Goal: Task Accomplishment & Management: Manage account settings

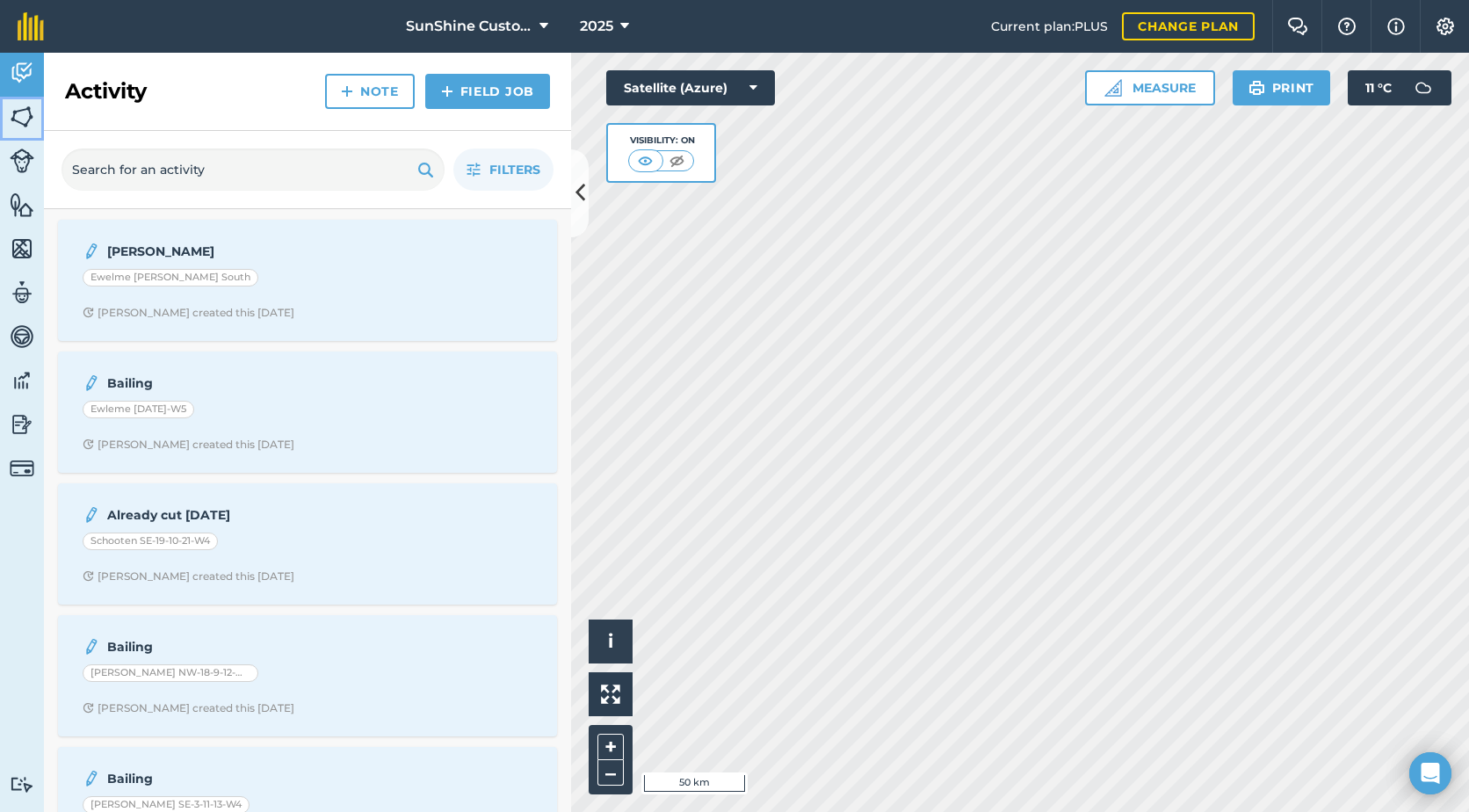
click at [21, 118] on img at bounding box center [22, 117] width 25 height 26
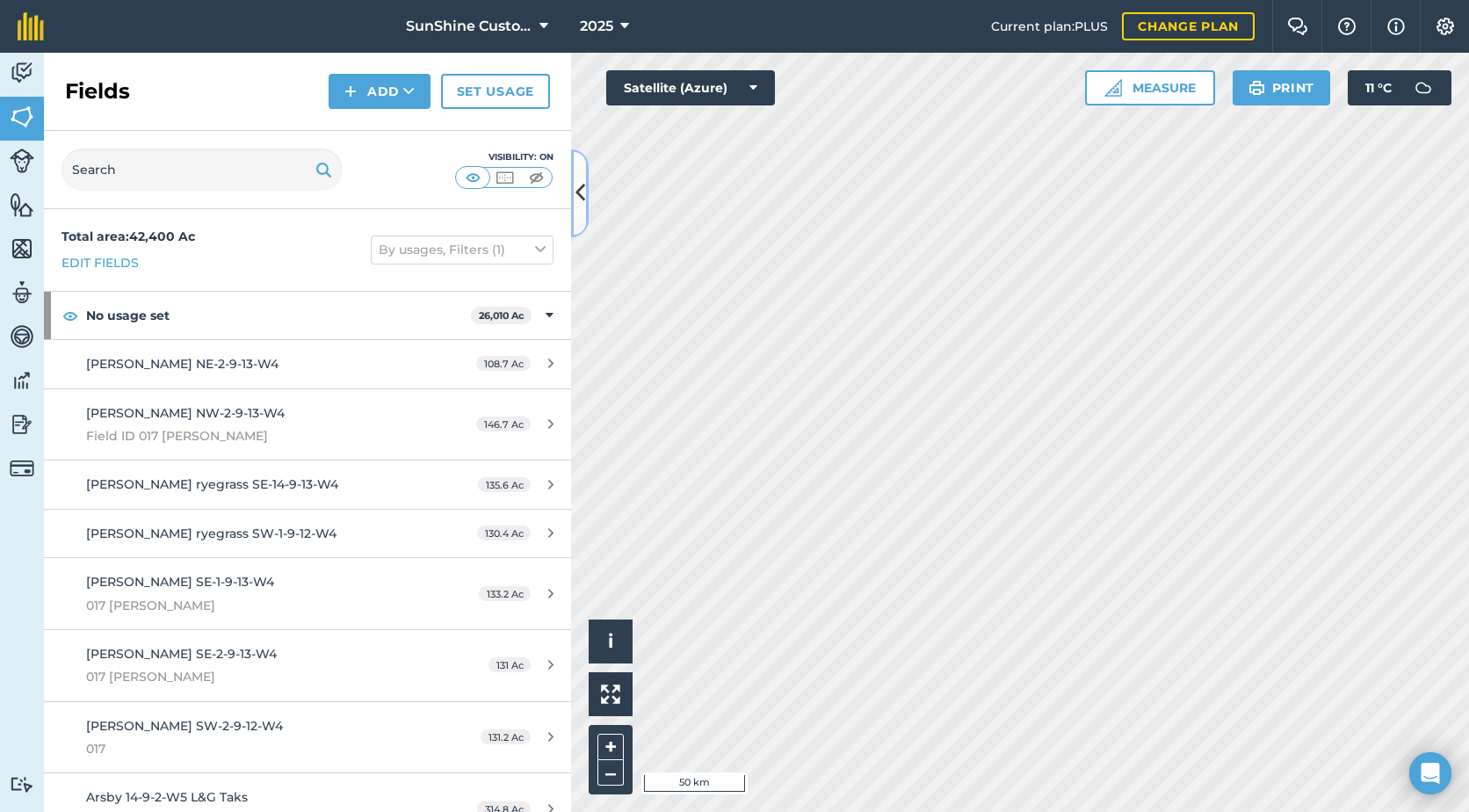
drag, startPoint x: 579, startPoint y: 194, endPoint x: 569, endPoint y: 195, distance: 10.0
click at [569, 195] on div "Fields Add Set usage Visibility: On Total area : 42,400 Ac Edit fields By usage…" at bounding box center [307, 432] width 527 height 759
click at [584, 193] on icon at bounding box center [580, 192] width 10 height 31
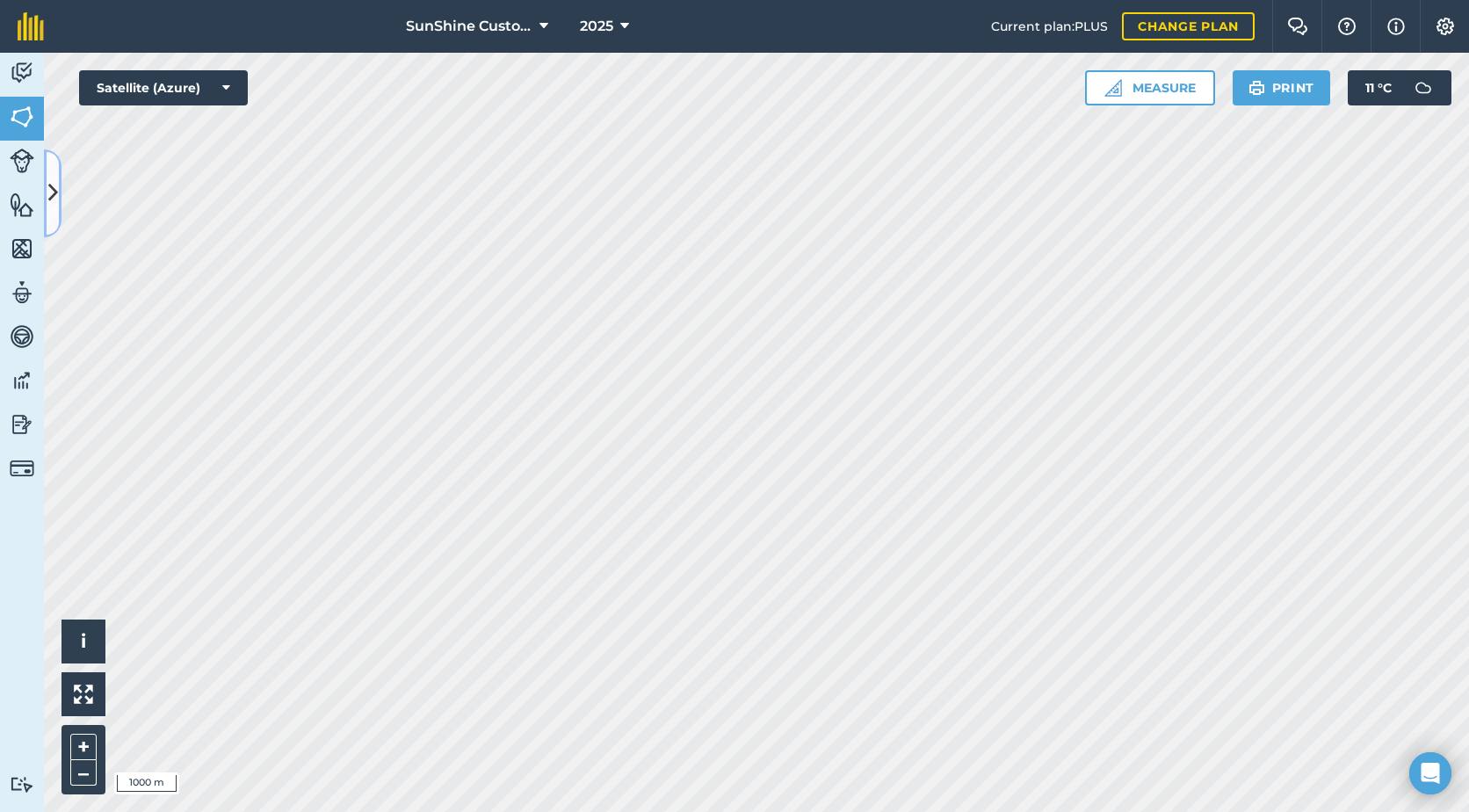
click at [59, 172] on button at bounding box center [53, 193] width 18 height 88
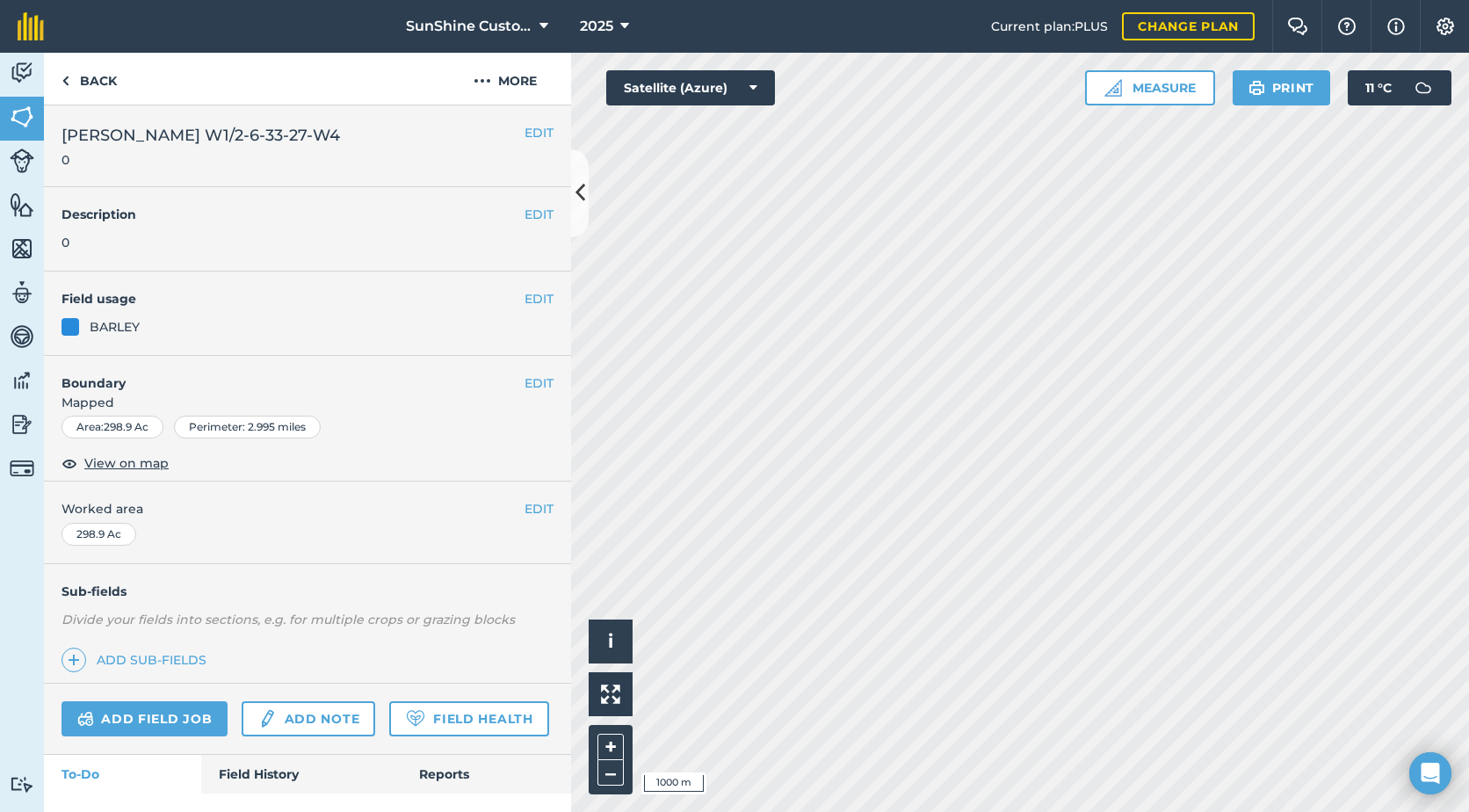
scroll to position [86, 0]
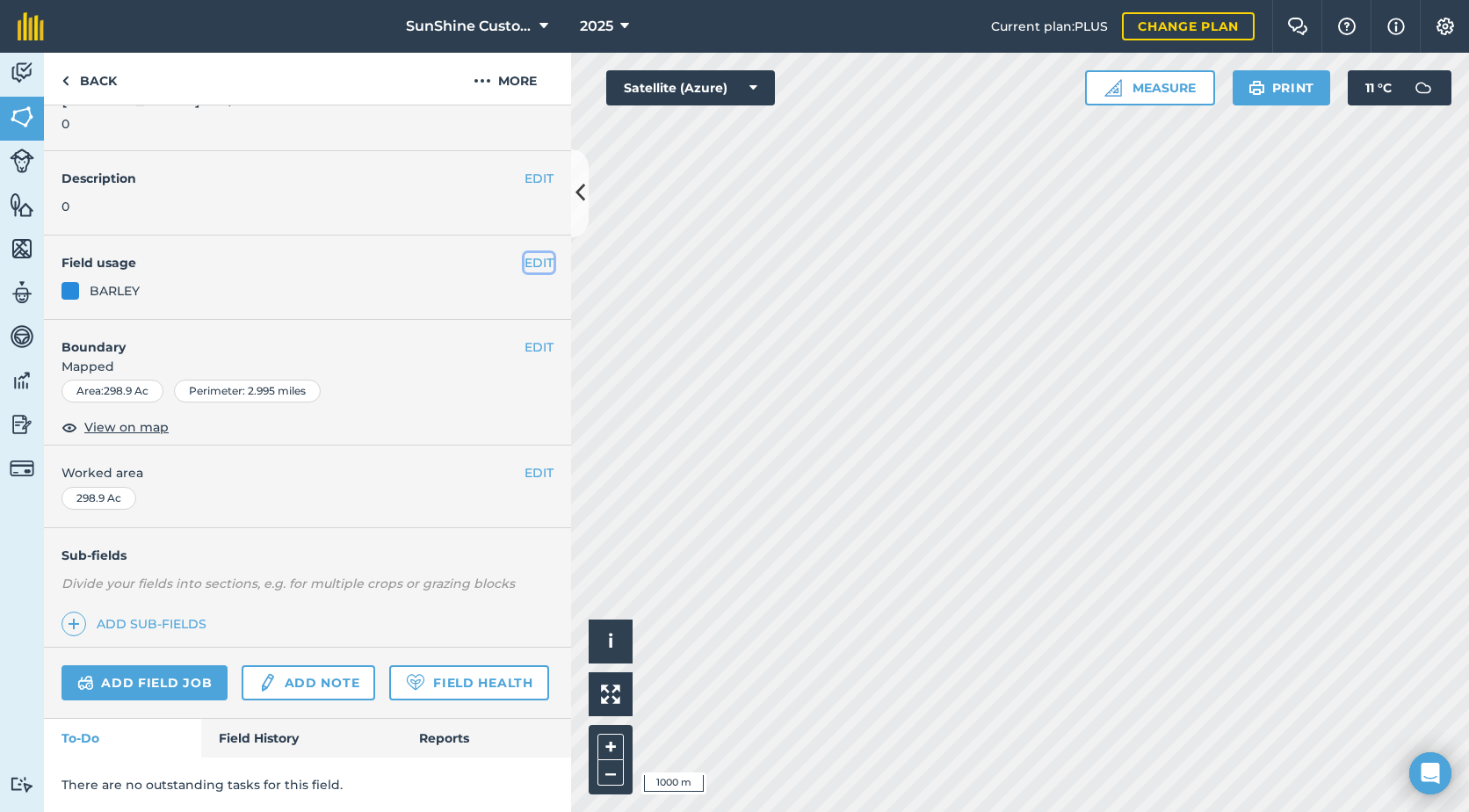
click at [531, 253] on button "EDIT" at bounding box center [539, 263] width 29 height 19
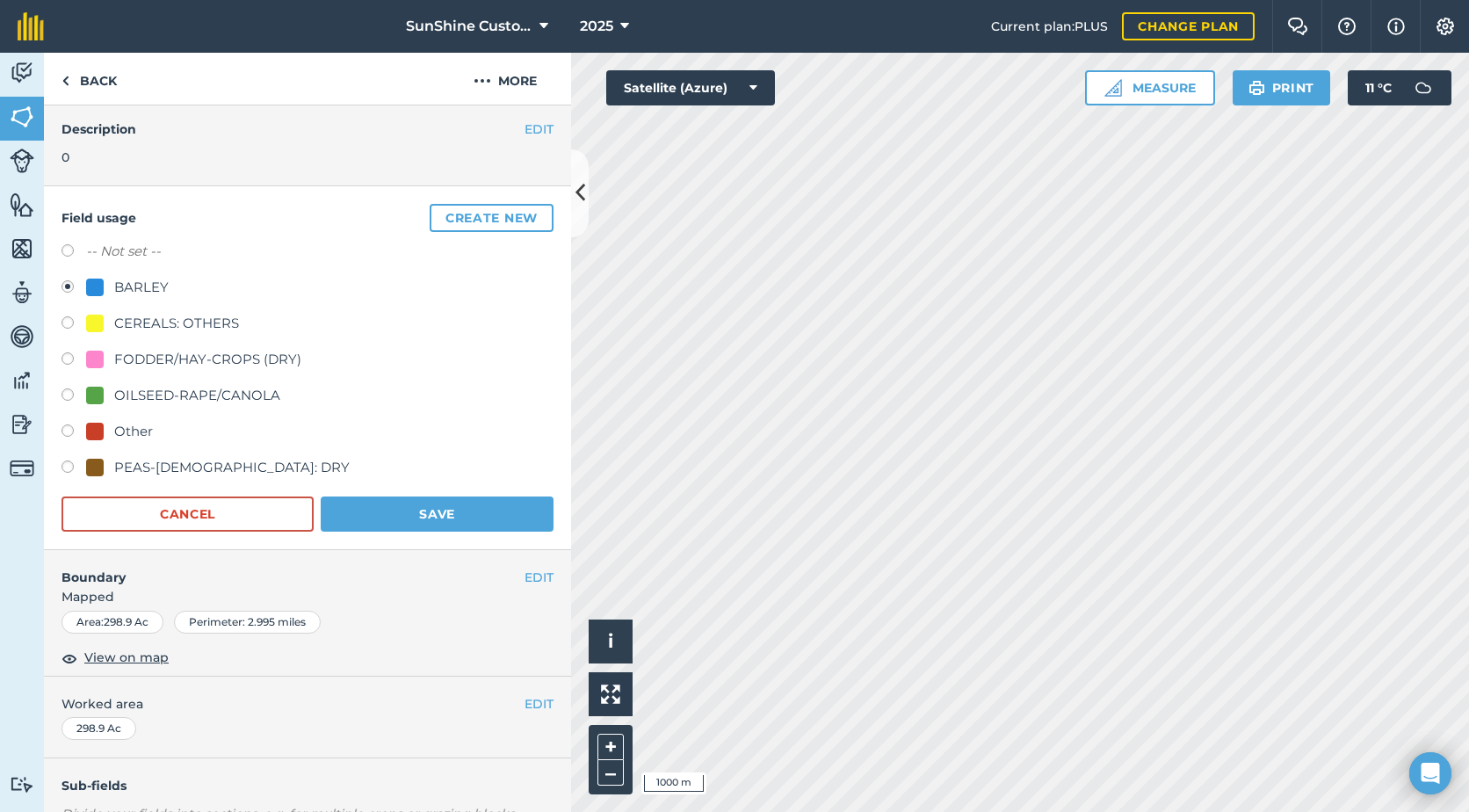
click at [177, 317] on div "CEREALS: OTHERS" at bounding box center [176, 323] width 124 height 21
radio input "true"
radio input "false"
click at [135, 391] on div "OILSEED-RAPE/CANOLA" at bounding box center [197, 395] width 166 height 21
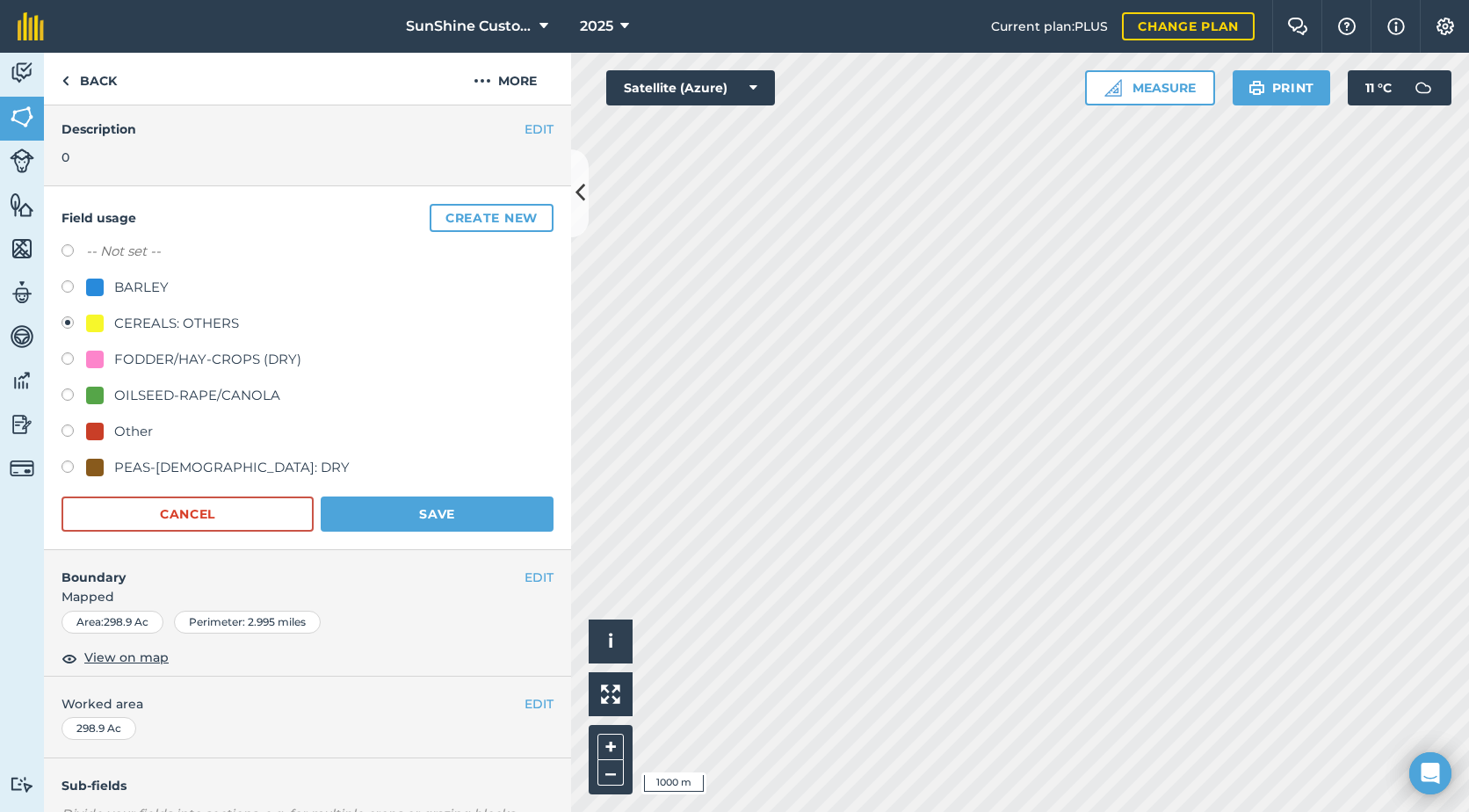
radio input "true"
radio input "false"
click at [357, 508] on button "Save" at bounding box center [437, 514] width 233 height 35
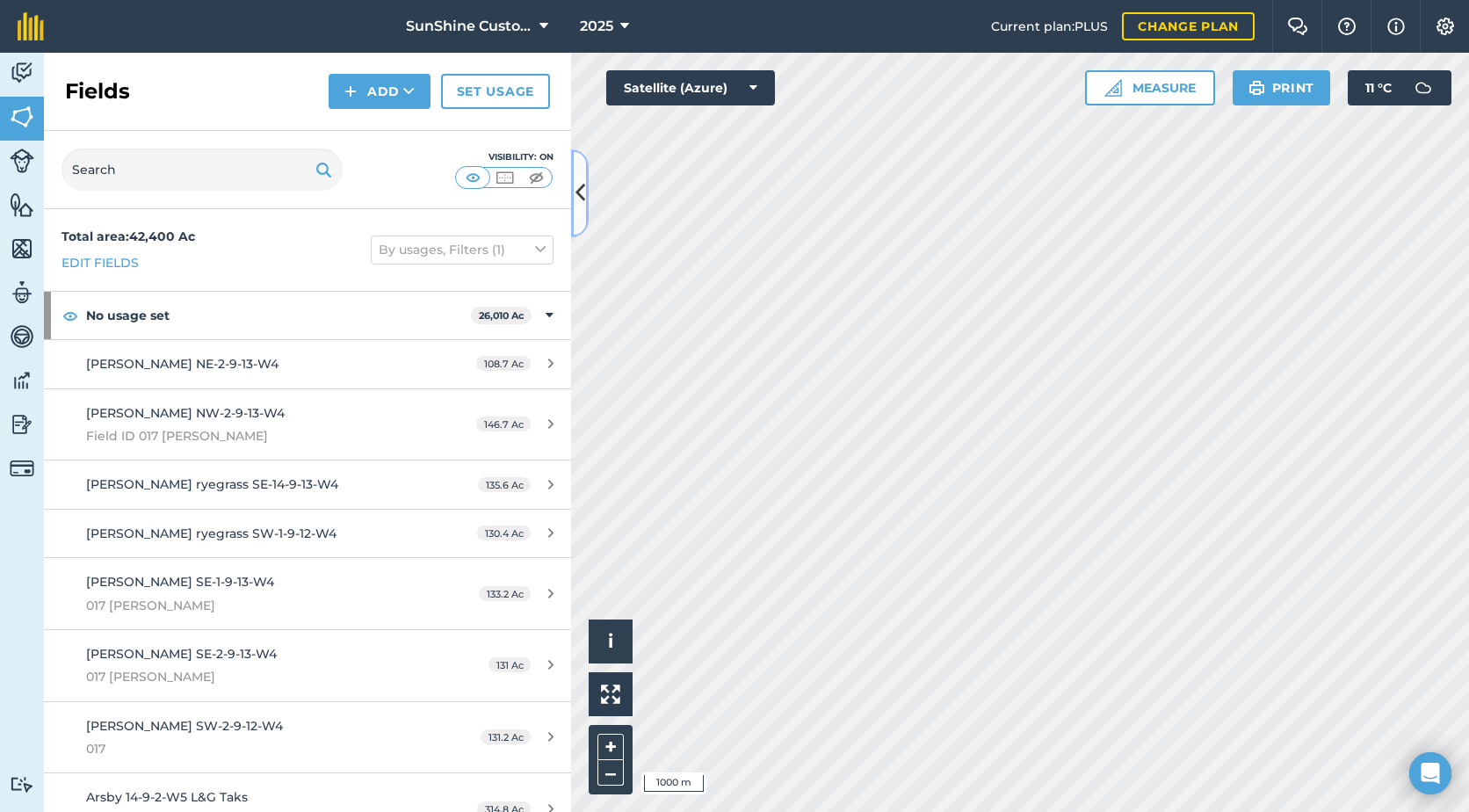
click at [580, 192] on icon at bounding box center [580, 192] width 10 height 31
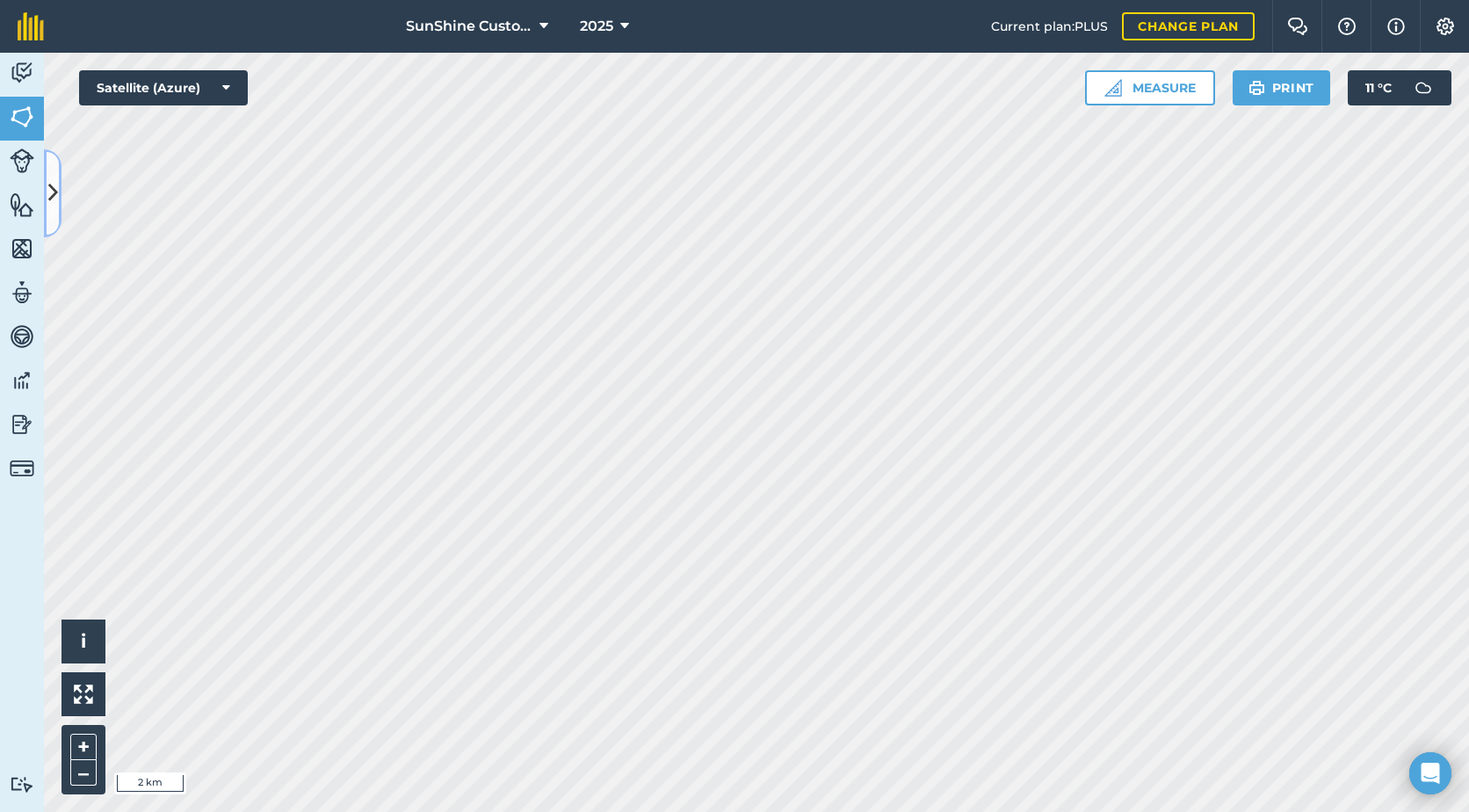
click at [56, 186] on icon at bounding box center [53, 192] width 10 height 31
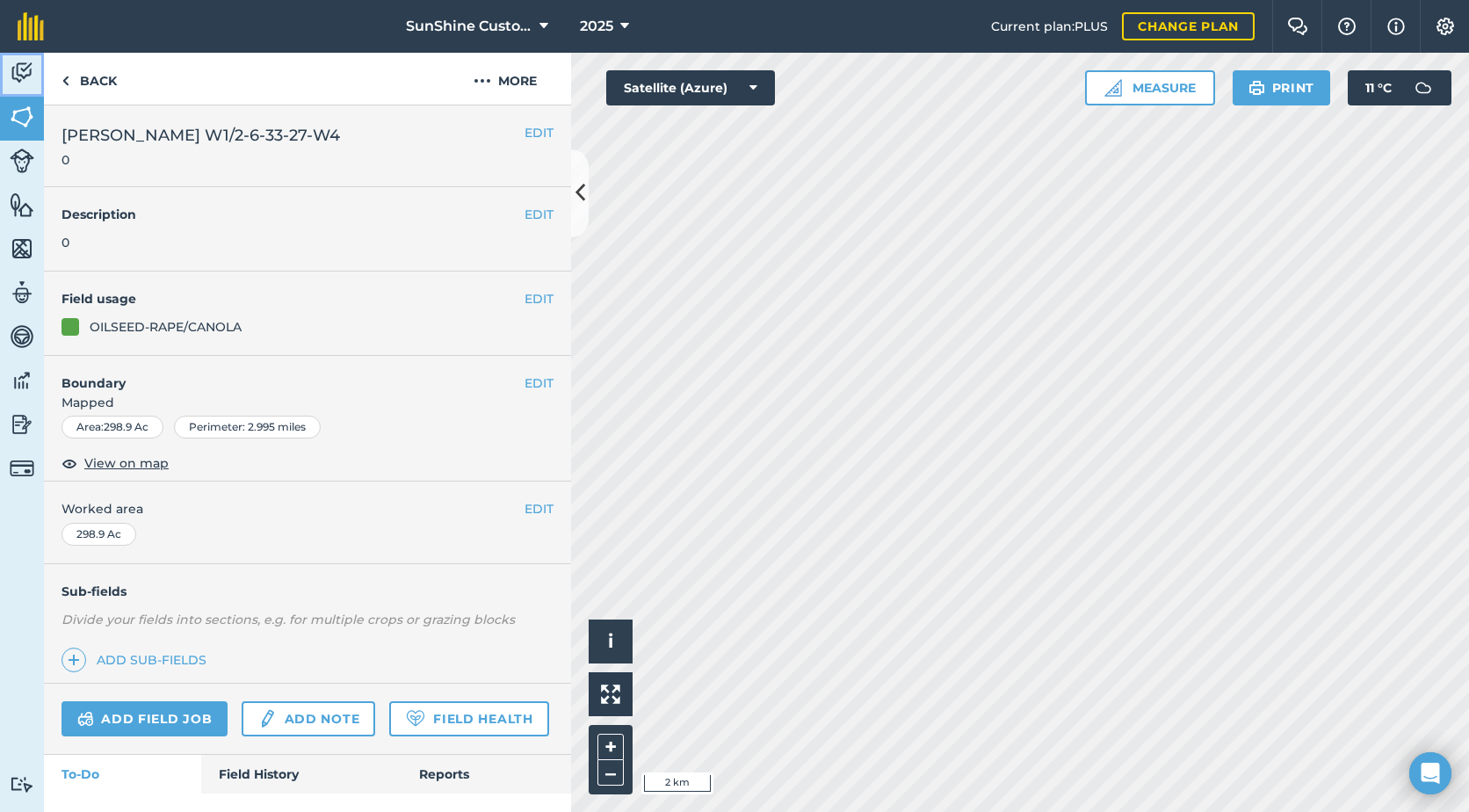
click at [14, 74] on img at bounding box center [22, 73] width 25 height 26
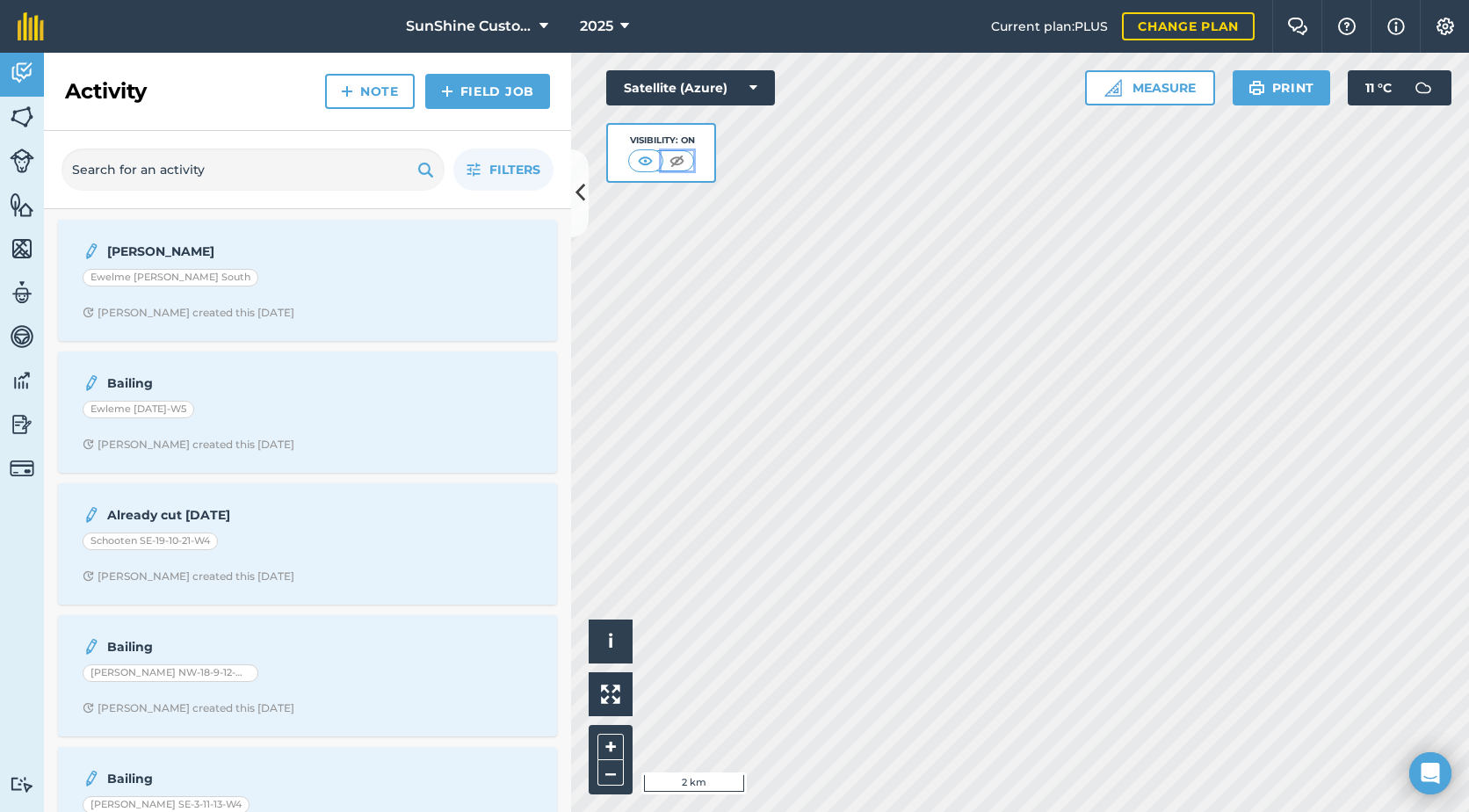
click at [673, 162] on img at bounding box center [677, 161] width 22 height 18
click at [636, 158] on img at bounding box center [646, 161] width 22 height 18
click at [26, 117] on img at bounding box center [22, 117] width 25 height 26
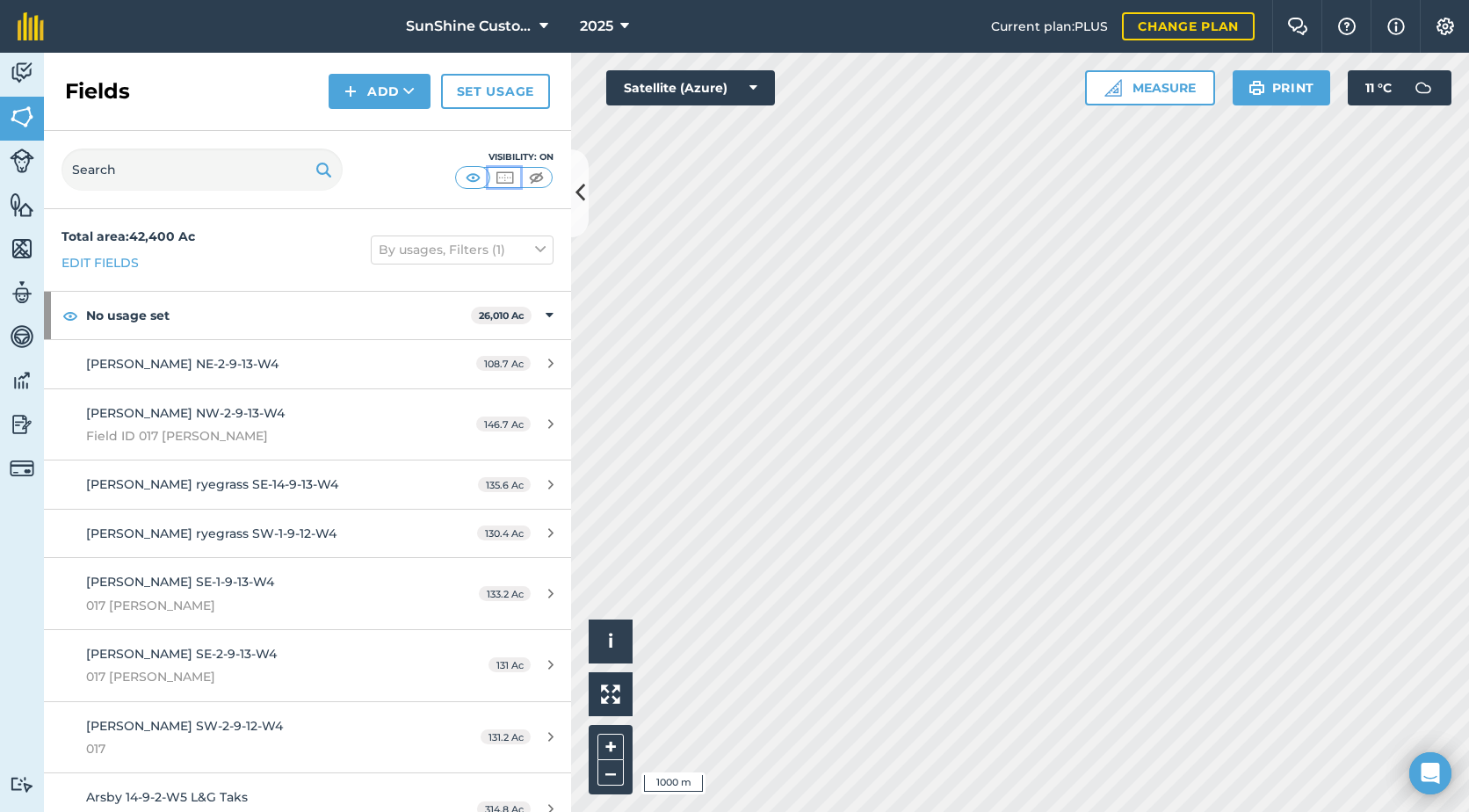
click at [509, 177] on img at bounding box center [504, 177] width 22 height 18
click at [539, 177] on img at bounding box center [536, 177] width 22 height 18
click at [467, 177] on img at bounding box center [473, 177] width 22 height 18
click at [22, 250] on img at bounding box center [22, 249] width 25 height 26
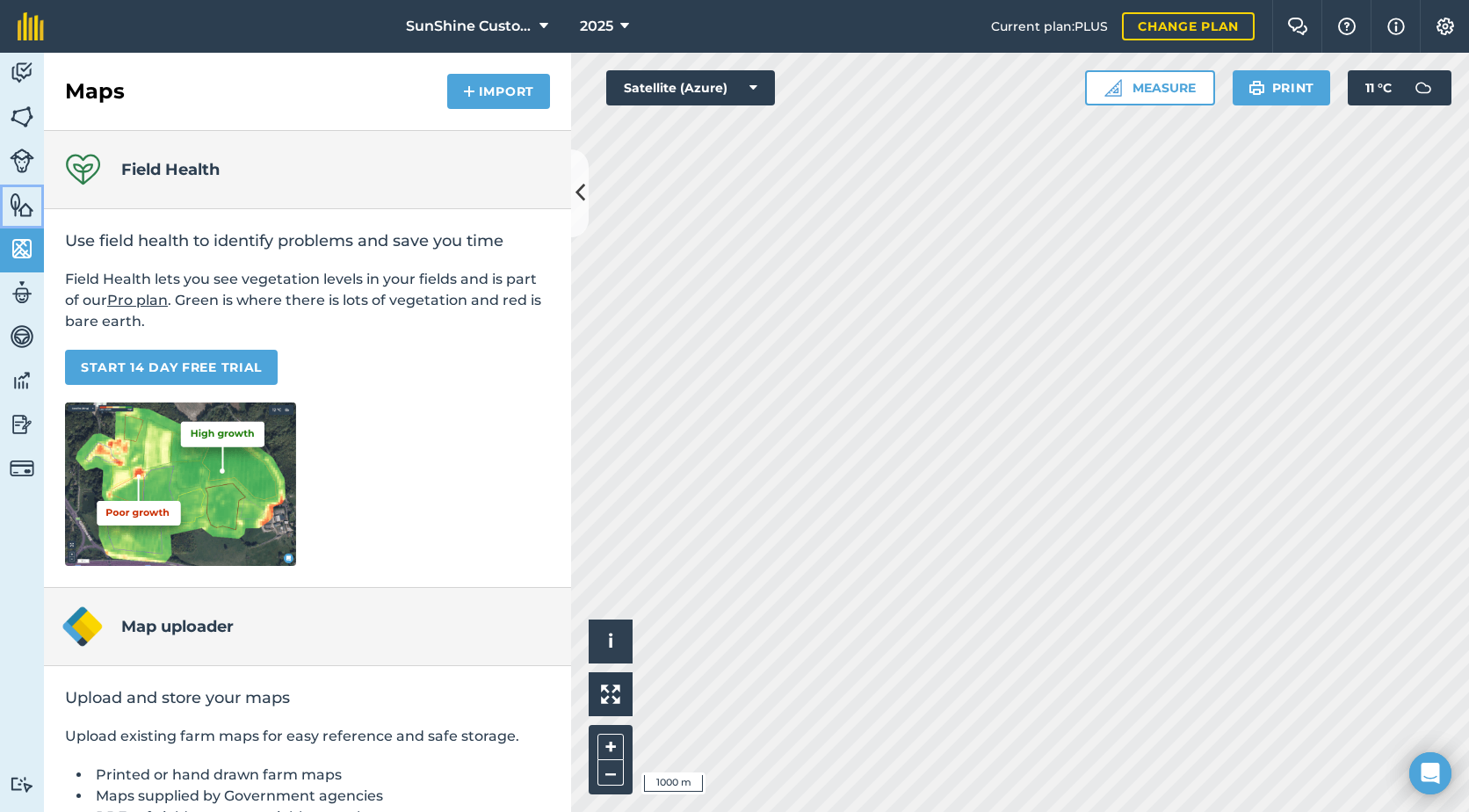
click at [28, 210] on img at bounding box center [22, 205] width 25 height 26
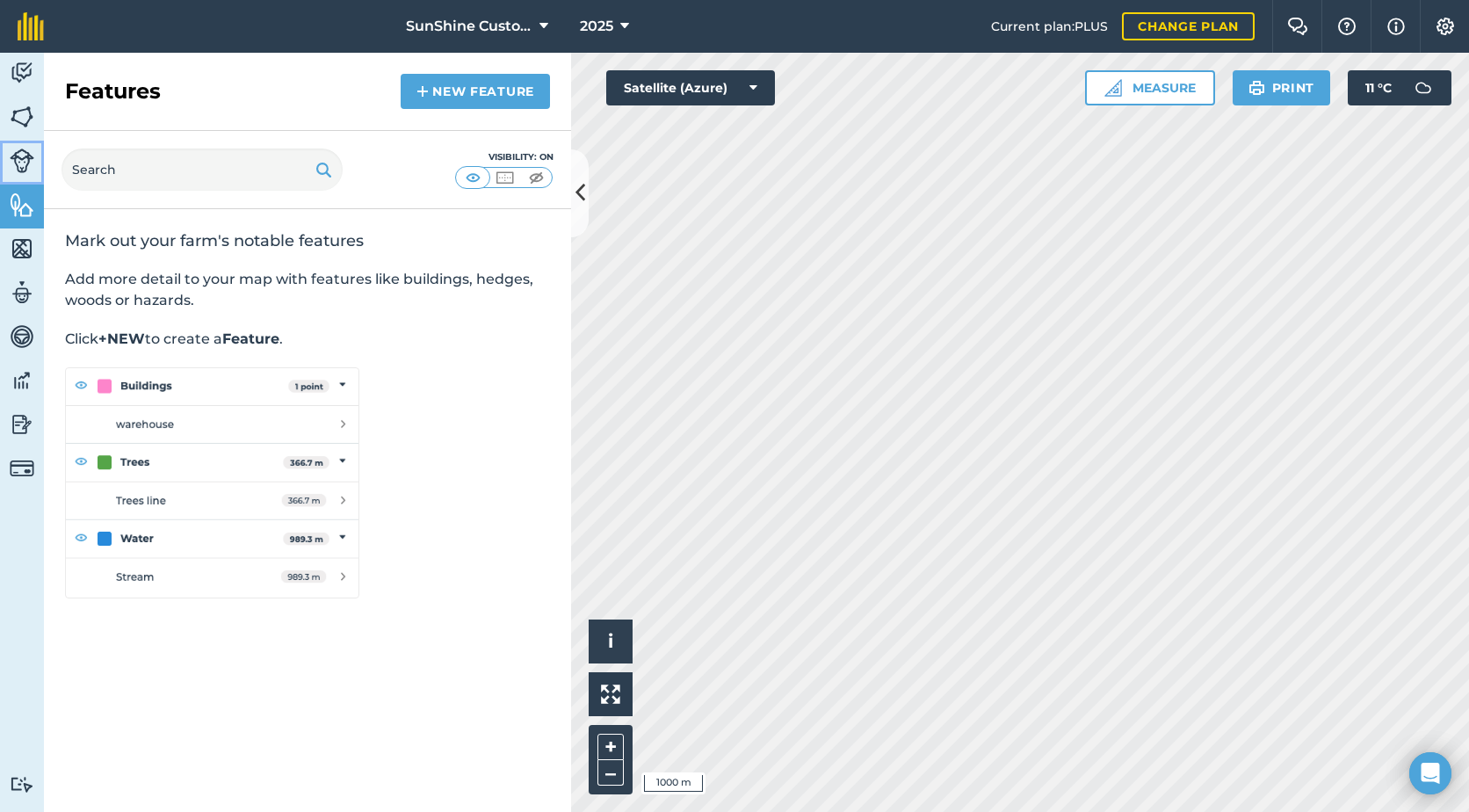
click at [26, 154] on img at bounding box center [22, 161] width 25 height 25
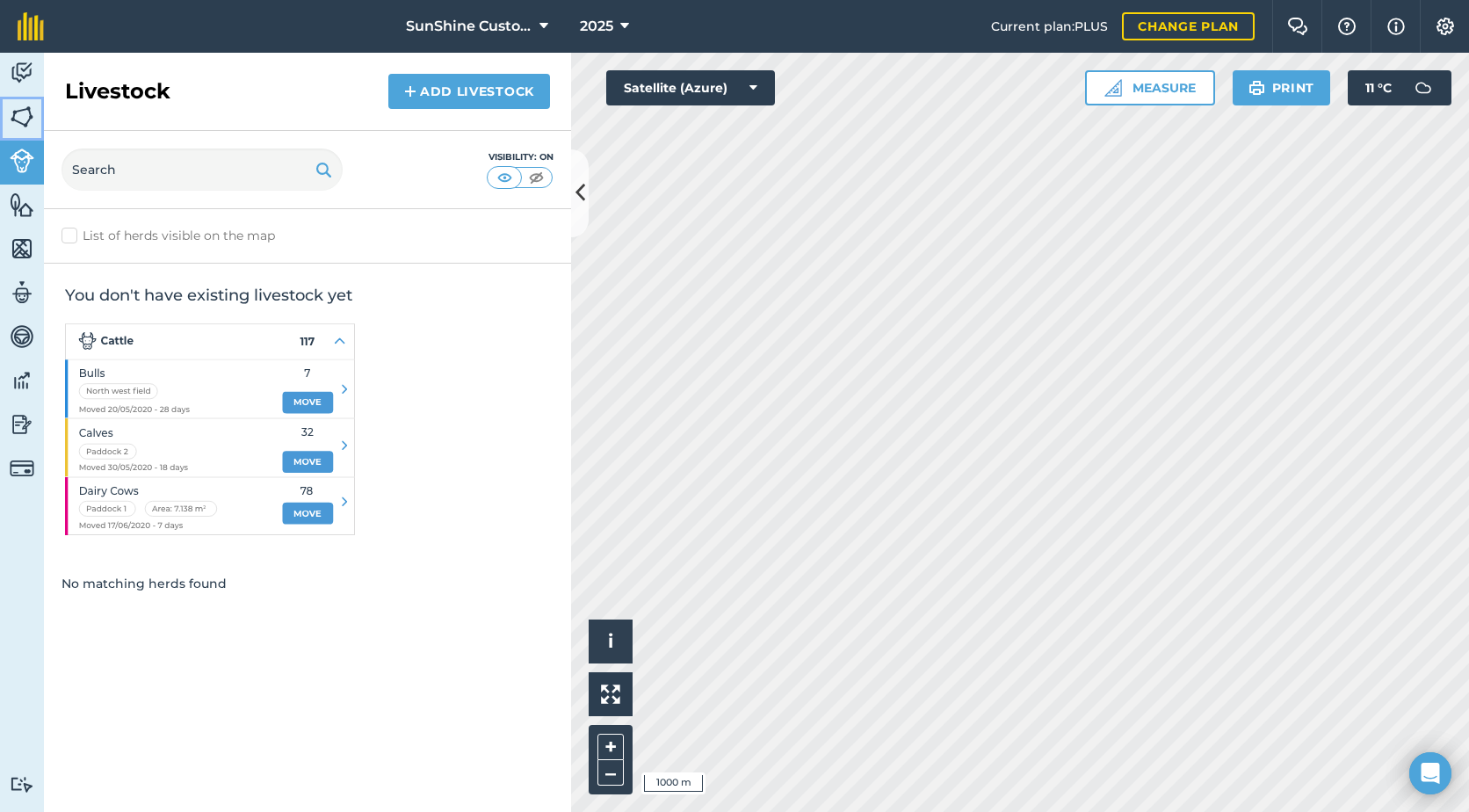
click at [26, 127] on img at bounding box center [22, 117] width 25 height 26
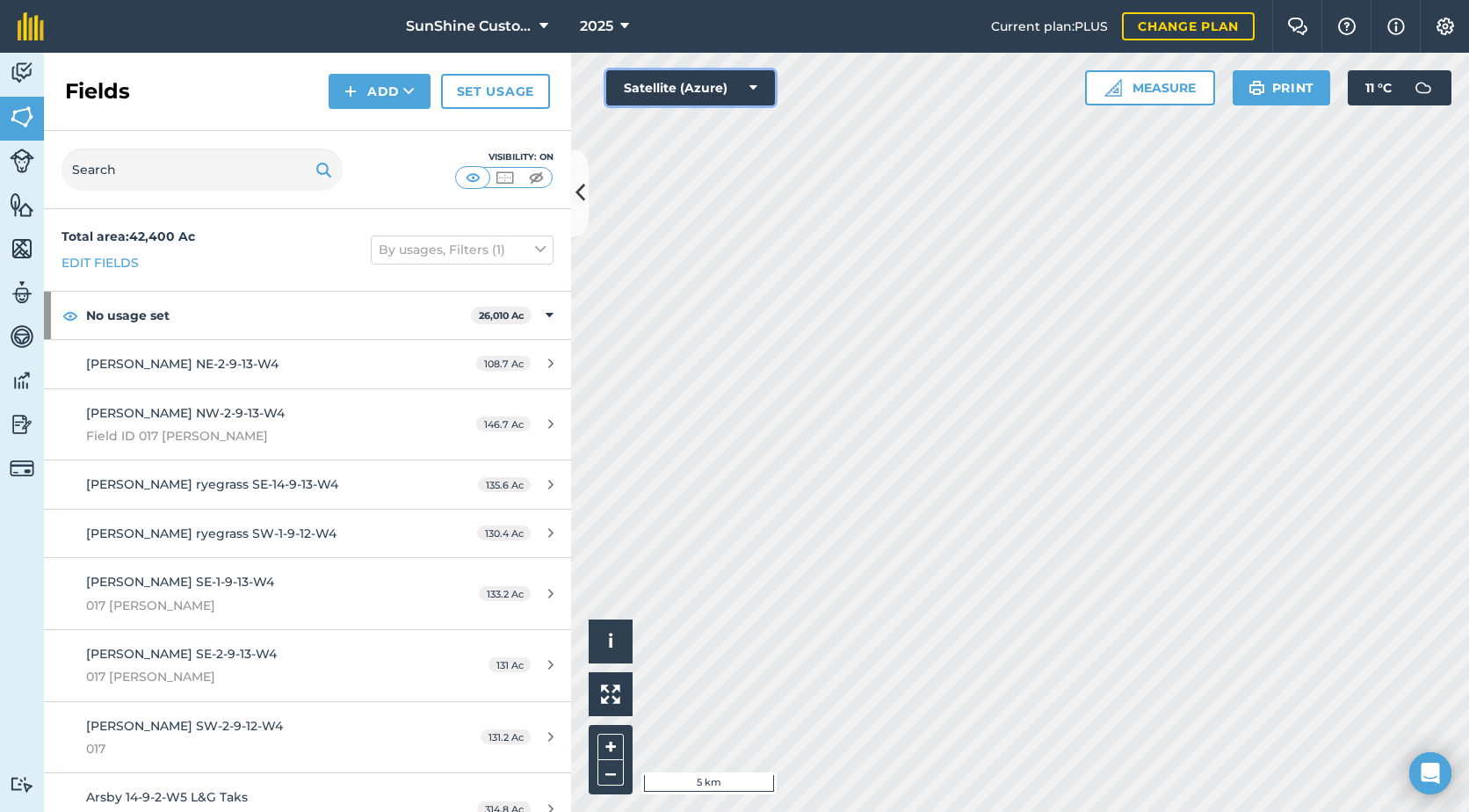
click at [754, 91] on icon at bounding box center [753, 88] width 8 height 18
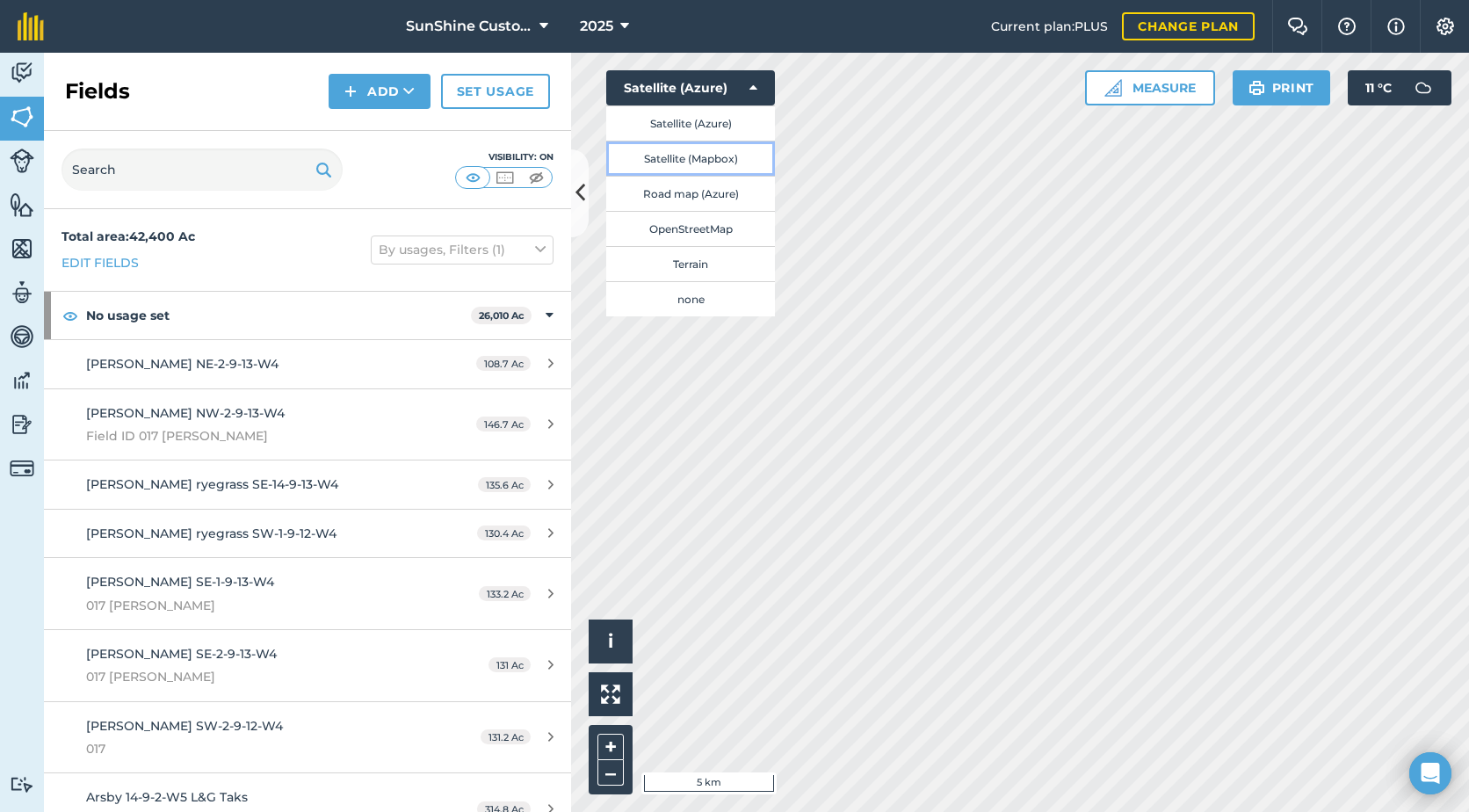
click at [695, 162] on button "Satellite (Mapbox)" at bounding box center [690, 158] width 169 height 35
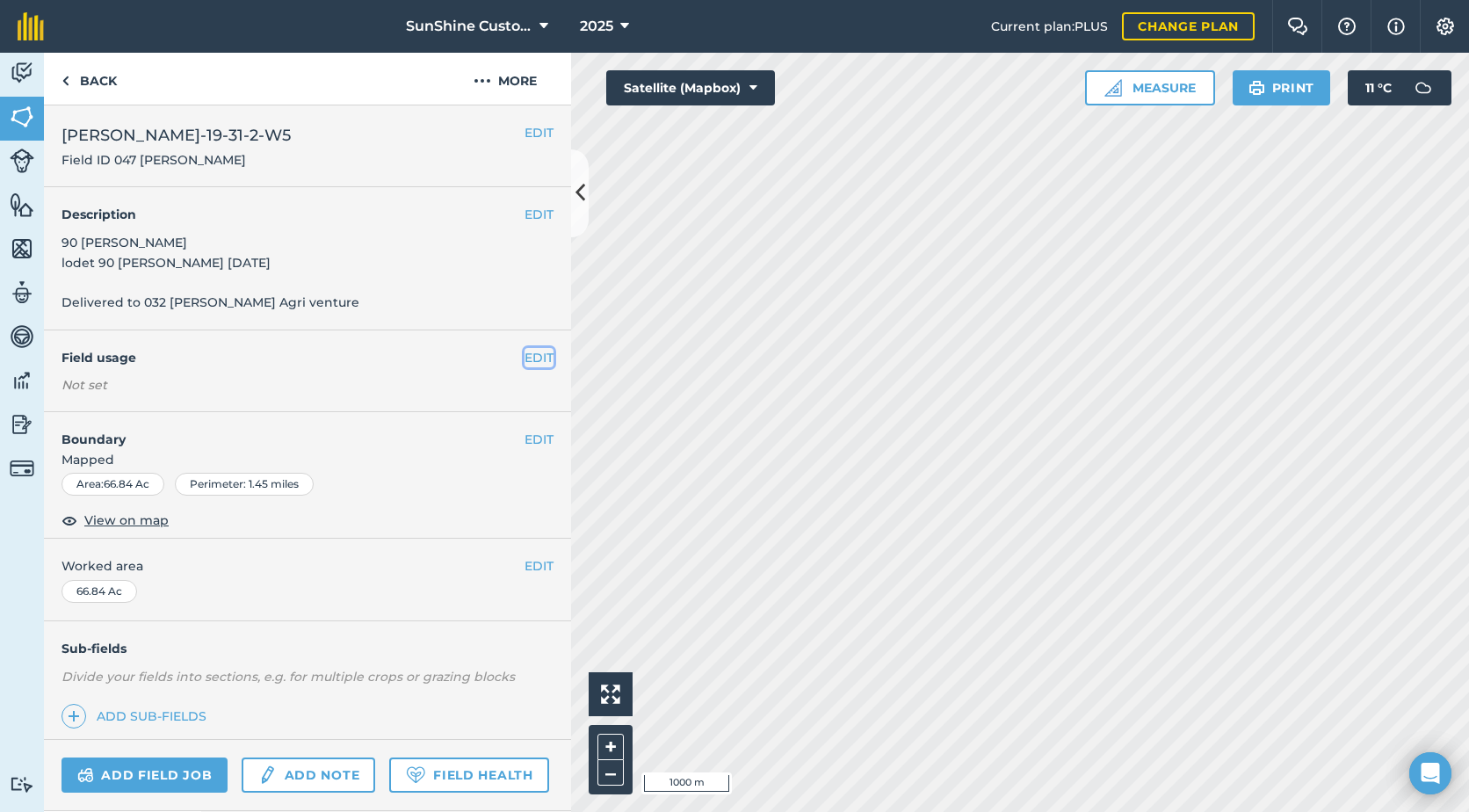
click at [524, 357] on button "EDIT" at bounding box center [539, 357] width 29 height 19
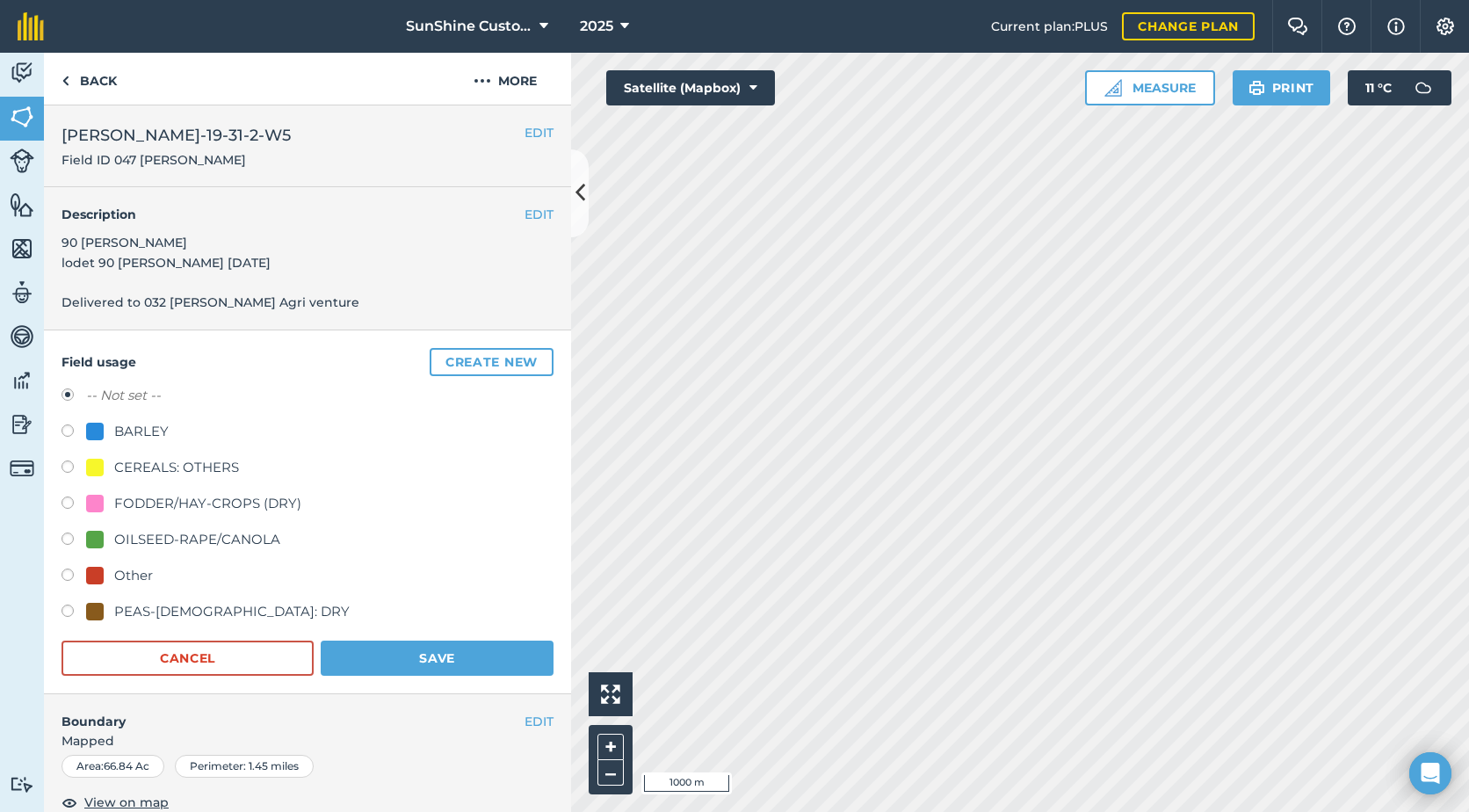
click at [110, 469] on div "CEREALS: OTHERS" at bounding box center [162, 468] width 153 height 21
radio input "true"
radio input "false"
click at [100, 464] on div at bounding box center [95, 468] width 18 height 18
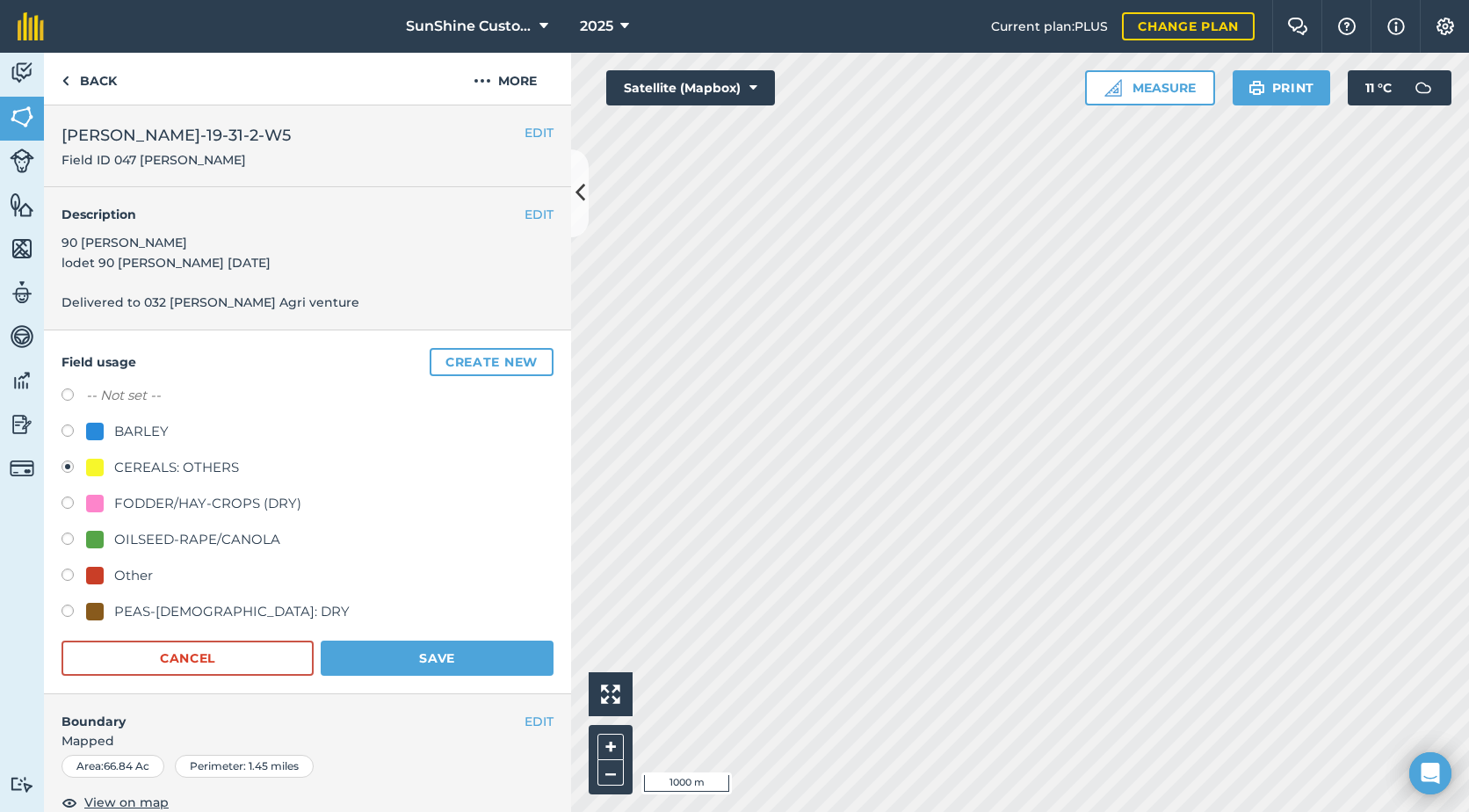
click at [91, 501] on div at bounding box center [95, 503] width 18 height 18
radio input "true"
radio input "false"
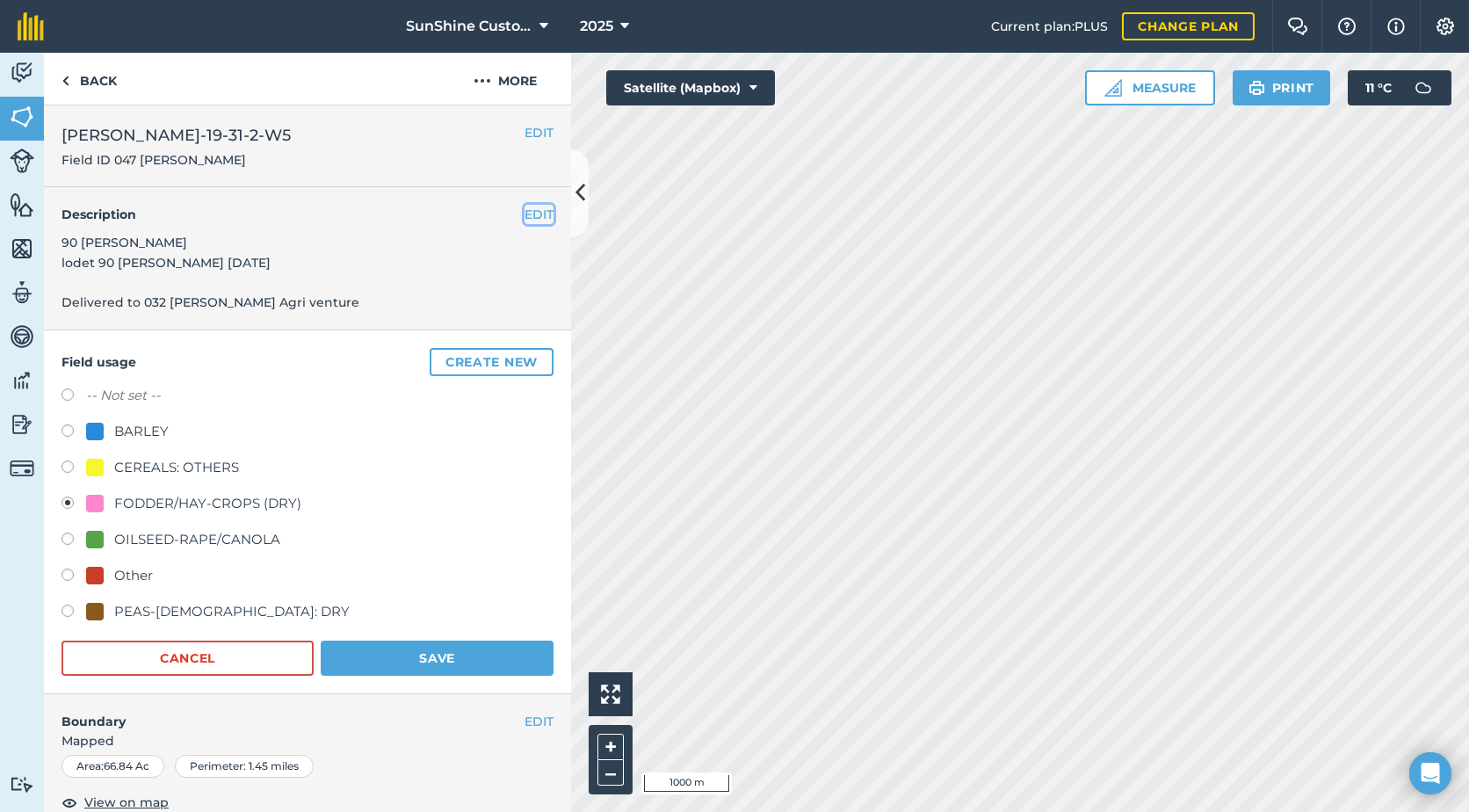
click at [527, 207] on button "EDIT" at bounding box center [539, 214] width 29 height 19
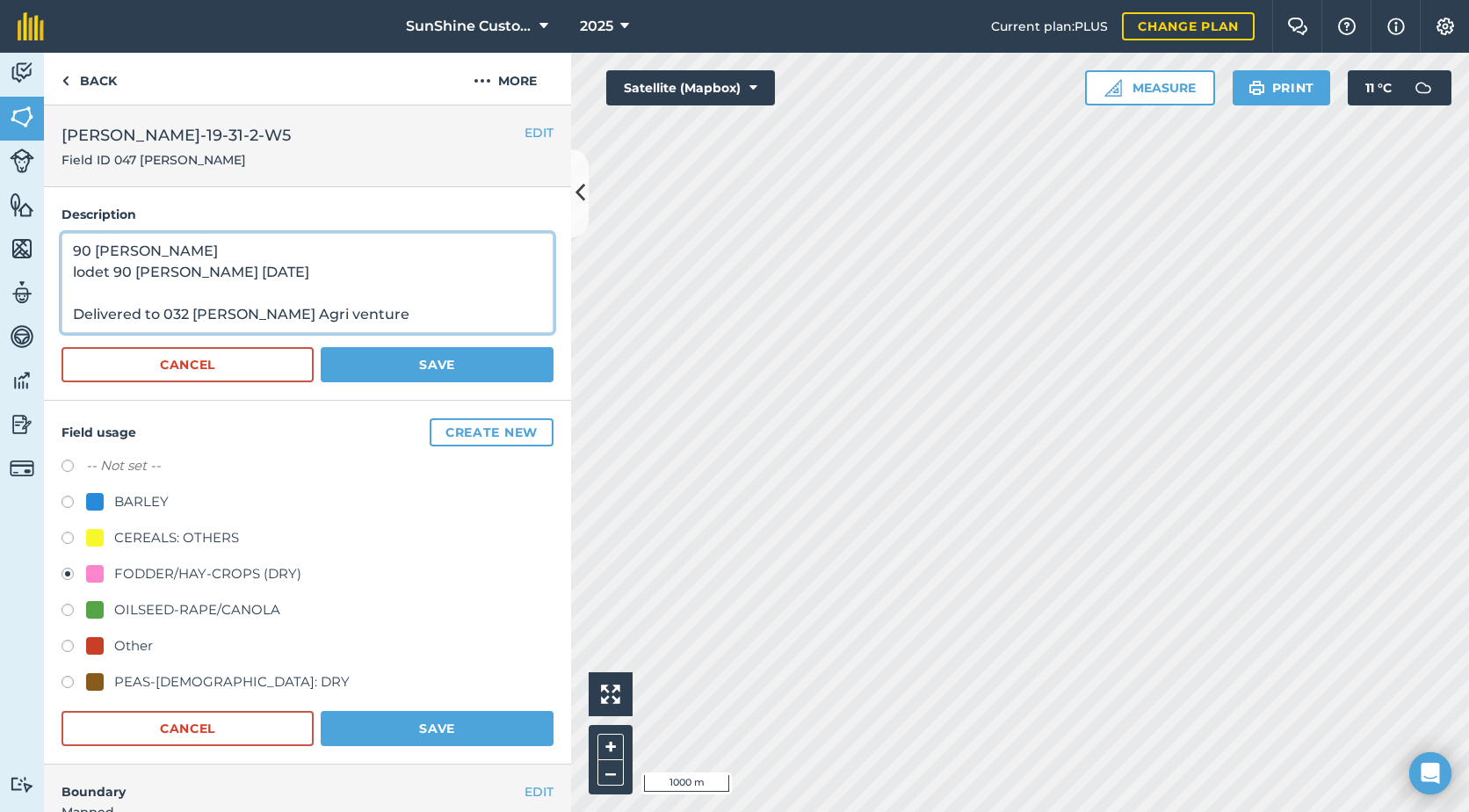
drag, startPoint x: 368, startPoint y: 316, endPoint x: 44, endPoint y: 229, distance: 335.5
click at [44, 229] on div "Description 90 [PERSON_NAME] lodet 90 [PERSON_NAME] [DATE] Delivered to 032 [PE…" at bounding box center [307, 294] width 527 height 214
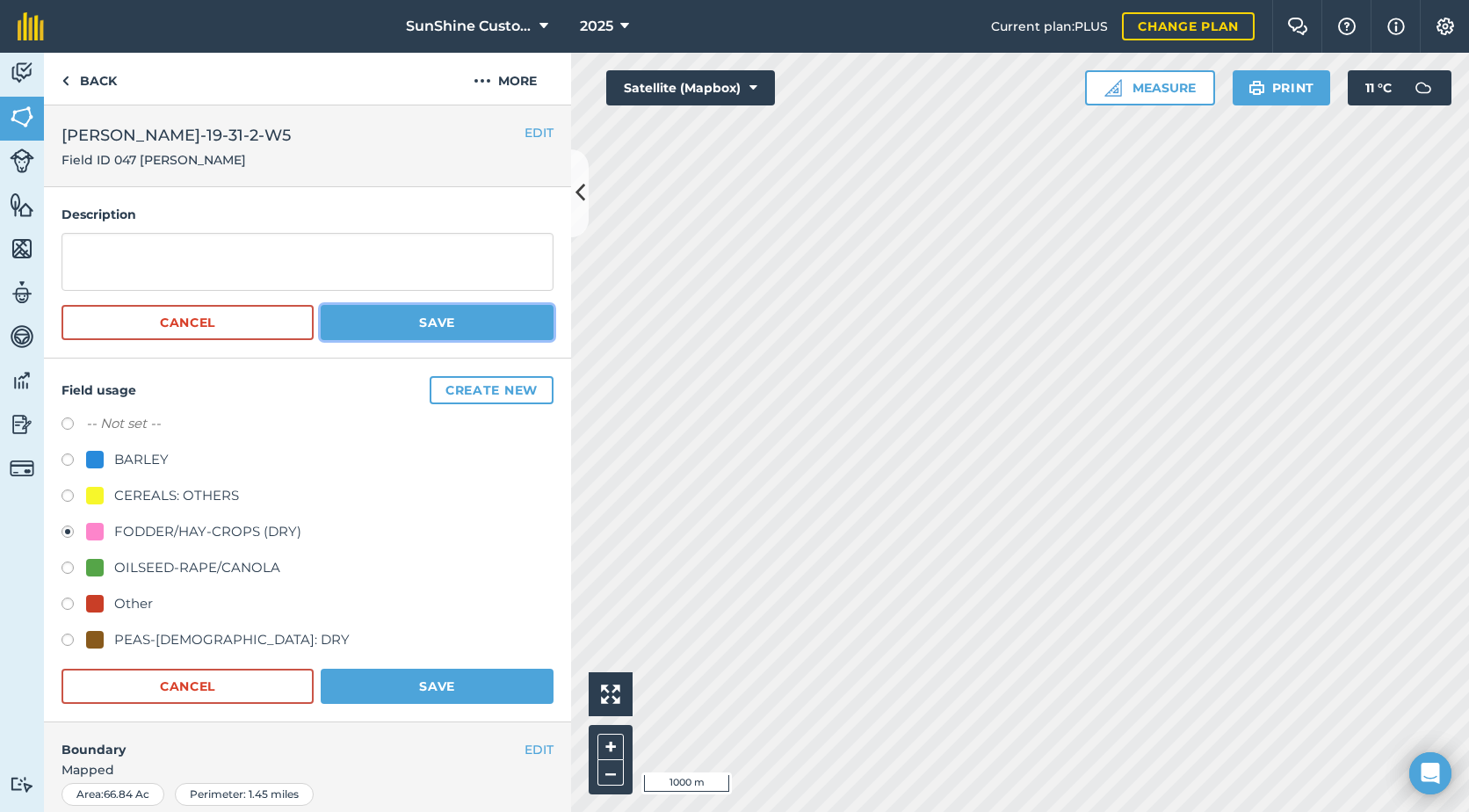
click at [365, 337] on button "Save" at bounding box center [437, 322] width 233 height 35
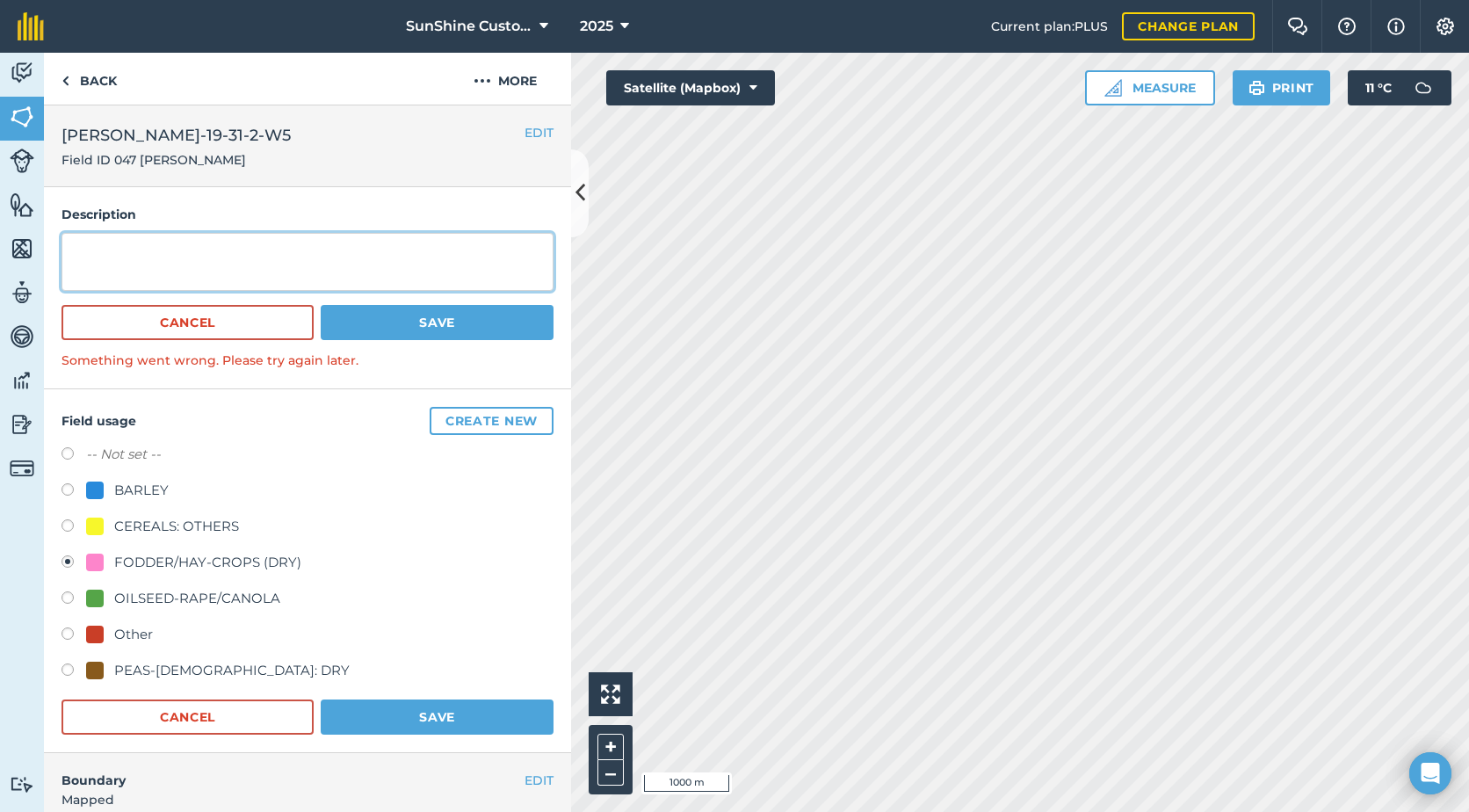
click at [114, 235] on textarea at bounding box center [307, 262] width 492 height 58
type textarea "0"
click at [365, 321] on button "Save" at bounding box center [437, 322] width 233 height 35
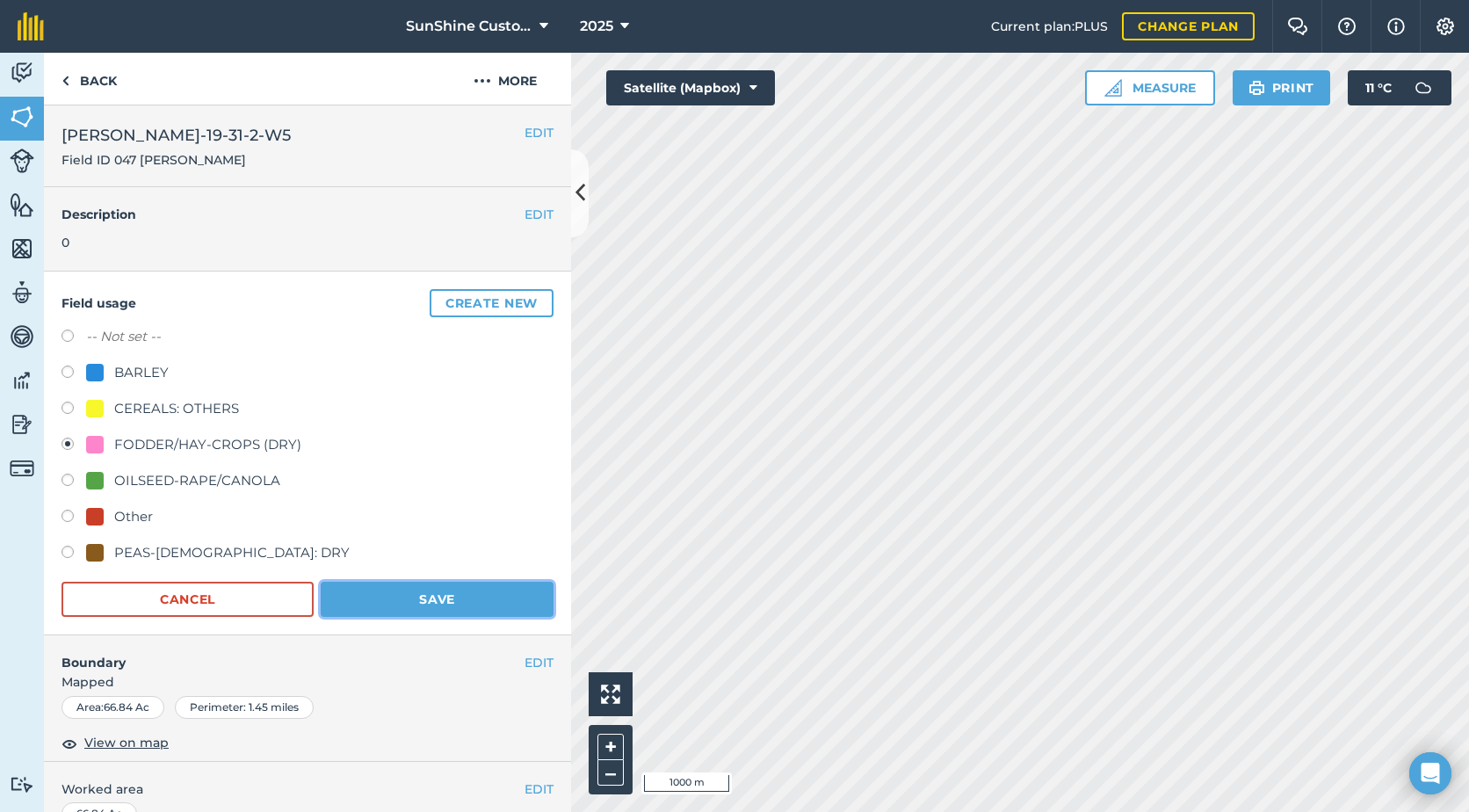
click at [457, 599] on button "Save" at bounding box center [437, 599] width 233 height 35
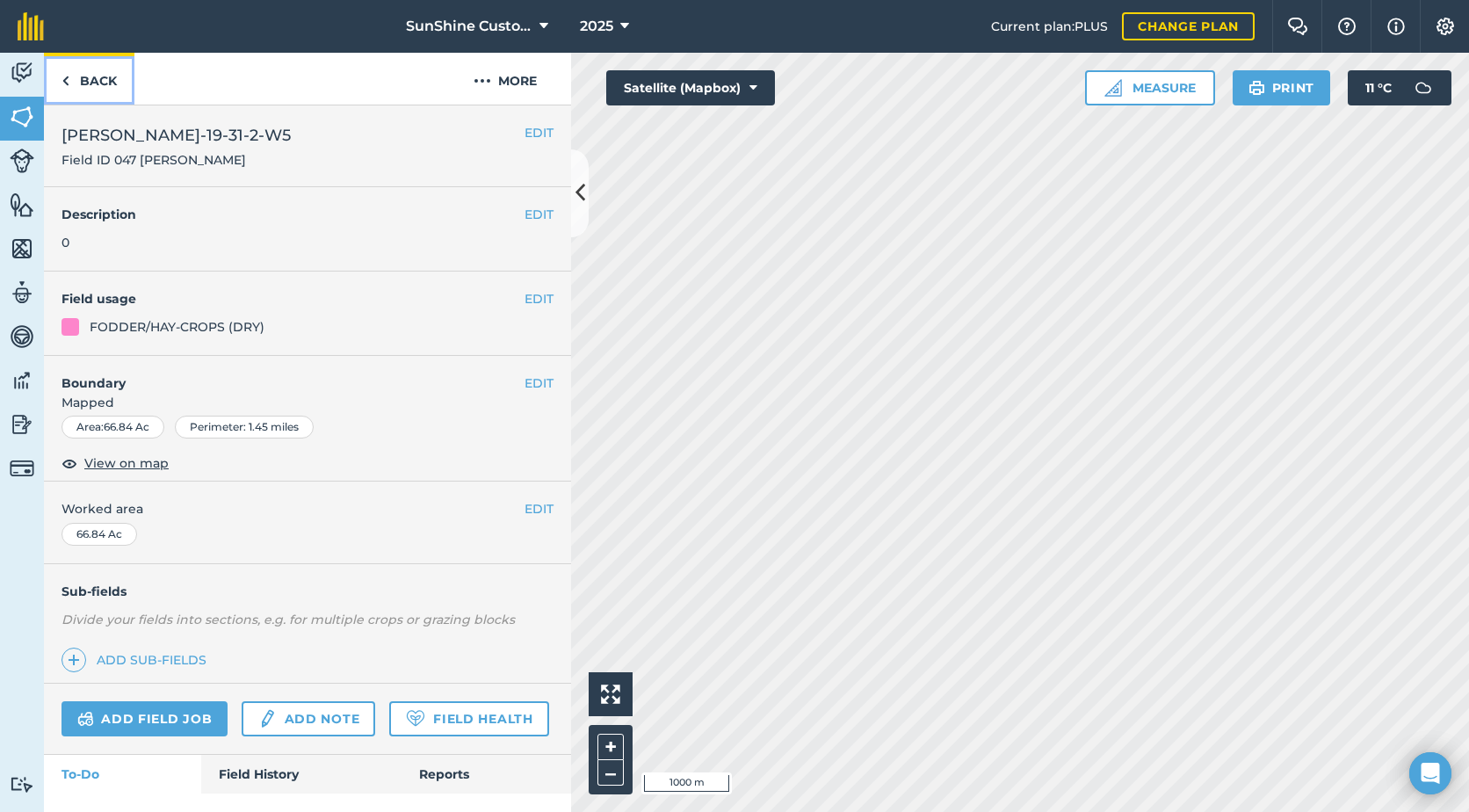
click at [102, 81] on link "Back" at bounding box center [89, 79] width 91 height 52
click at [63, 132] on span "[PERSON_NAME]-19-31-2-W5" at bounding box center [177, 135] width 230 height 25
click at [524, 132] on button "EDIT" at bounding box center [539, 132] width 29 height 19
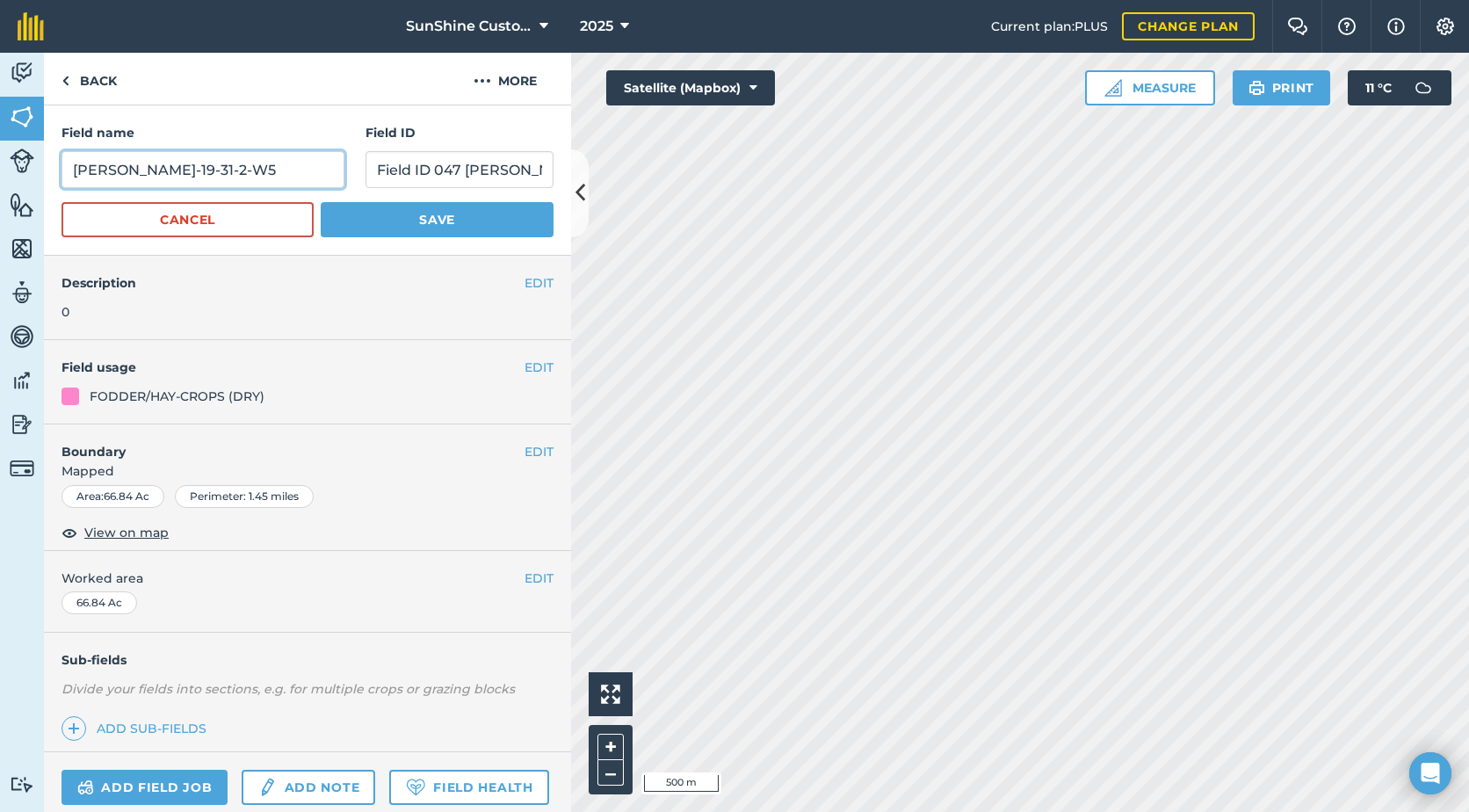
click at [72, 170] on input "[PERSON_NAME]-19-31-2-W5" at bounding box center [203, 169] width 283 height 37
type input "[PERSON_NAME] NW-19-31-2-W5"
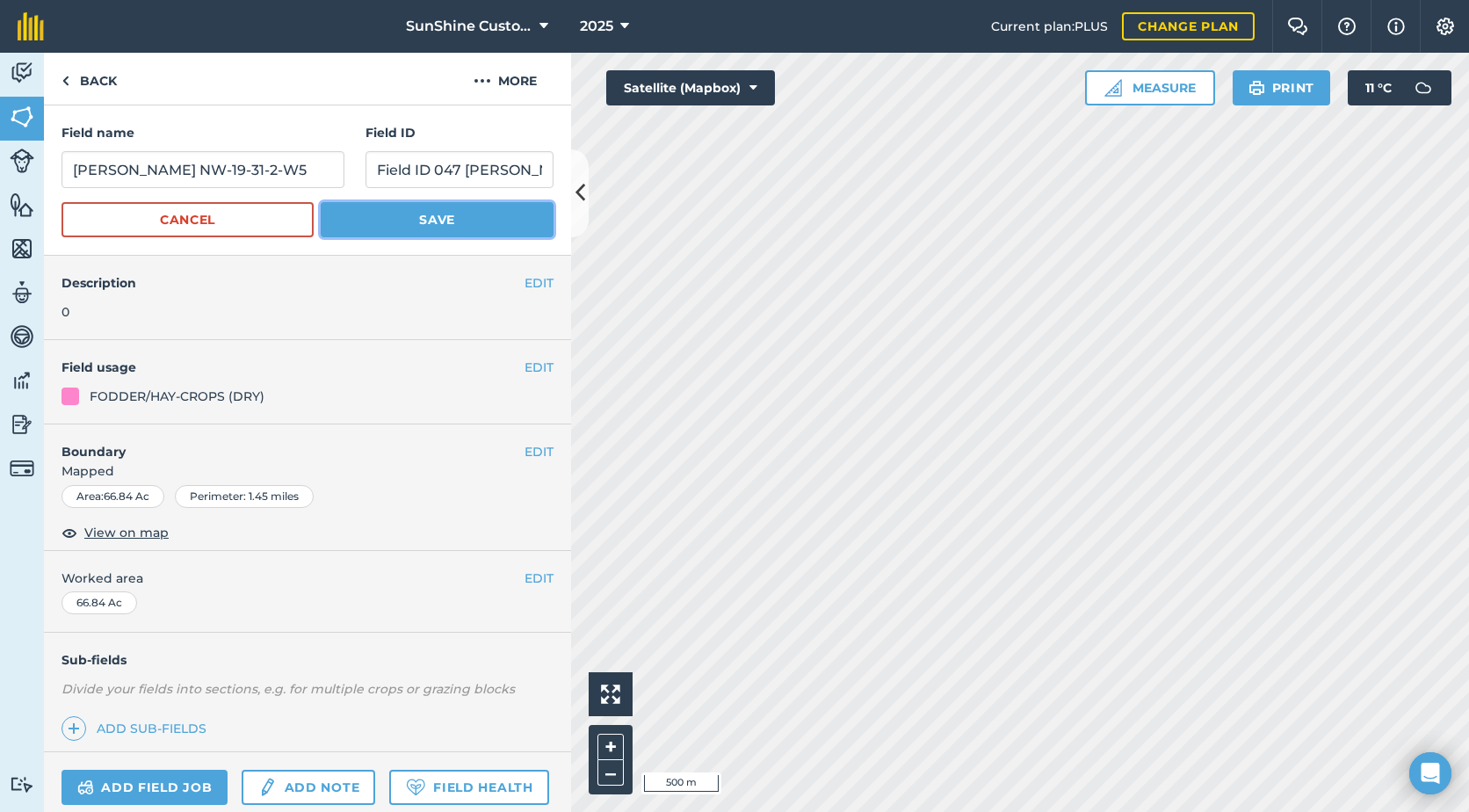
click at [327, 229] on button "Save" at bounding box center [437, 220] width 233 height 35
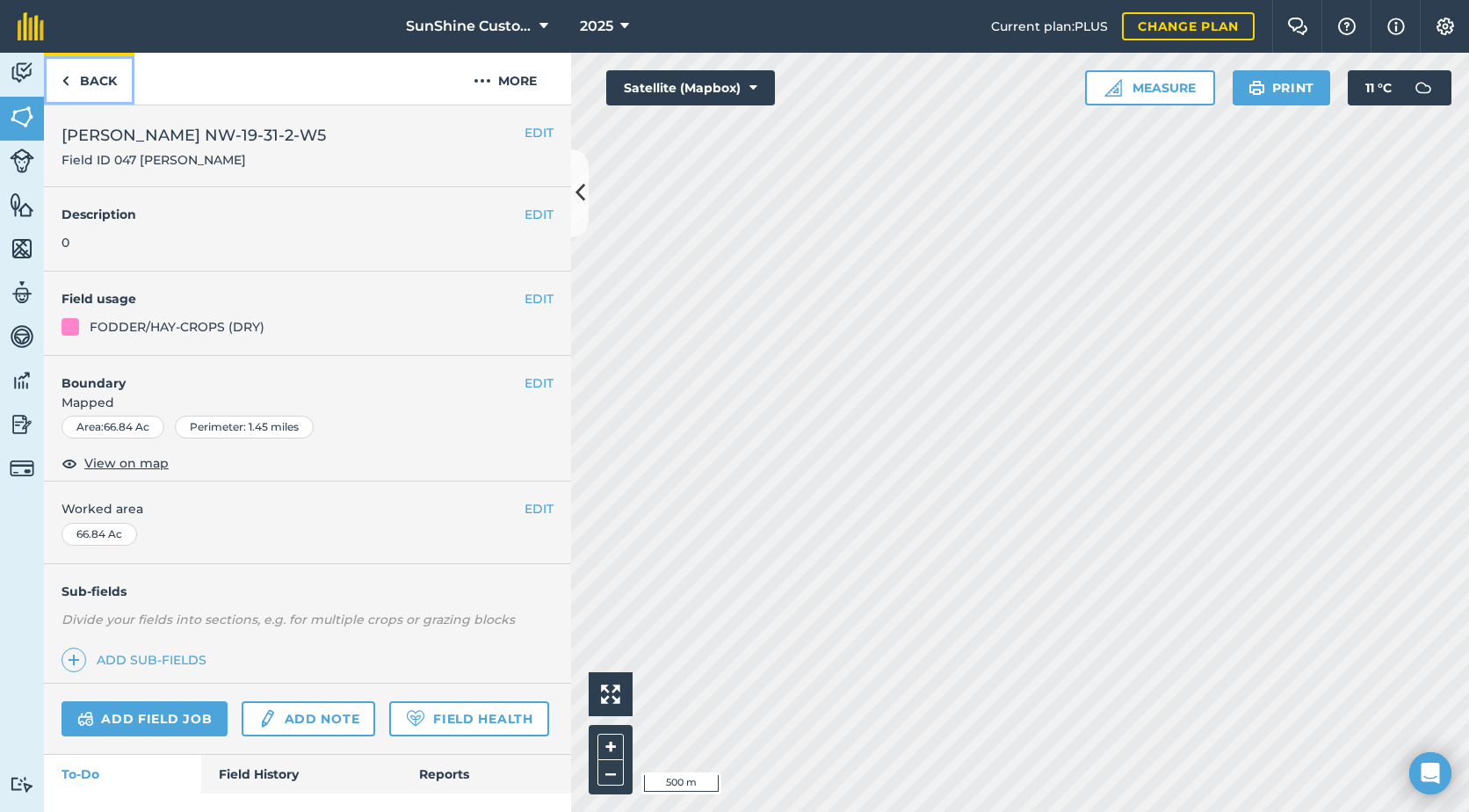
click at [93, 87] on link "Back" at bounding box center [89, 79] width 91 height 52
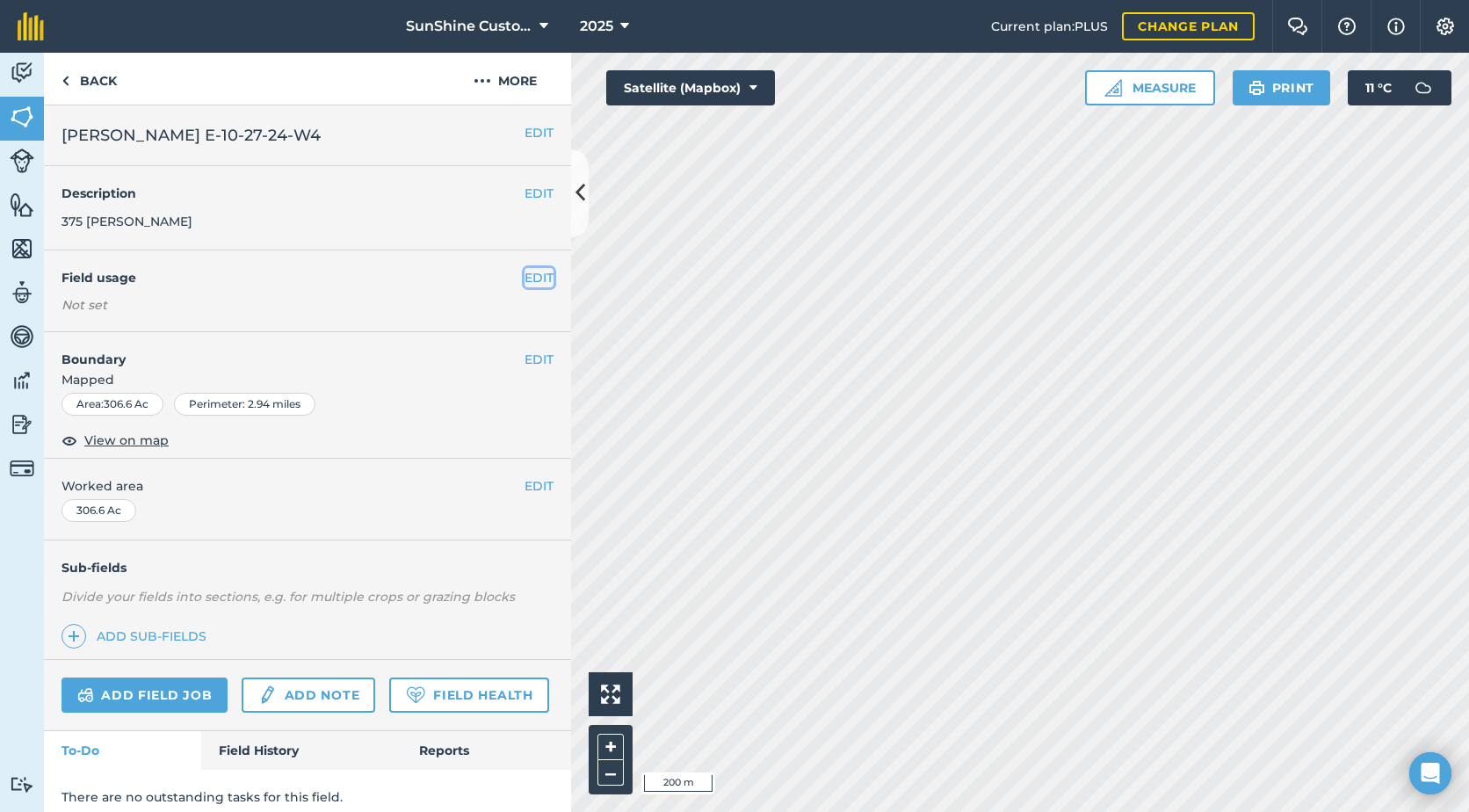
click at [524, 278] on button "EDIT" at bounding box center [539, 278] width 29 height 19
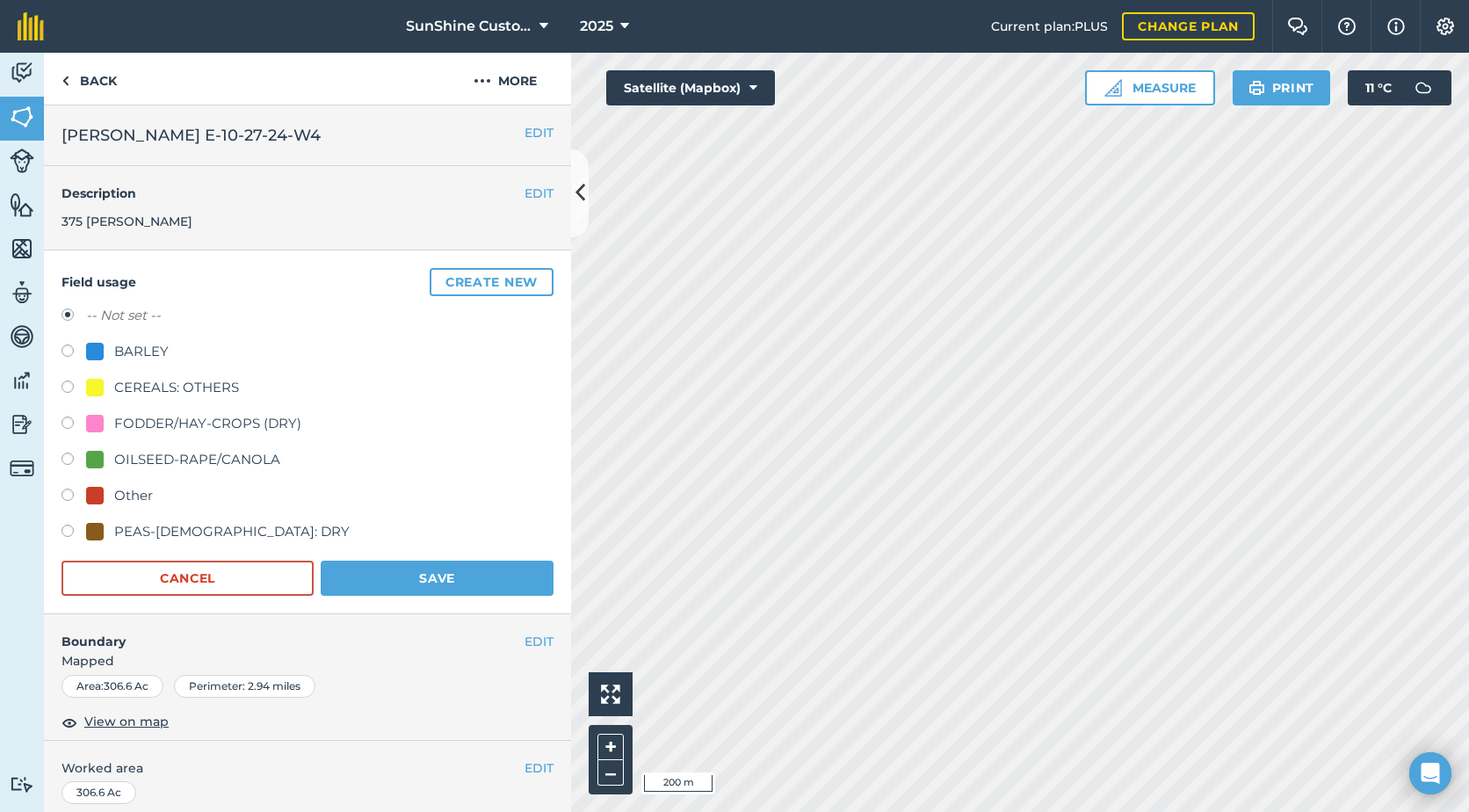
click at [90, 424] on div at bounding box center [95, 424] width 18 height 18
radio input "true"
radio input "false"
click at [446, 569] on button "Save" at bounding box center [437, 578] width 233 height 35
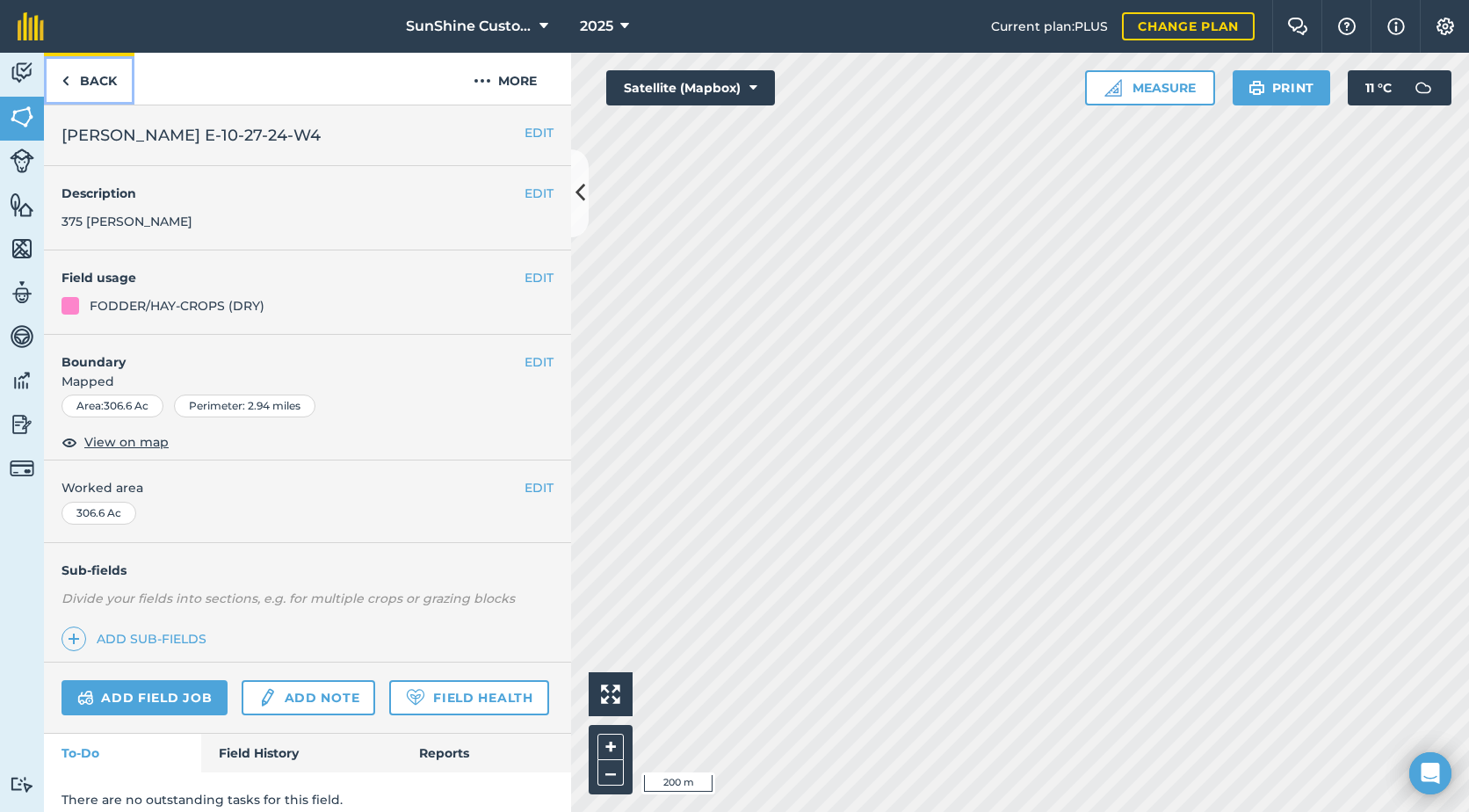
click at [104, 80] on link "Back" at bounding box center [89, 79] width 91 height 52
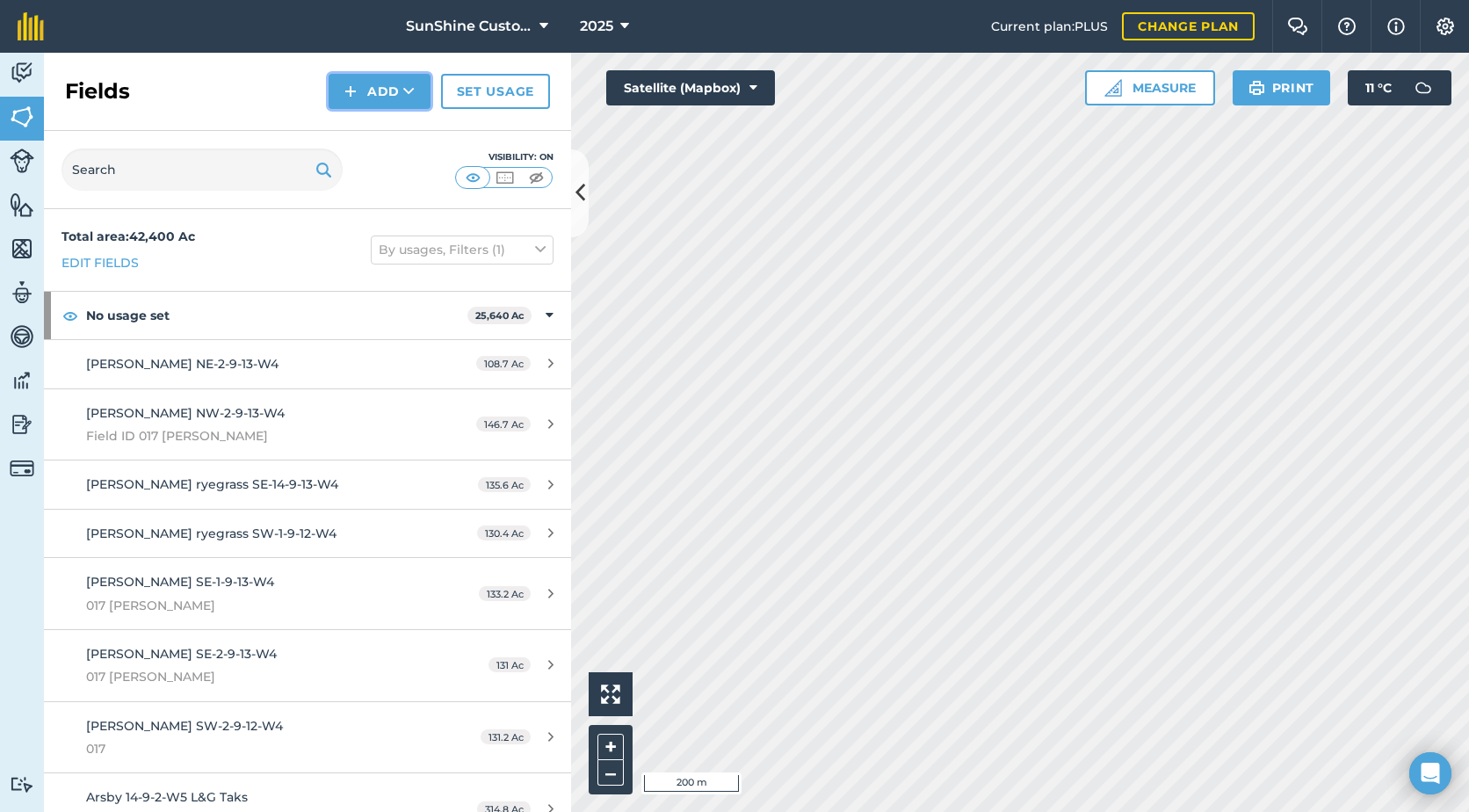
click at [354, 94] on img at bounding box center [350, 92] width 12 height 21
click at [380, 134] on link "Draw" at bounding box center [379, 131] width 96 height 39
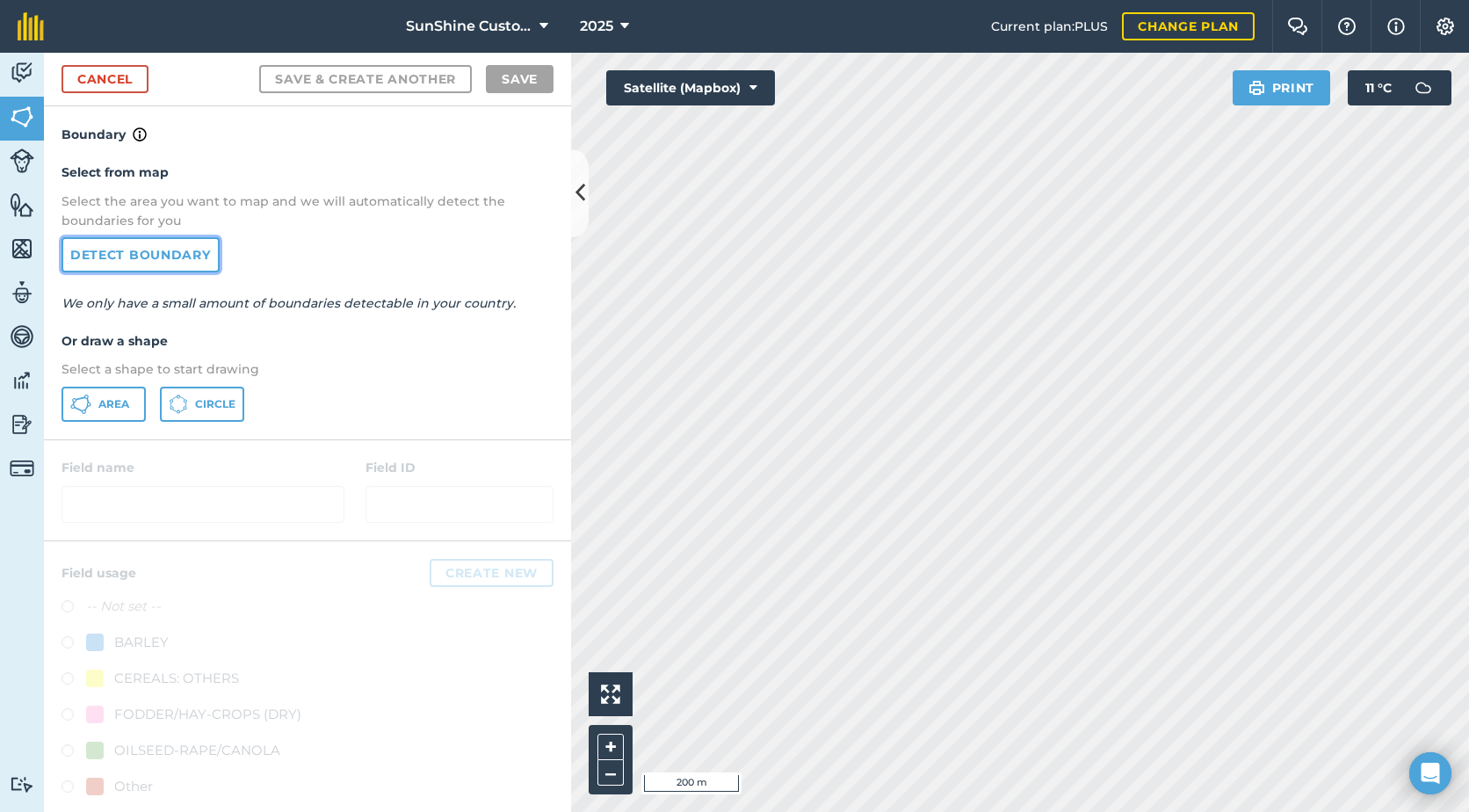
click at [168, 254] on link "Detect boundary" at bounding box center [140, 255] width 158 height 35
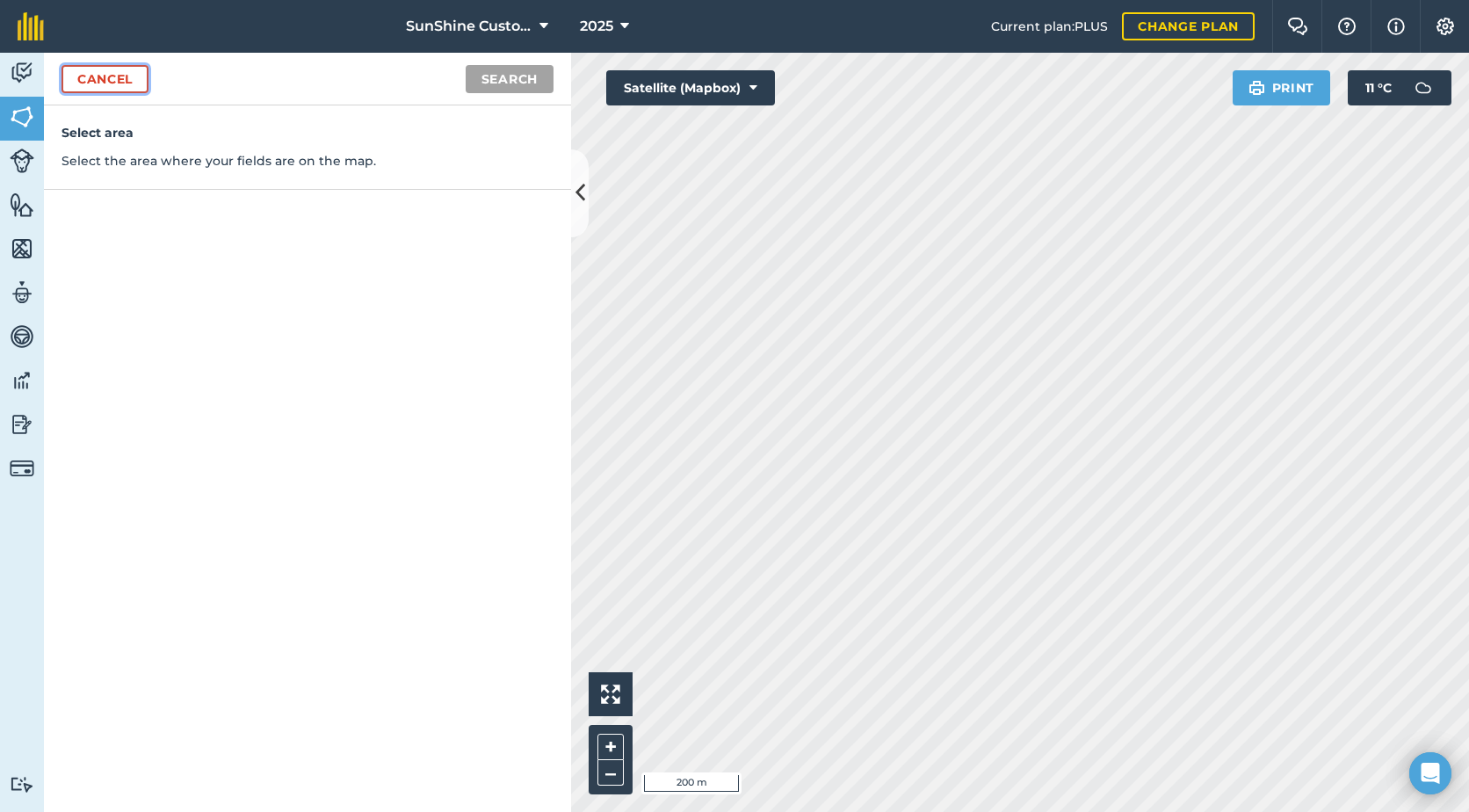
click at [128, 76] on link "Cancel" at bounding box center [105, 79] width 87 height 28
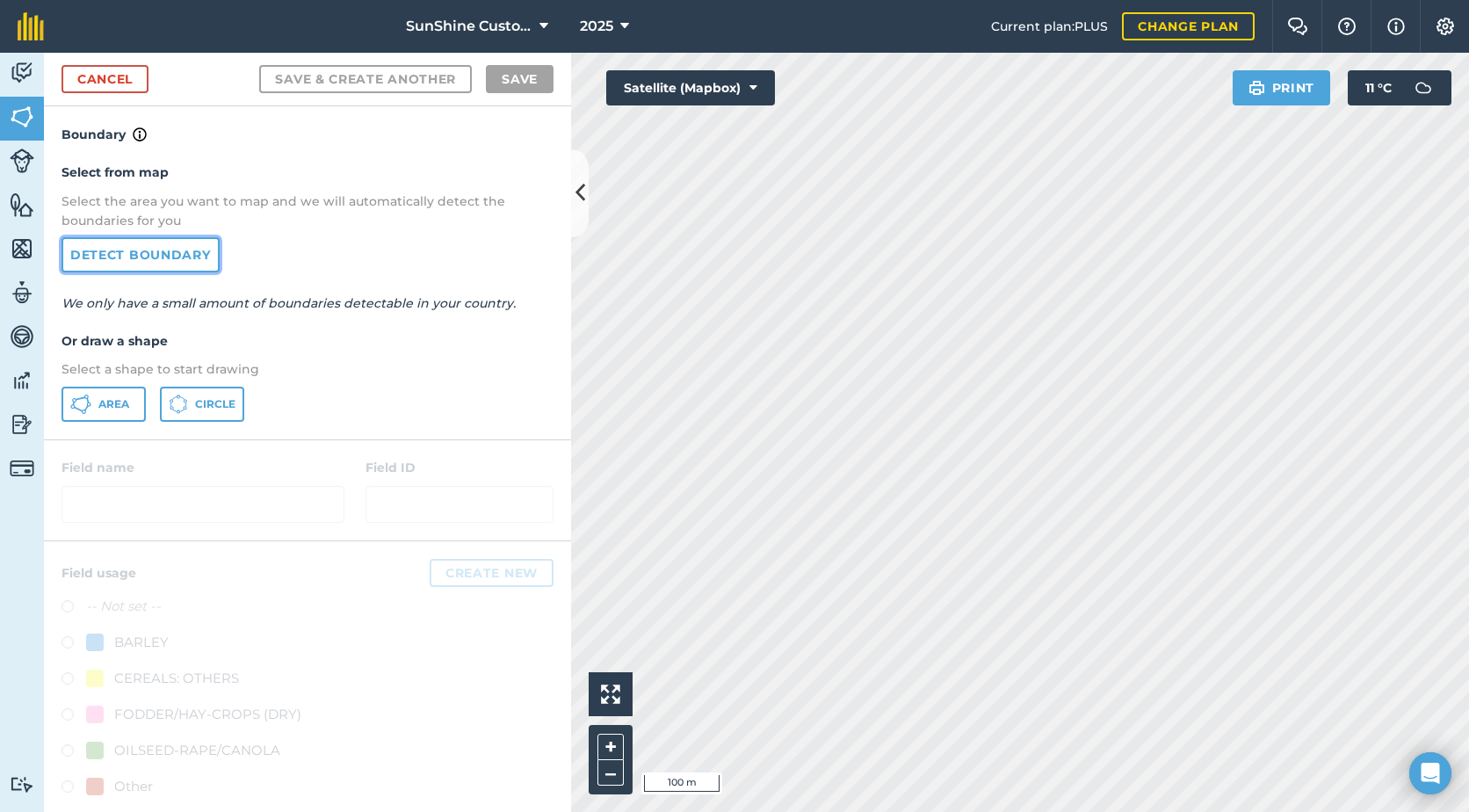
click at [185, 255] on link "Detect boundary" at bounding box center [140, 255] width 158 height 35
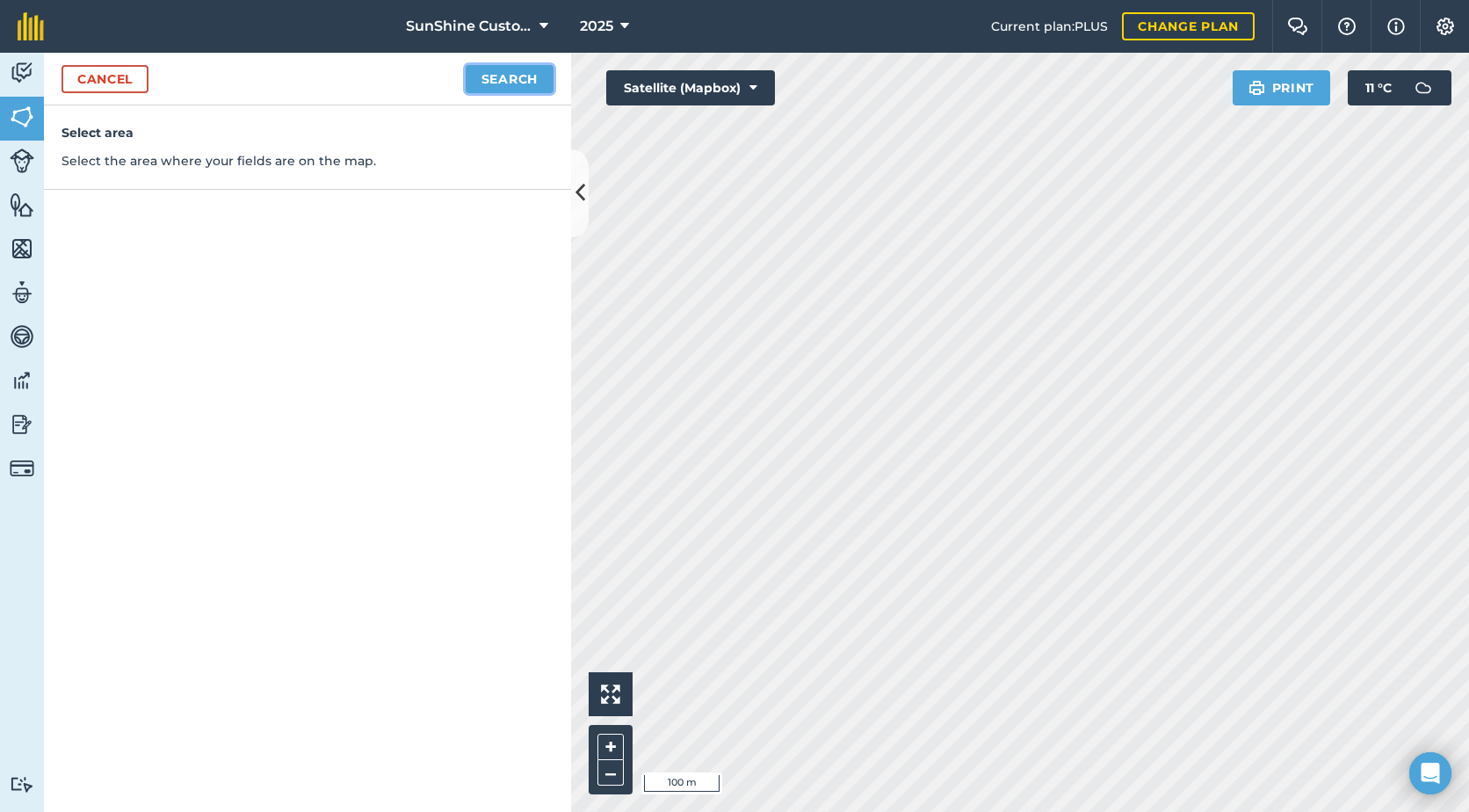
click at [492, 76] on button "Search" at bounding box center [510, 79] width 88 height 28
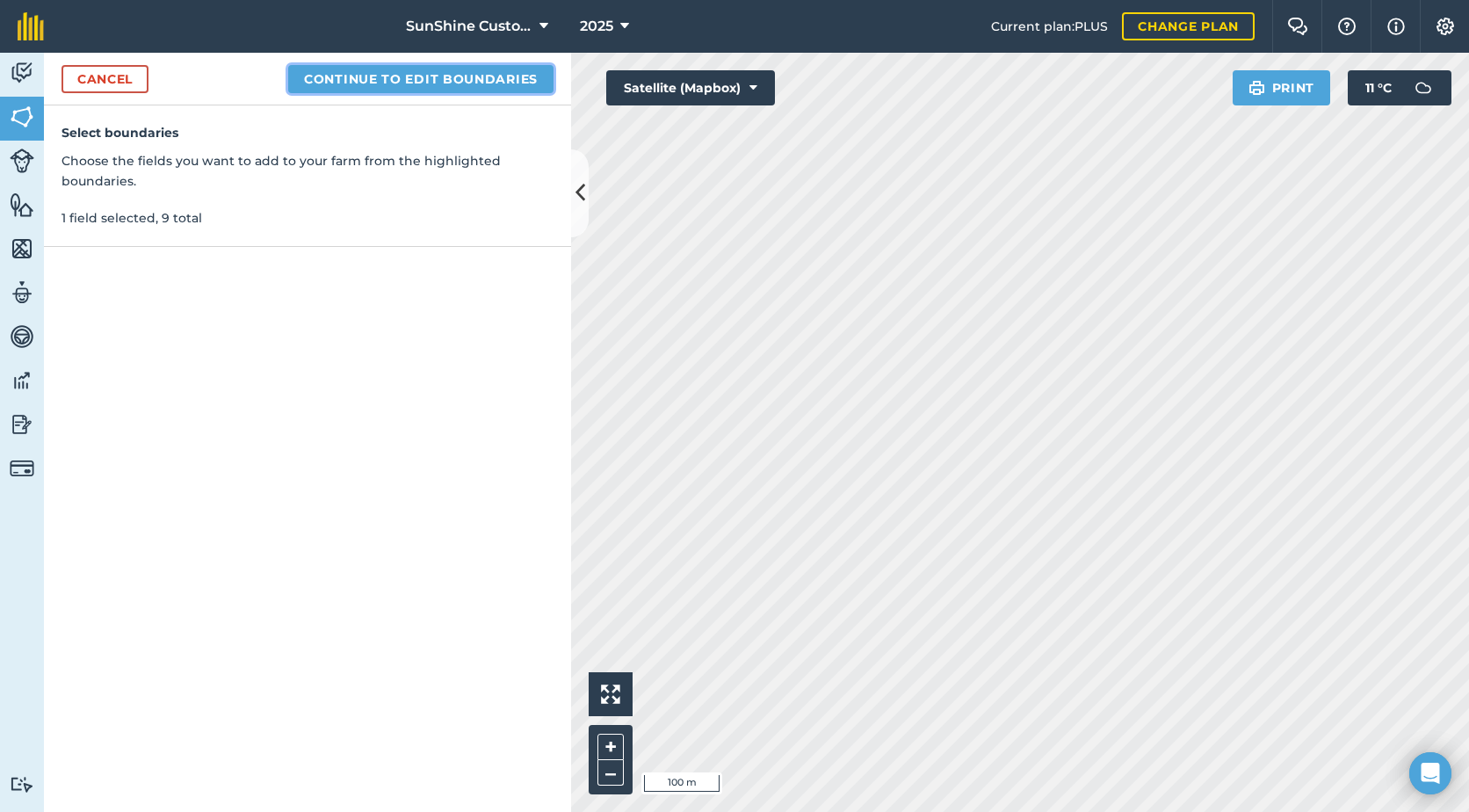
click at [464, 79] on button "Continue to edit boundaries" at bounding box center [421, 79] width 266 height 28
click at [458, 79] on button "Continue to name fields" at bounding box center [440, 79] width 228 height 28
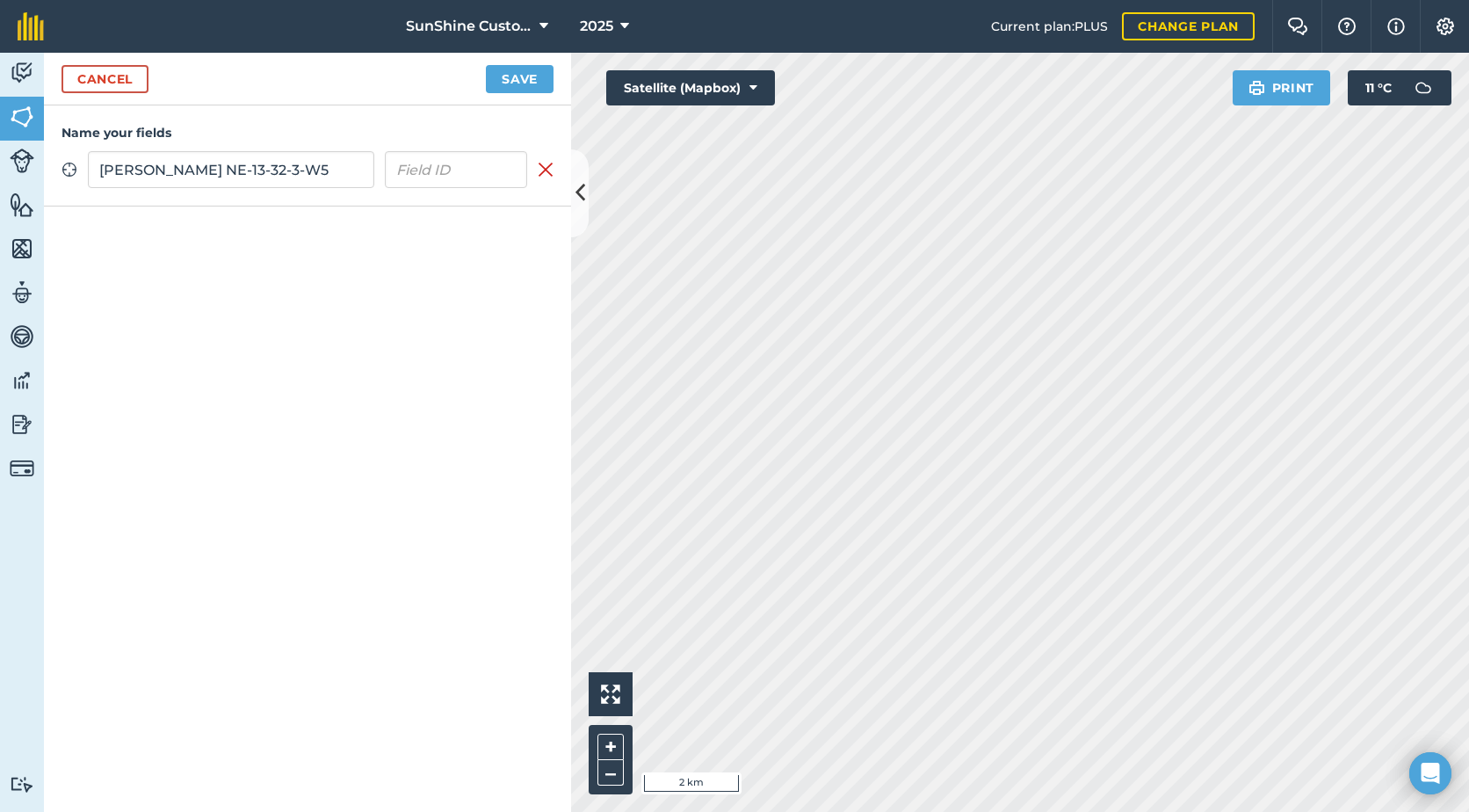
type input "[PERSON_NAME] NE-13-32-3-W5"
click at [512, 80] on button "Save" at bounding box center [519, 79] width 68 height 28
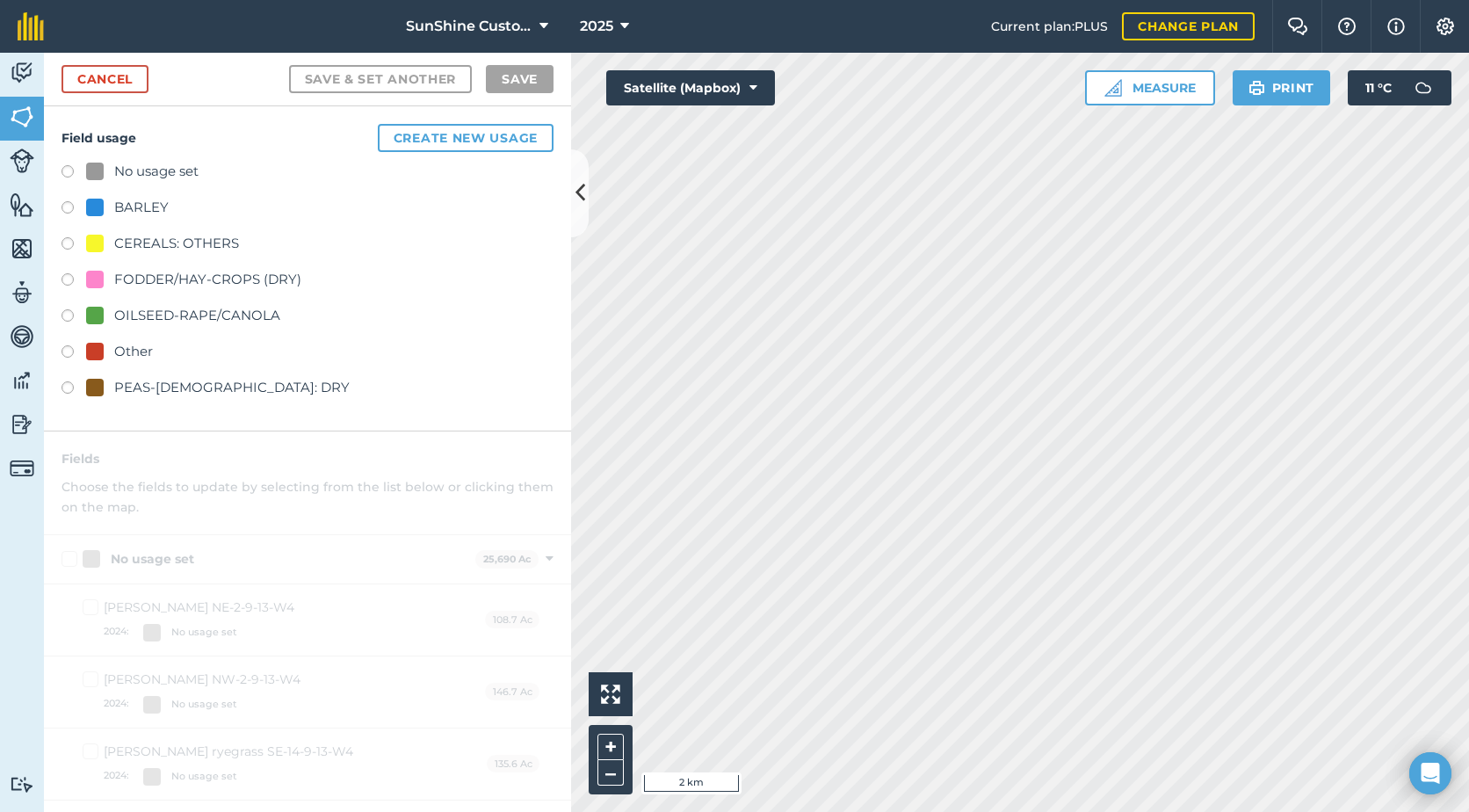
click at [149, 278] on div "FODDER/HAY-CROPS (DRY)" at bounding box center [207, 280] width 187 height 21
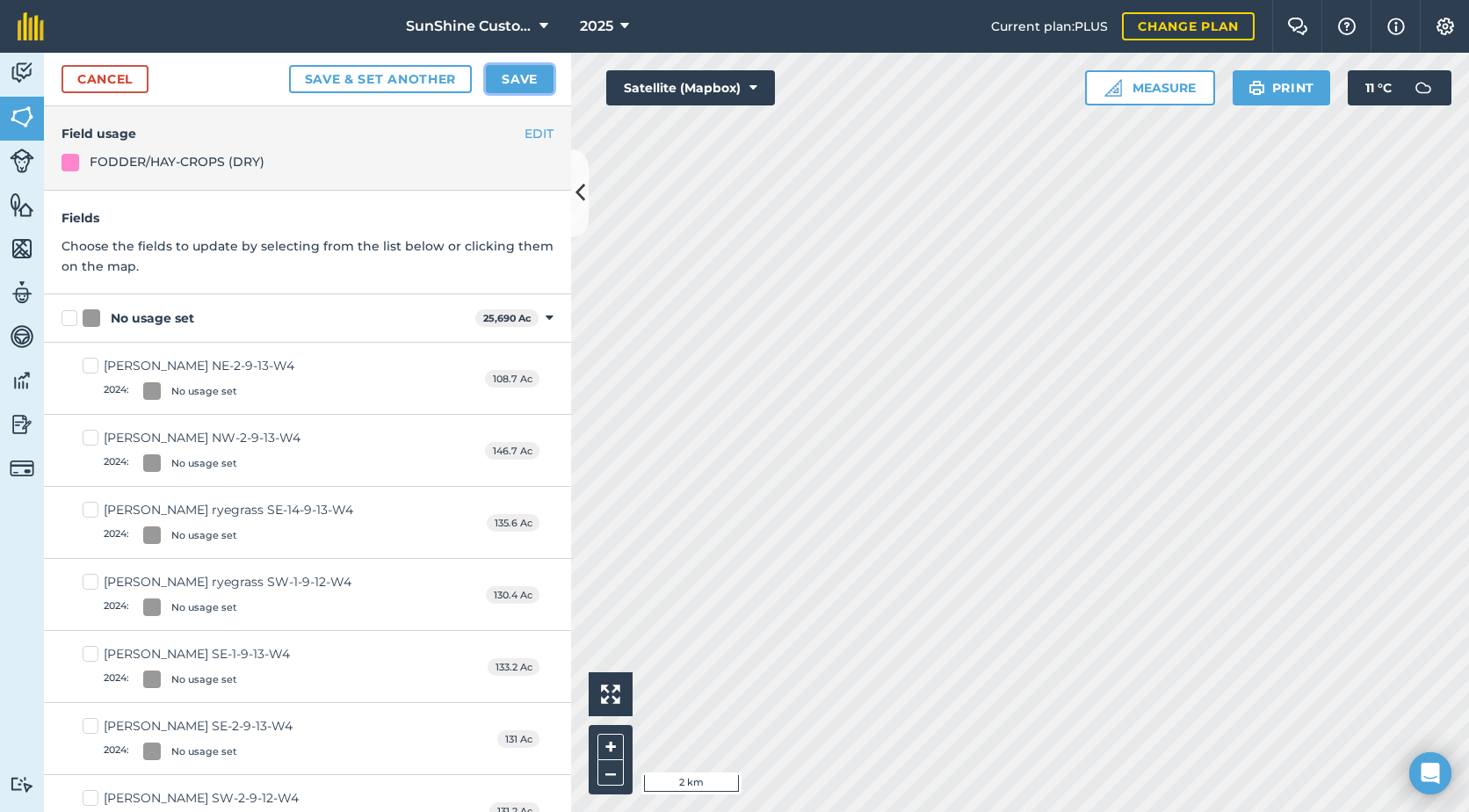
click at [516, 84] on button "Save" at bounding box center [519, 79] width 68 height 28
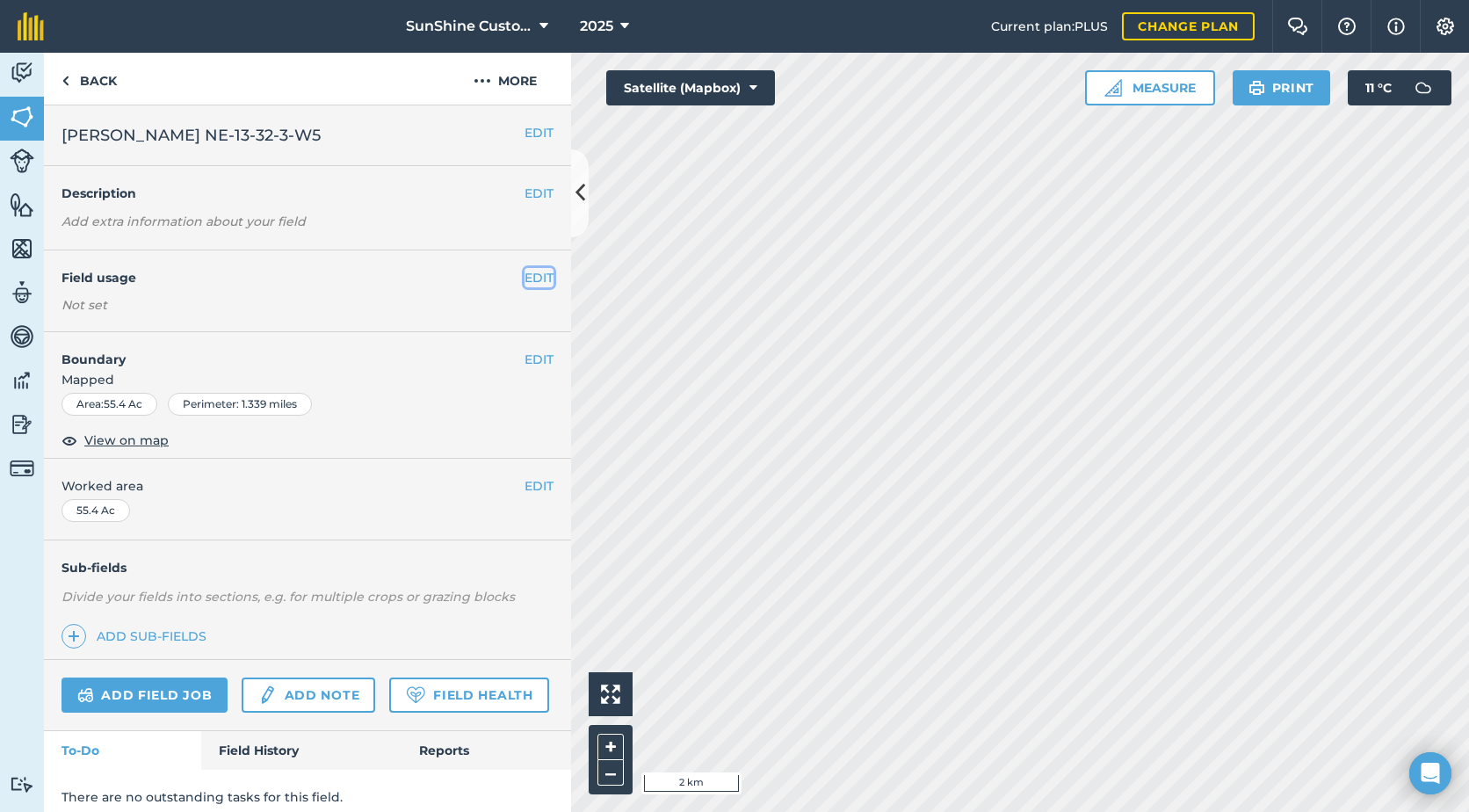
click at [528, 284] on button "EDIT" at bounding box center [539, 278] width 29 height 19
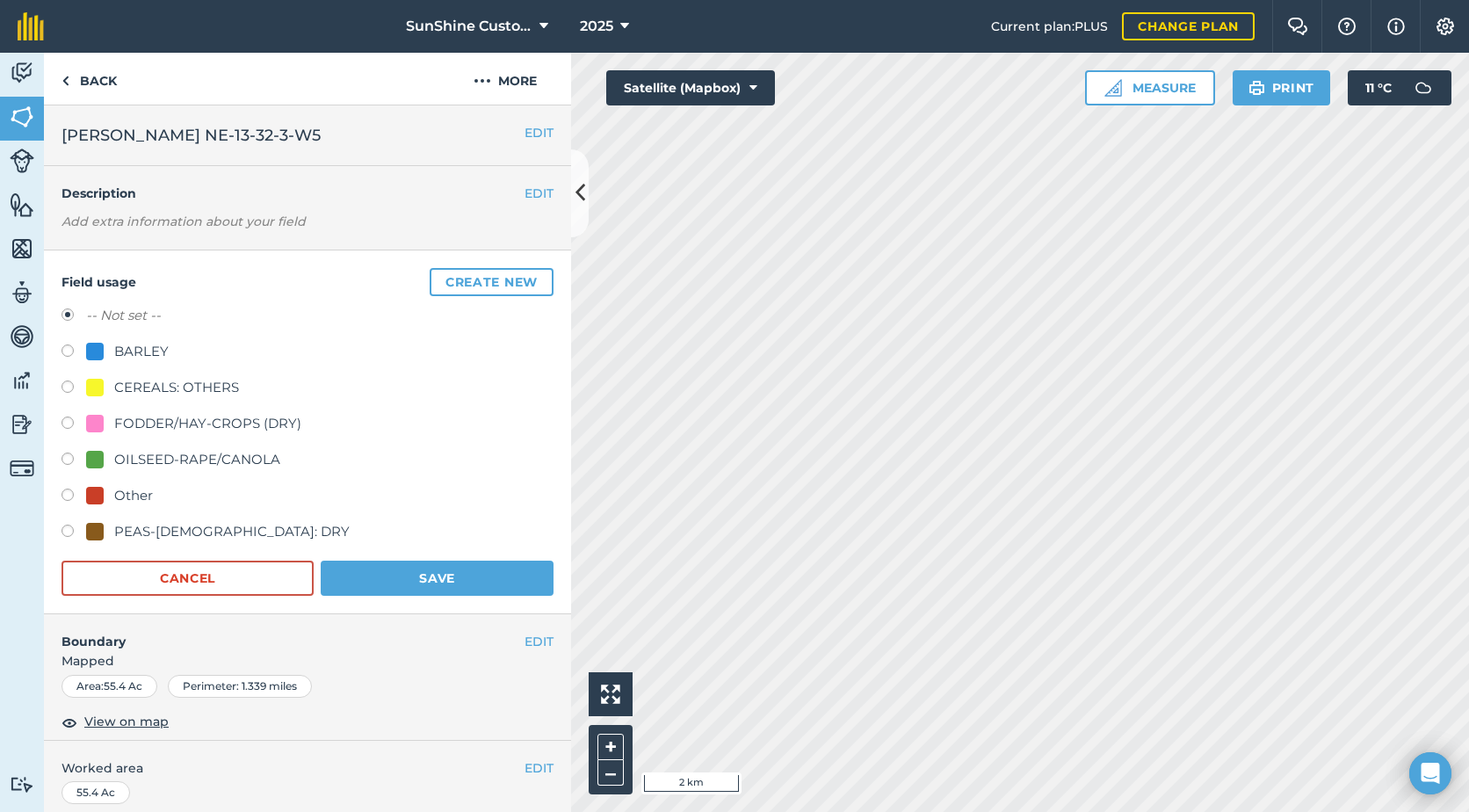
click at [196, 425] on div "FODDER/HAY-CROPS (DRY)" at bounding box center [207, 424] width 187 height 21
drag, startPoint x: 196, startPoint y: 425, endPoint x: 72, endPoint y: 421, distance: 124.1
click at [72, 421] on label at bounding box center [74, 425] width 25 height 18
radio input "true"
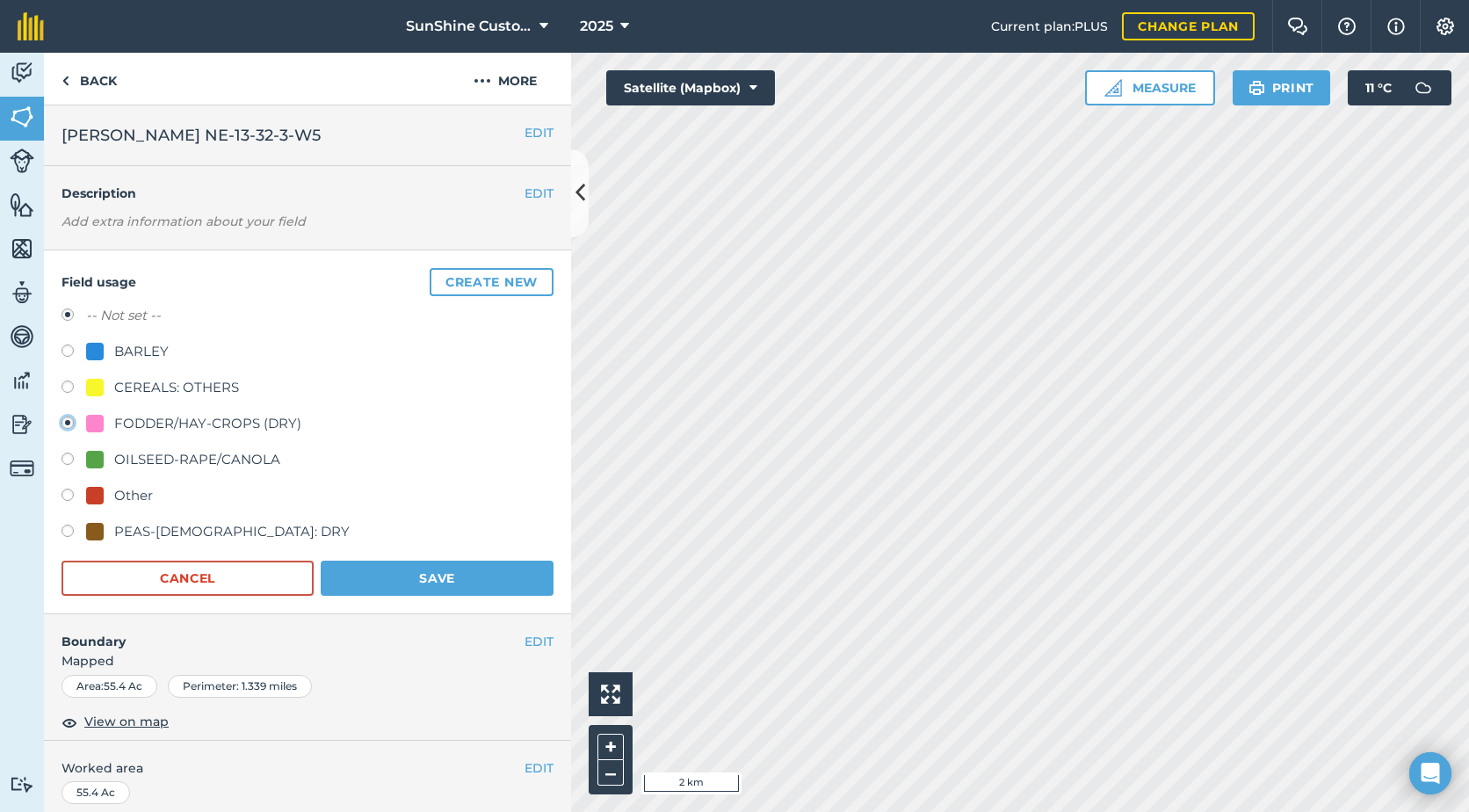
radio input "false"
click at [471, 584] on button "Save" at bounding box center [437, 578] width 233 height 35
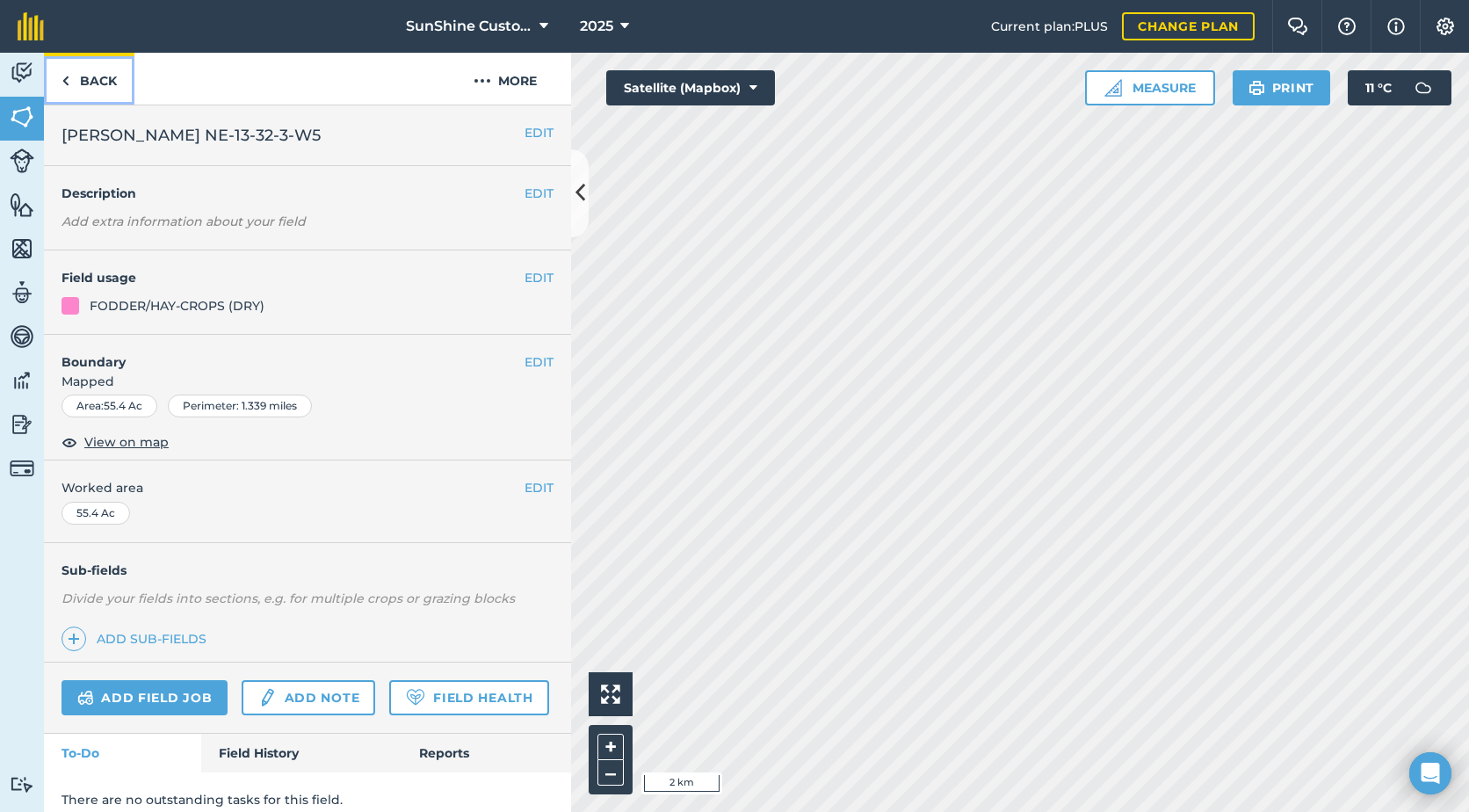
click at [84, 80] on link "Back" at bounding box center [89, 79] width 91 height 52
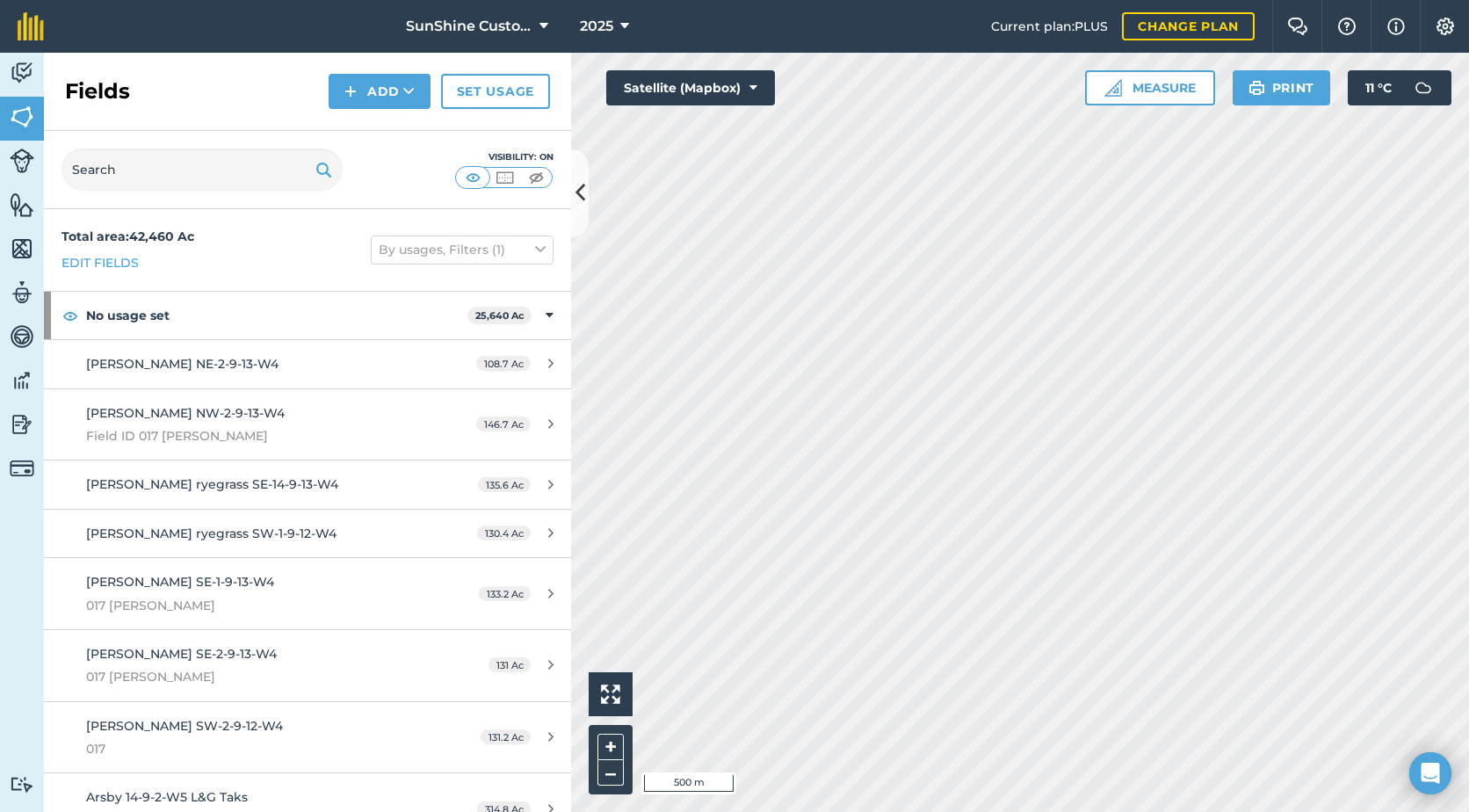
scroll to position [88, 0]
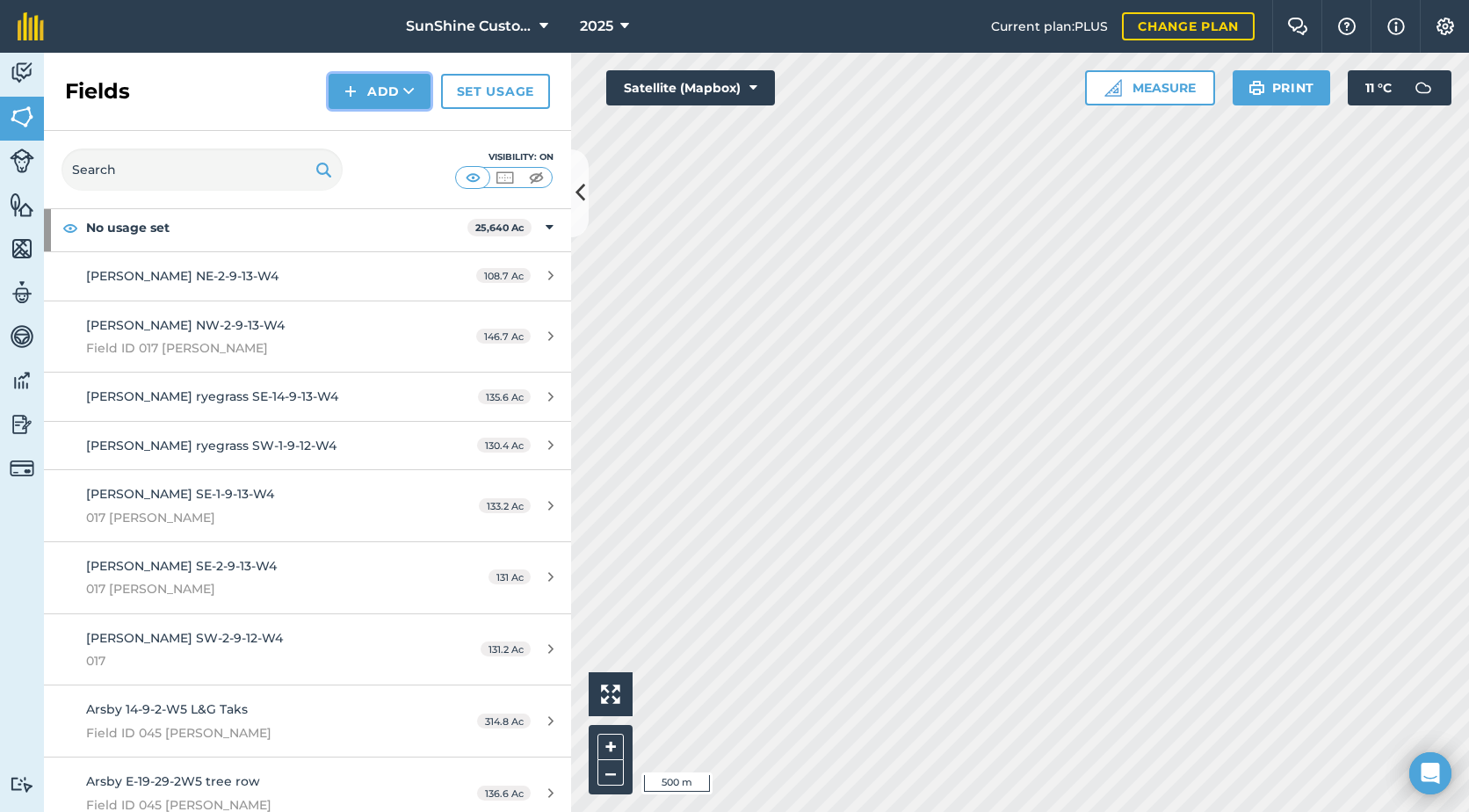
click at [414, 92] on icon at bounding box center [409, 92] width 11 height 18
click at [387, 126] on link "Draw" at bounding box center [379, 131] width 96 height 39
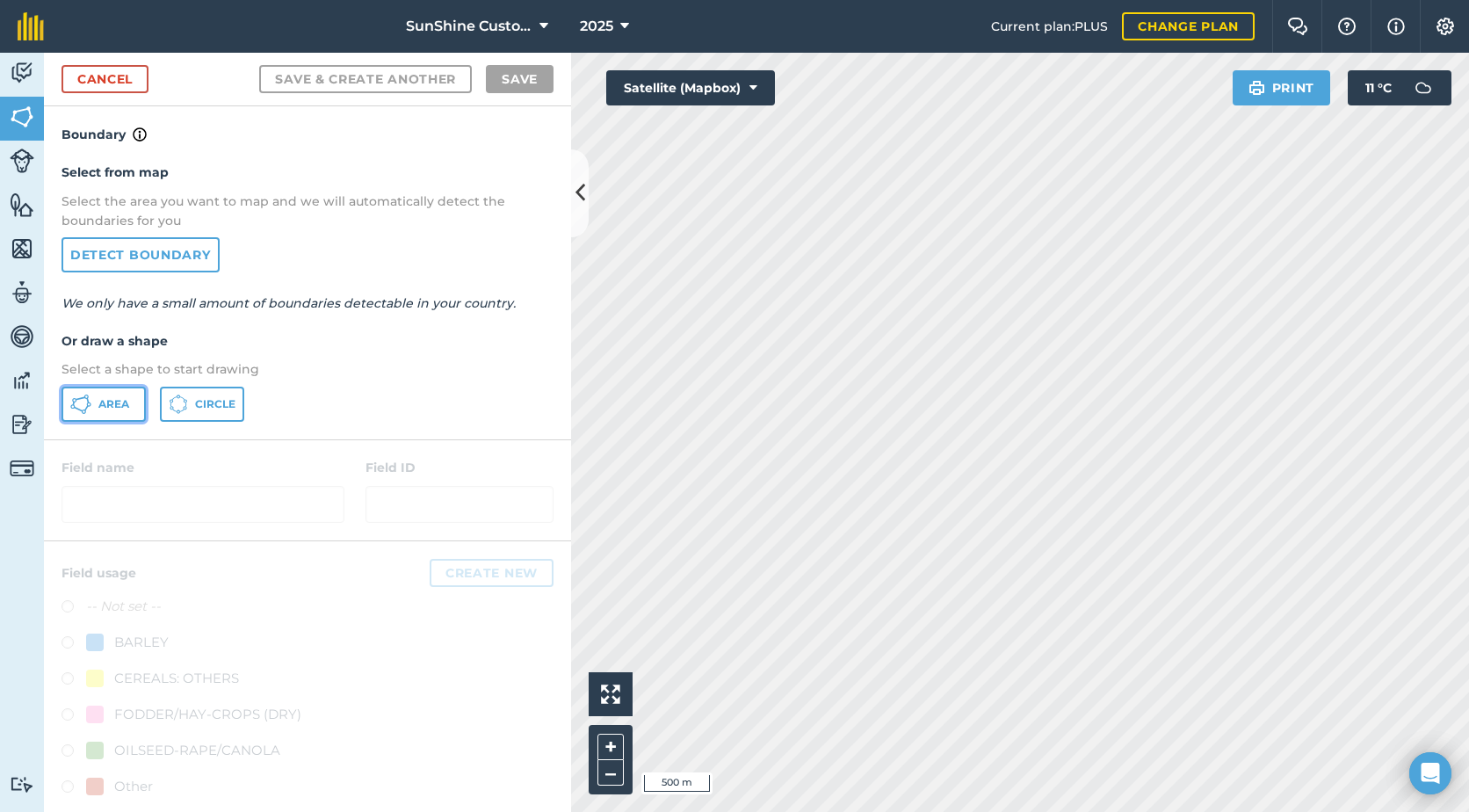
click at [119, 410] on span "Area" at bounding box center [113, 404] width 31 height 14
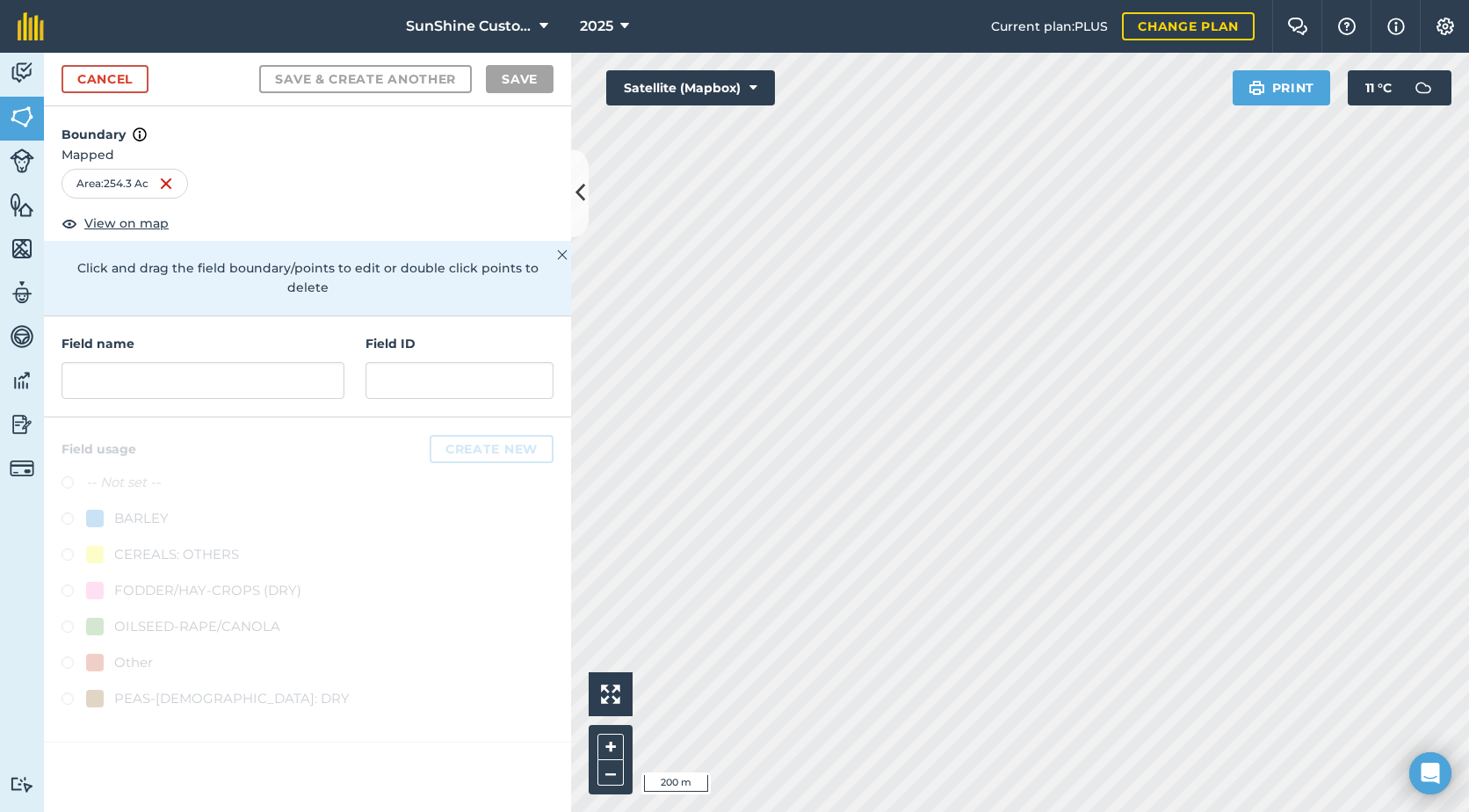
click at [213, 385] on div "Field name Field ID" at bounding box center [307, 366] width 527 height 101
click at [213, 368] on input "text" at bounding box center [203, 380] width 283 height 37
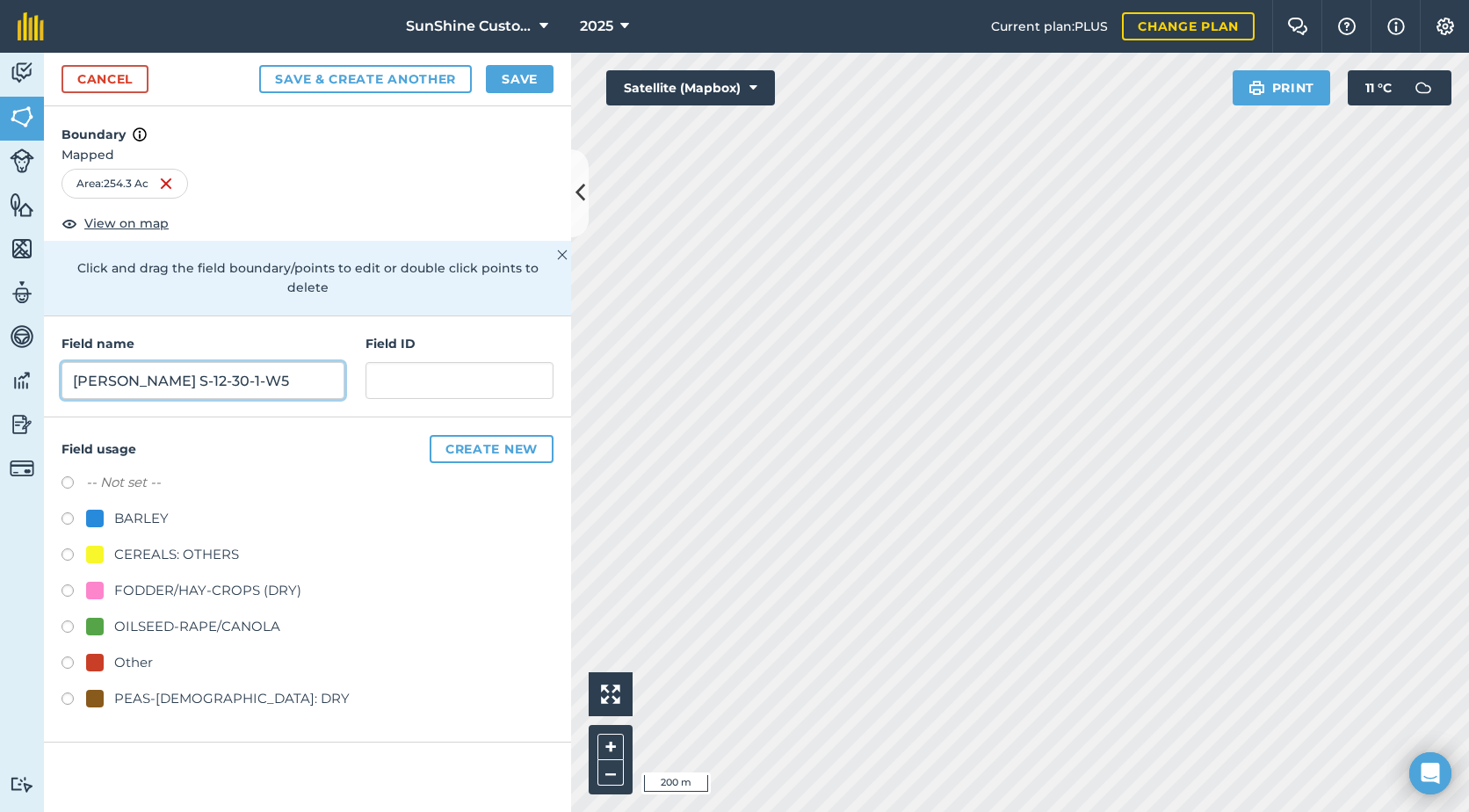
type input "[PERSON_NAME] S-12-30-1-W5"
click at [148, 580] on div "FODDER/HAY-CROPS (DRY)" at bounding box center [207, 590] width 187 height 21
radio input "true"
click at [506, 84] on button "Save" at bounding box center [519, 79] width 68 height 28
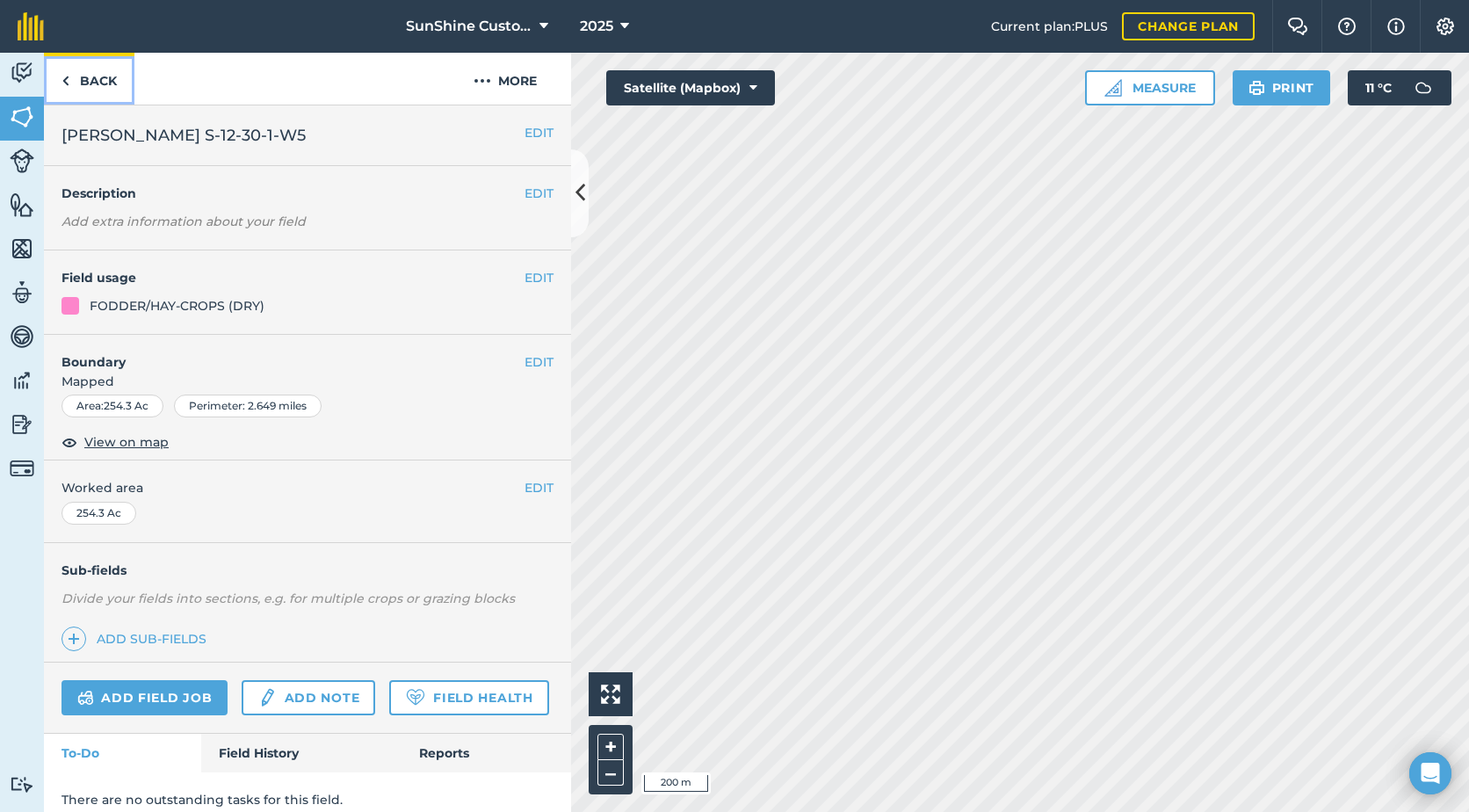
click at [88, 69] on link "Back" at bounding box center [89, 79] width 91 height 52
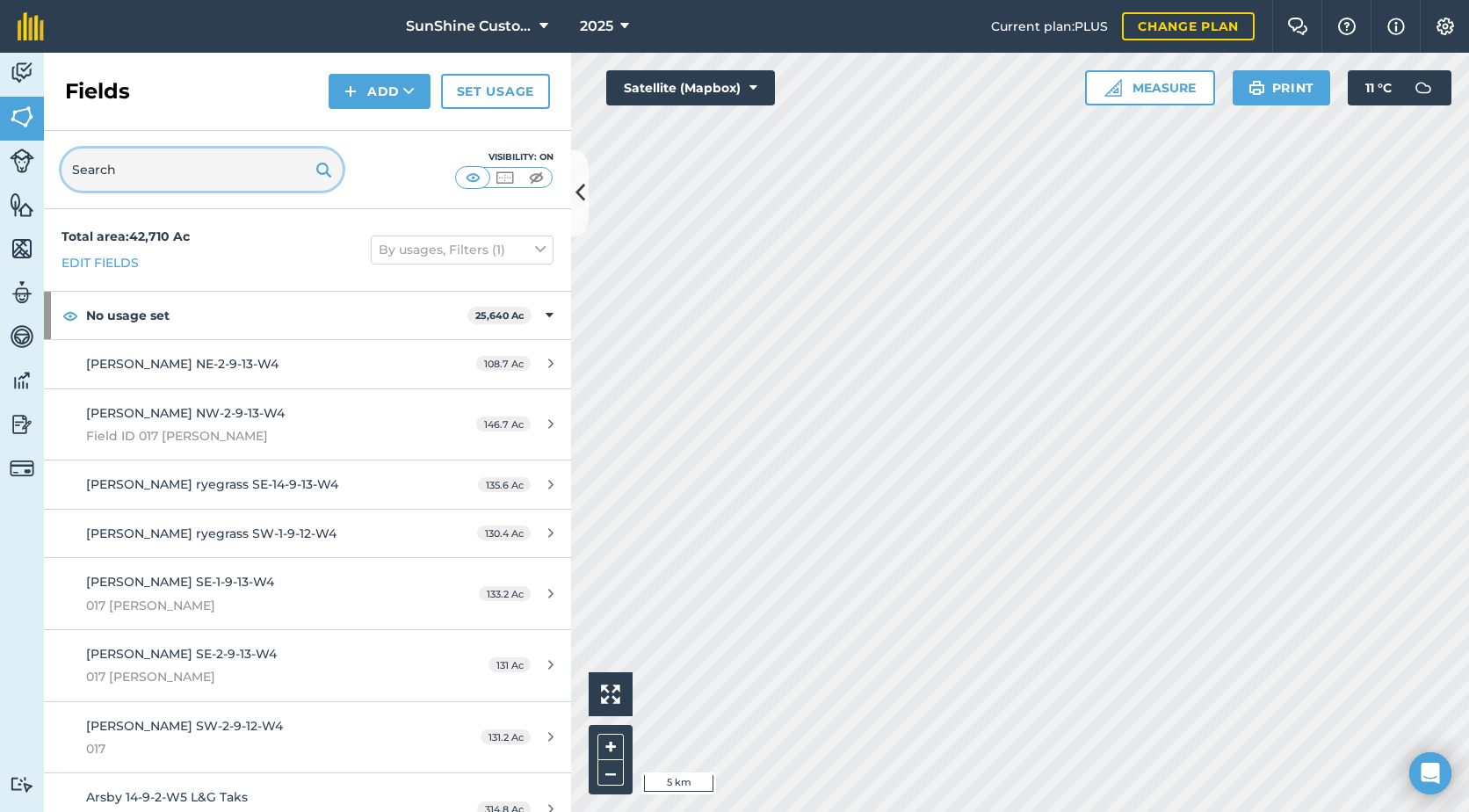
click at [194, 177] on input "text" at bounding box center [202, 169] width 282 height 42
click at [28, 72] on img at bounding box center [22, 73] width 25 height 26
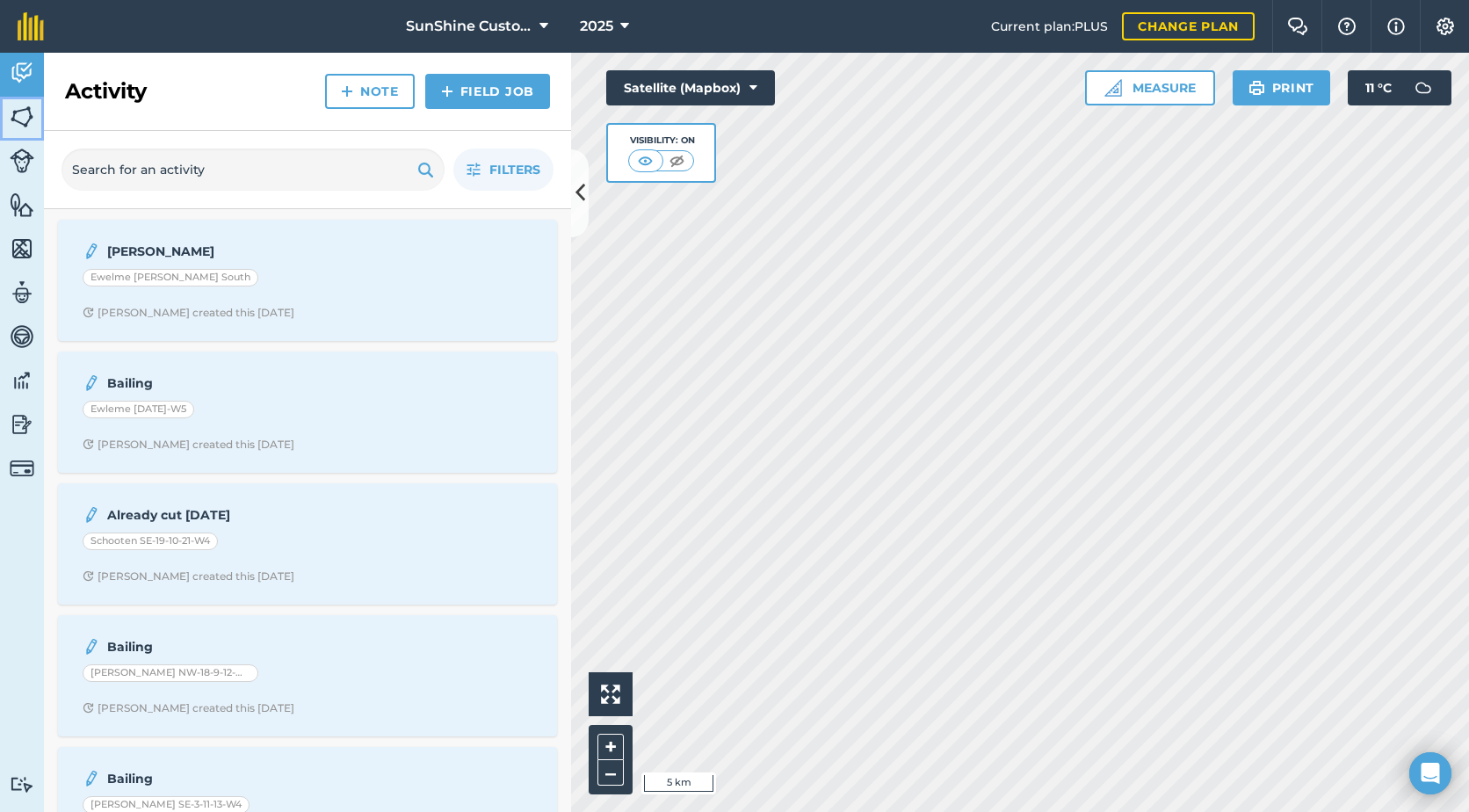
click at [33, 119] on img at bounding box center [22, 117] width 25 height 26
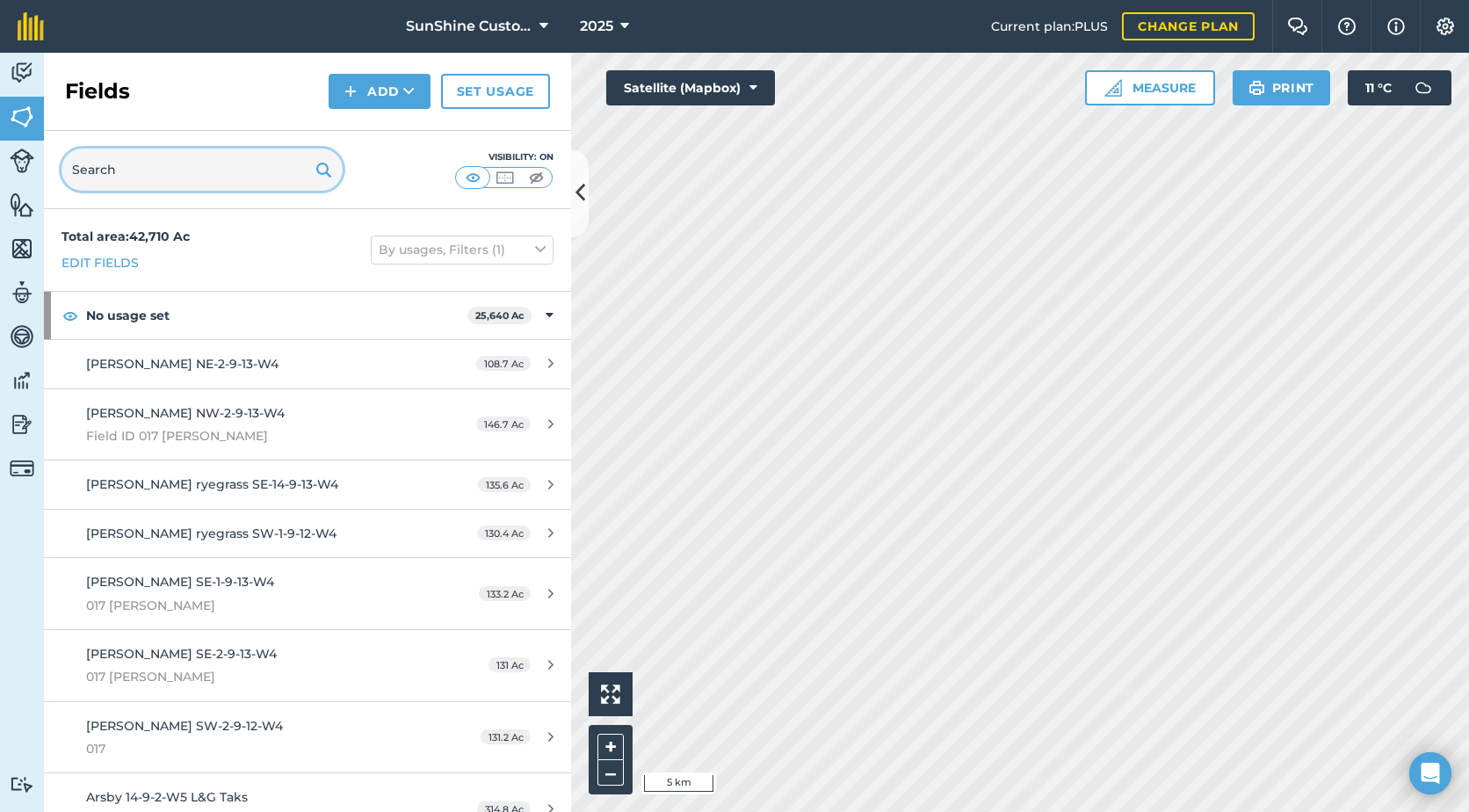
click at [227, 174] on input "text" at bounding box center [202, 169] width 282 height 42
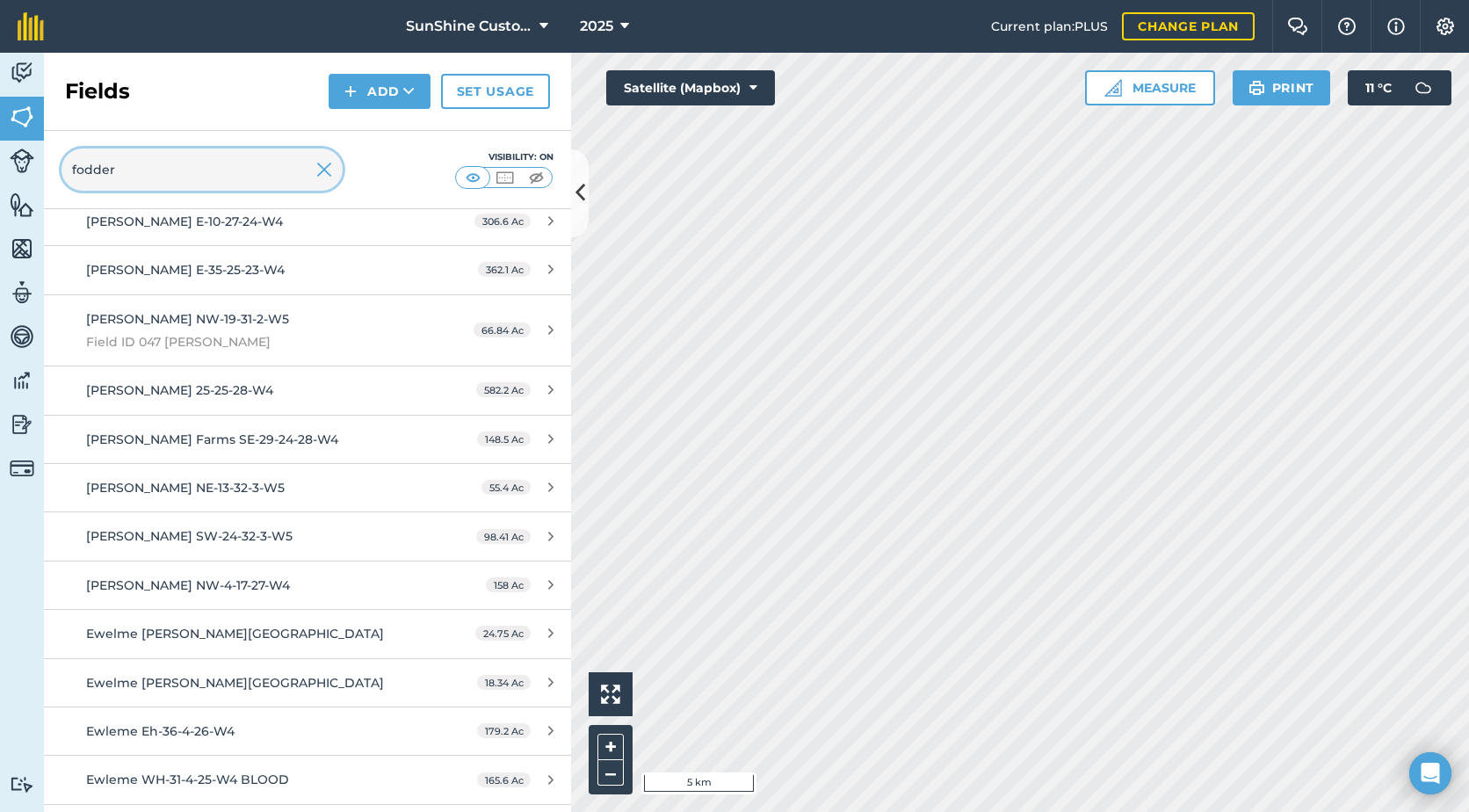
scroll to position [440, 0]
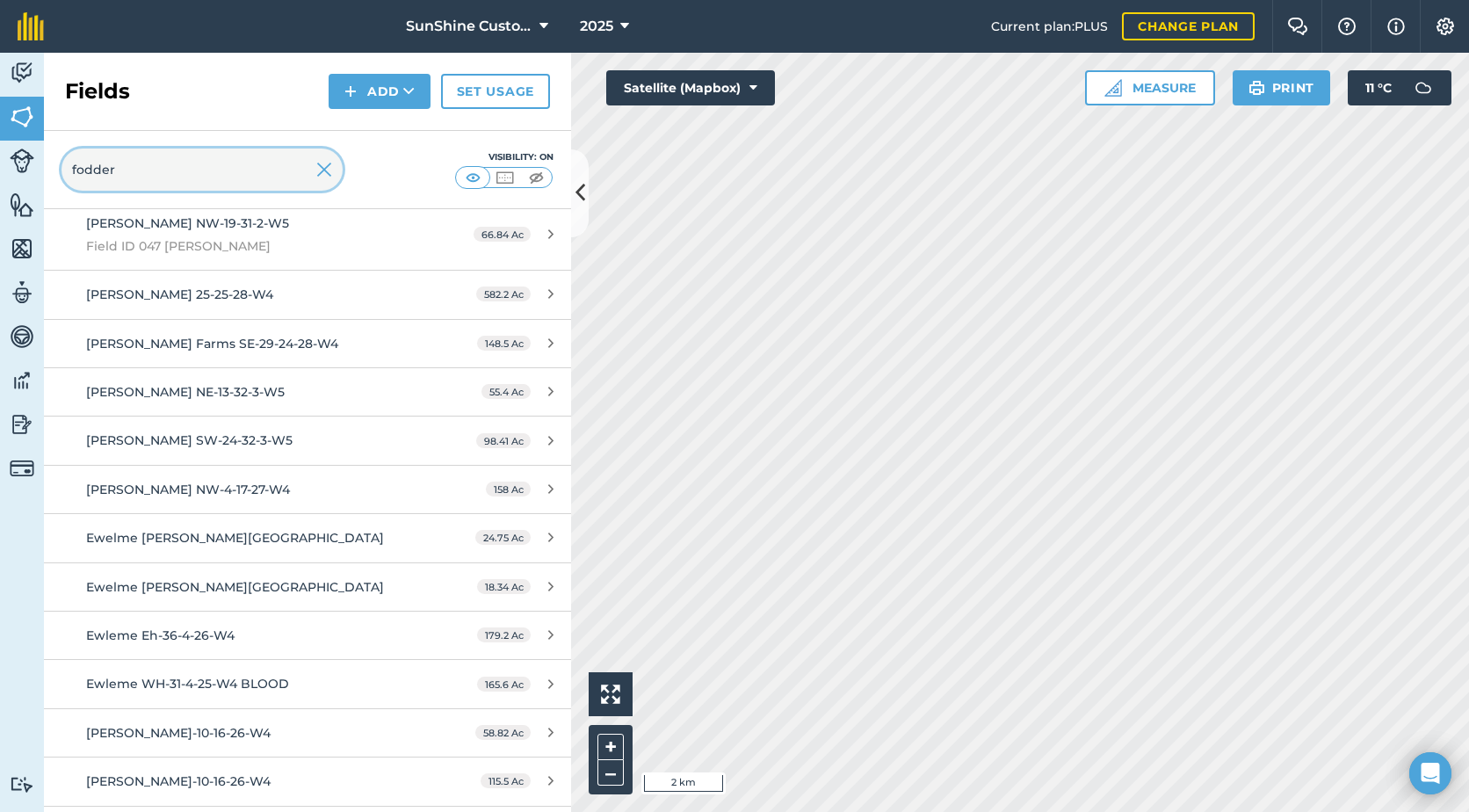
type input "fodder"
click at [505, 177] on img at bounding box center [504, 177] width 22 height 18
click at [546, 177] on img at bounding box center [536, 177] width 22 height 18
click at [478, 177] on img at bounding box center [473, 177] width 22 height 18
click at [335, 97] on button "Add" at bounding box center [379, 92] width 102 height 35
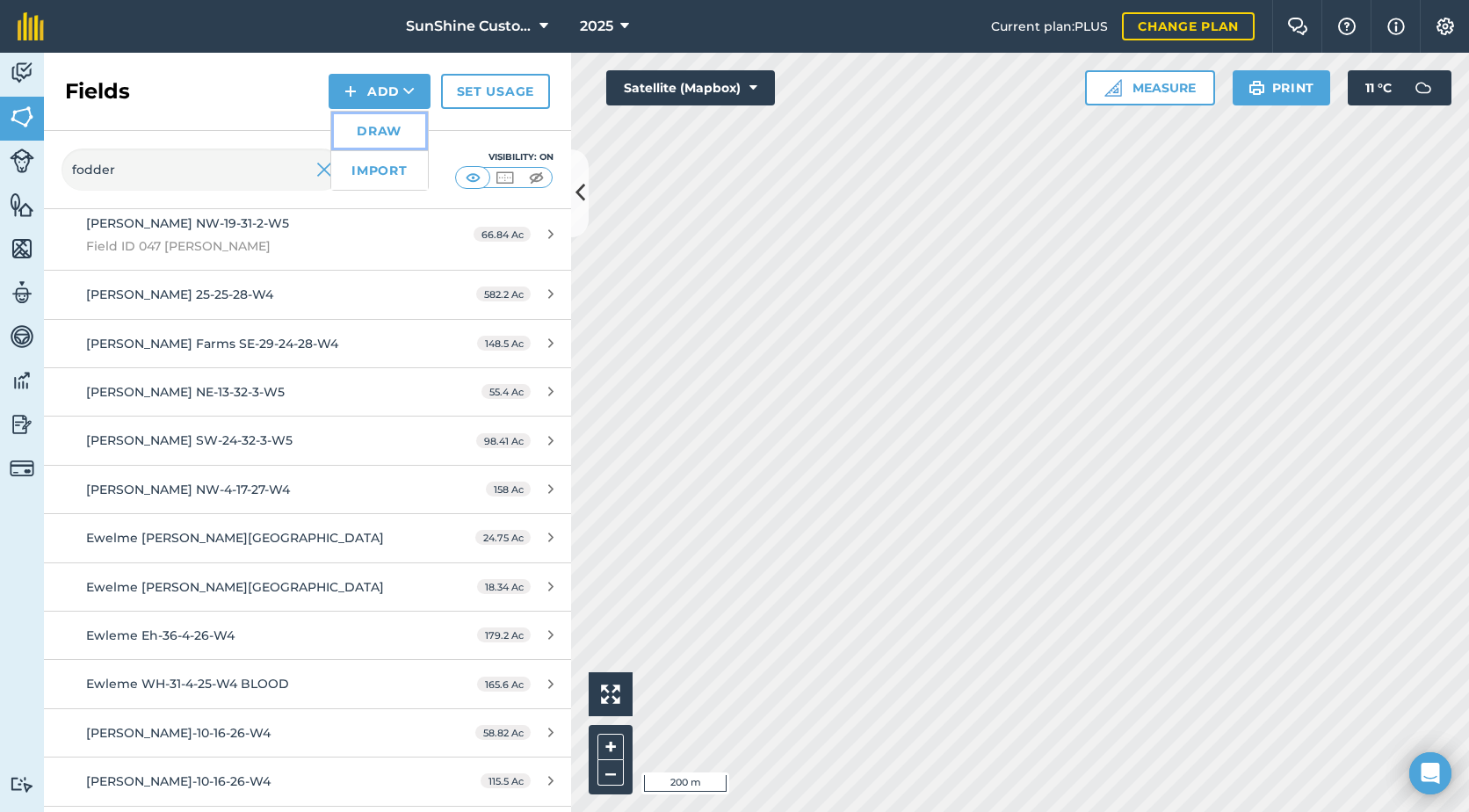
click at [355, 132] on link "Draw" at bounding box center [379, 131] width 96 height 39
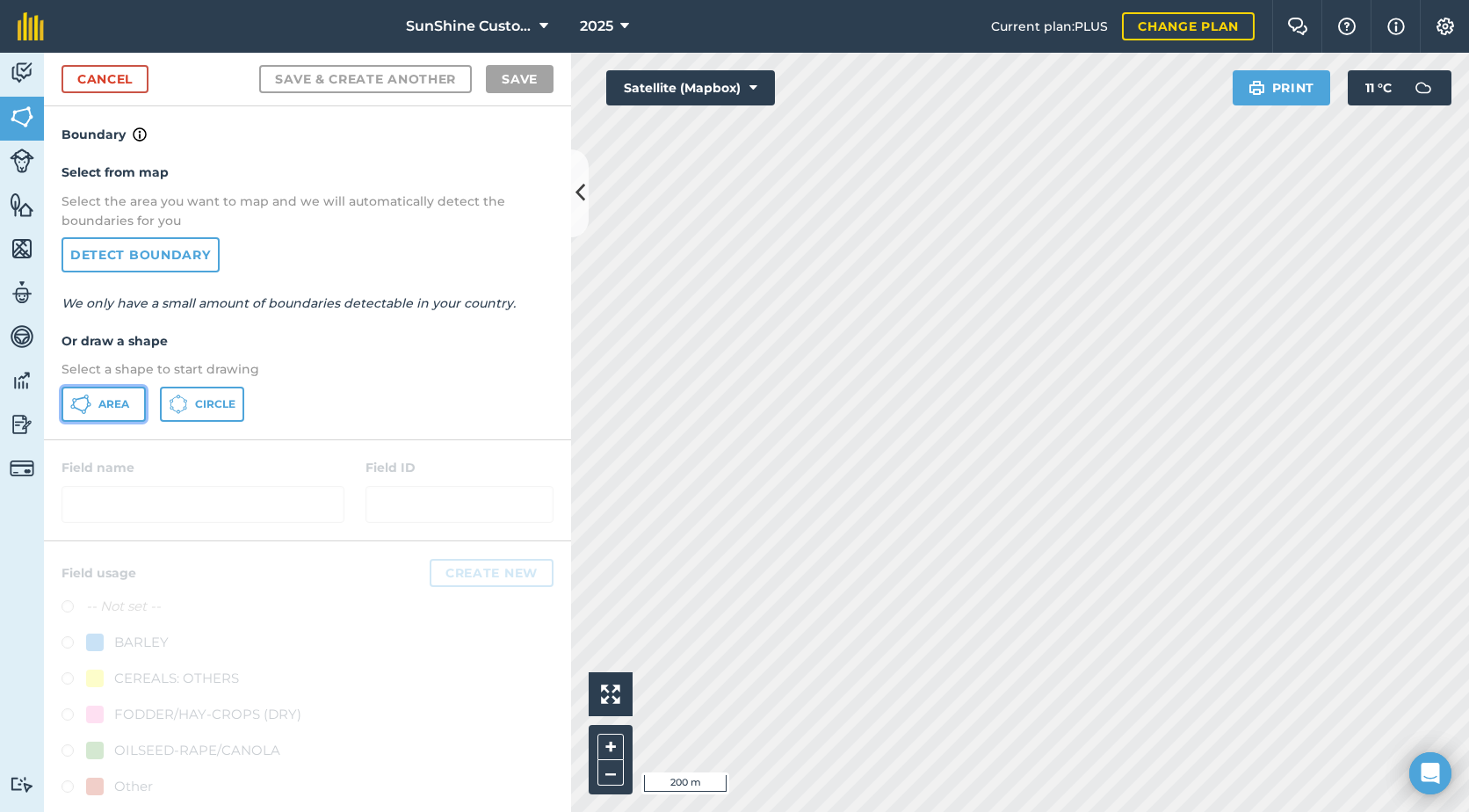
click at [125, 403] on span "Area" at bounding box center [113, 404] width 31 height 14
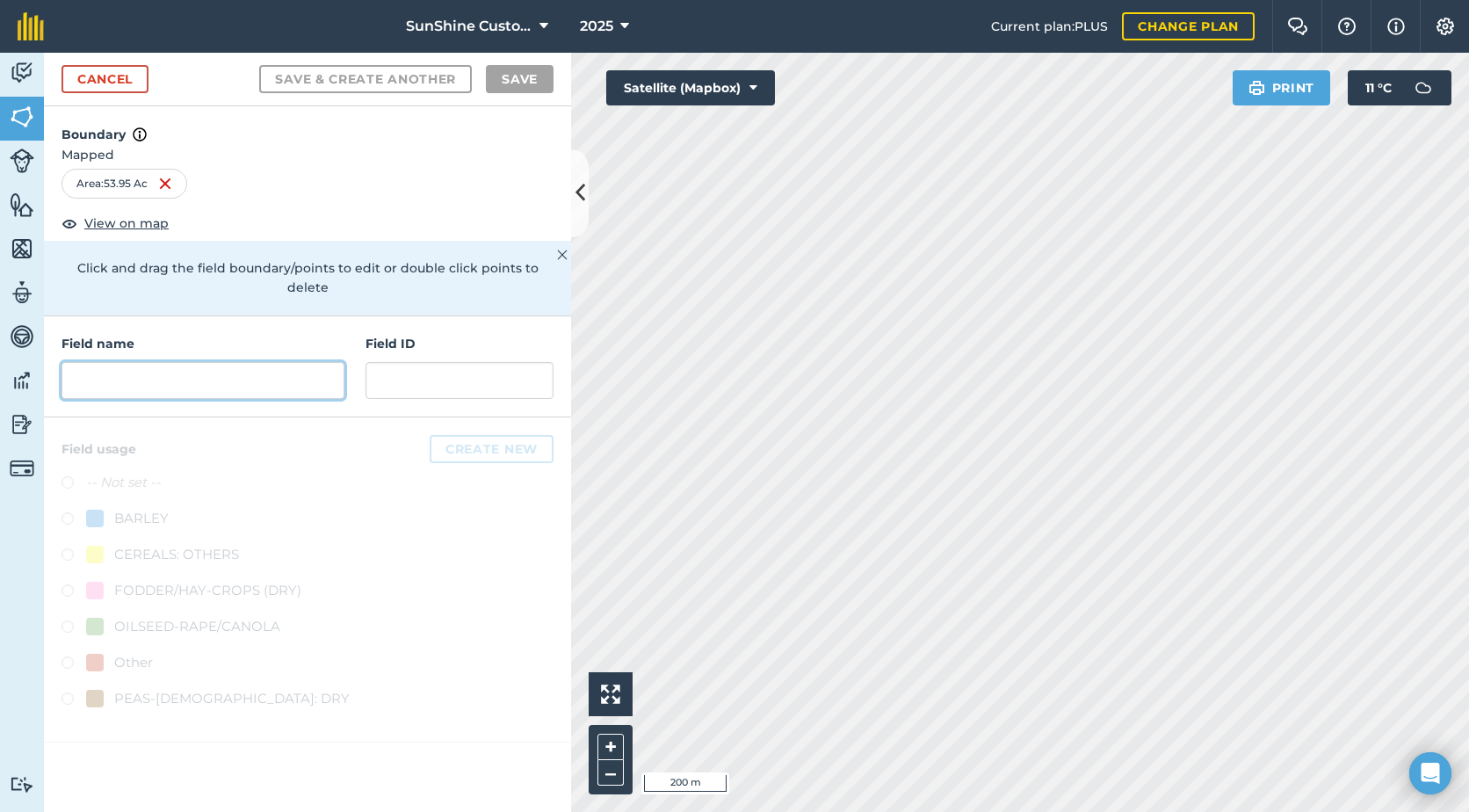
click at [113, 364] on input "text" at bounding box center [203, 380] width 283 height 37
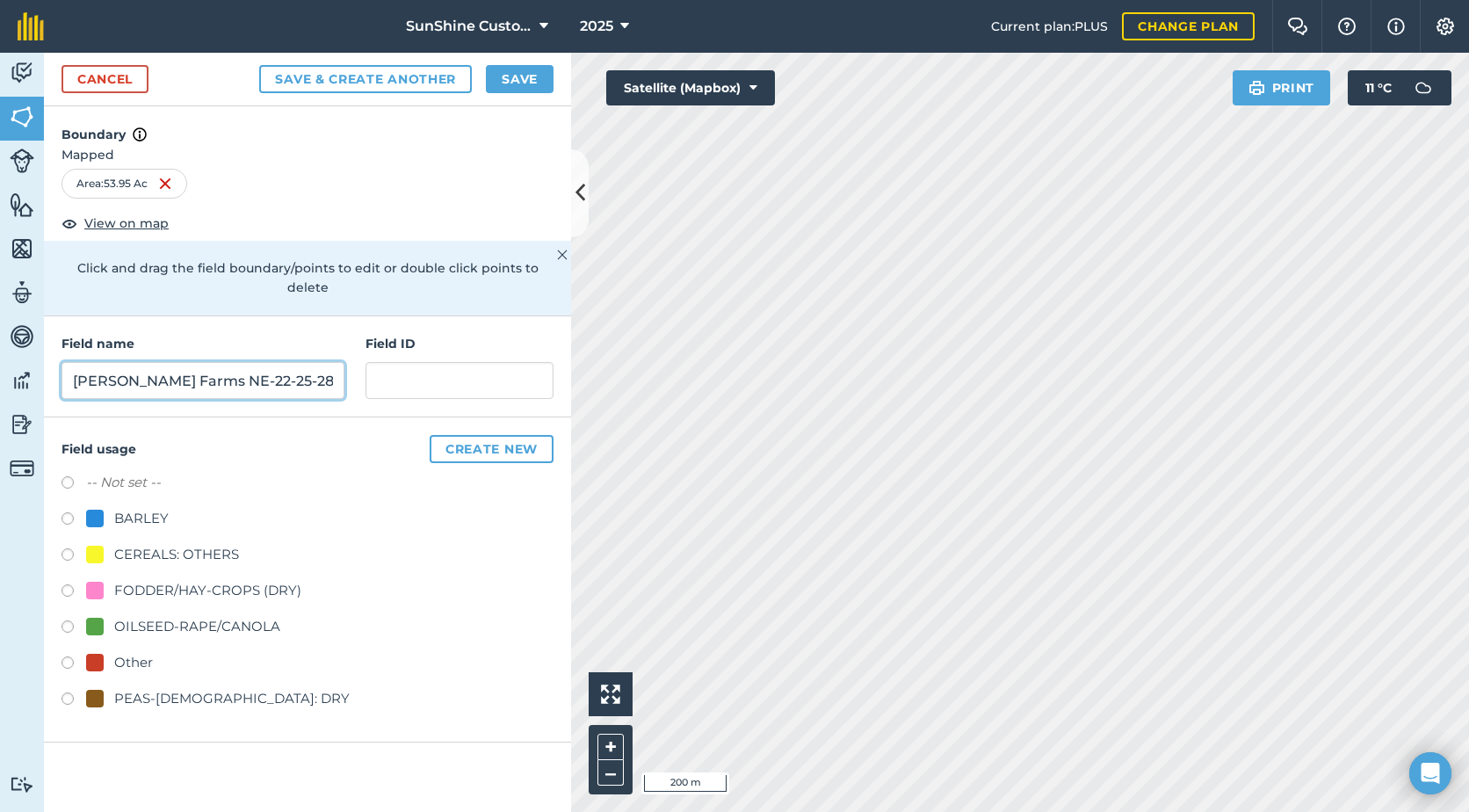
click at [266, 362] on input "[PERSON_NAME] Farms NE-22-25-28-w4" at bounding box center [203, 380] width 283 height 37
type input "[PERSON_NAME] Farms NE-22-25-28-W4"
click at [65, 580] on div "FODDER/HAY-CROPS (DRY)" at bounding box center [307, 592] width 492 height 26
click at [76, 584] on label at bounding box center [74, 593] width 25 height 18
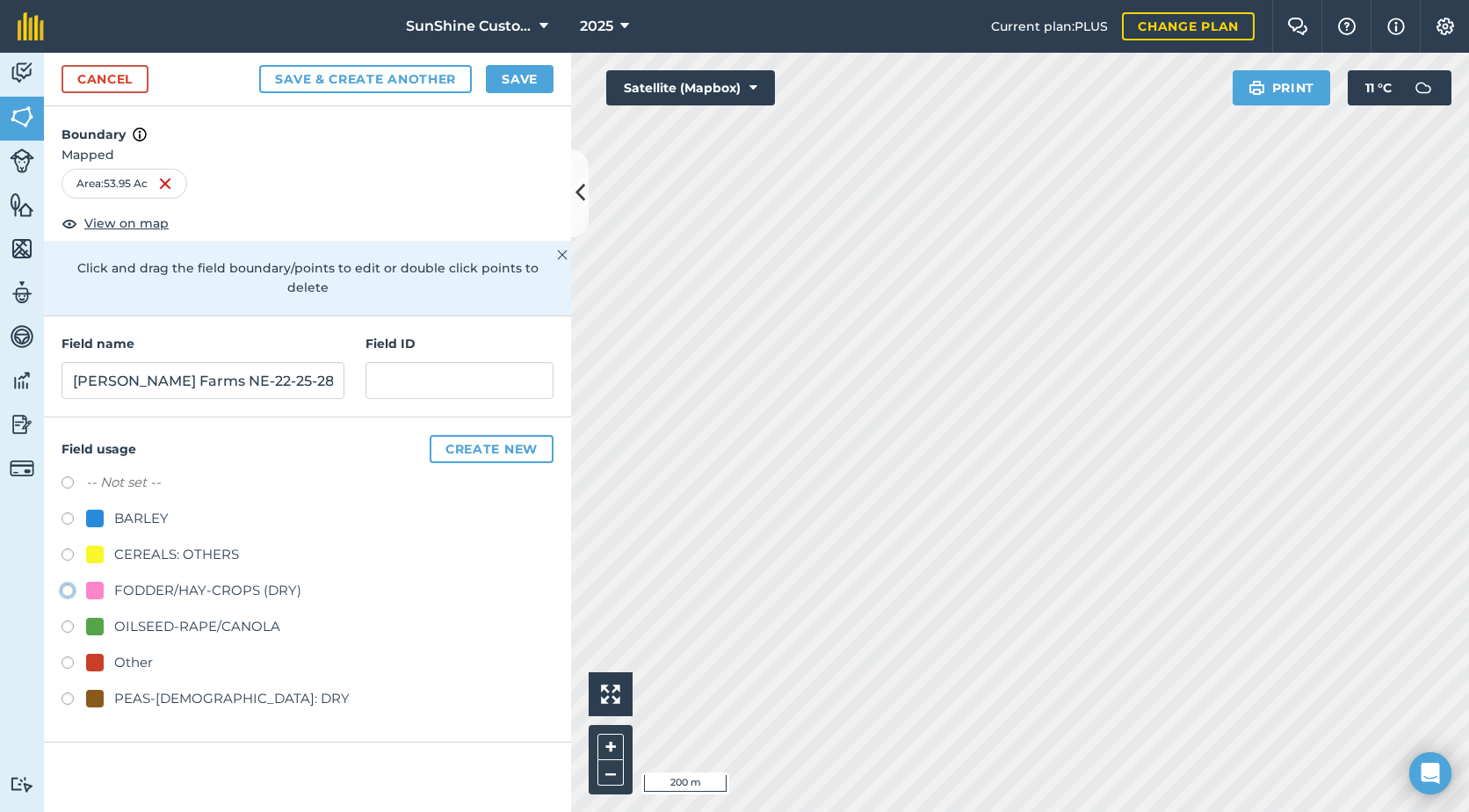
radio input "true"
click at [522, 89] on button "Save" at bounding box center [519, 79] width 68 height 28
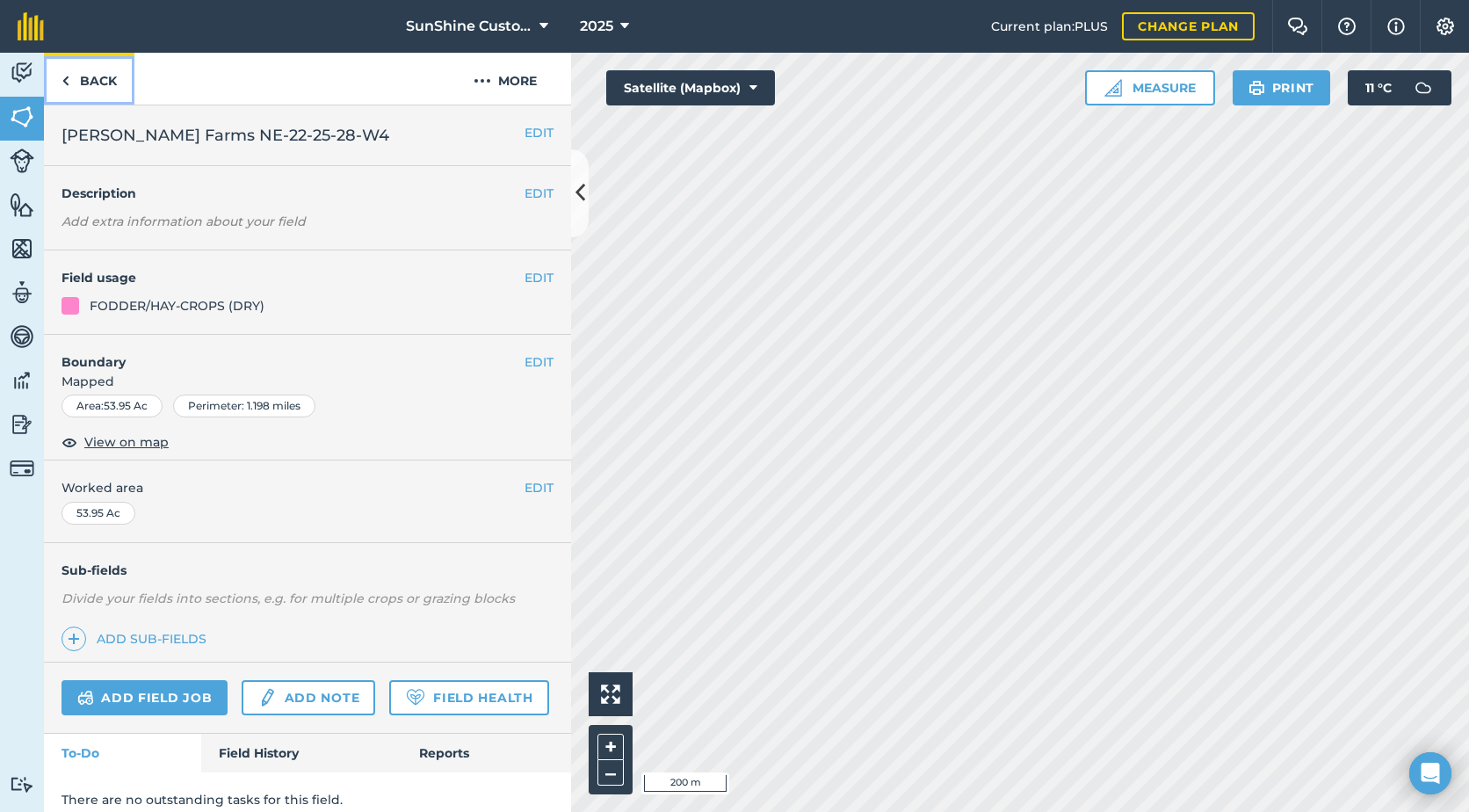
click at [102, 81] on link "Back" at bounding box center [89, 79] width 91 height 52
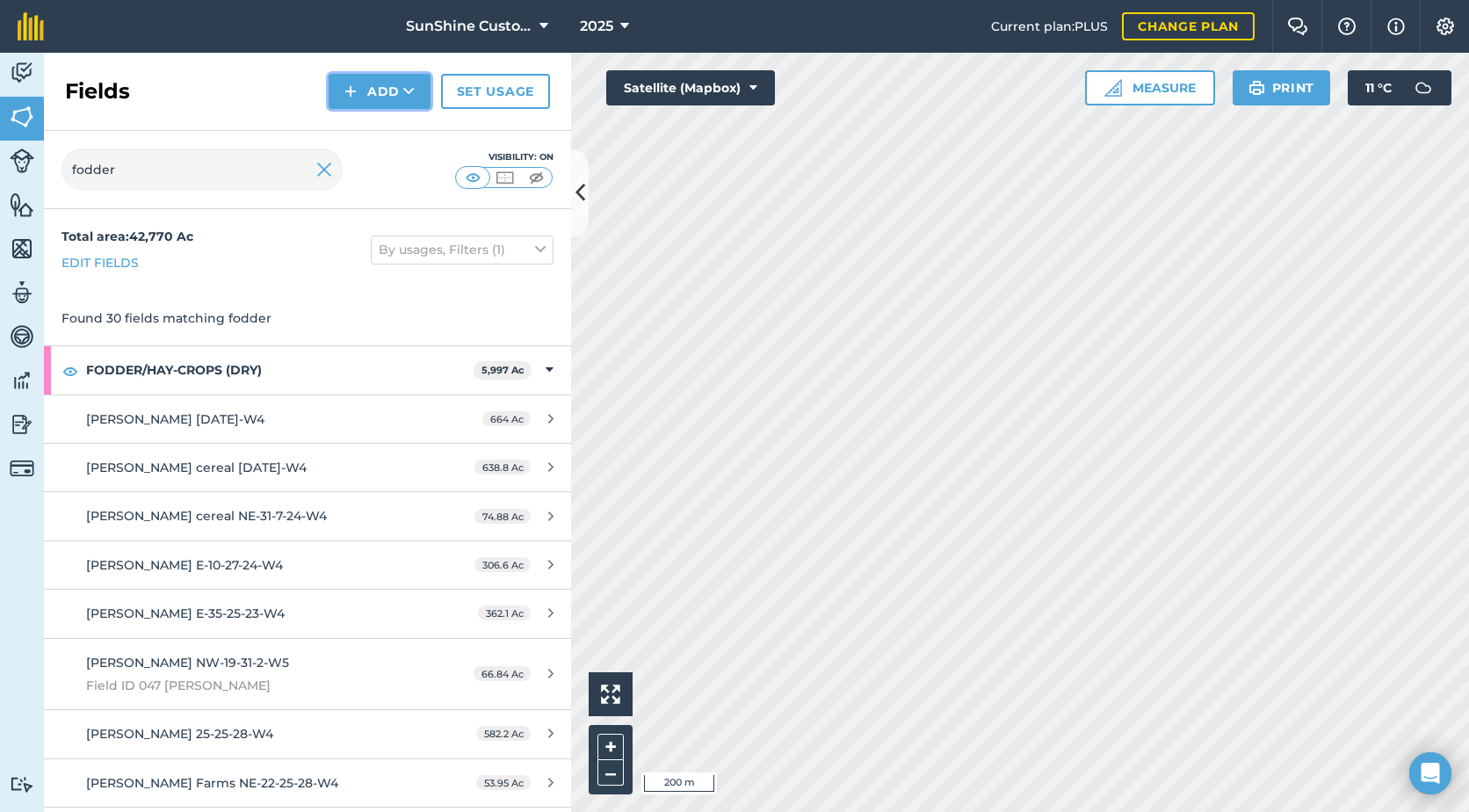
click at [367, 95] on button "Add" at bounding box center [379, 92] width 102 height 35
click at [343, 138] on link "Draw" at bounding box center [379, 131] width 96 height 39
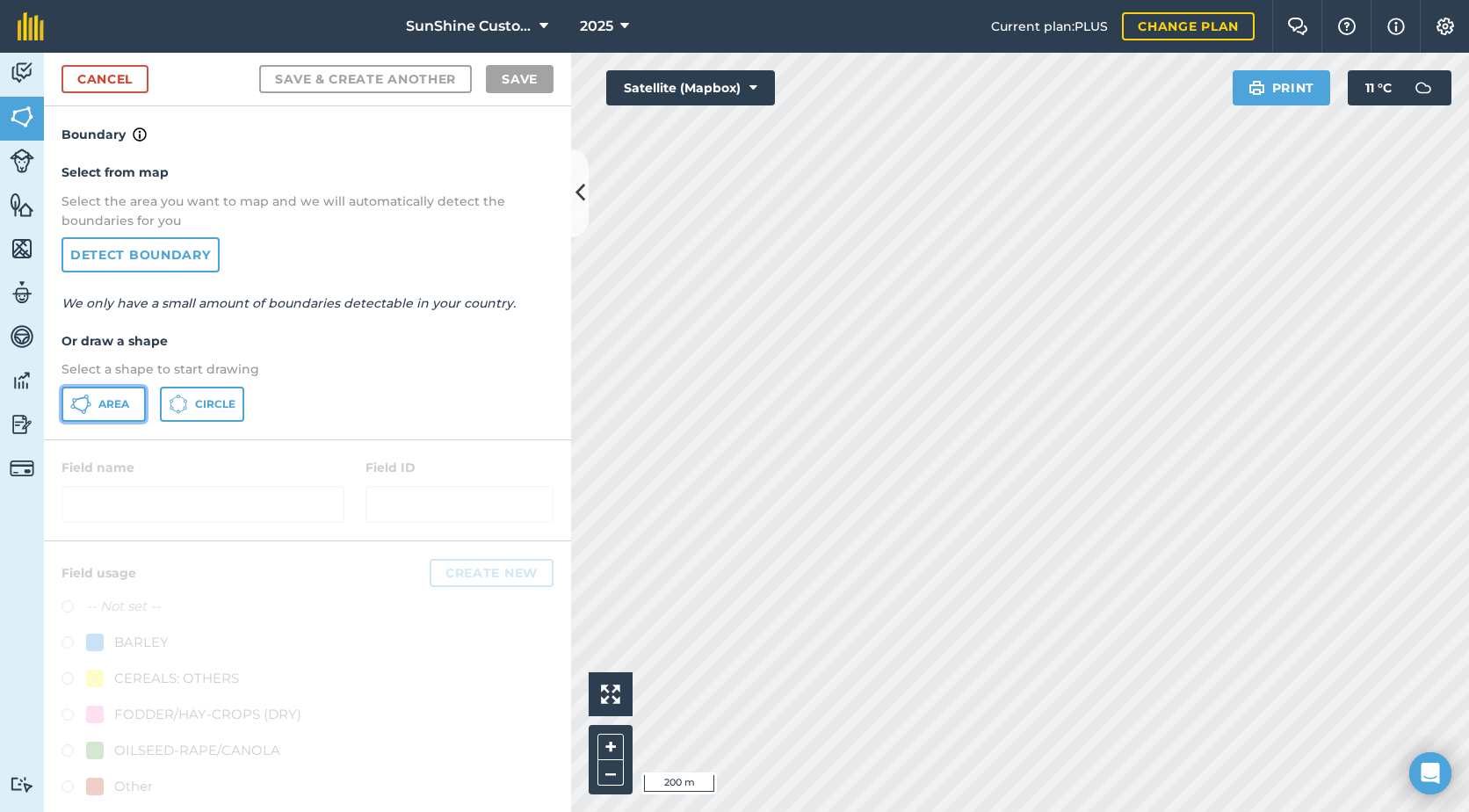
click at [96, 403] on button "Area" at bounding box center [104, 404] width 85 height 35
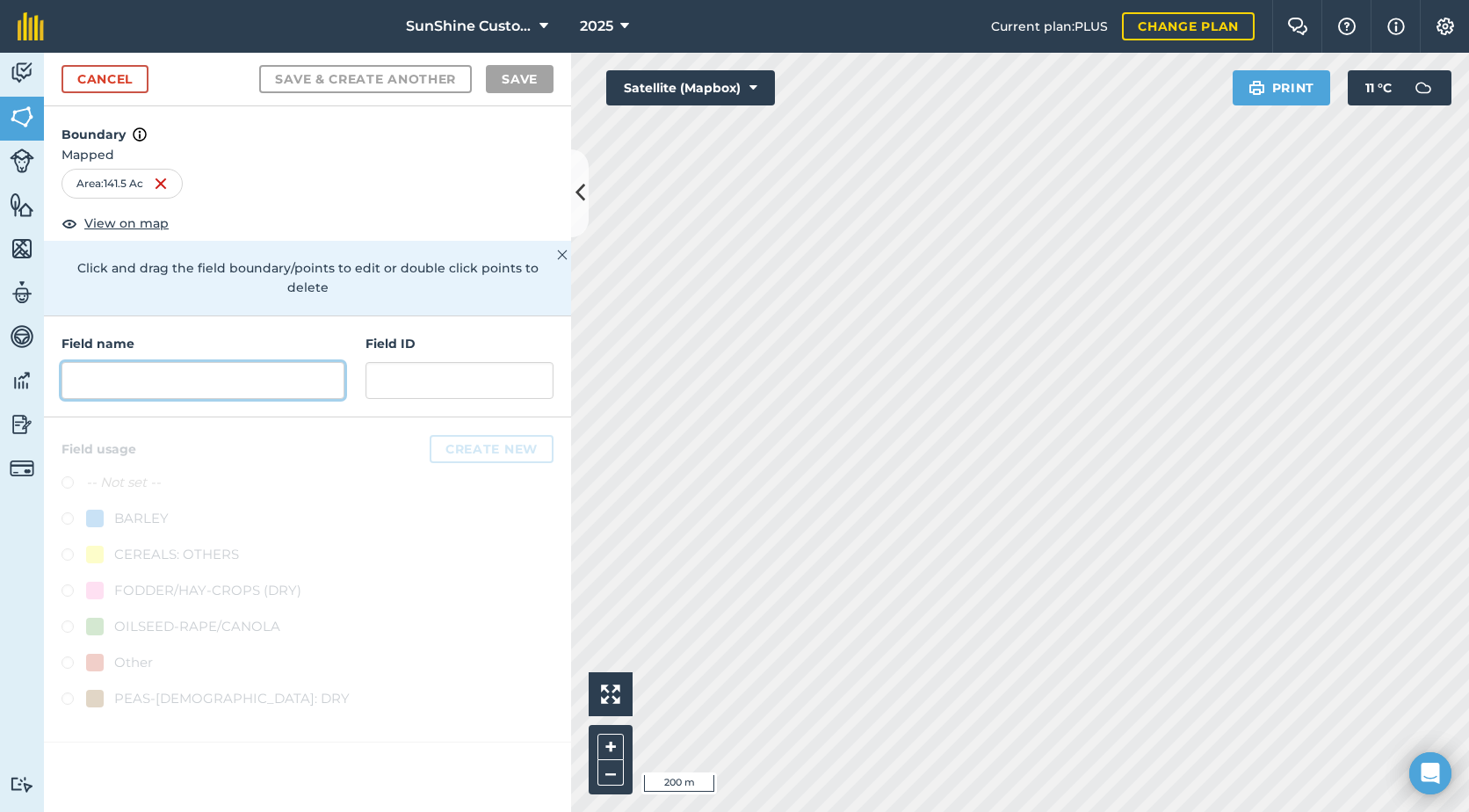
click at [194, 362] on input "text" at bounding box center [203, 380] width 283 height 37
type input "E"
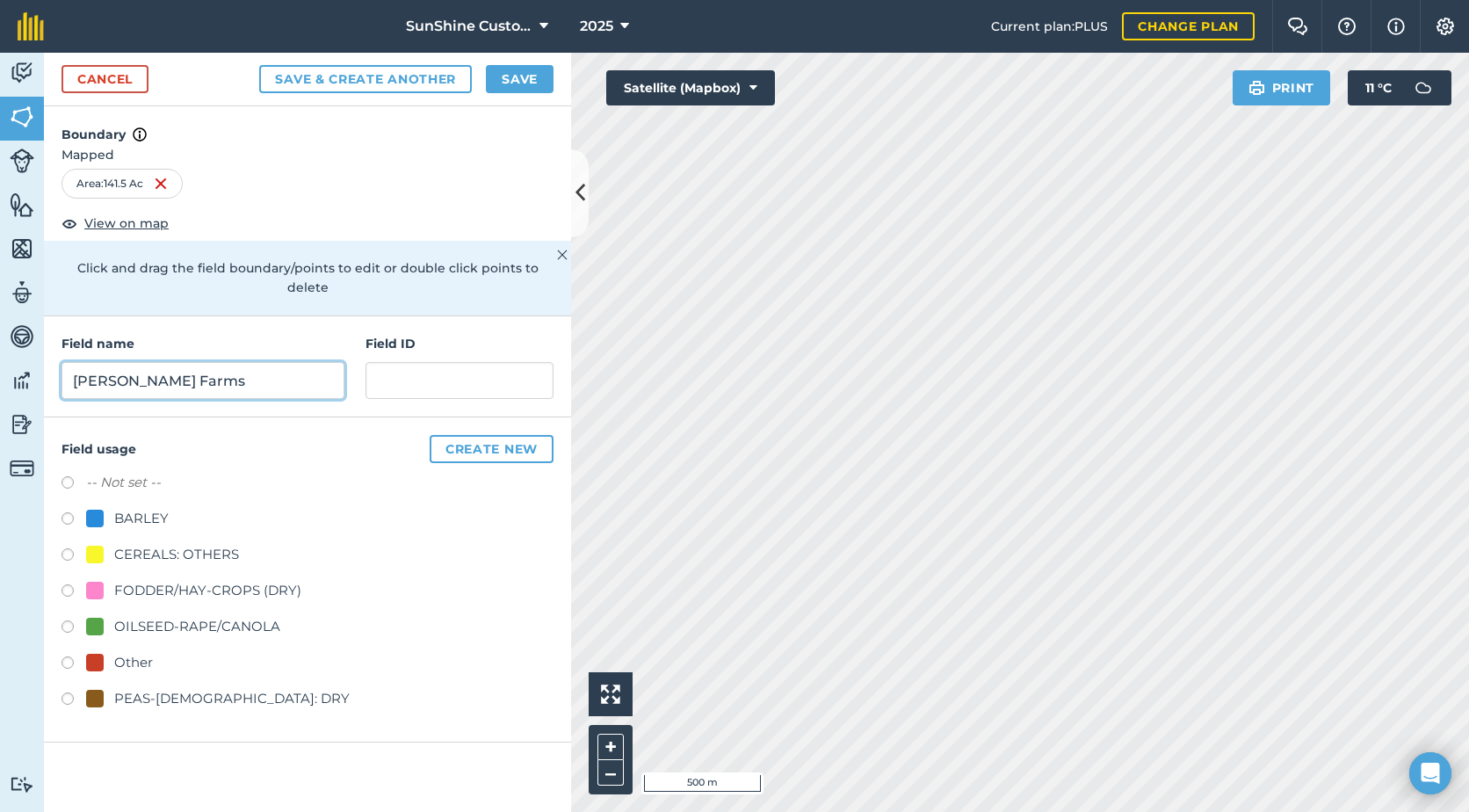
click at [183, 363] on input "[PERSON_NAME] Farms" at bounding box center [203, 380] width 283 height 37
type input "[PERSON_NAME] Farms NE-23-25-28-W4"
click at [153, 580] on div "FODDER/HAY-CROPS (DRY)" at bounding box center [207, 590] width 187 height 21
radio input "true"
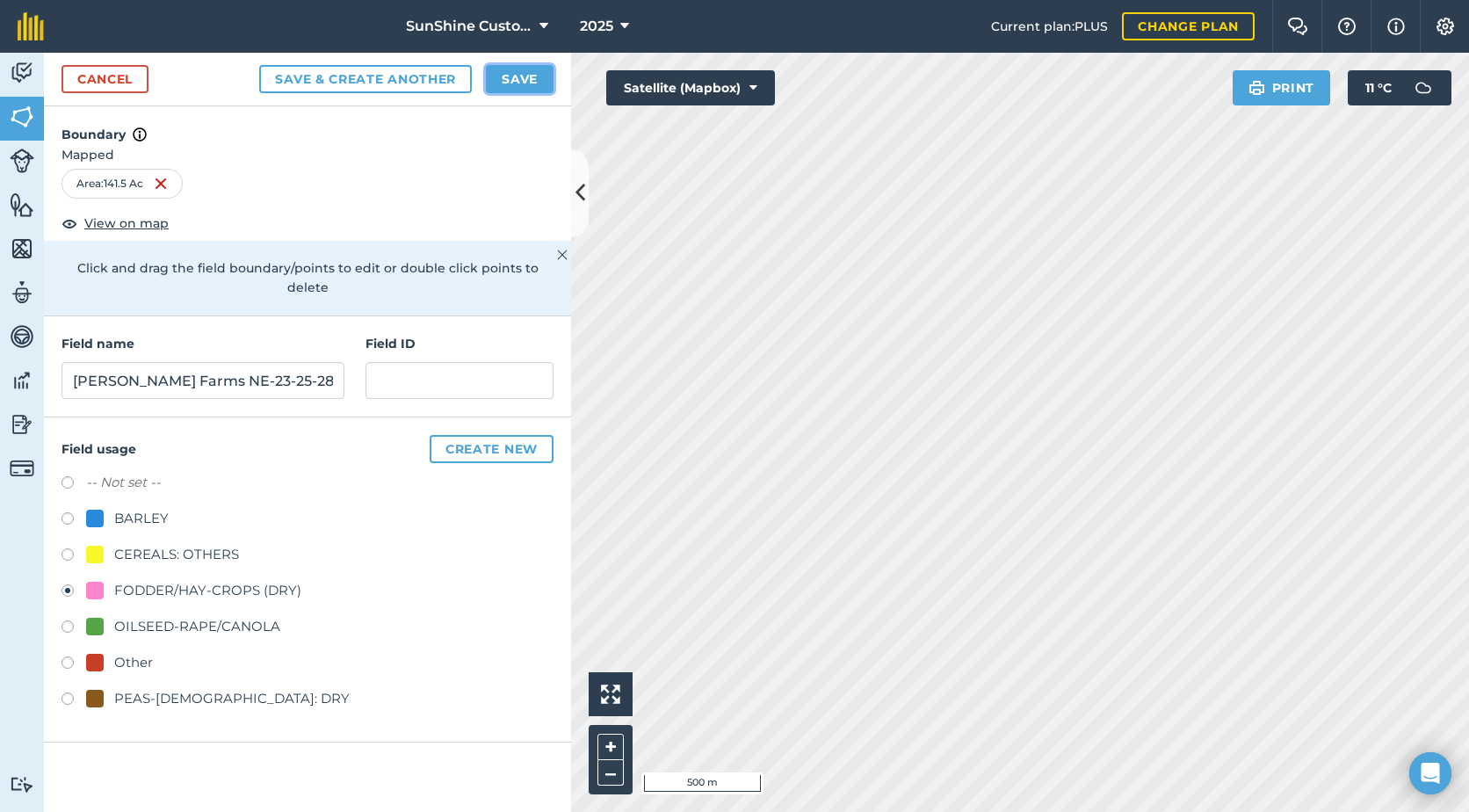
click at [528, 82] on button "Save" at bounding box center [519, 79] width 68 height 28
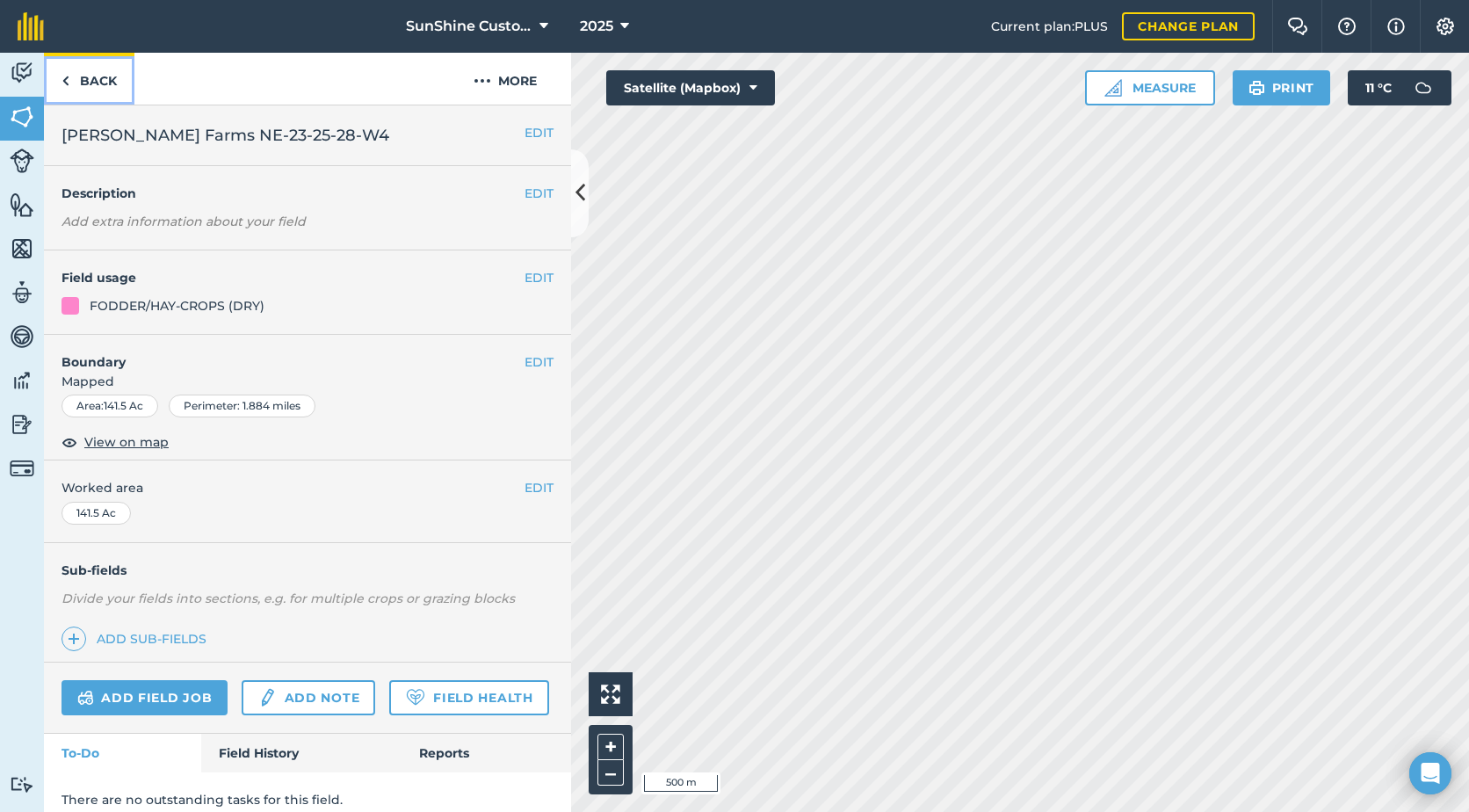
click at [94, 74] on link "Back" at bounding box center [89, 79] width 91 height 52
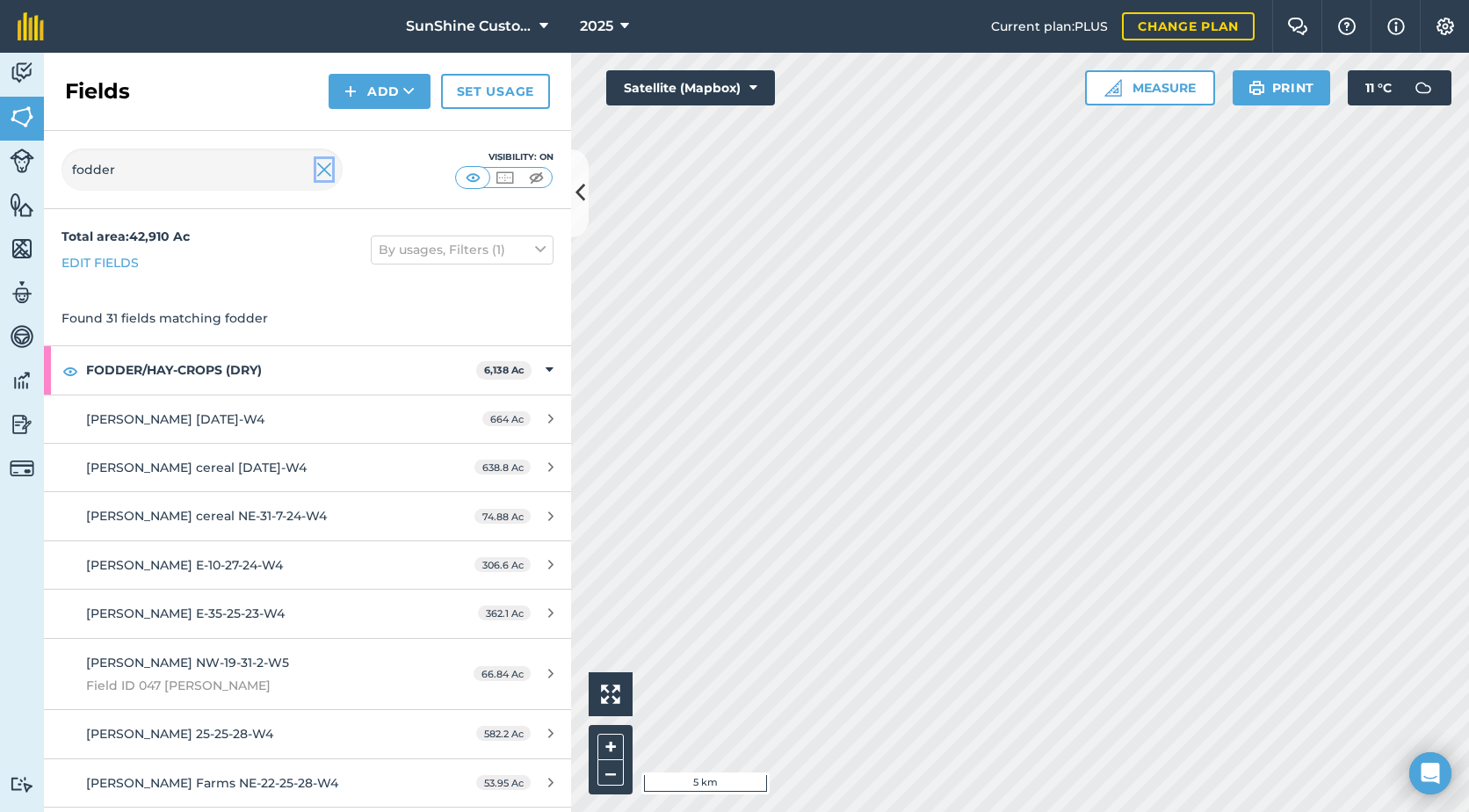
click at [323, 171] on img at bounding box center [324, 169] width 16 height 21
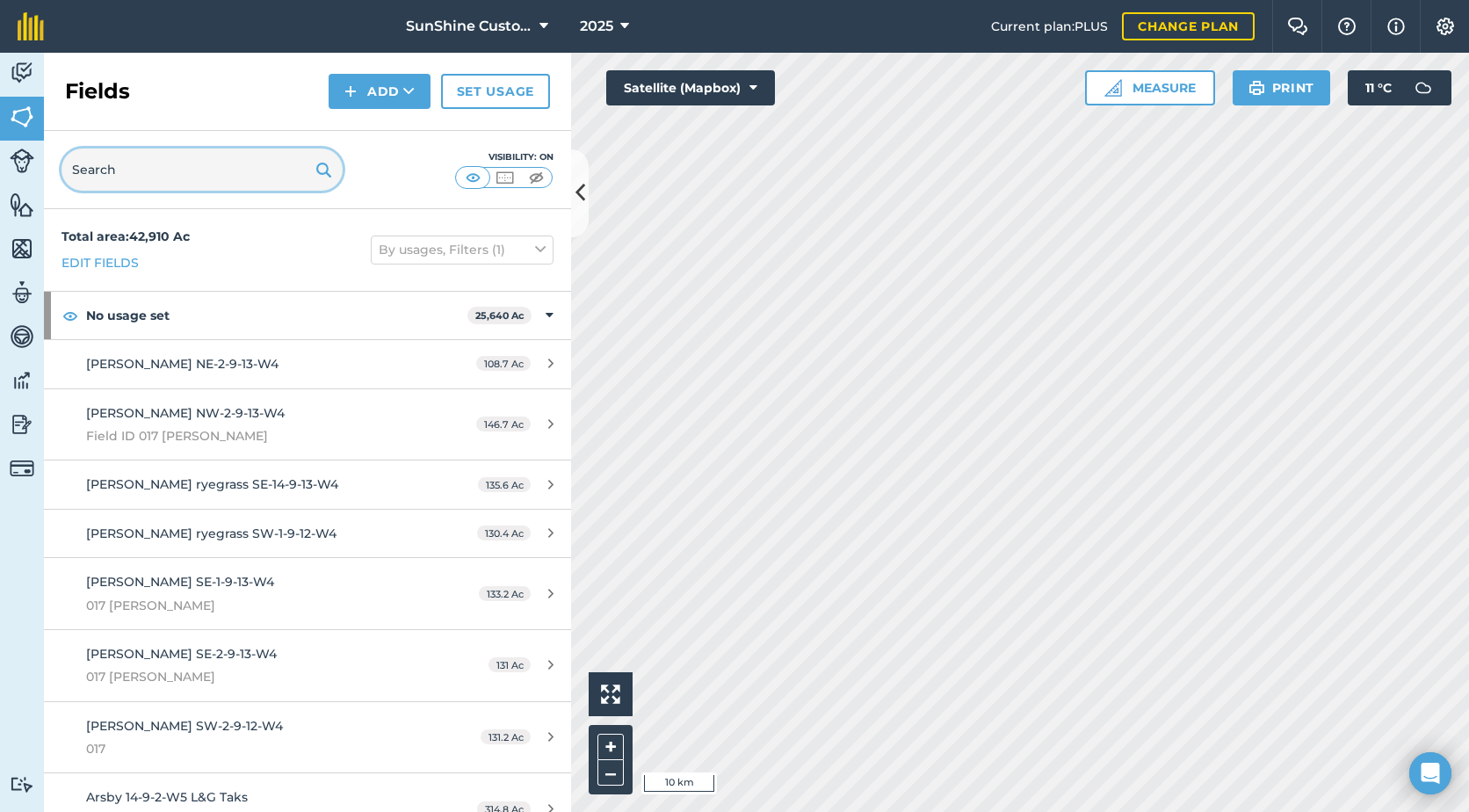
click at [197, 176] on input "text" at bounding box center [202, 169] width 282 height 42
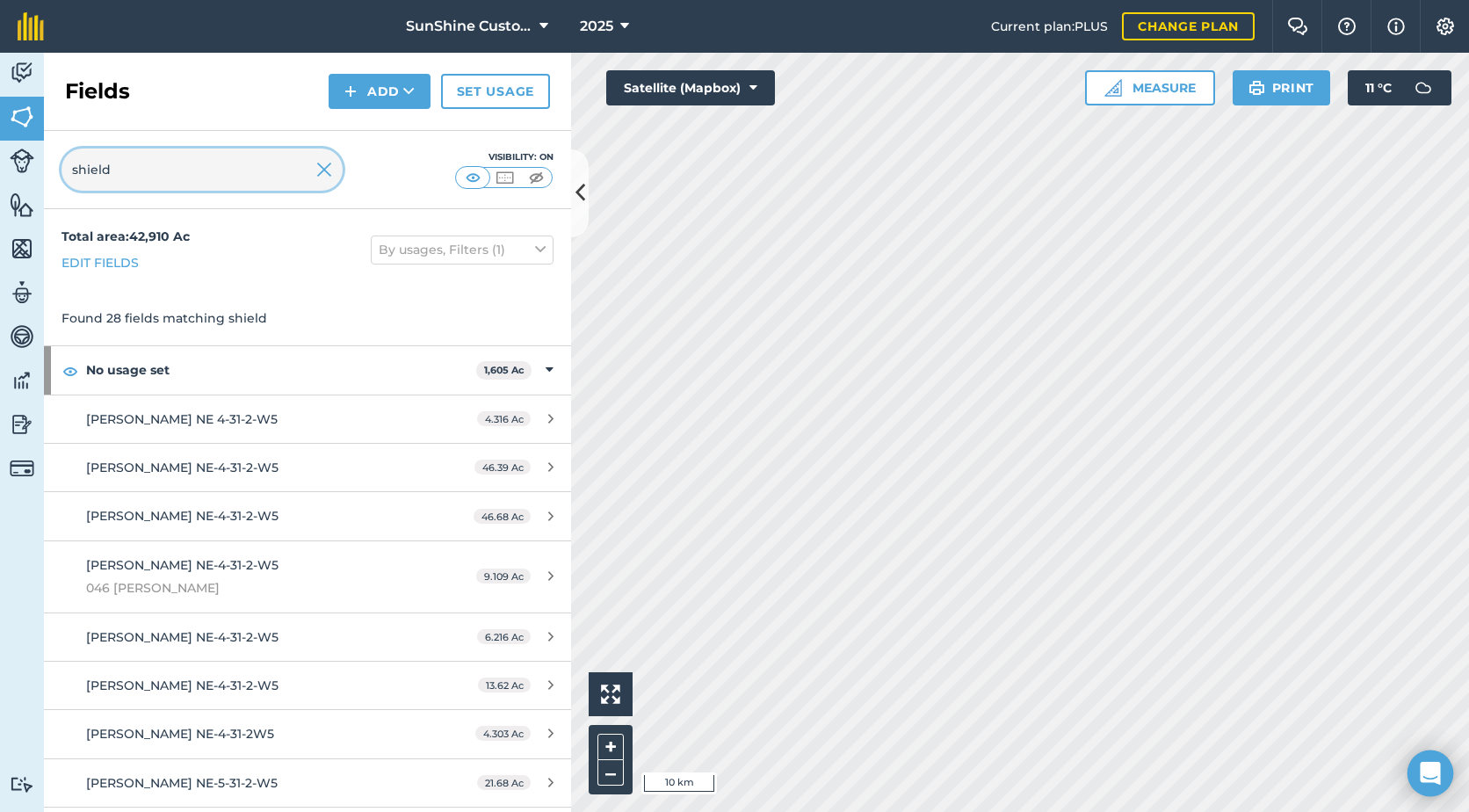
type input "shield"
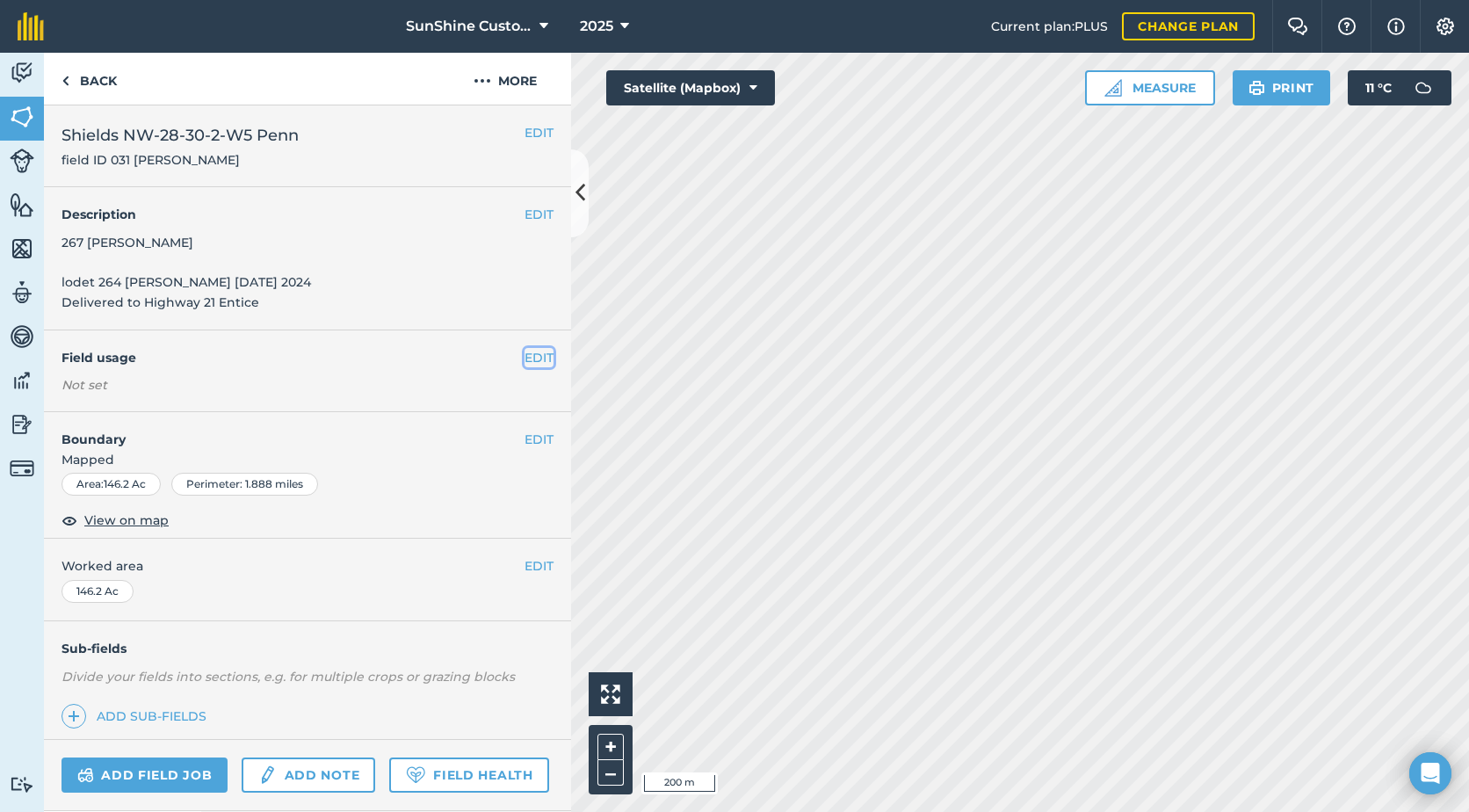
click at [528, 354] on button "EDIT" at bounding box center [539, 357] width 29 height 19
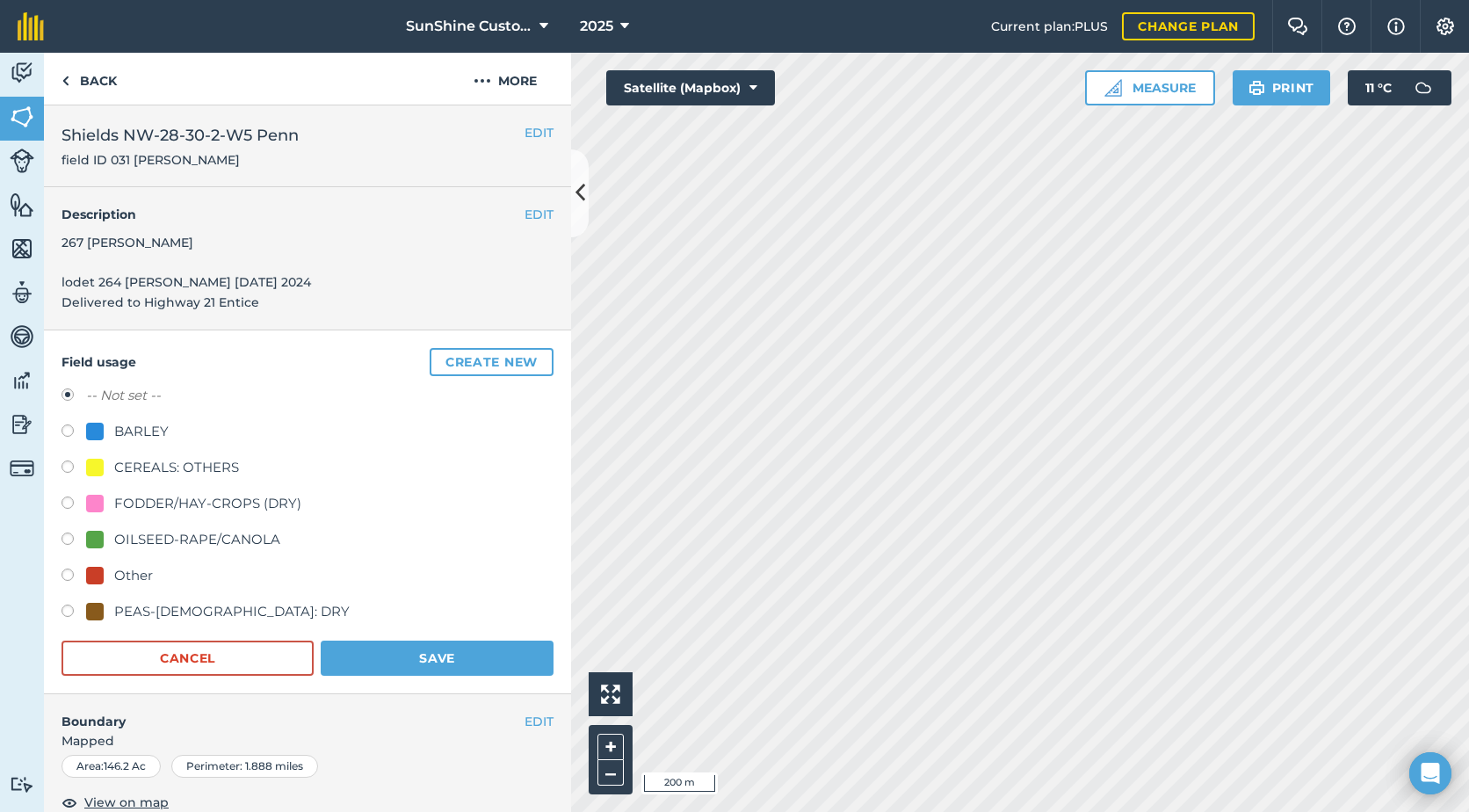
click at [68, 503] on label at bounding box center [74, 505] width 25 height 18
radio input "true"
radio input "false"
click at [524, 219] on button "EDIT" at bounding box center [539, 214] width 29 height 19
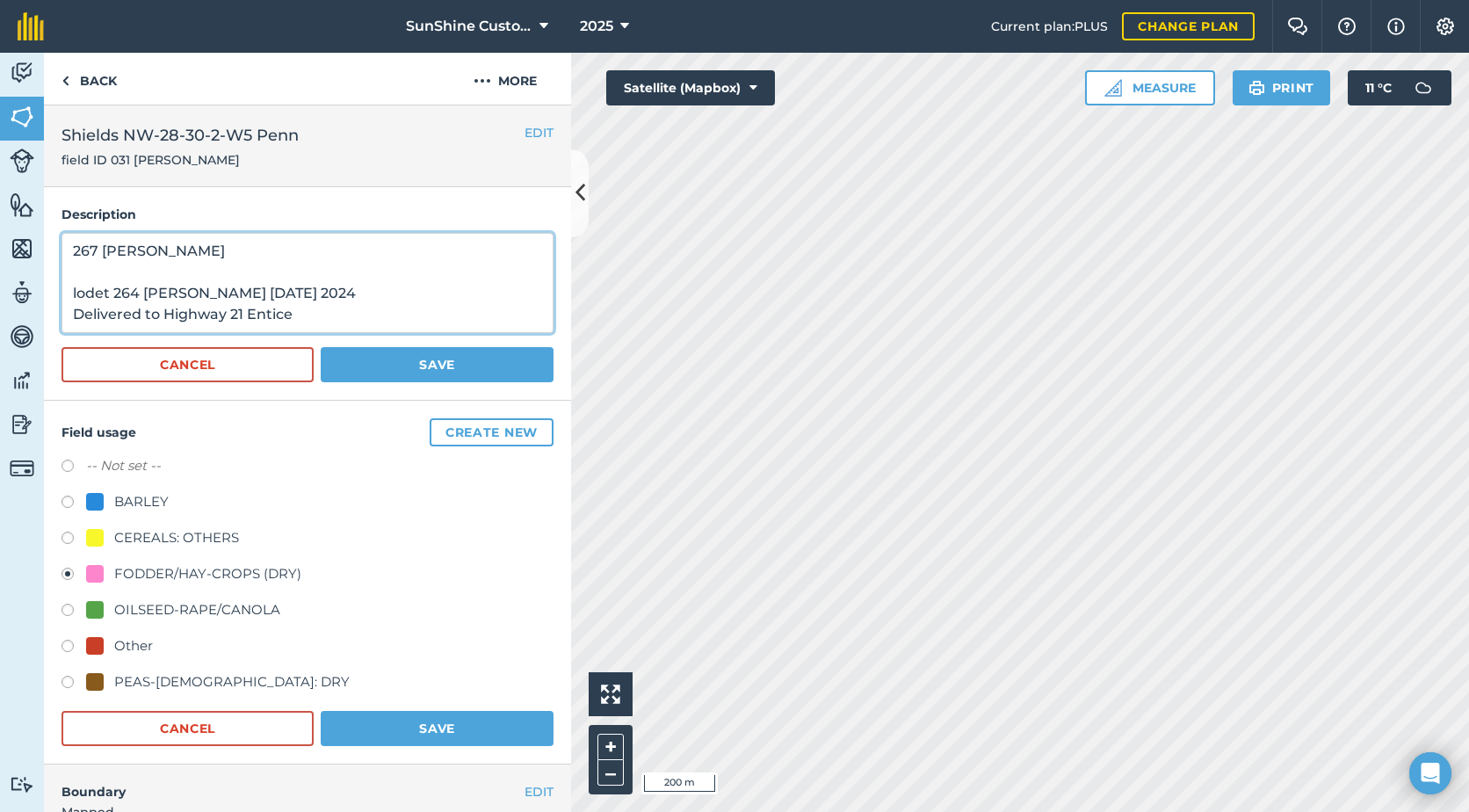
drag, startPoint x: 350, startPoint y: 321, endPoint x: 28, endPoint y: 221, distance: 337.2
click at [28, 221] on div "Activity Fields Livestock Features Maps Team Vehicles Data Reporting Billing Tu…" at bounding box center [734, 432] width 1469 height 759
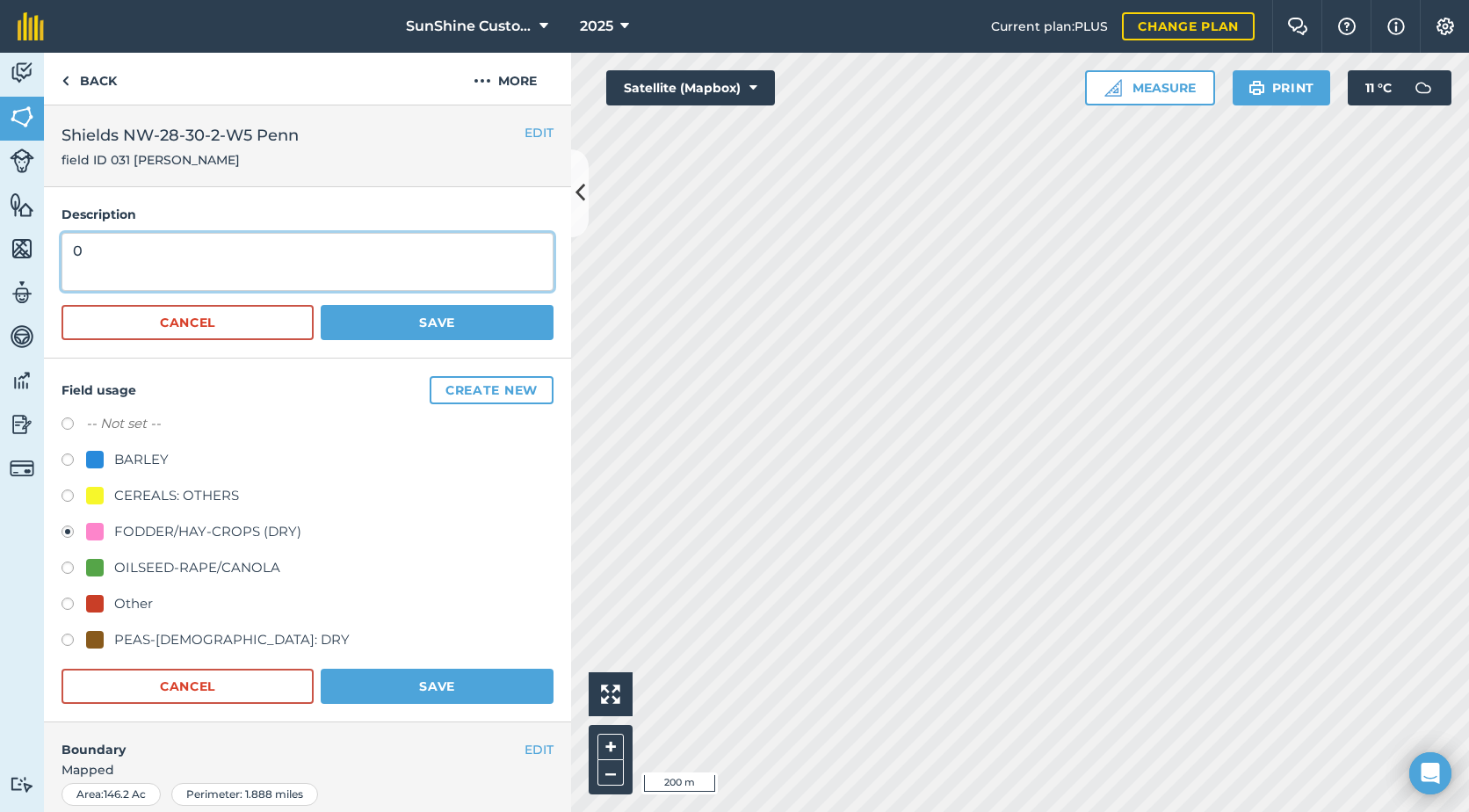
type textarea "0"
click at [454, 333] on button "Save" at bounding box center [437, 322] width 233 height 35
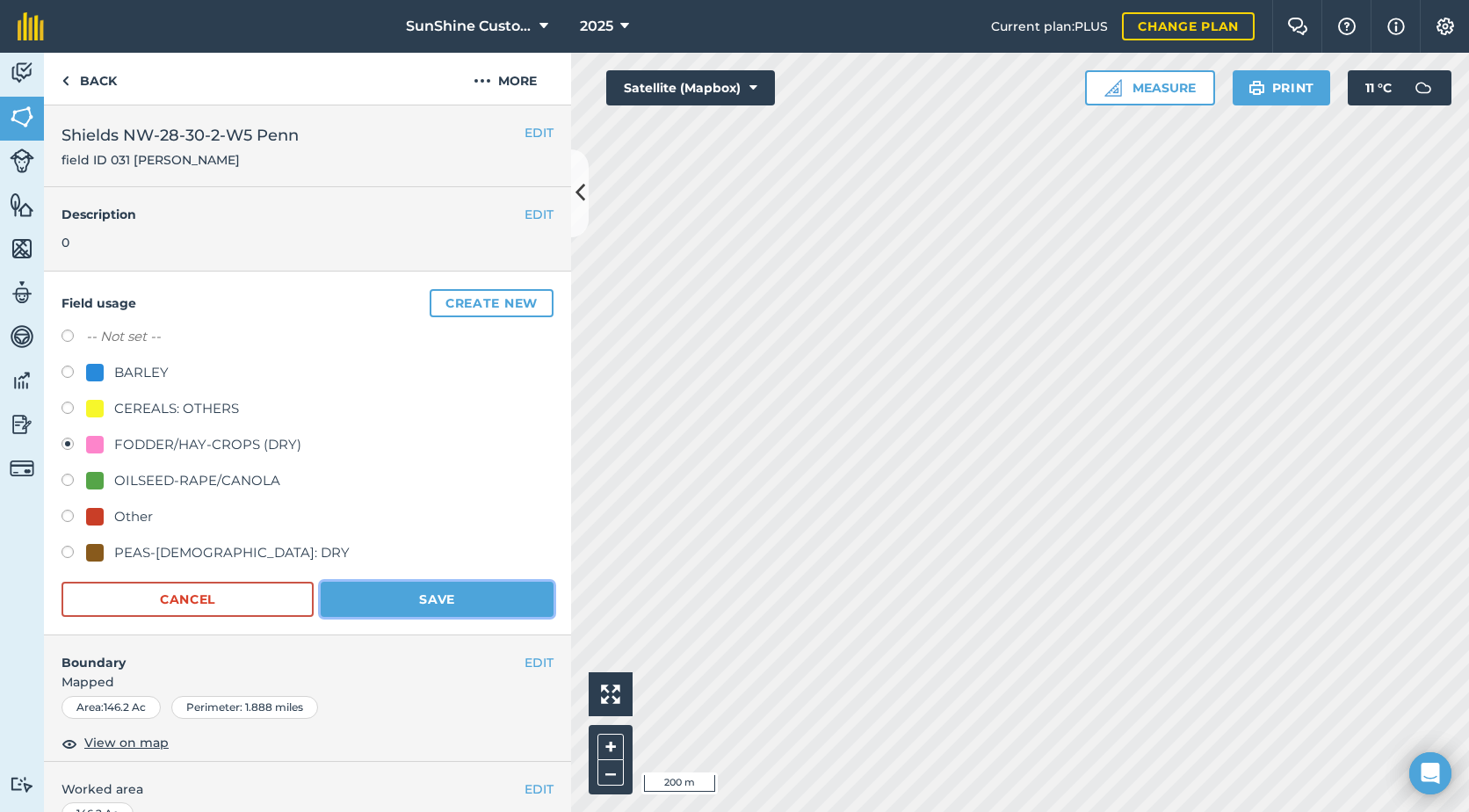
click at [492, 589] on button "Save" at bounding box center [437, 599] width 233 height 35
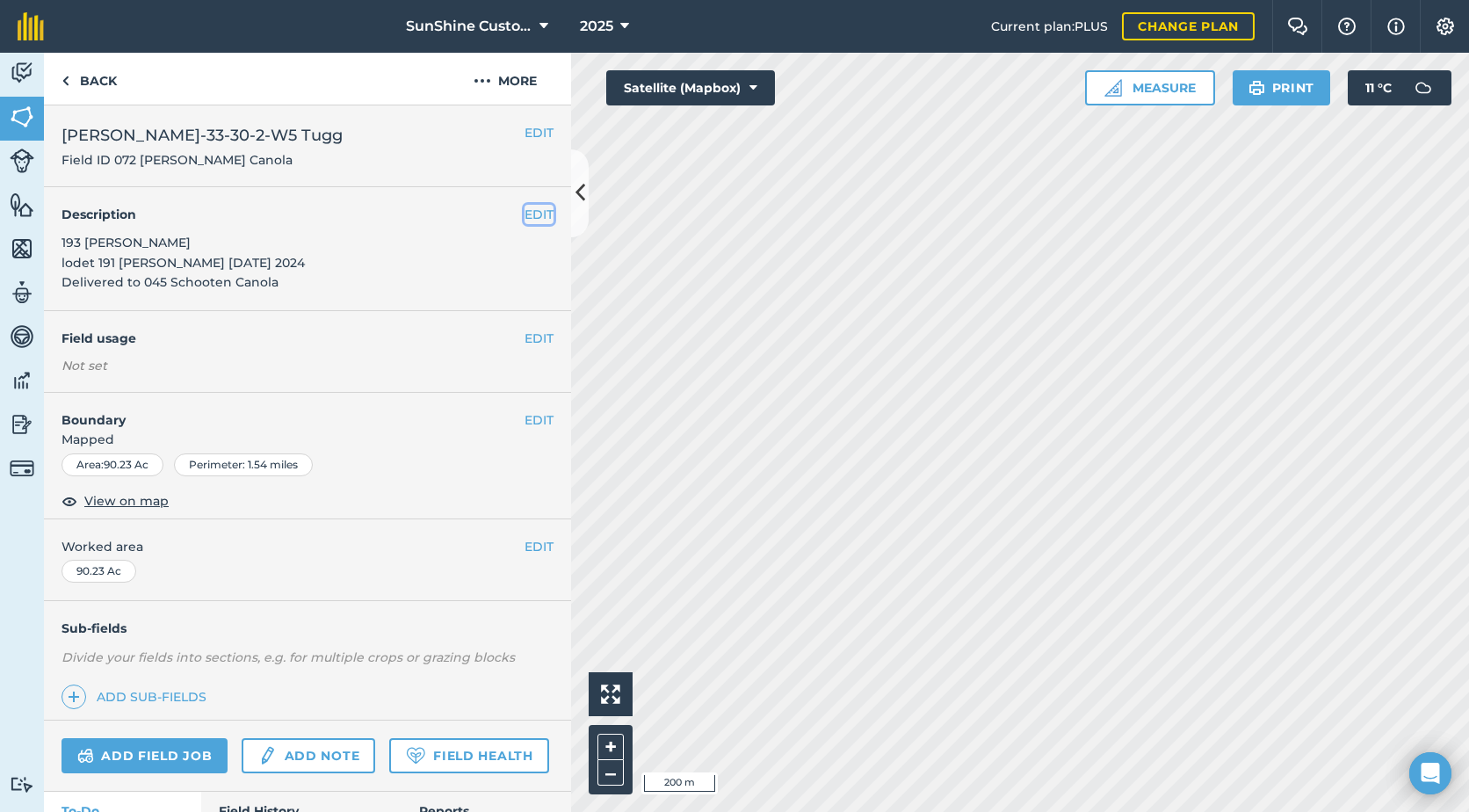
click at [524, 214] on button "EDIT" at bounding box center [539, 214] width 29 height 19
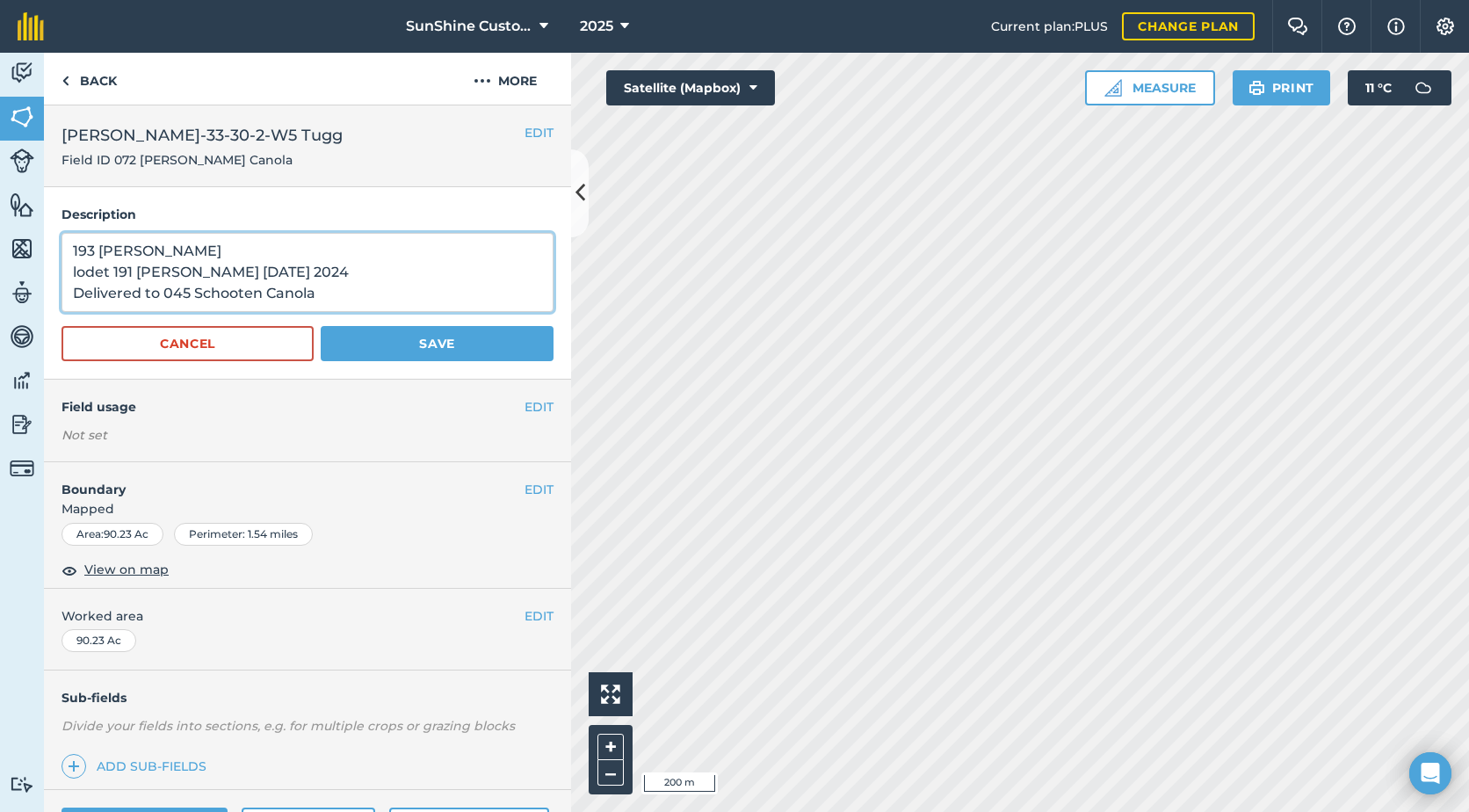
drag, startPoint x: 345, startPoint y: 289, endPoint x: 20, endPoint y: 233, distance: 329.8
click at [21, 233] on div "Activity Fields Livestock Features Maps Team Vehicles Data Reporting Billing Tu…" at bounding box center [734, 432] width 1469 height 759
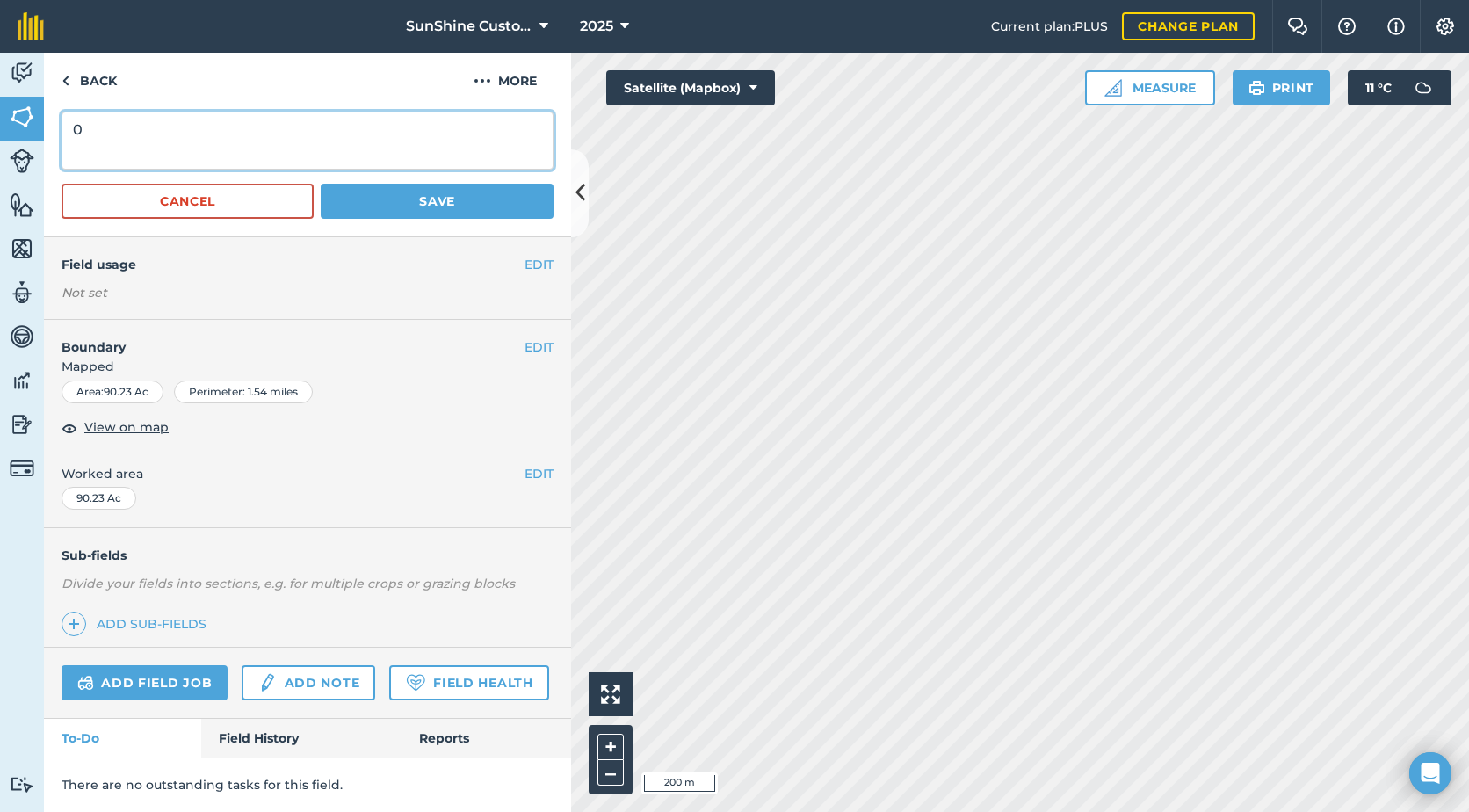
scroll to position [170, 0]
type textarea "0"
click at [525, 255] on button "EDIT" at bounding box center [539, 265] width 29 height 19
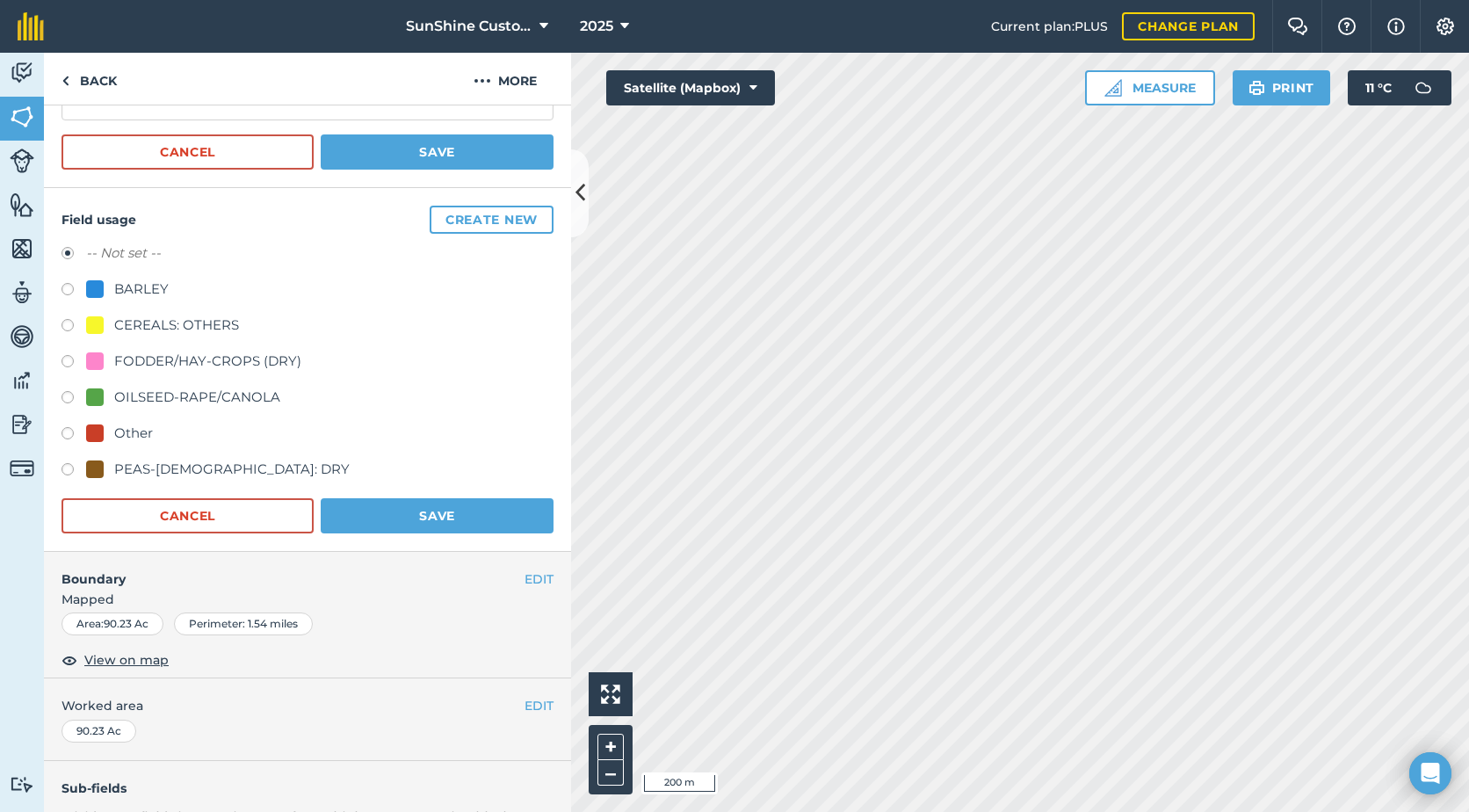
click at [72, 362] on label at bounding box center [74, 364] width 25 height 18
radio input "true"
radio input "false"
click at [520, 165] on button "Save" at bounding box center [437, 152] width 233 height 35
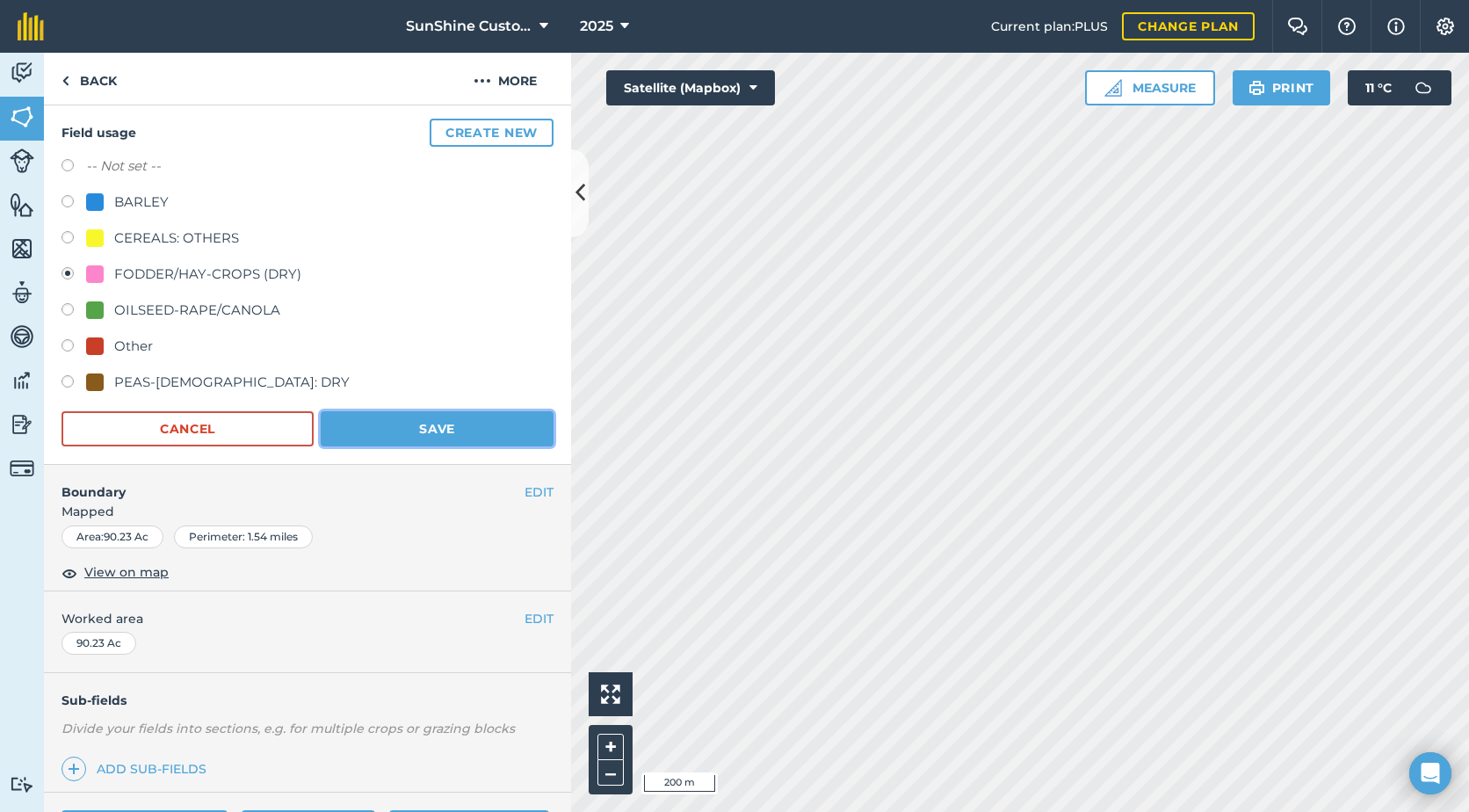
click at [478, 434] on button "Save" at bounding box center [437, 429] width 233 height 35
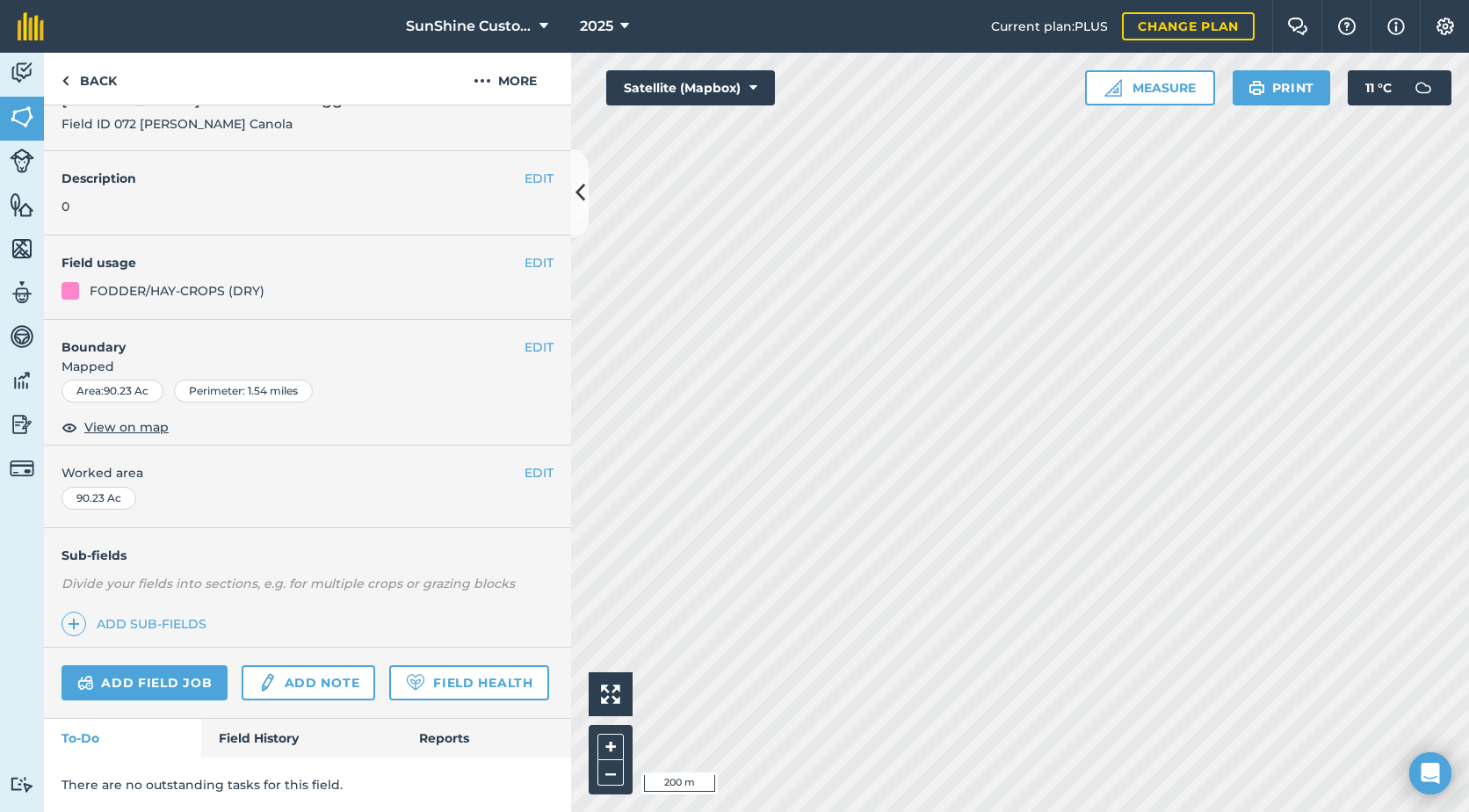
scroll to position [86, 0]
click at [71, 87] on link "Back" at bounding box center [89, 79] width 91 height 52
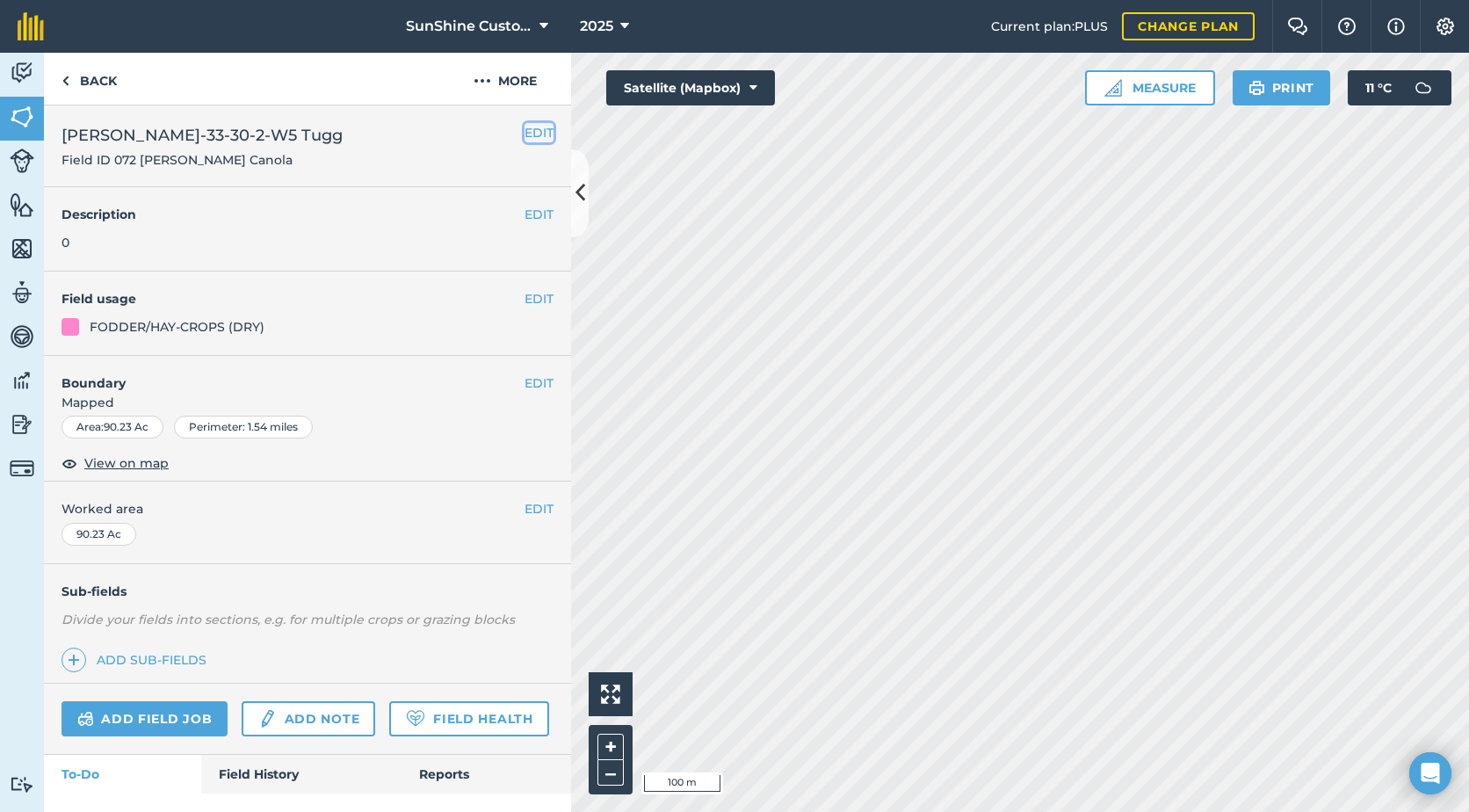
click at [524, 132] on button "EDIT" at bounding box center [539, 132] width 29 height 19
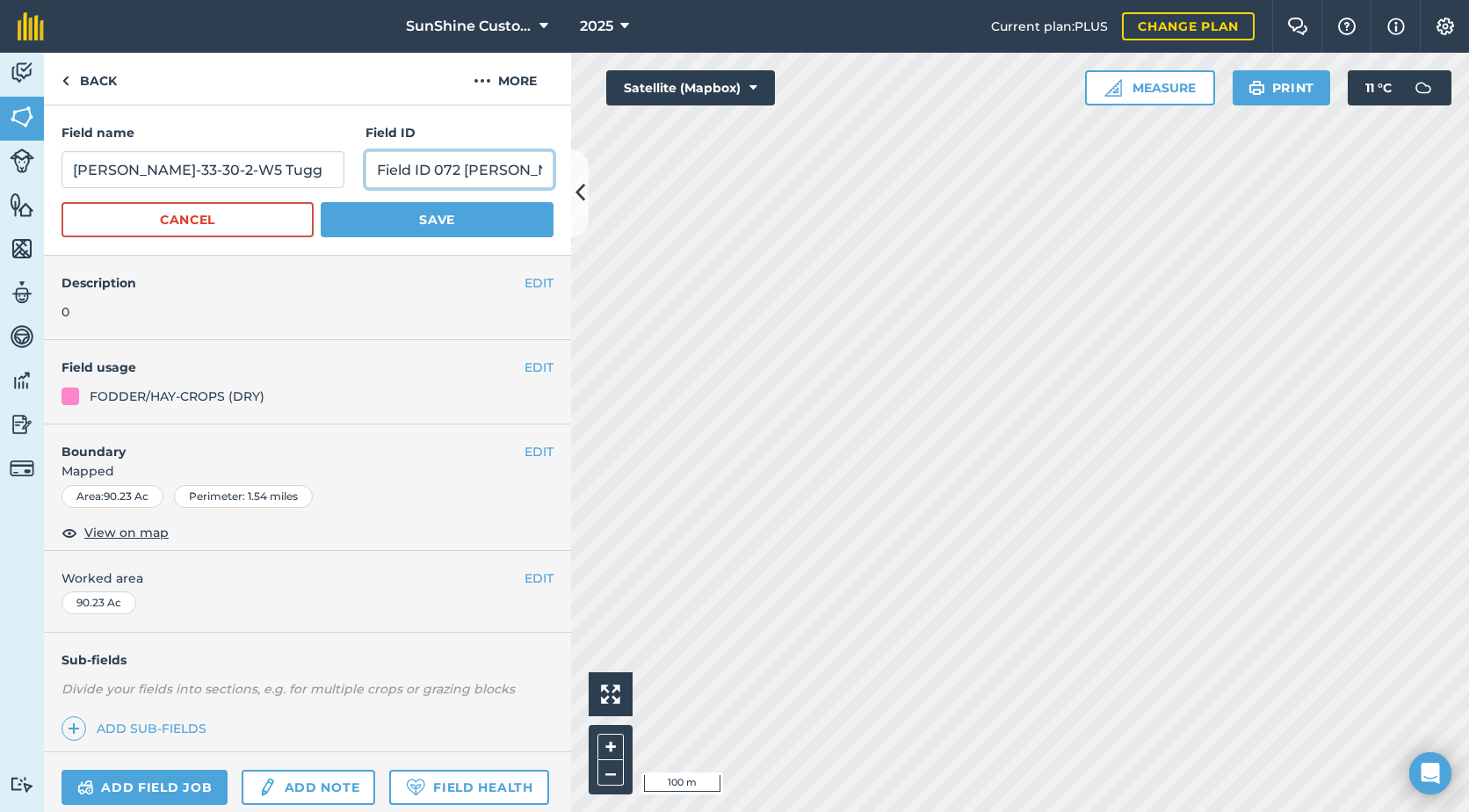
scroll to position [0, 36]
click at [702, 164] on div "Activity Fields Livestock Features Maps Team Vehicles Data Reporting Billing Tu…" at bounding box center [734, 432] width 1469 height 759
click at [514, 215] on button "Save" at bounding box center [437, 220] width 233 height 35
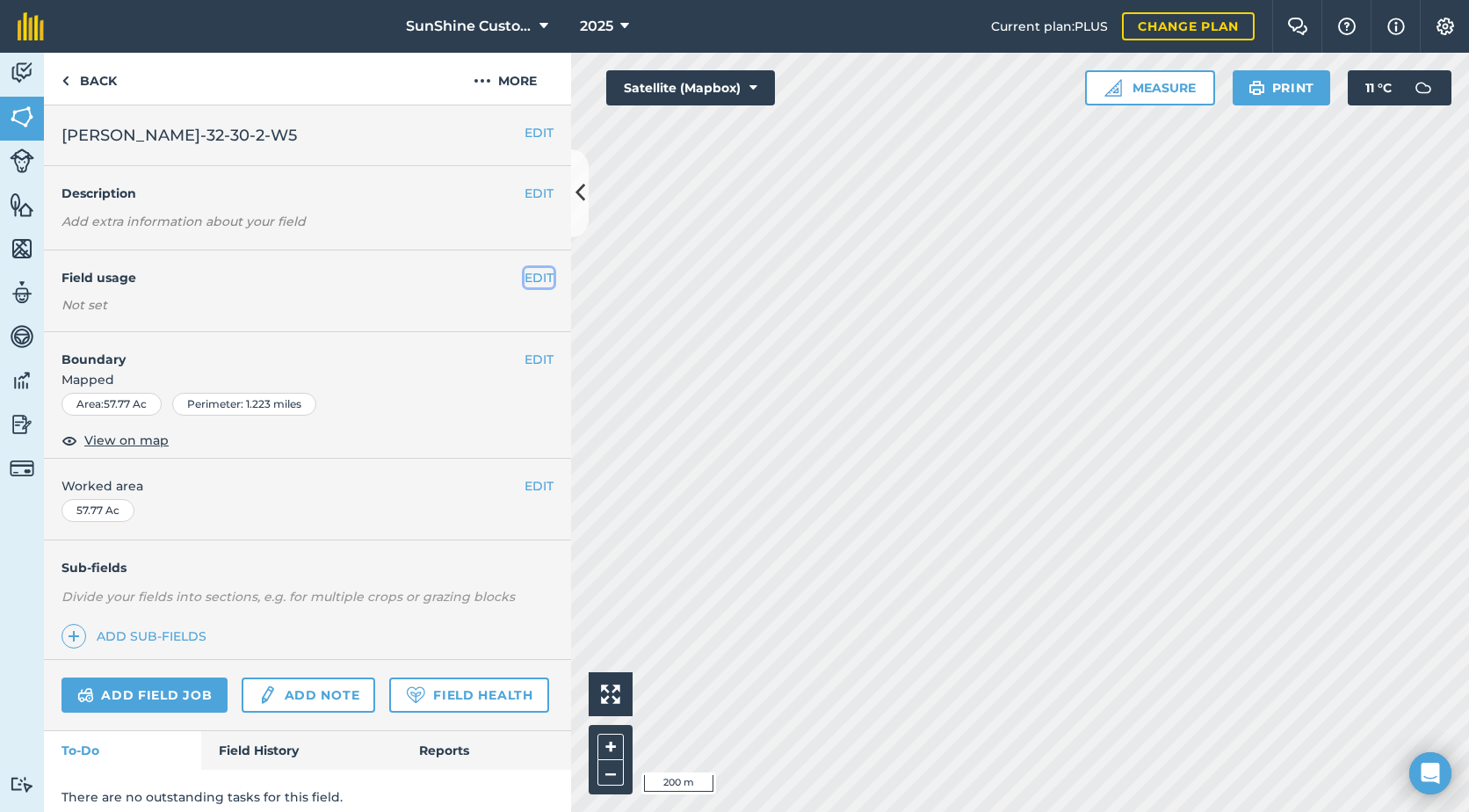
click at [524, 276] on button "EDIT" at bounding box center [539, 278] width 29 height 19
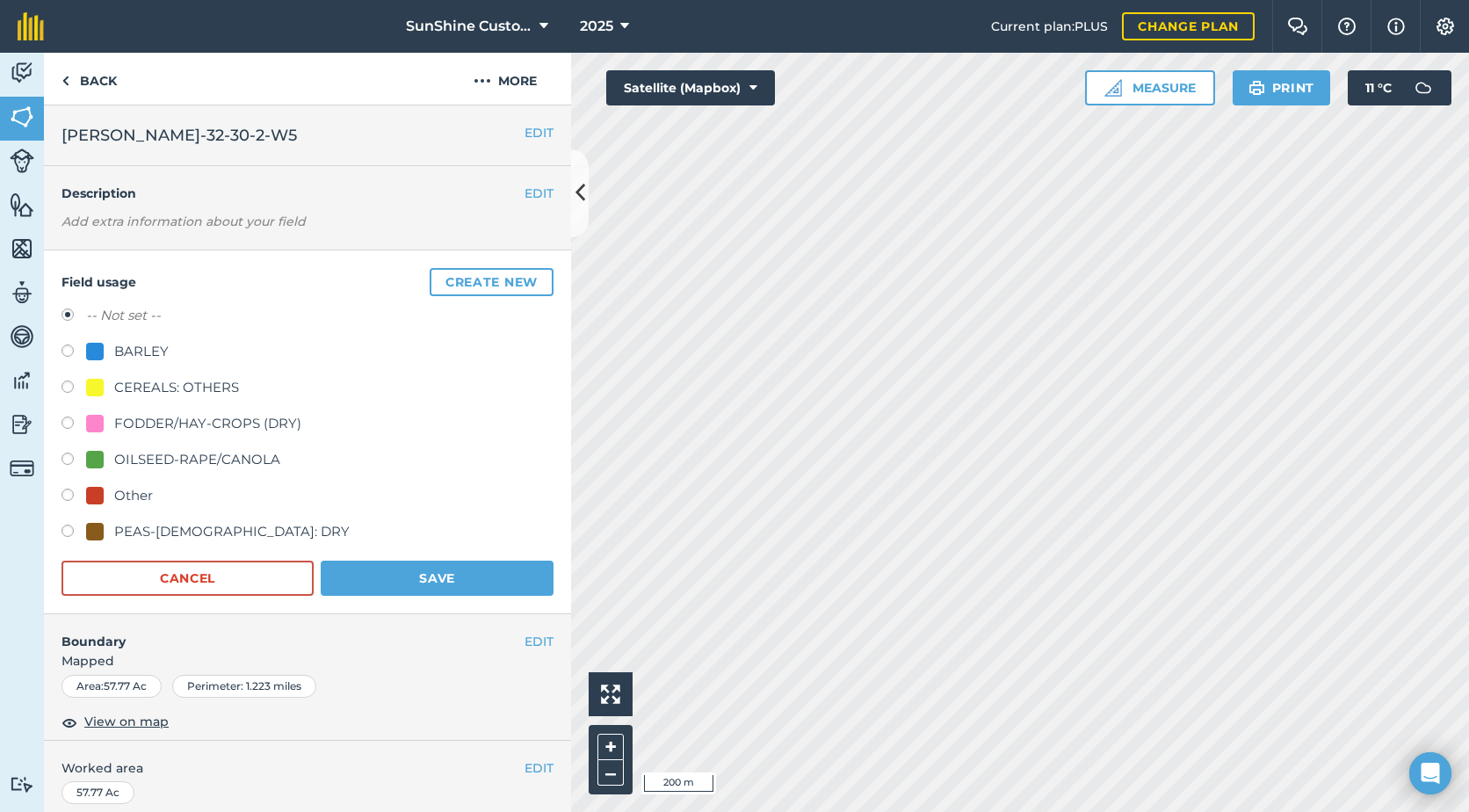
click at [122, 422] on div "FODDER/HAY-CROPS (DRY)" at bounding box center [207, 424] width 187 height 21
radio input "true"
radio input "false"
click at [378, 574] on button "Save" at bounding box center [437, 578] width 233 height 35
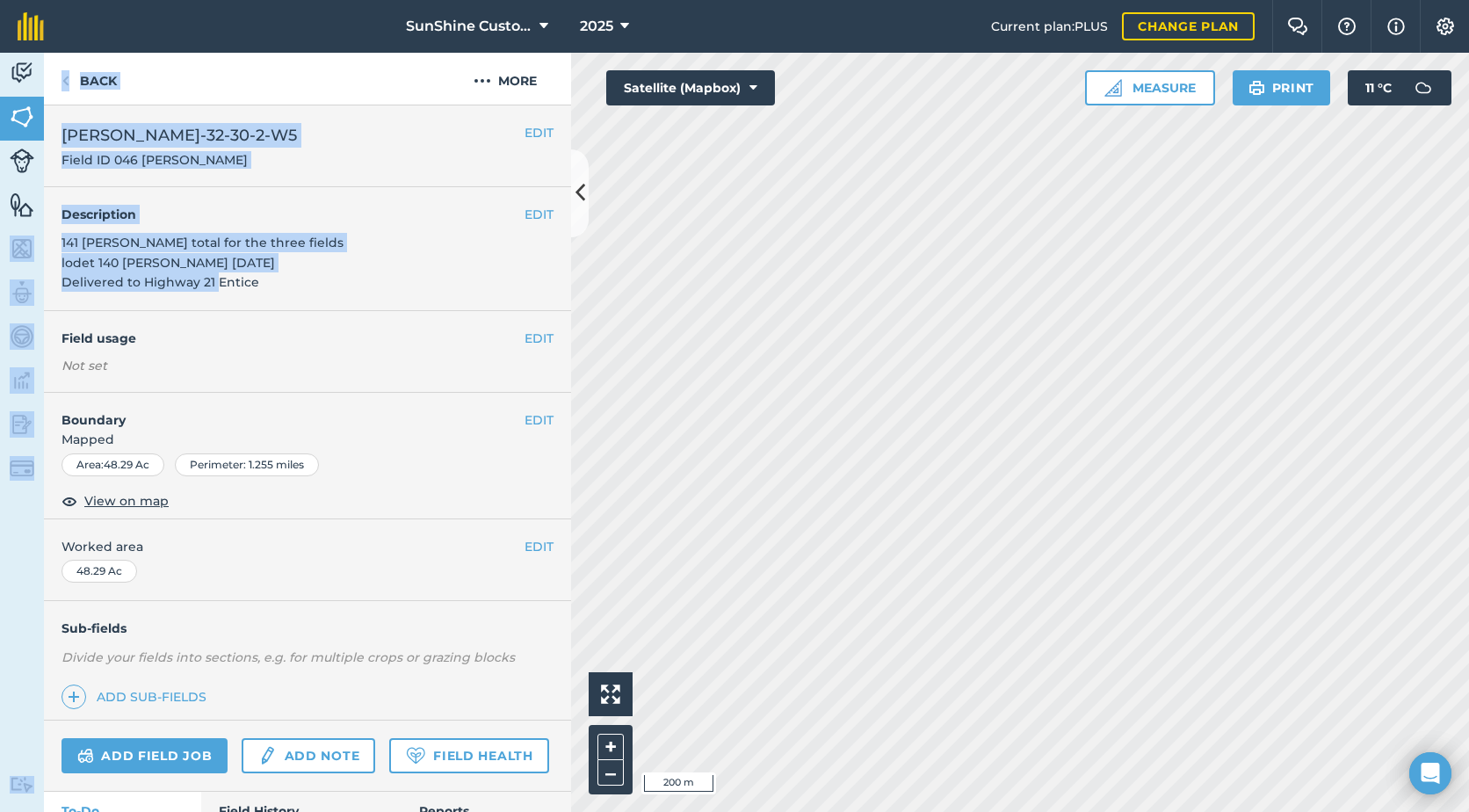
drag, startPoint x: 340, startPoint y: 289, endPoint x: 41, endPoint y: 235, distance: 303.8
click at [41, 235] on div "Activity Fields Livestock Features Maps Team Vehicles Data Reporting Billing Tu…" at bounding box center [734, 432] width 1469 height 759
drag, startPoint x: 41, startPoint y: 235, endPoint x: 274, endPoint y: 282, distance: 237.7
click at [273, 283] on div "EDIT Description 141 [PERSON_NAME] total for the three fields lodet 140 [PERSON…" at bounding box center [307, 249] width 527 height 124
drag, startPoint x: 312, startPoint y: 296, endPoint x: 300, endPoint y: 297, distance: 12.0
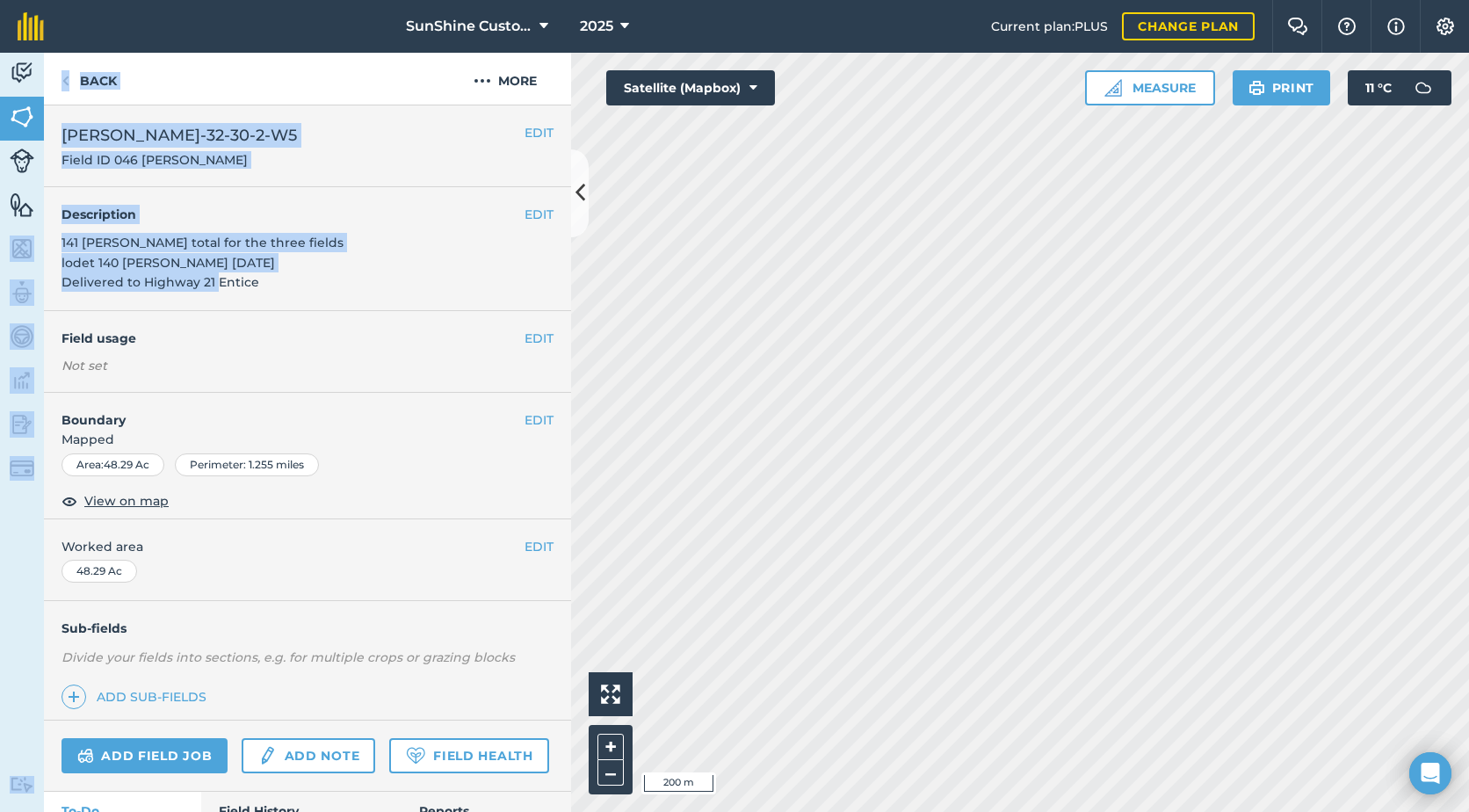
click at [311, 297] on div "EDIT Description 141 [PERSON_NAME] total for the three fields lodet 140 [PERSON…" at bounding box center [307, 249] width 527 height 124
click at [428, 237] on div "EDIT Description 141 [PERSON_NAME] total for the three fields lodet 140 [PERSON…" at bounding box center [307, 249] width 527 height 124
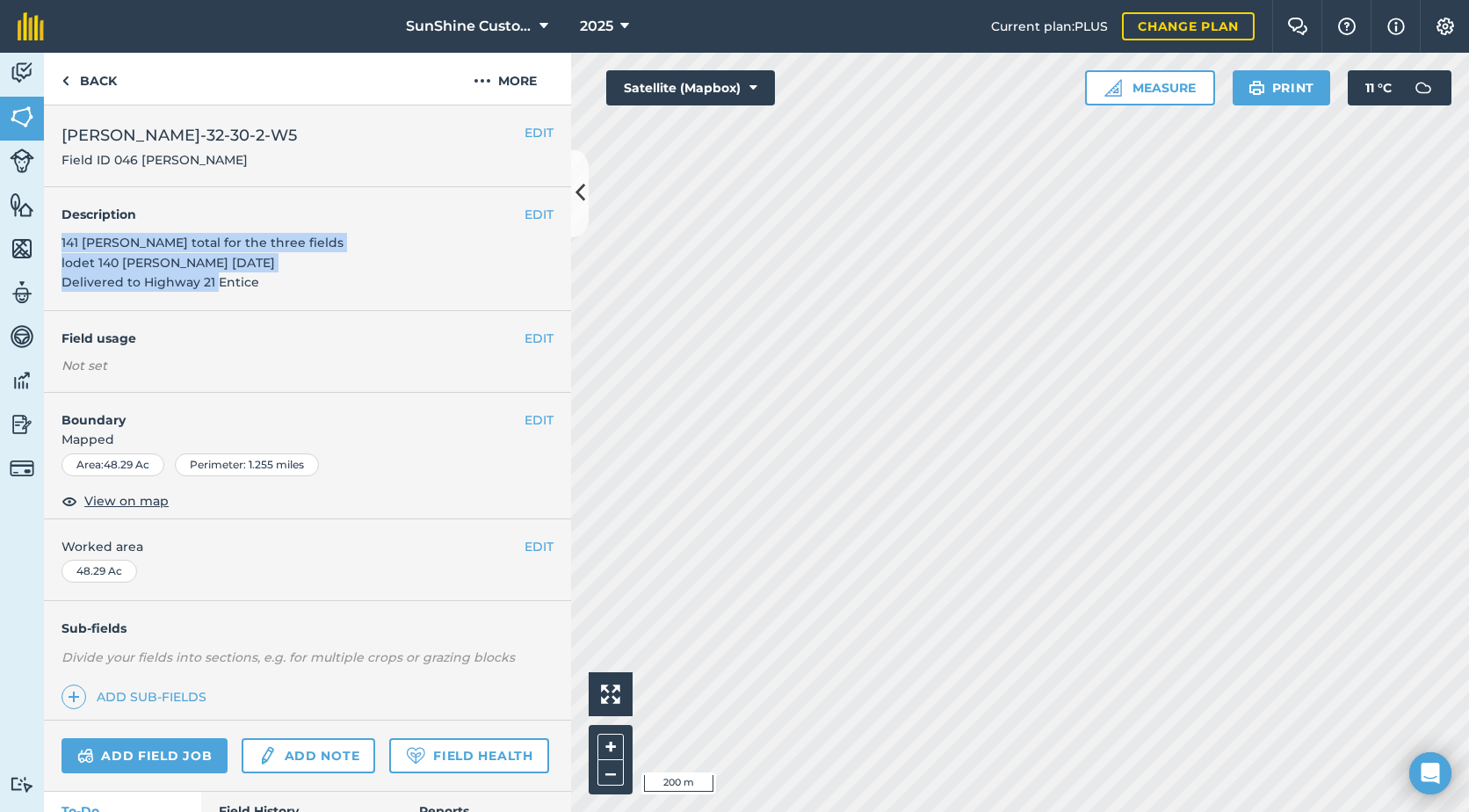
drag, startPoint x: 64, startPoint y: 243, endPoint x: 275, endPoint y: 286, distance: 215.3
click at [275, 286] on div "EDIT Description 141 [PERSON_NAME] total for the three fields lodet 140 [PERSON…" at bounding box center [307, 249] width 527 height 124
click at [524, 218] on button "EDIT" at bounding box center [539, 214] width 29 height 19
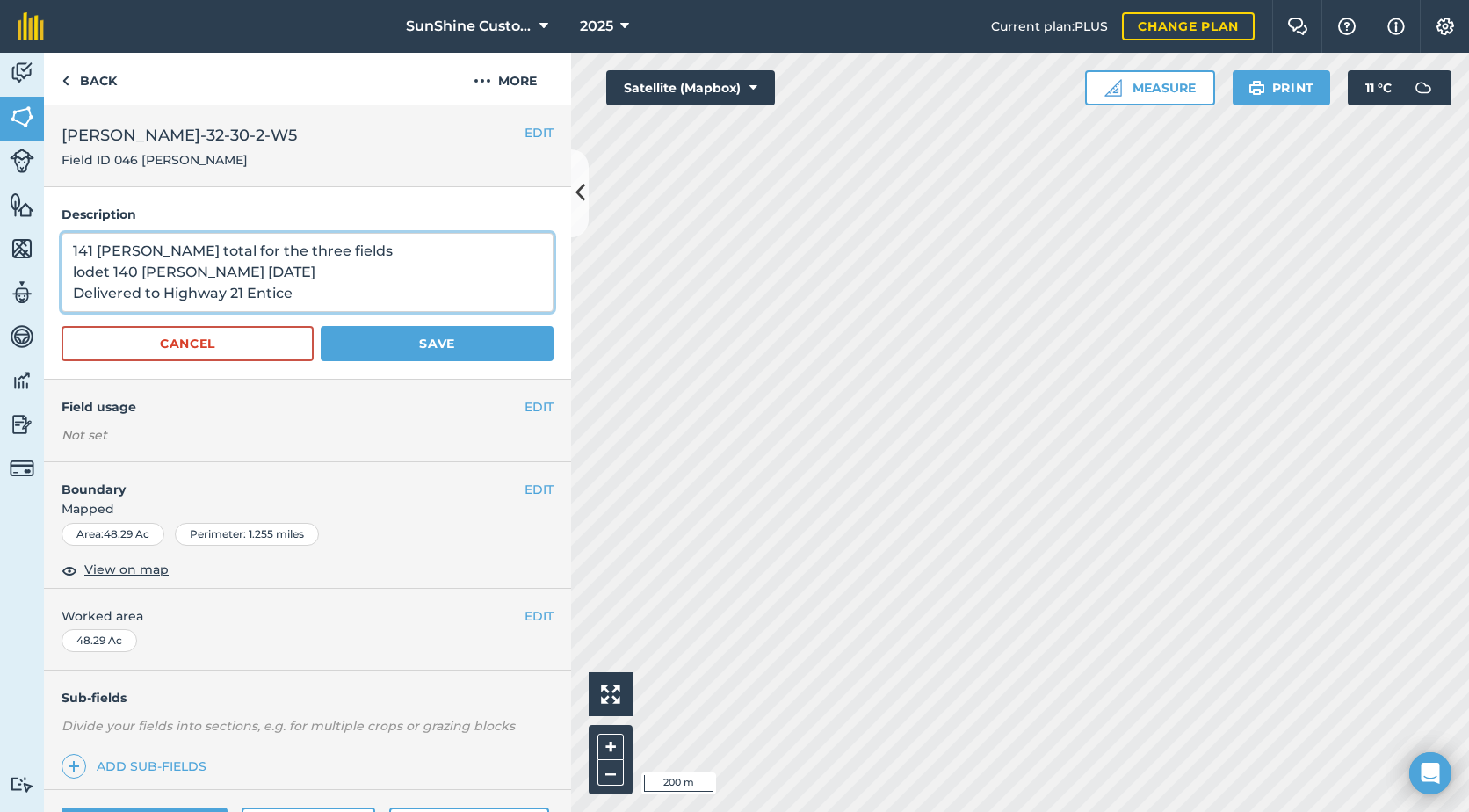
drag, startPoint x: 313, startPoint y: 297, endPoint x: 86, endPoint y: 247, distance: 232.4
click at [54, 244] on div "Description 141 [PERSON_NAME] total for the three fields lodet 140 [PERSON_NAME…" at bounding box center [307, 283] width 527 height 192
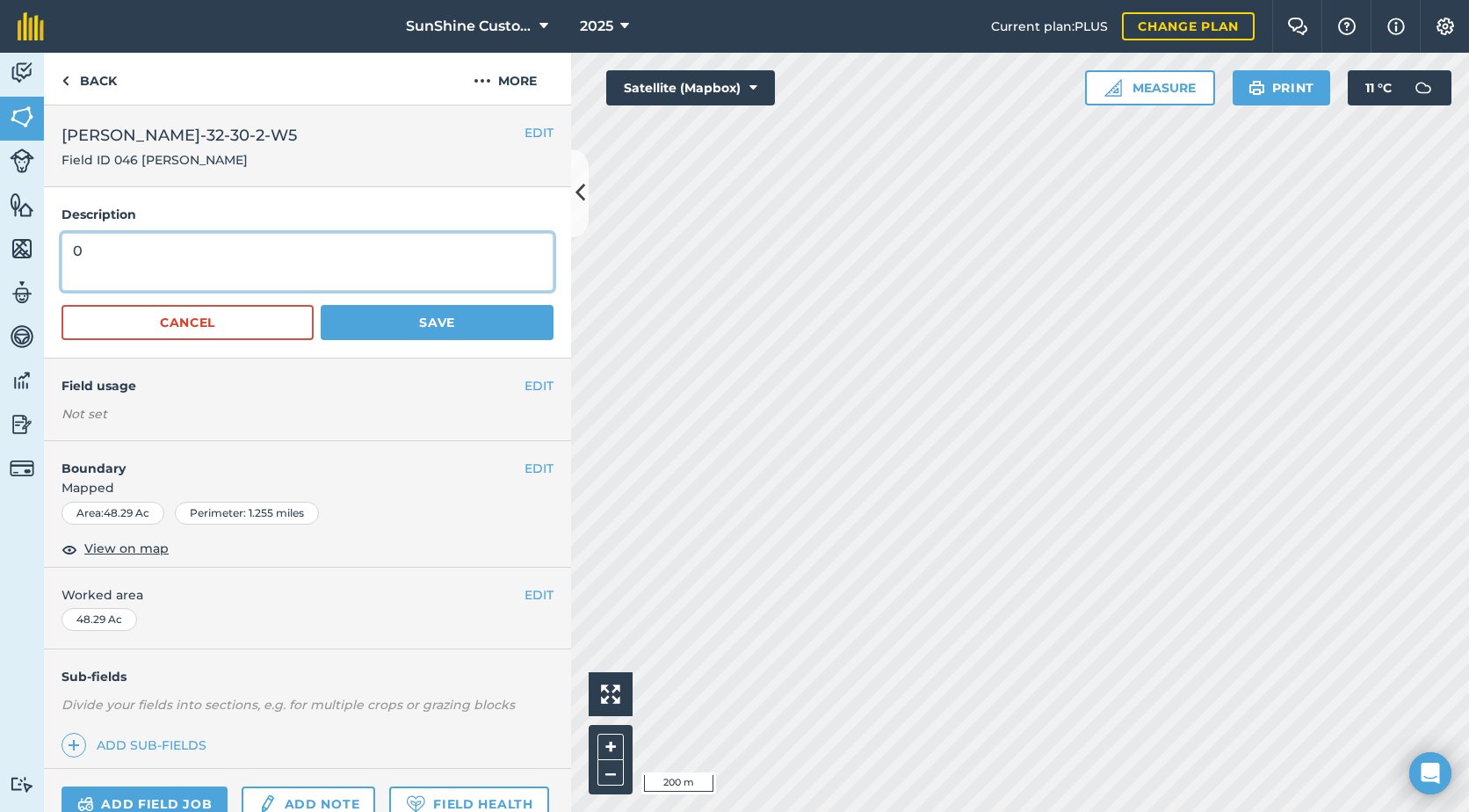
type textarea "0"
click at [369, 320] on button "Save" at bounding box center [437, 322] width 233 height 35
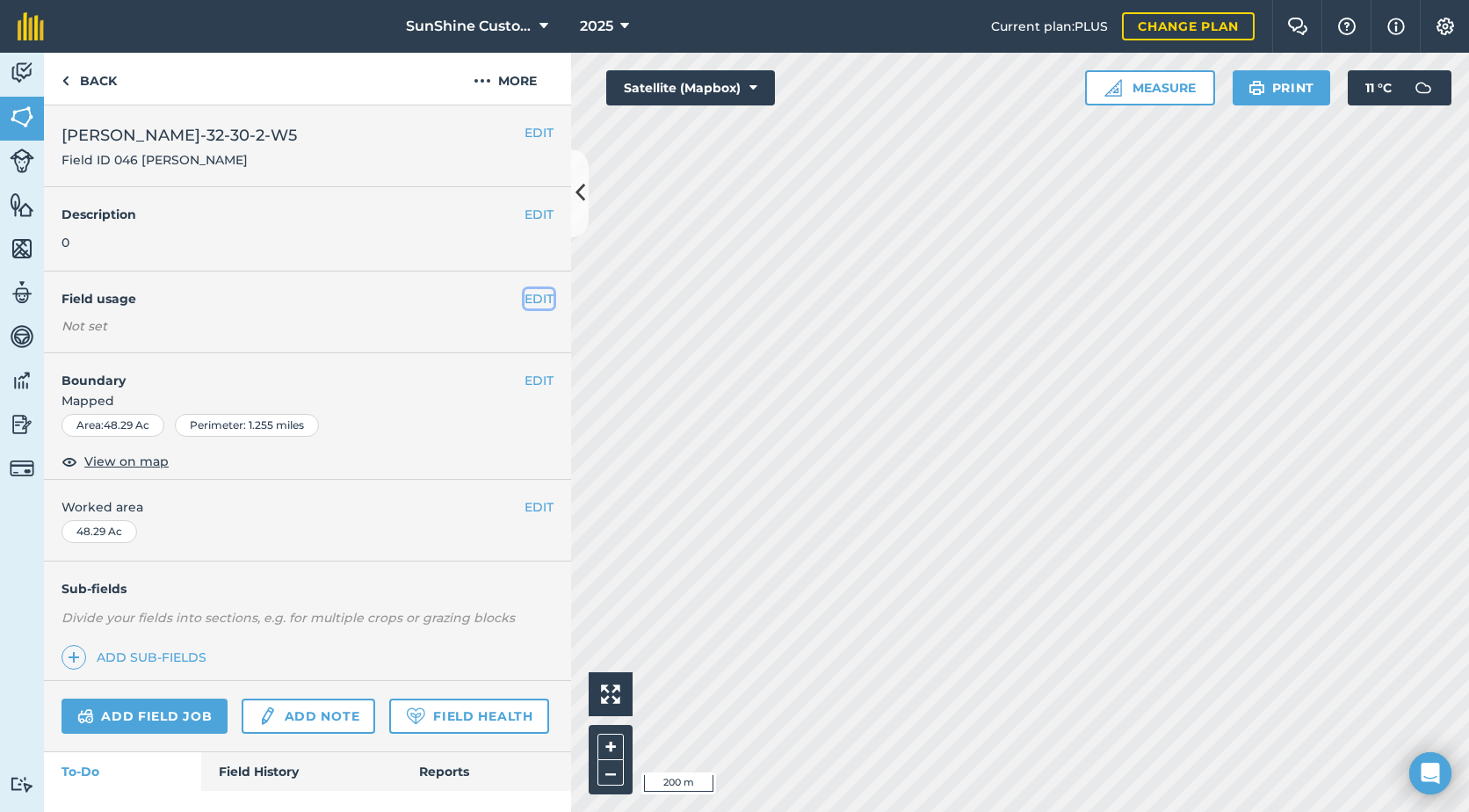
click at [524, 297] on button "EDIT" at bounding box center [539, 299] width 29 height 19
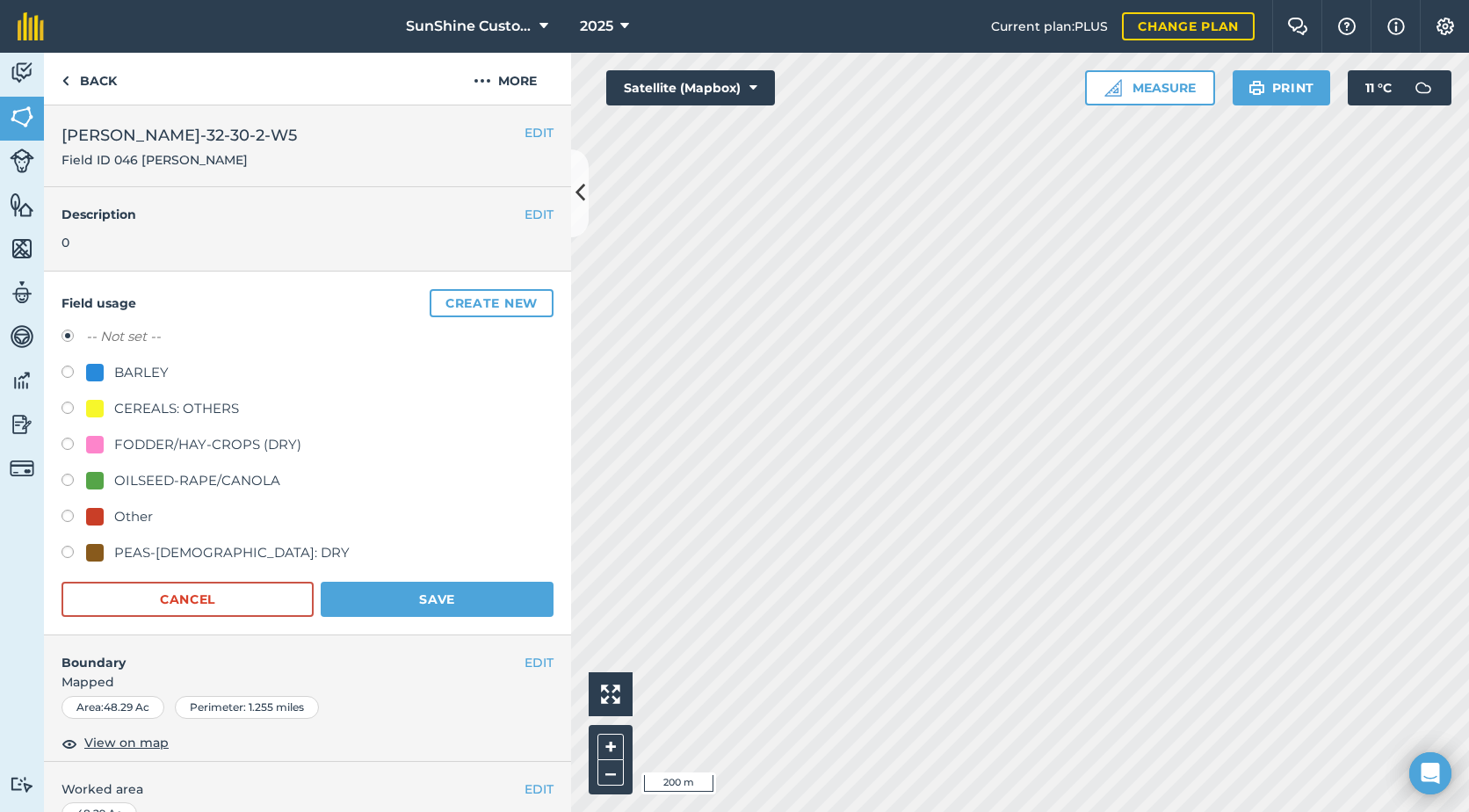
click at [117, 447] on div "FODDER/HAY-CROPS (DRY)" at bounding box center [207, 445] width 187 height 21
radio input "true"
radio input "false"
click at [356, 593] on button "Save" at bounding box center [437, 599] width 233 height 35
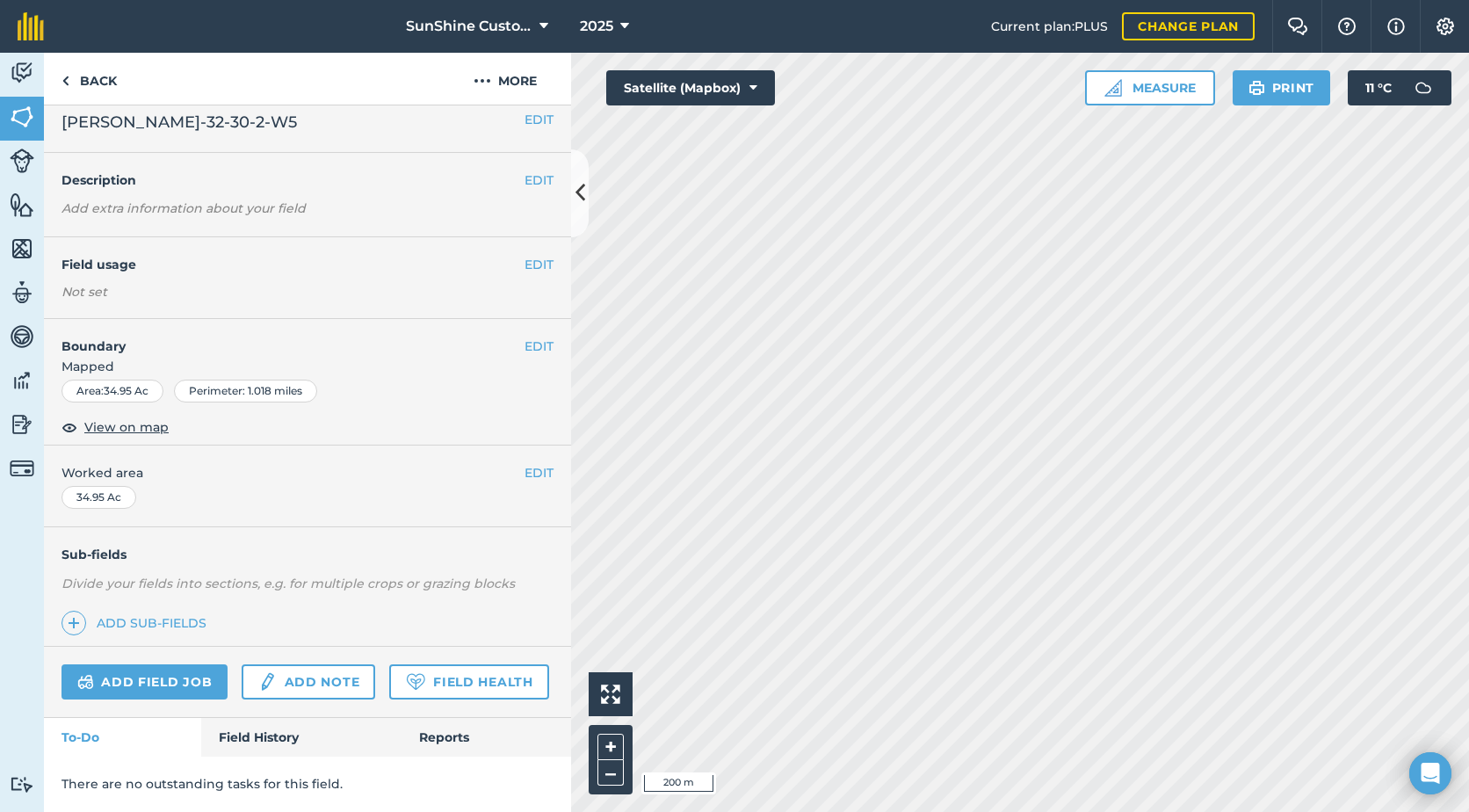
scroll to position [63, 0]
click at [524, 255] on button "EDIT" at bounding box center [539, 265] width 29 height 19
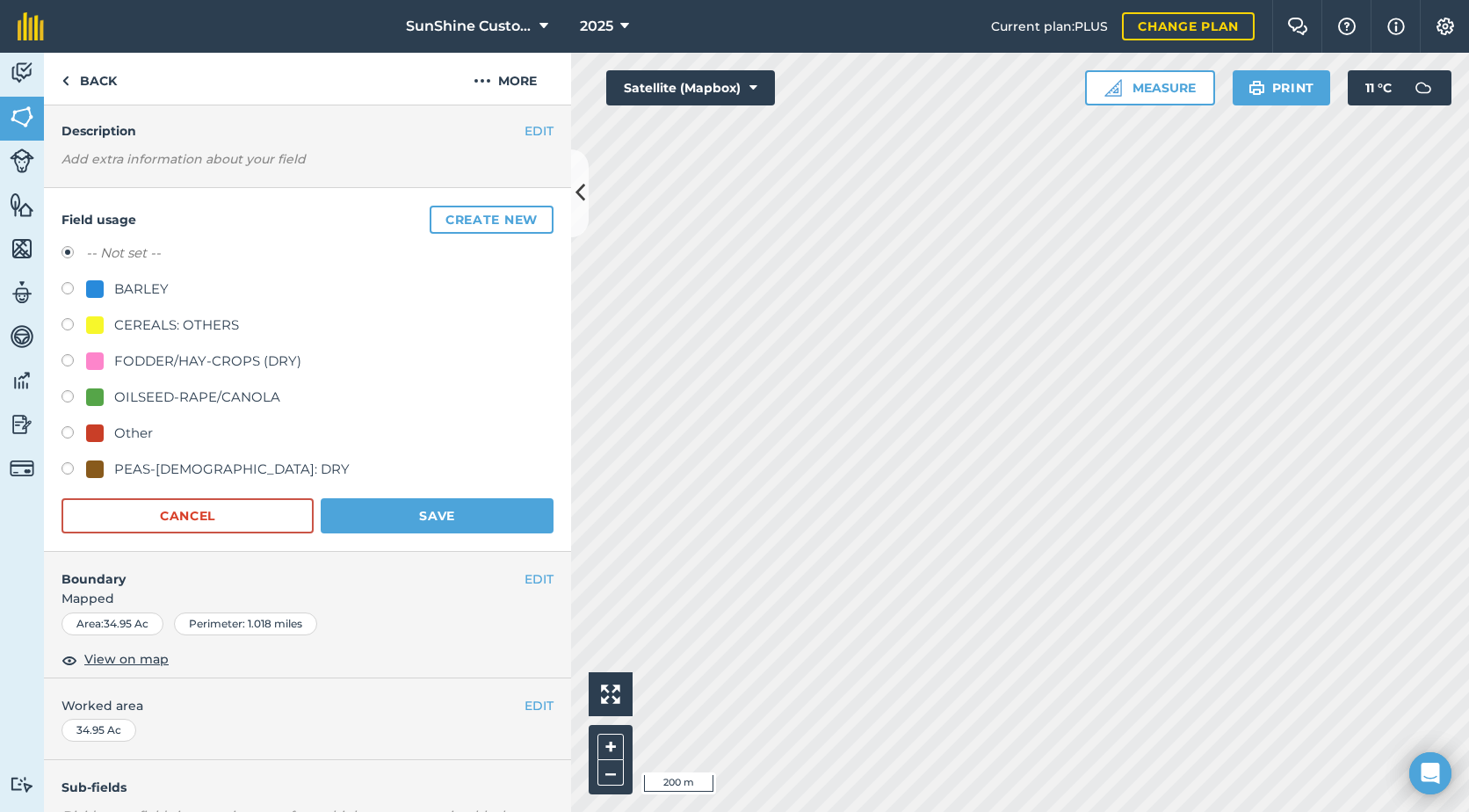
click at [142, 360] on div "FODDER/HAY-CROPS (DRY)" at bounding box center [207, 361] width 187 height 21
radio input "true"
radio input "false"
click at [376, 515] on button "Save" at bounding box center [437, 515] width 233 height 35
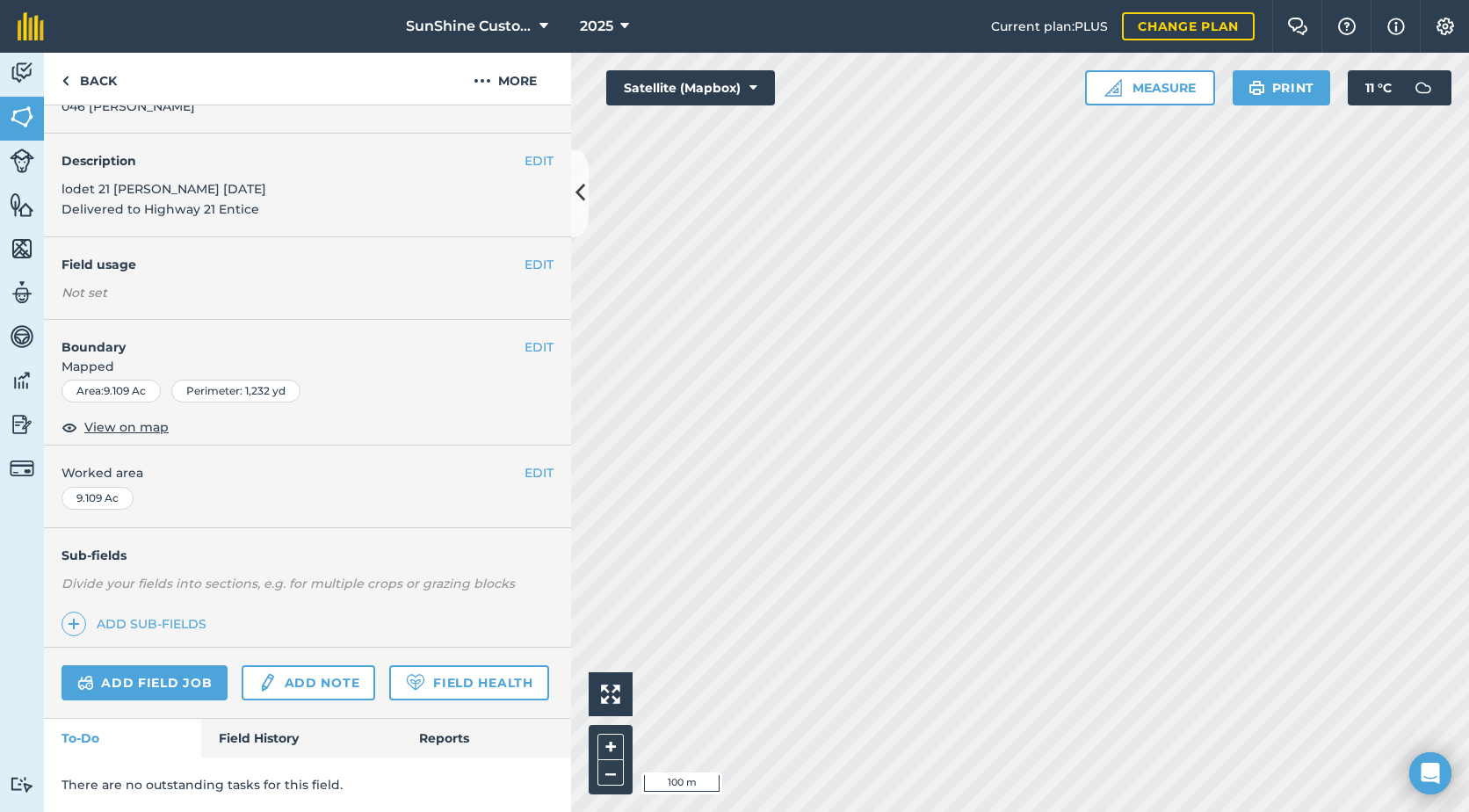
scroll to position [84, 0]
click at [533, 151] on button "EDIT" at bounding box center [539, 161] width 29 height 19
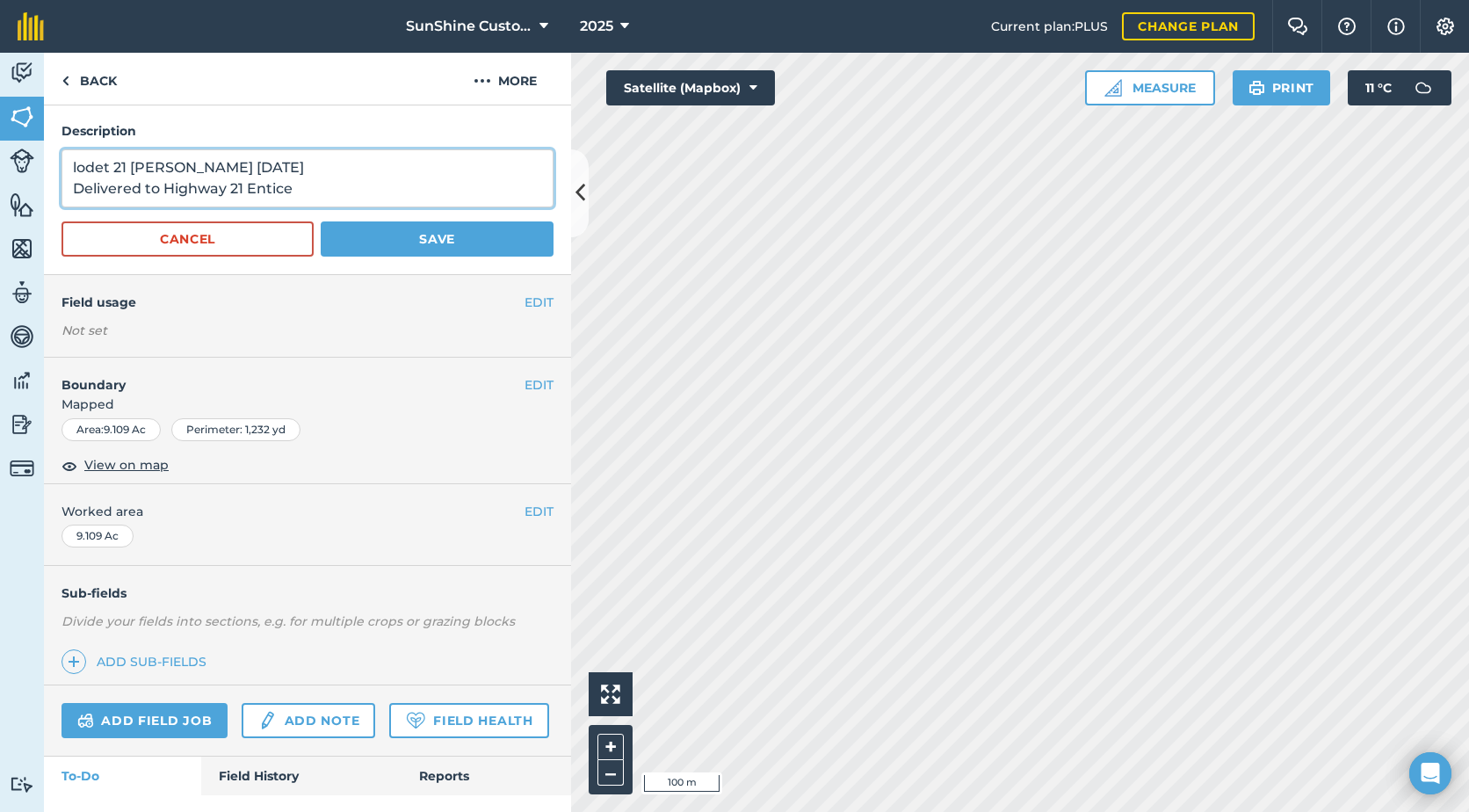
drag, startPoint x: 307, startPoint y: 191, endPoint x: 22, endPoint y: 161, distance: 286.6
click at [22, 161] on div "Activity Fields Livestock Features Maps Team Vehicles Data Reporting Billing Tu…" at bounding box center [734, 432] width 1469 height 759
type textarea "0"
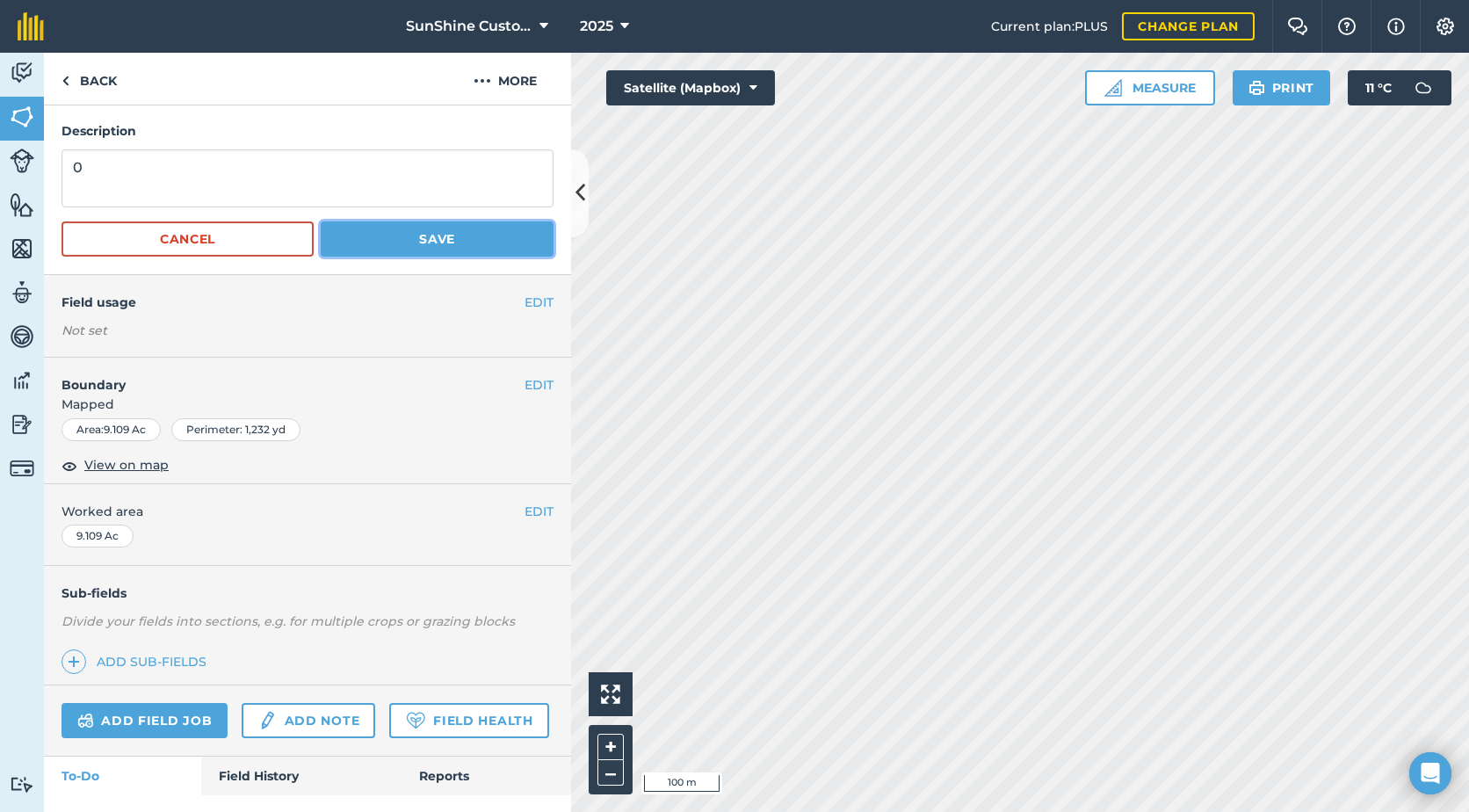
click at [497, 246] on button "Save" at bounding box center [437, 239] width 233 height 35
click at [524, 375] on button "EDIT" at bounding box center [539, 385] width 29 height 19
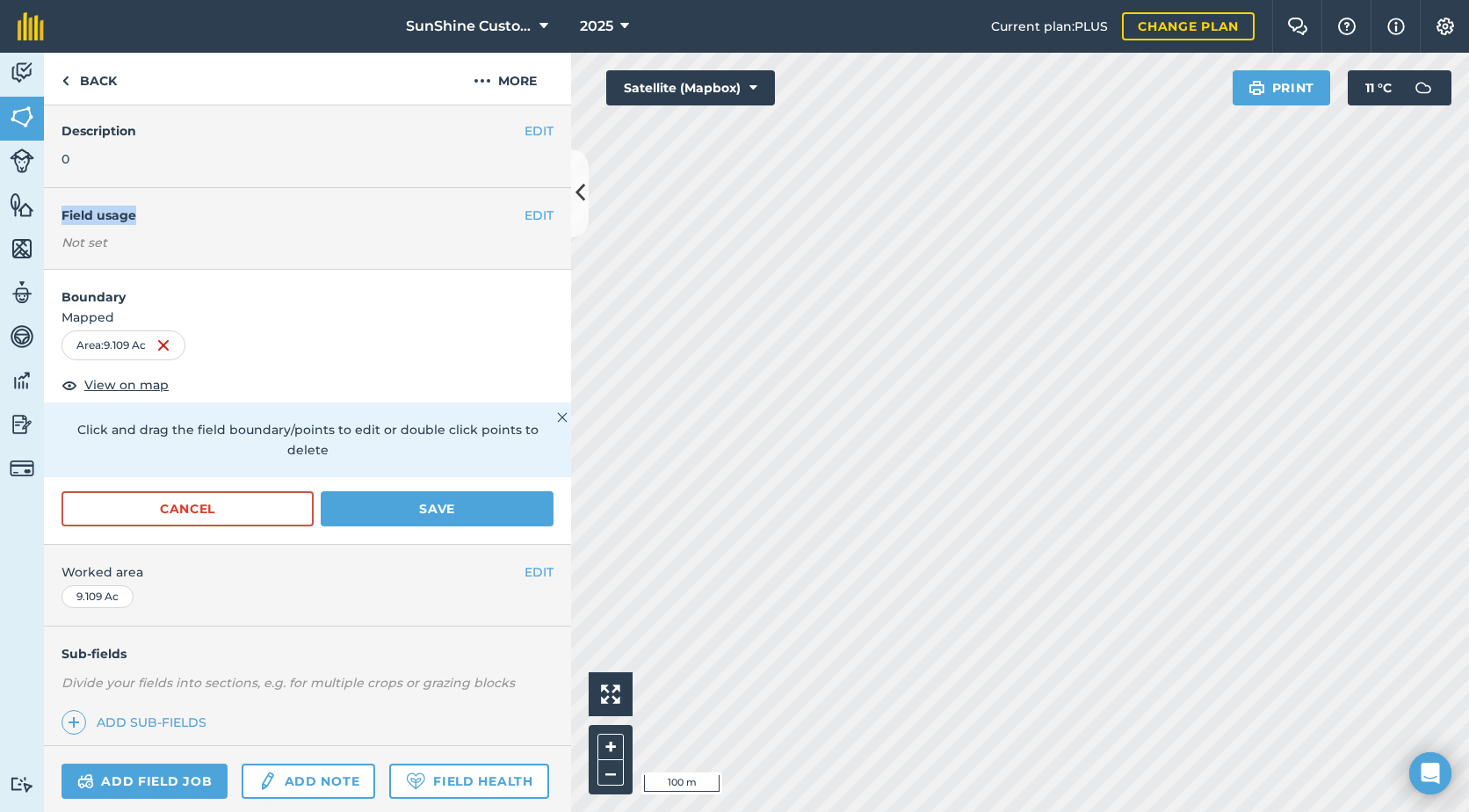
click at [510, 212] on div "EDIT Field usage Not set" at bounding box center [307, 229] width 527 height 82
click at [524, 214] on button "EDIT" at bounding box center [539, 215] width 29 height 19
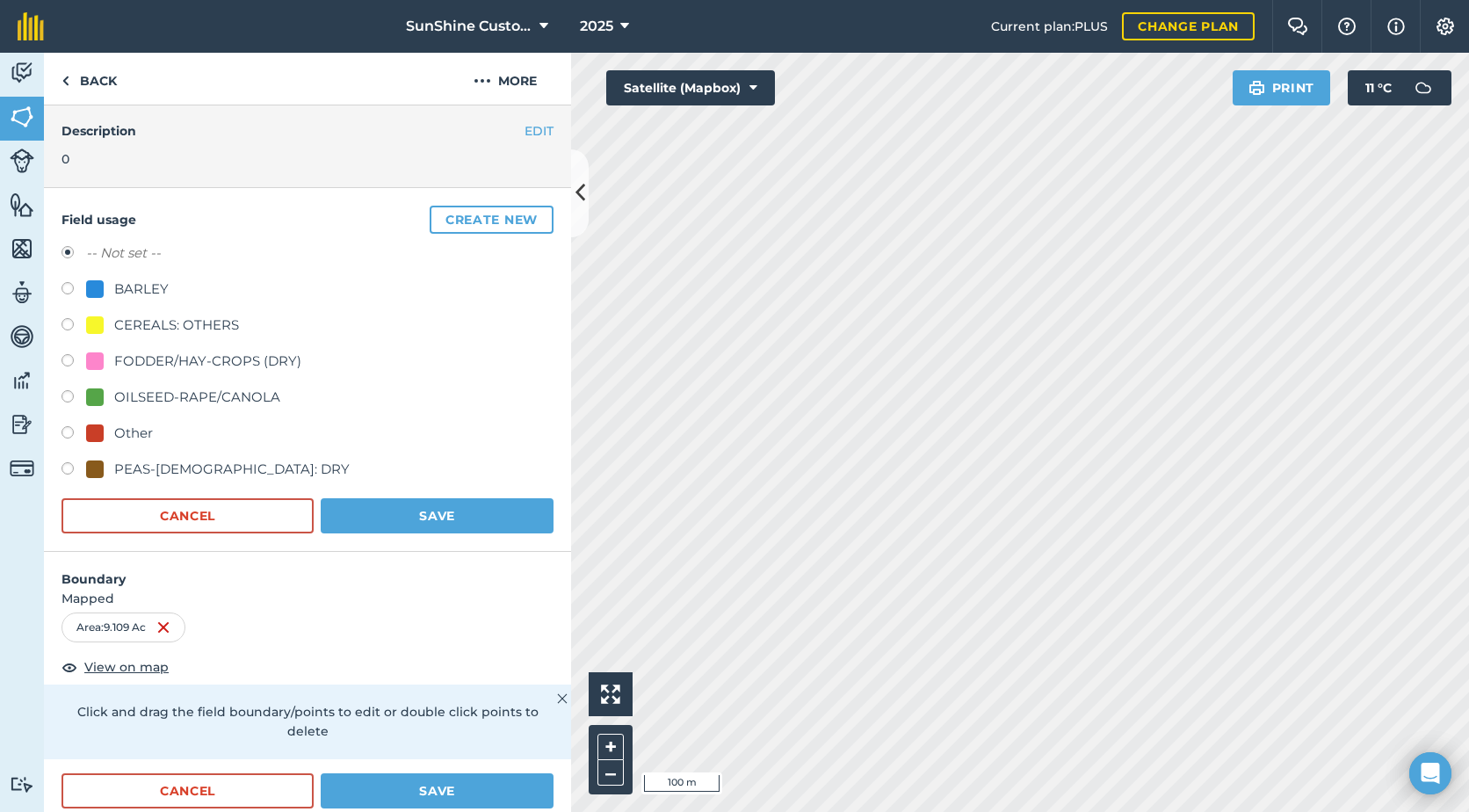
drag, startPoint x: 80, startPoint y: 365, endPoint x: 106, endPoint y: 363, distance: 26.1
click at [81, 365] on label at bounding box center [74, 363] width 25 height 18
radio input "true"
radio input "false"
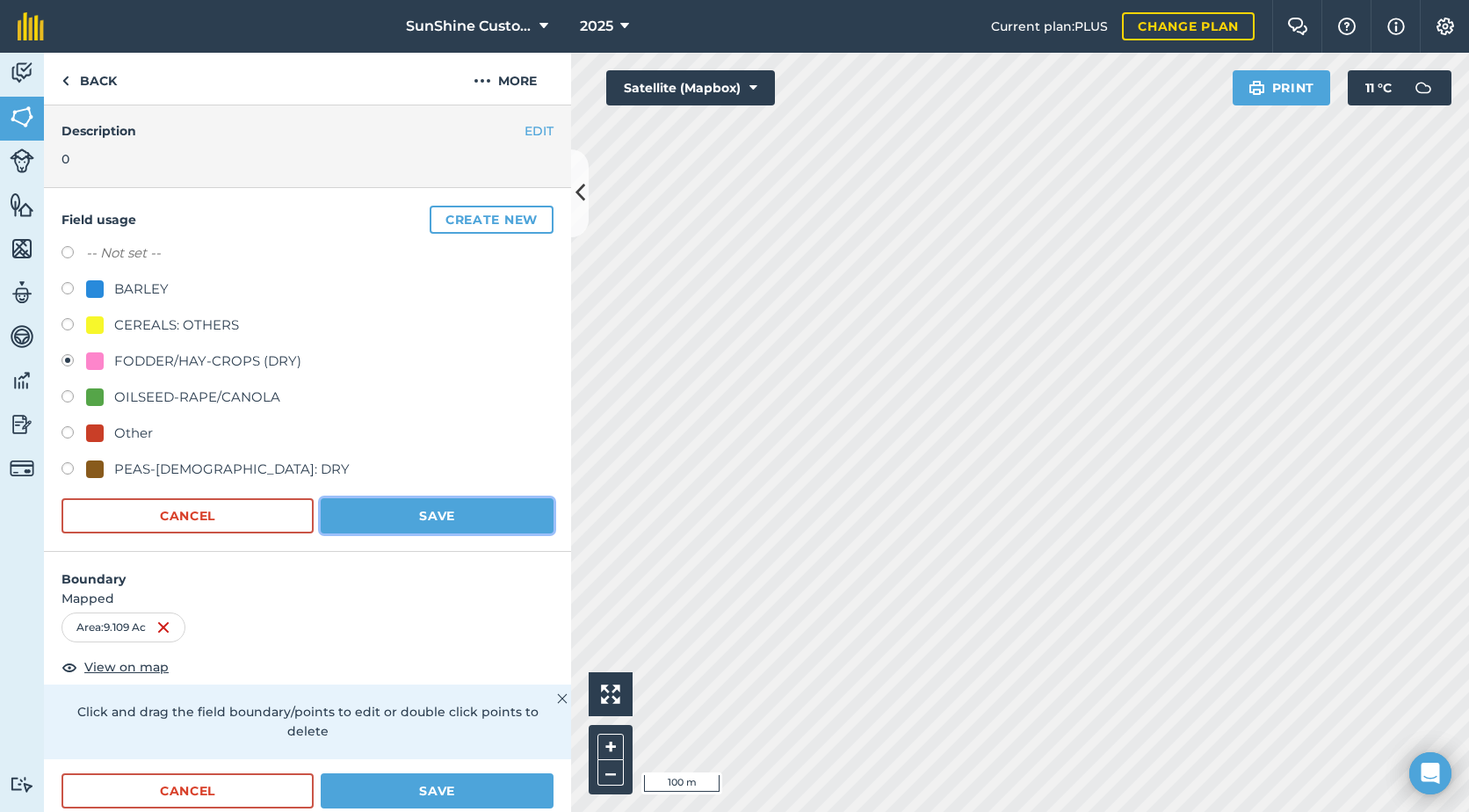
click at [431, 517] on button "Save" at bounding box center [437, 515] width 233 height 35
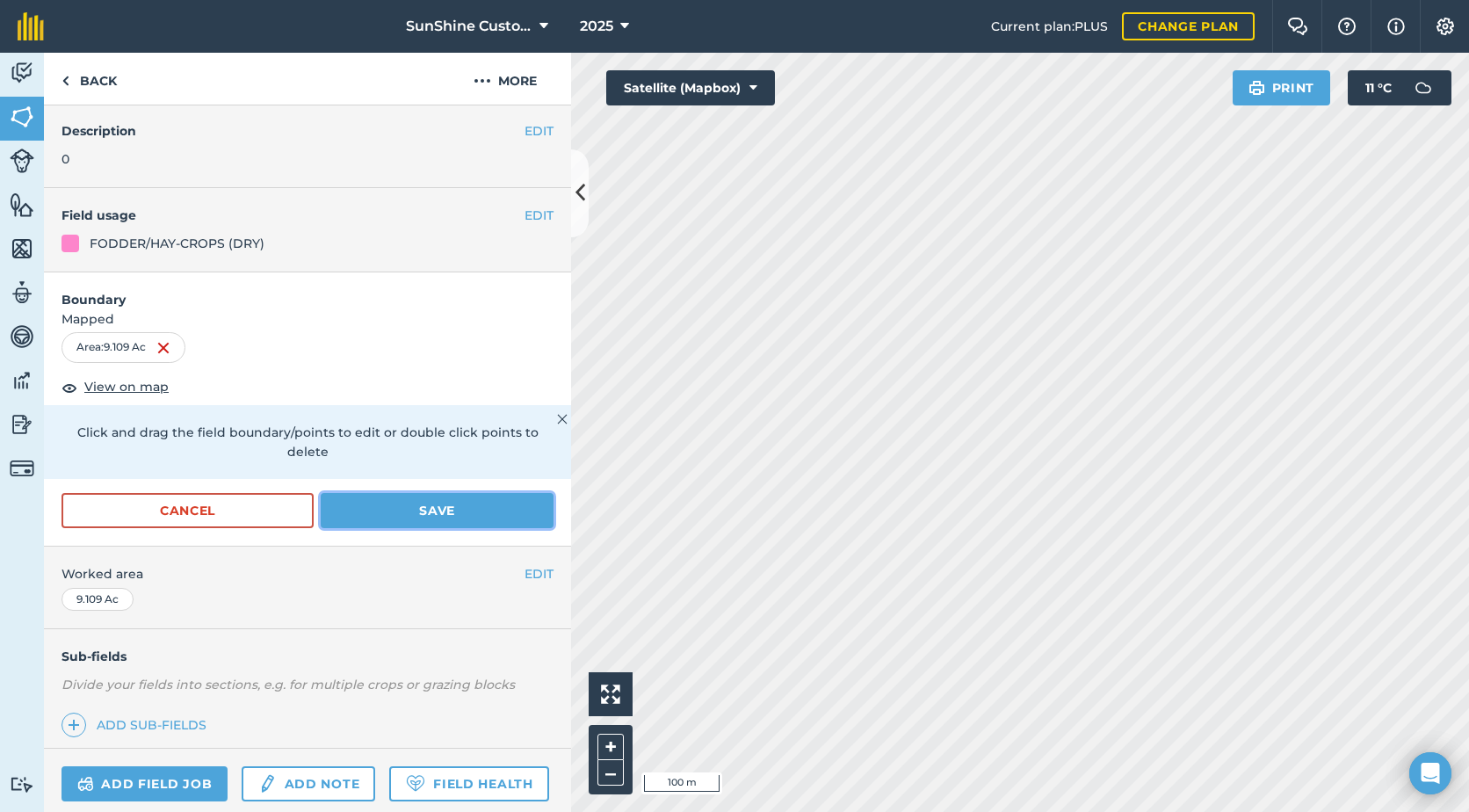
click at [456, 502] on button "Save" at bounding box center [437, 510] width 233 height 35
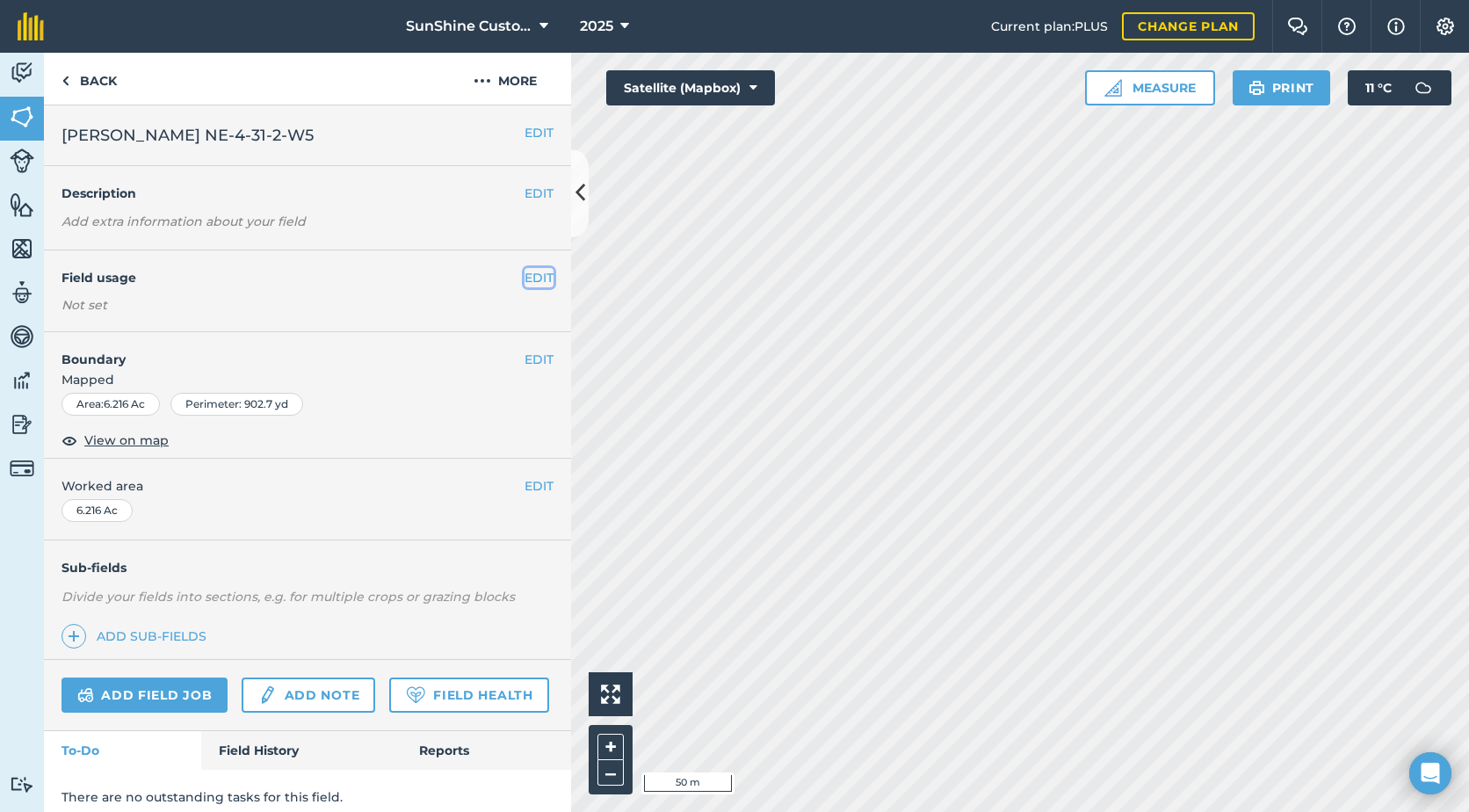
click at [527, 282] on button "EDIT" at bounding box center [539, 278] width 29 height 19
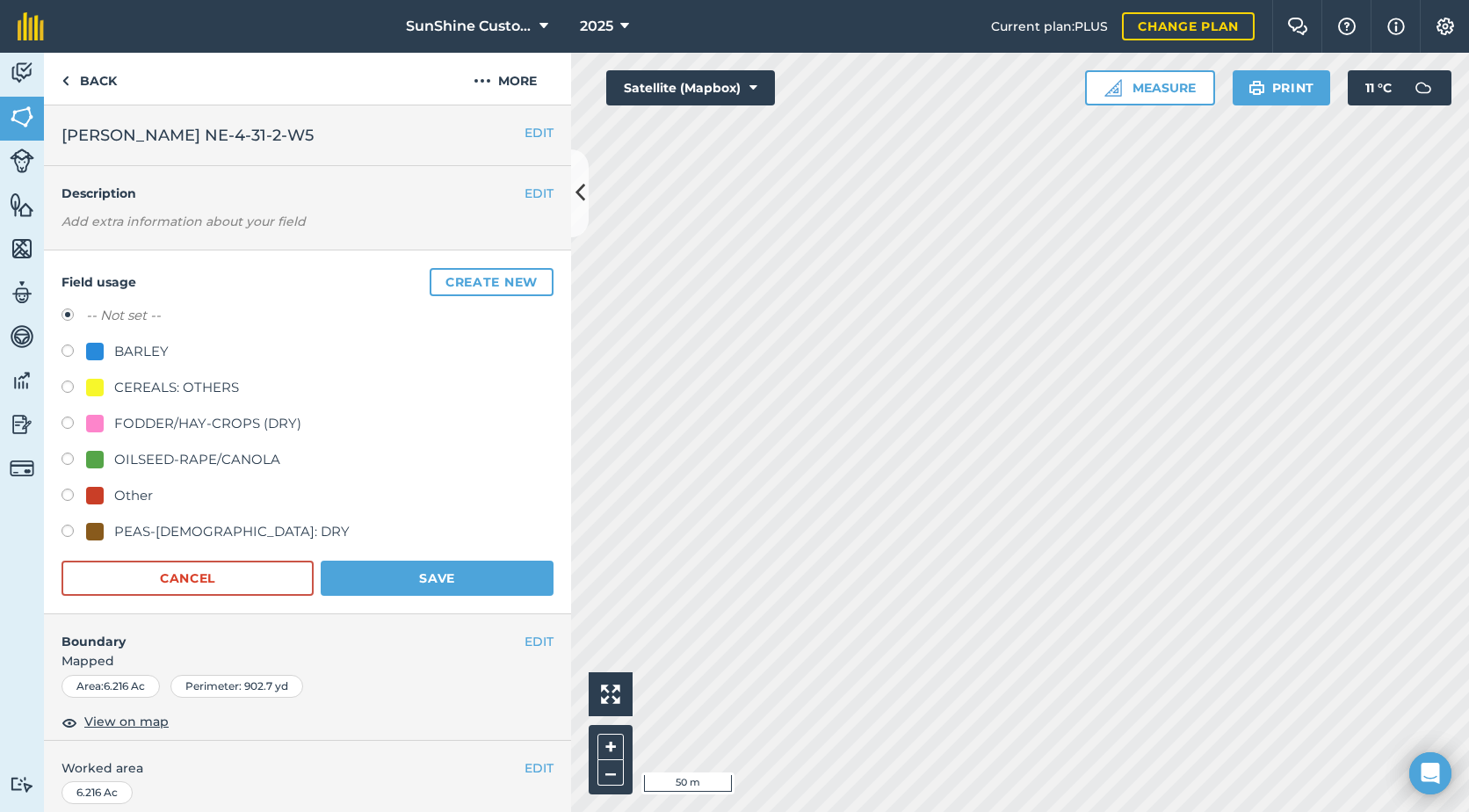
click at [182, 419] on div "FODDER/HAY-CROPS (DRY)" at bounding box center [207, 424] width 187 height 21
radio input "true"
radio input "false"
drag, startPoint x: 381, startPoint y: 578, endPoint x: 411, endPoint y: 580, distance: 30.1
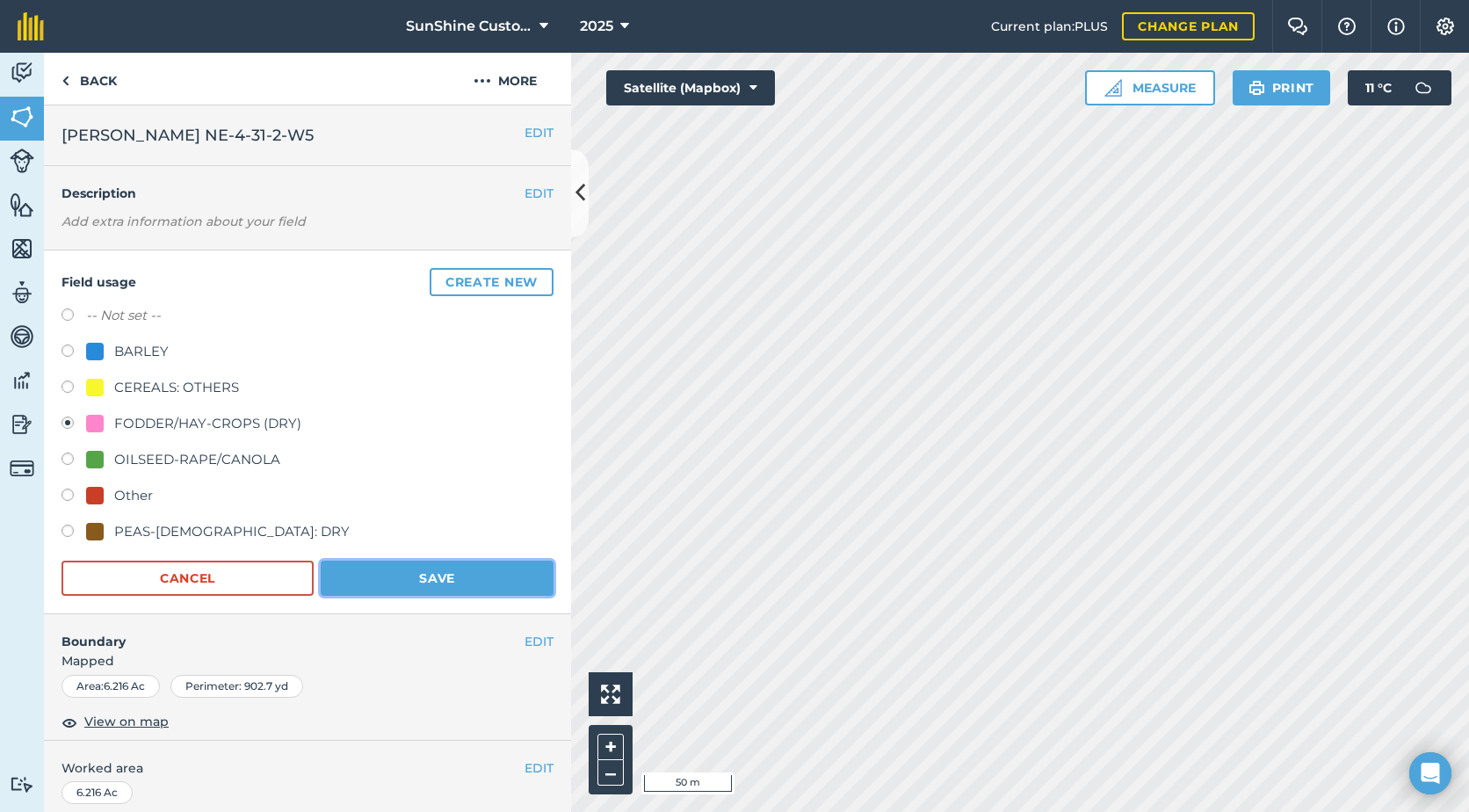
click at [382, 580] on button "Save" at bounding box center [437, 578] width 233 height 35
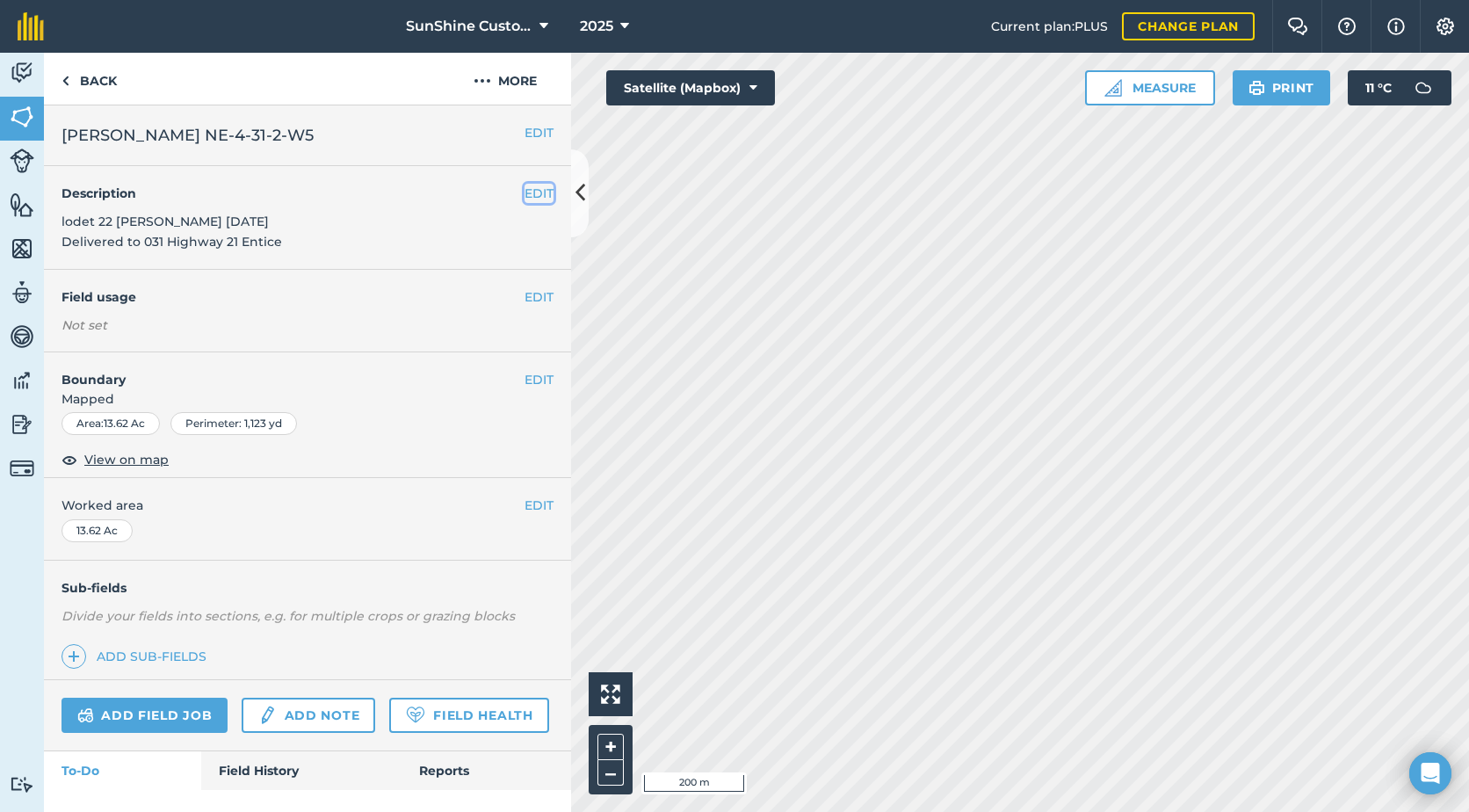
click at [524, 189] on button "EDIT" at bounding box center [539, 193] width 29 height 19
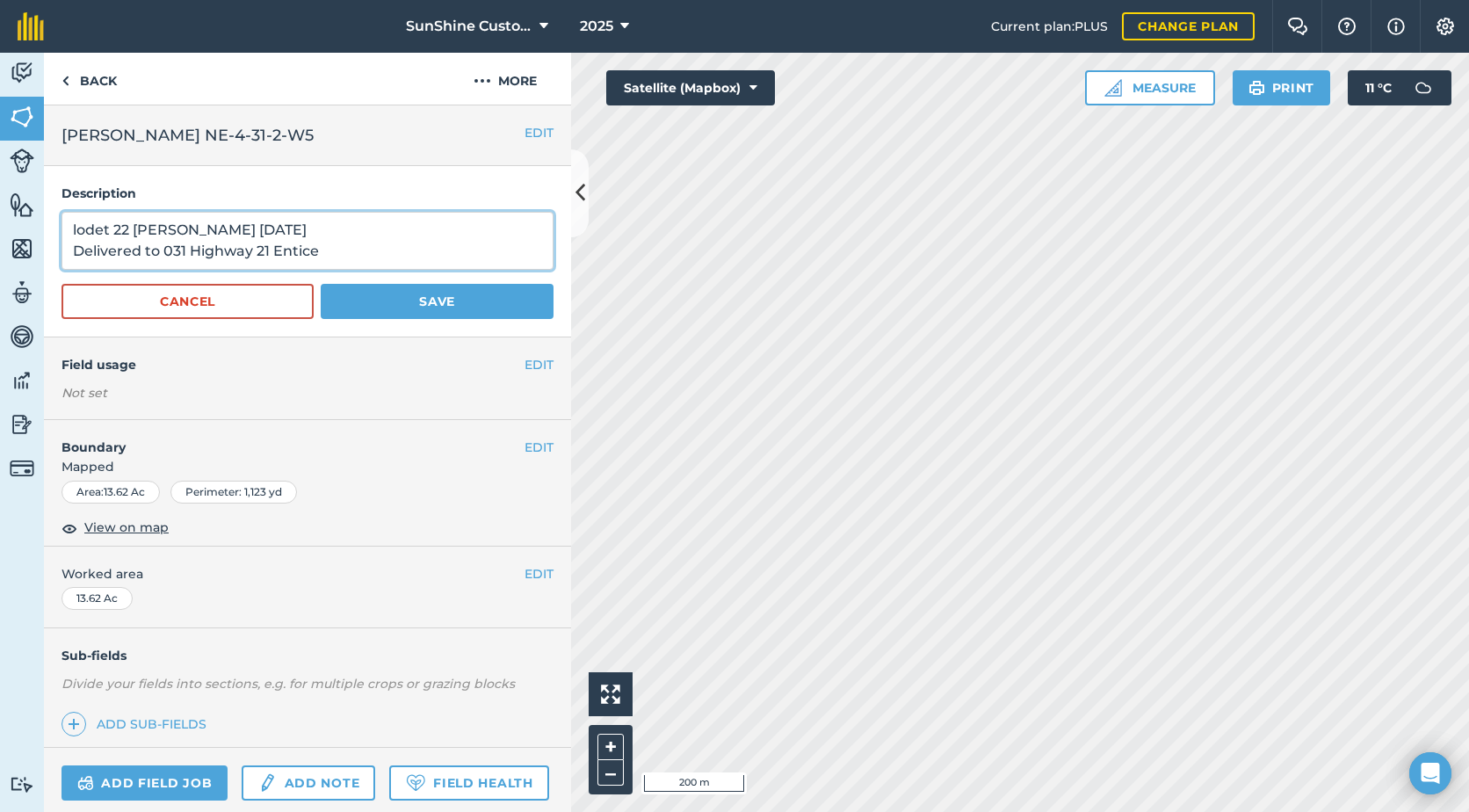
drag, startPoint x: 370, startPoint y: 256, endPoint x: 30, endPoint y: 226, distance: 341.3
click at [30, 225] on div "Activity Fields Livestock Features Maps Team Vehicles Data Reporting Billing Tu…" at bounding box center [734, 432] width 1469 height 759
type textarea "0"
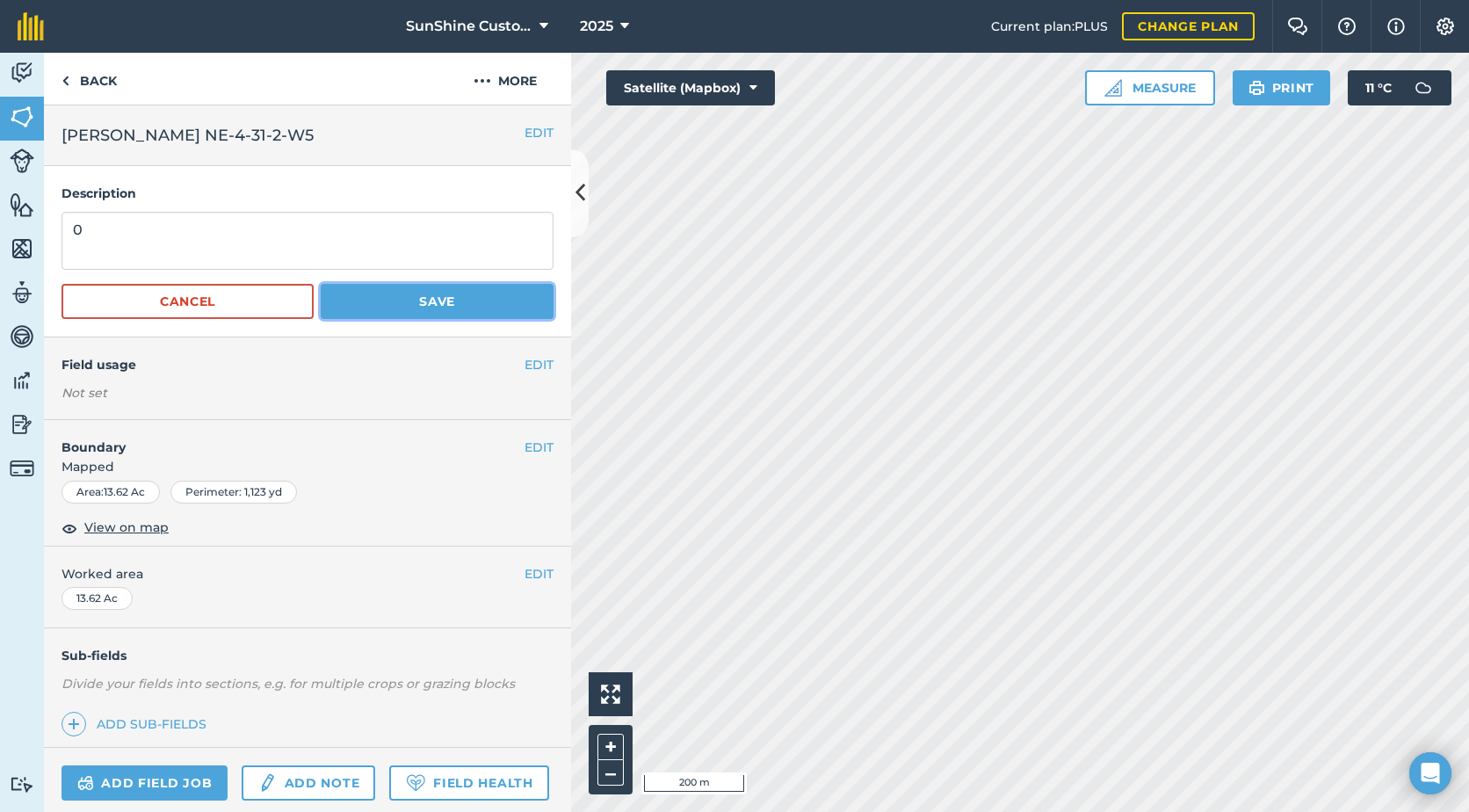
click at [384, 289] on button "Save" at bounding box center [437, 302] width 233 height 35
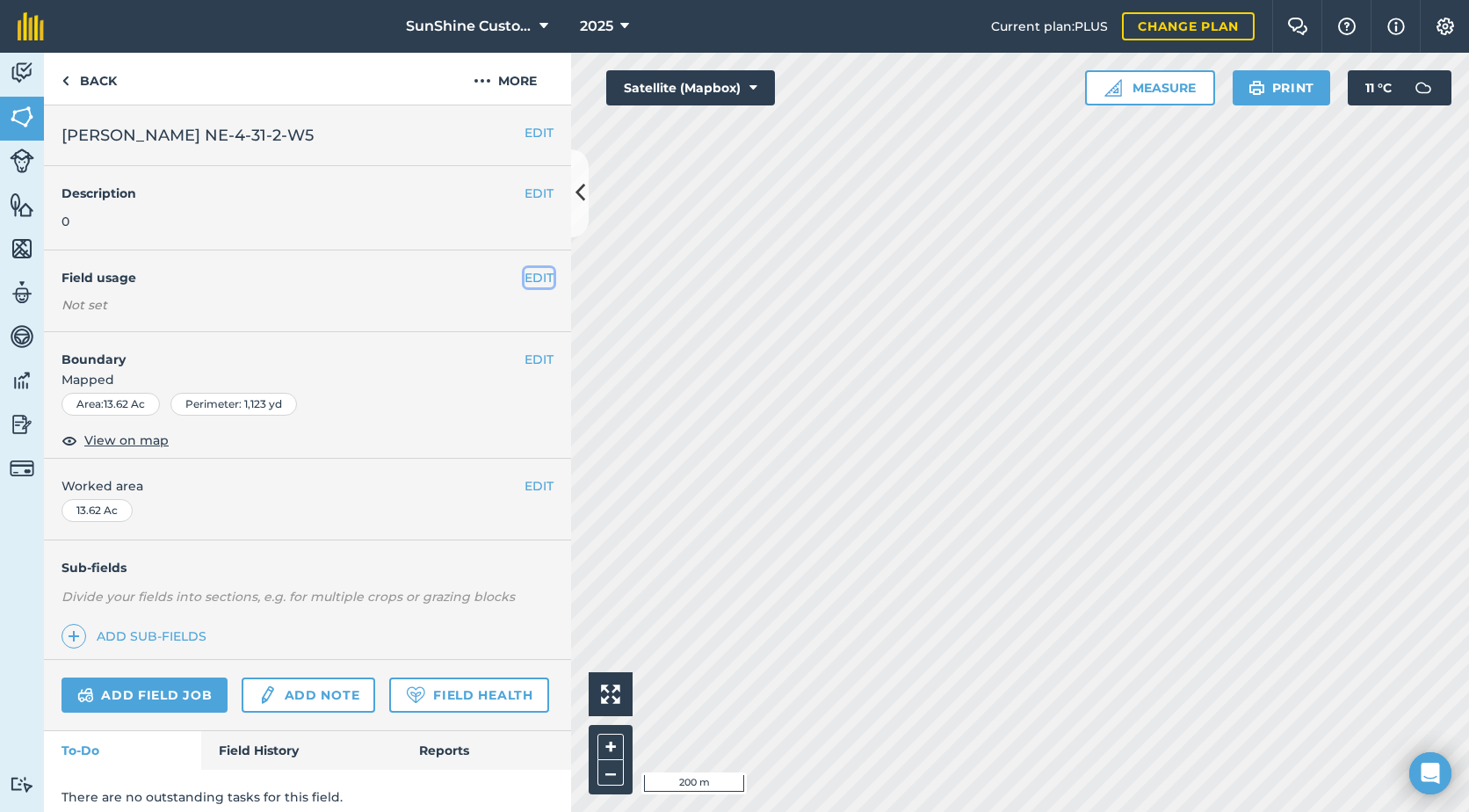
click at [527, 282] on button "EDIT" at bounding box center [539, 278] width 29 height 19
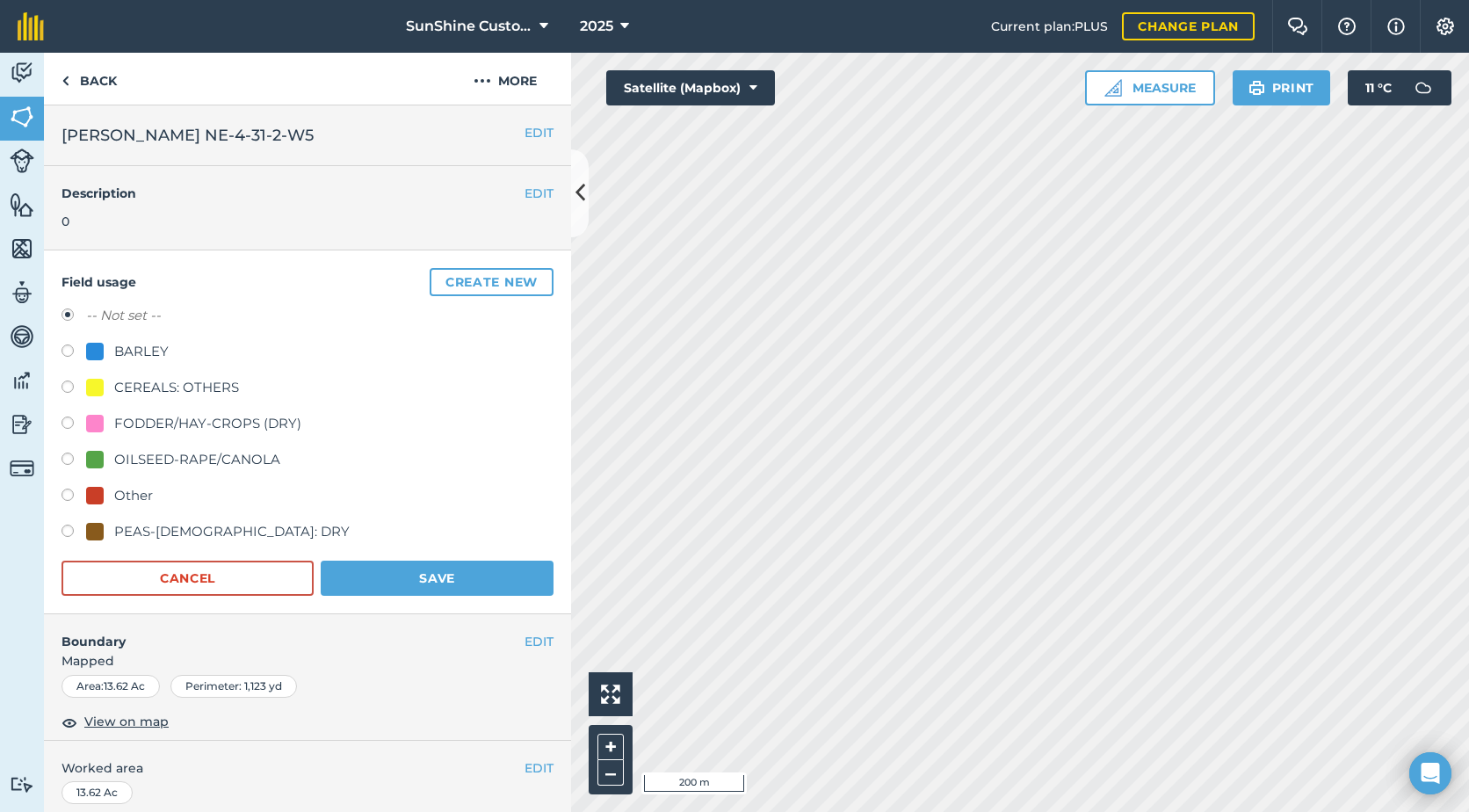
click at [82, 422] on label at bounding box center [74, 425] width 25 height 18
radio input "true"
radio input "false"
click at [417, 585] on button "Save" at bounding box center [437, 578] width 233 height 35
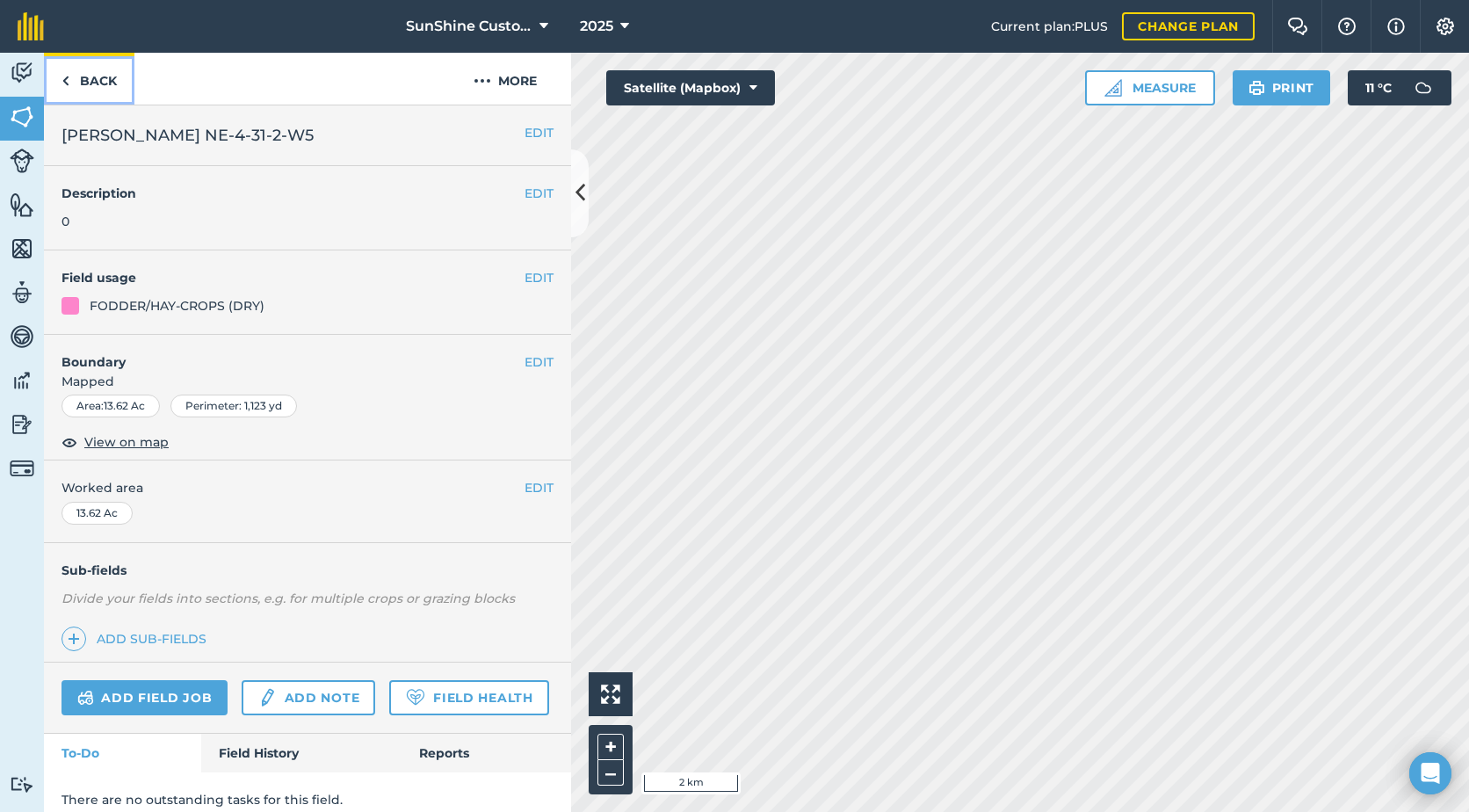
click at [69, 77] on img at bounding box center [65, 81] width 8 height 21
click at [76, 85] on link "Back" at bounding box center [89, 79] width 91 height 52
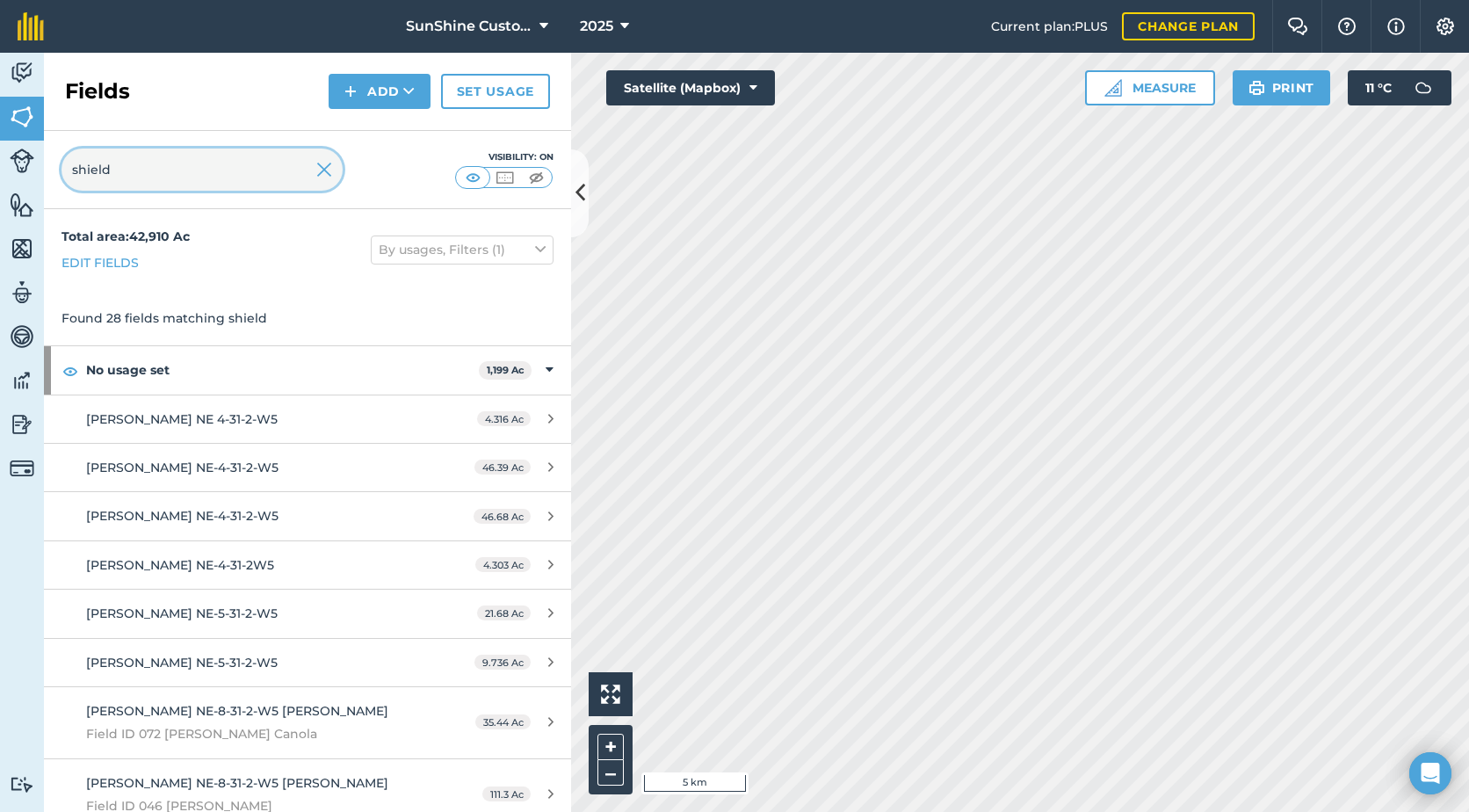
drag, startPoint x: 245, startPoint y: 165, endPoint x: 0, endPoint y: 147, distance: 245.7
click at [4, 154] on div "Activity Fields Livestock Features Maps Team Vehicles Data Reporting Billing Tu…" at bounding box center [734, 432] width 1469 height 759
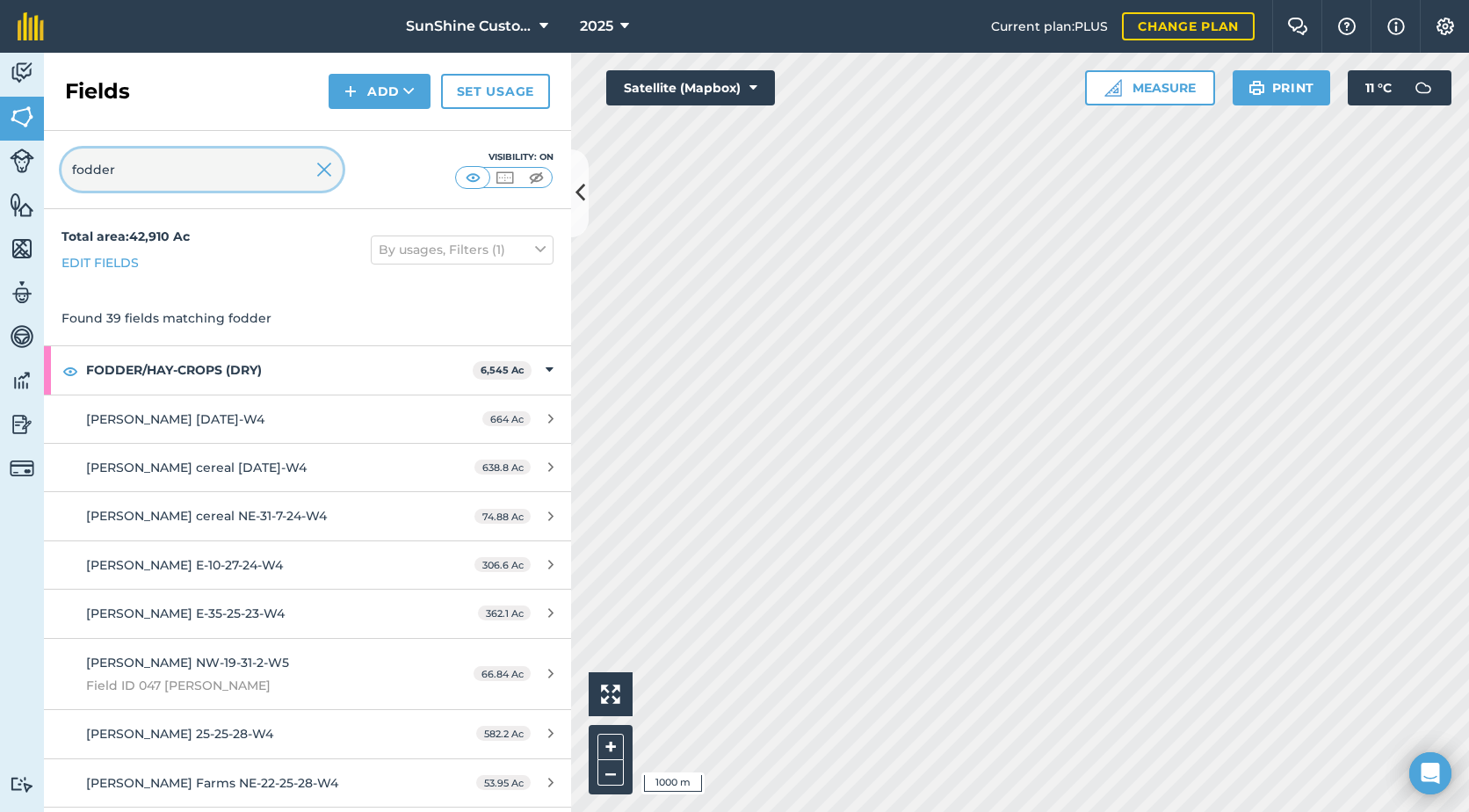
type input "fodder"
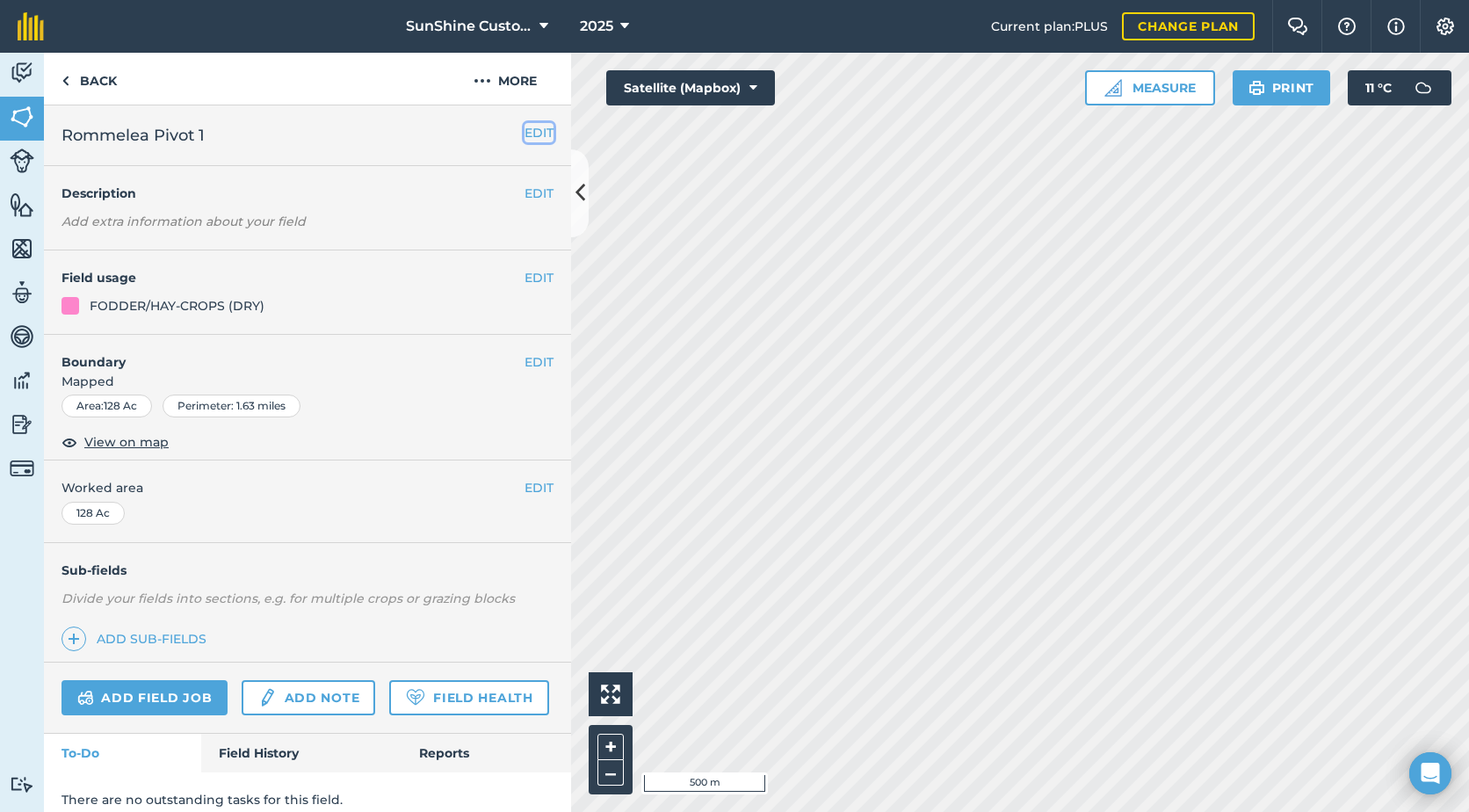
click at [534, 130] on button "EDIT" at bounding box center [539, 132] width 29 height 19
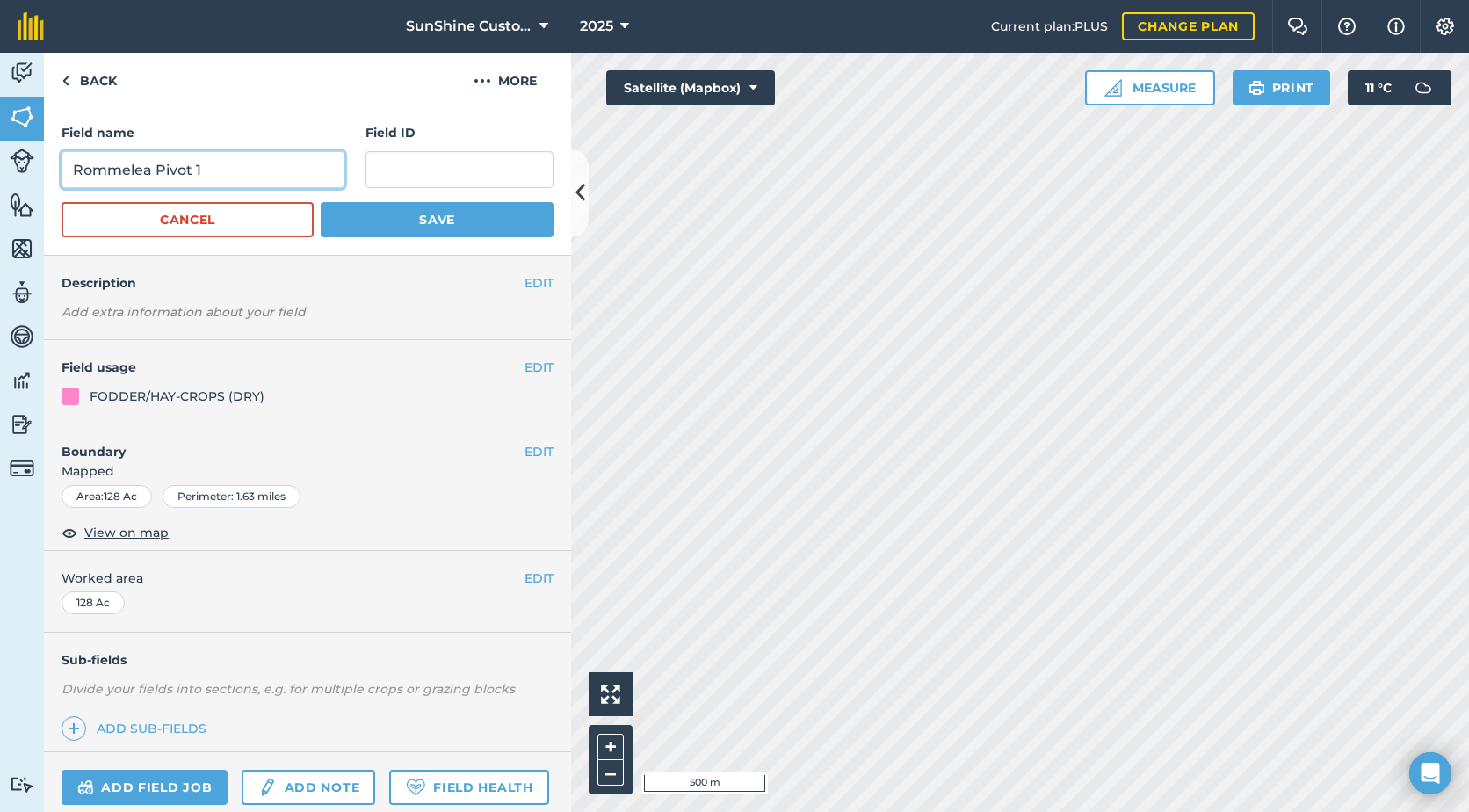
click at [220, 169] on input "Rommelea Pivot 1" at bounding box center [203, 169] width 283 height 37
type input "Rommelea Pivot 2"
click at [486, 222] on button "Save" at bounding box center [437, 220] width 233 height 35
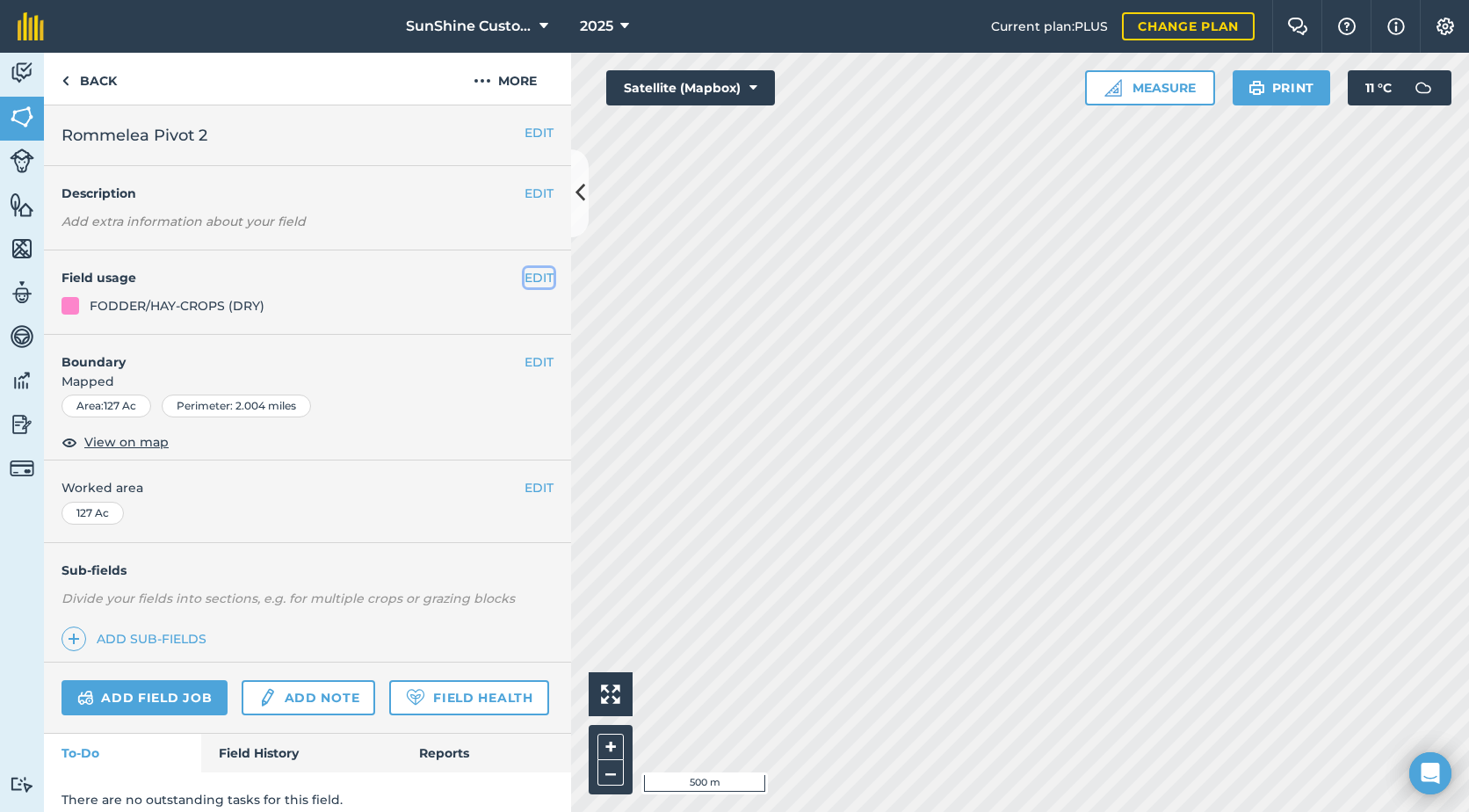
click at [531, 280] on button "EDIT" at bounding box center [539, 278] width 29 height 19
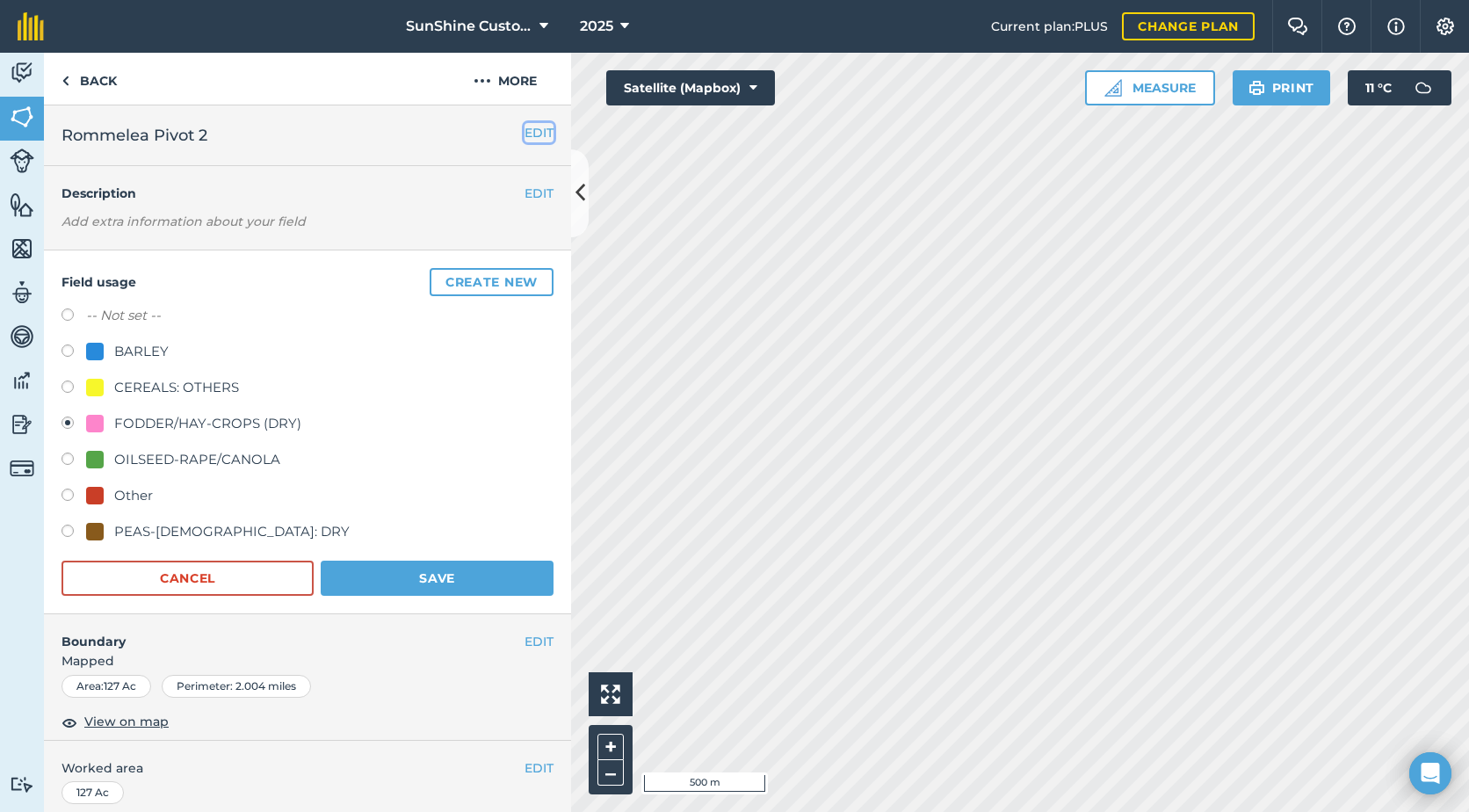
click at [531, 131] on button "EDIT" at bounding box center [539, 132] width 29 height 19
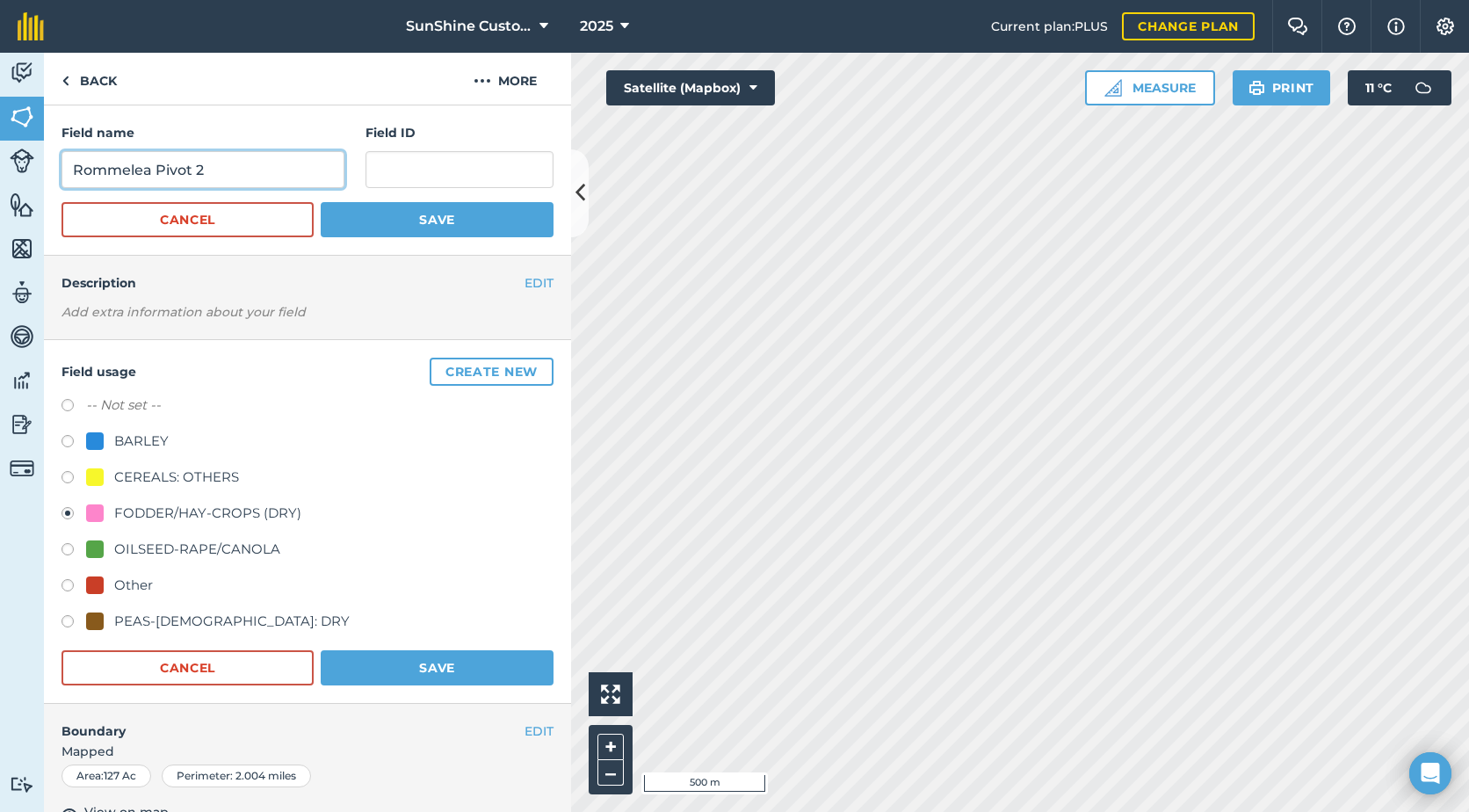
click at [256, 165] on input "Rommelea Pivot 2" at bounding box center [203, 169] width 283 height 37
type input "Rommelea Pivot 3"
click at [392, 222] on button "Save" at bounding box center [437, 220] width 233 height 35
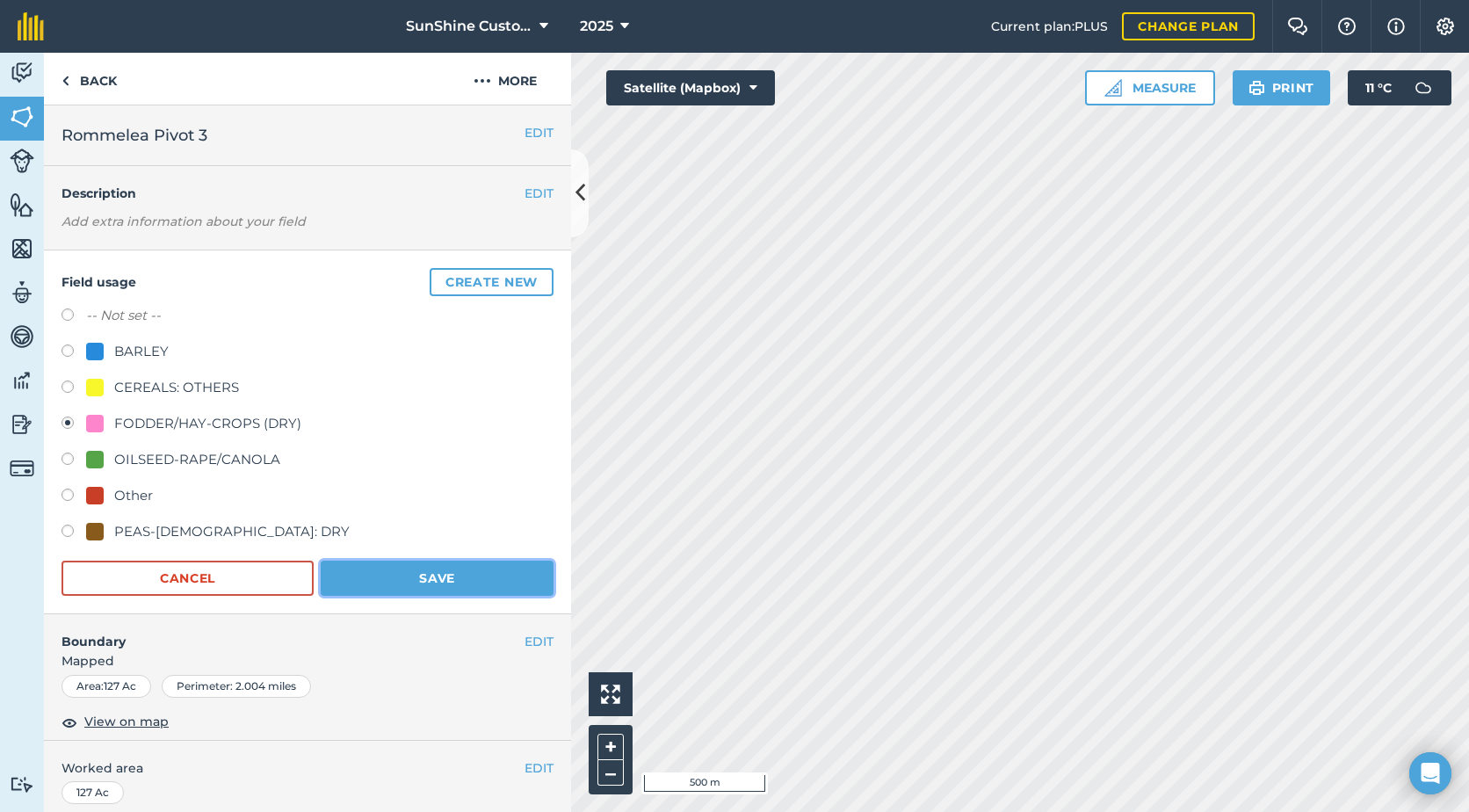
click at [445, 582] on button "Save" at bounding box center [437, 578] width 233 height 35
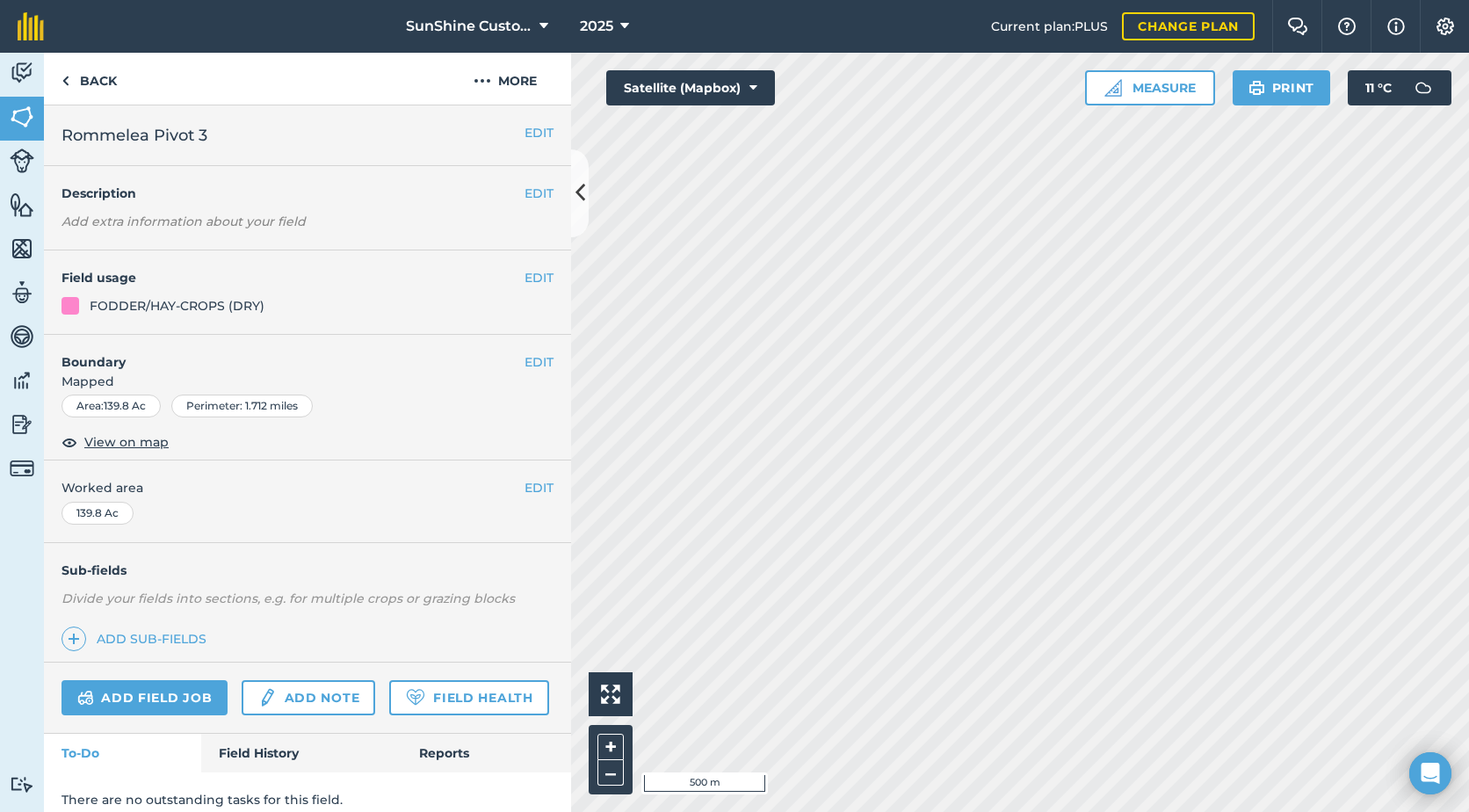
click at [237, 136] on h2 "Rommelea Pivot 3" at bounding box center [293, 135] width 463 height 25
click at [524, 132] on button "EDIT" at bounding box center [539, 132] width 29 height 19
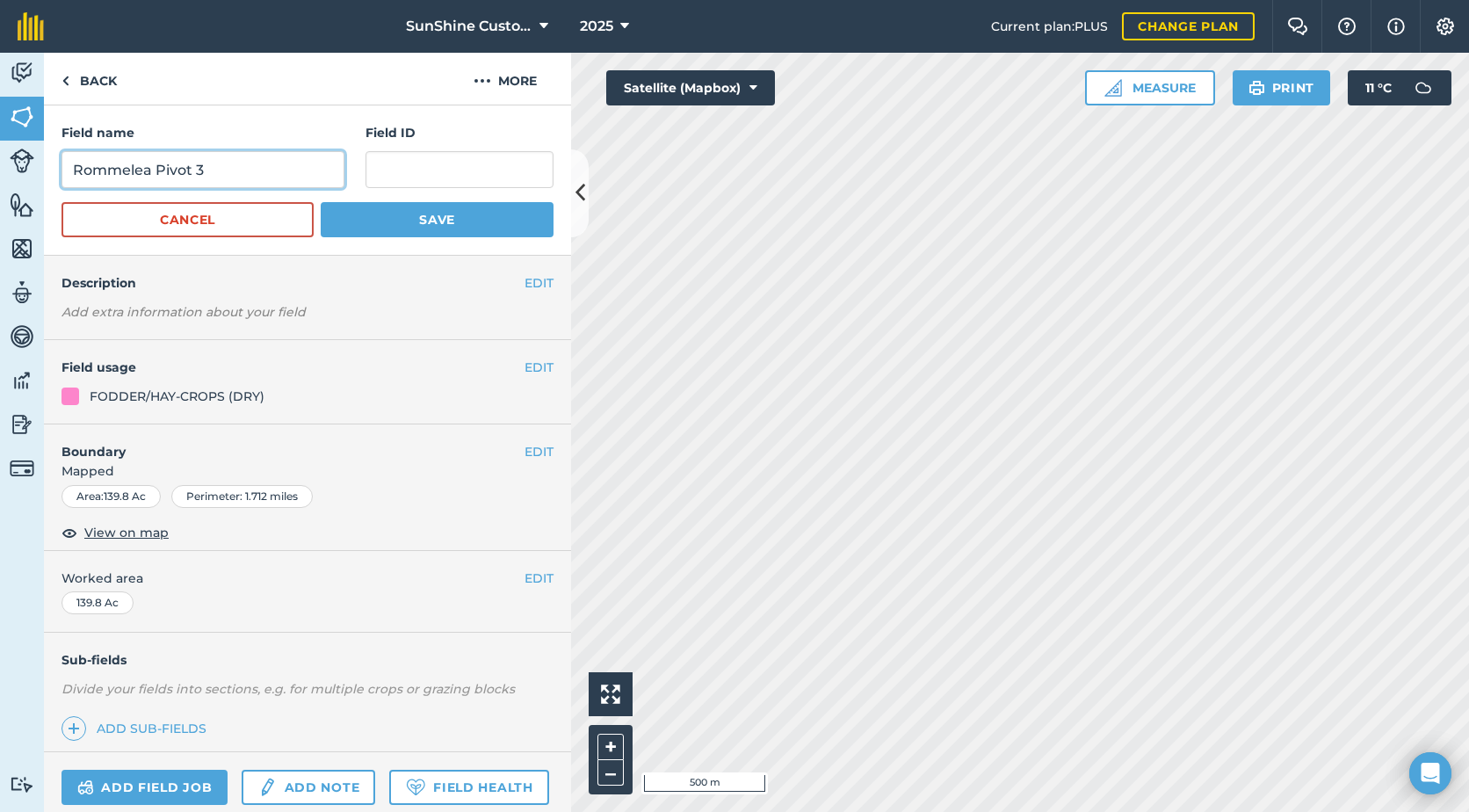
click at [227, 161] on input "Rommelea Pivot 3" at bounding box center [203, 169] width 283 height 37
type input "Rommelea Pivot 4"
click at [424, 223] on button "Save" at bounding box center [437, 220] width 233 height 35
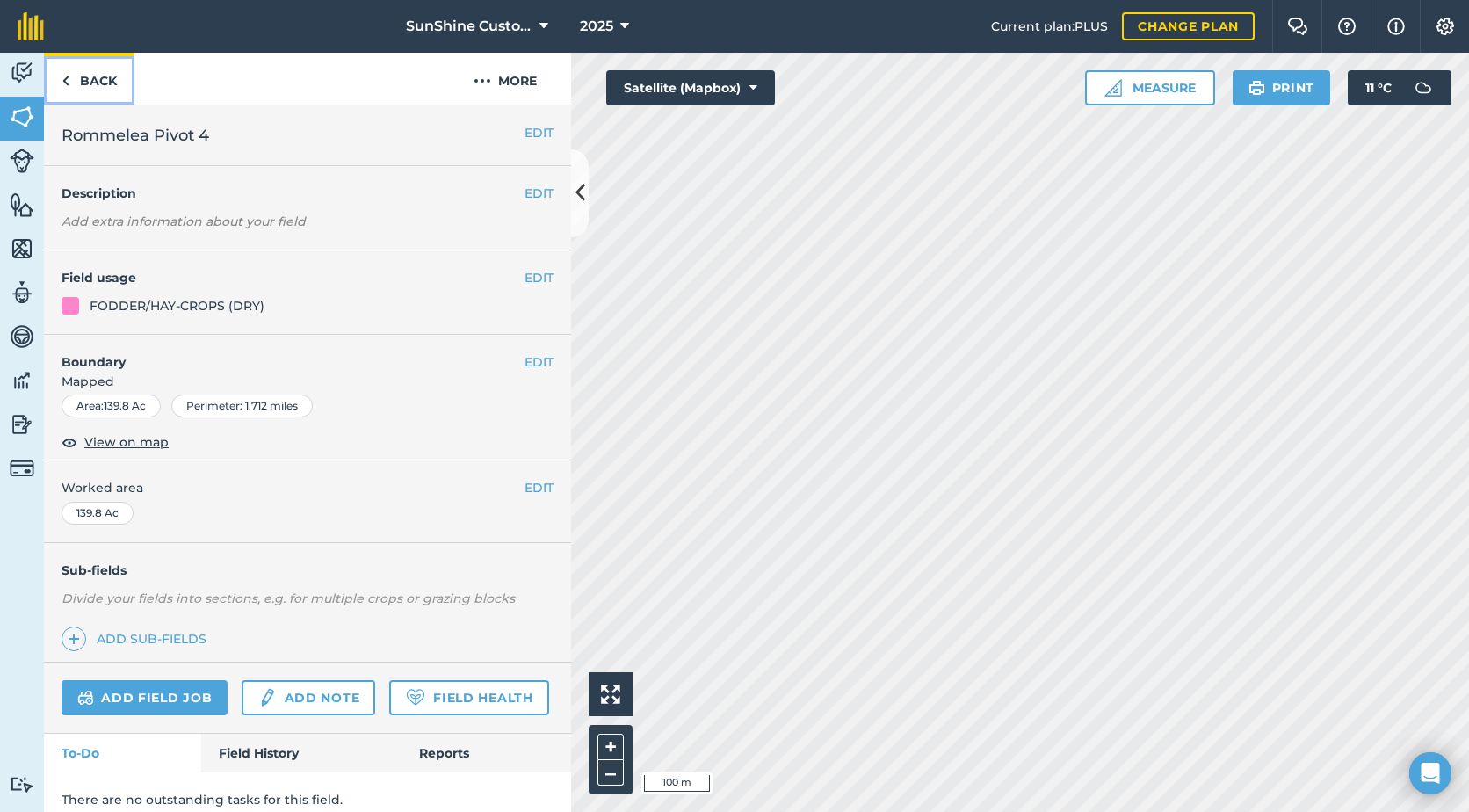
click at [96, 79] on link "Back" at bounding box center [89, 79] width 91 height 52
click at [98, 82] on link "Back" at bounding box center [89, 79] width 91 height 52
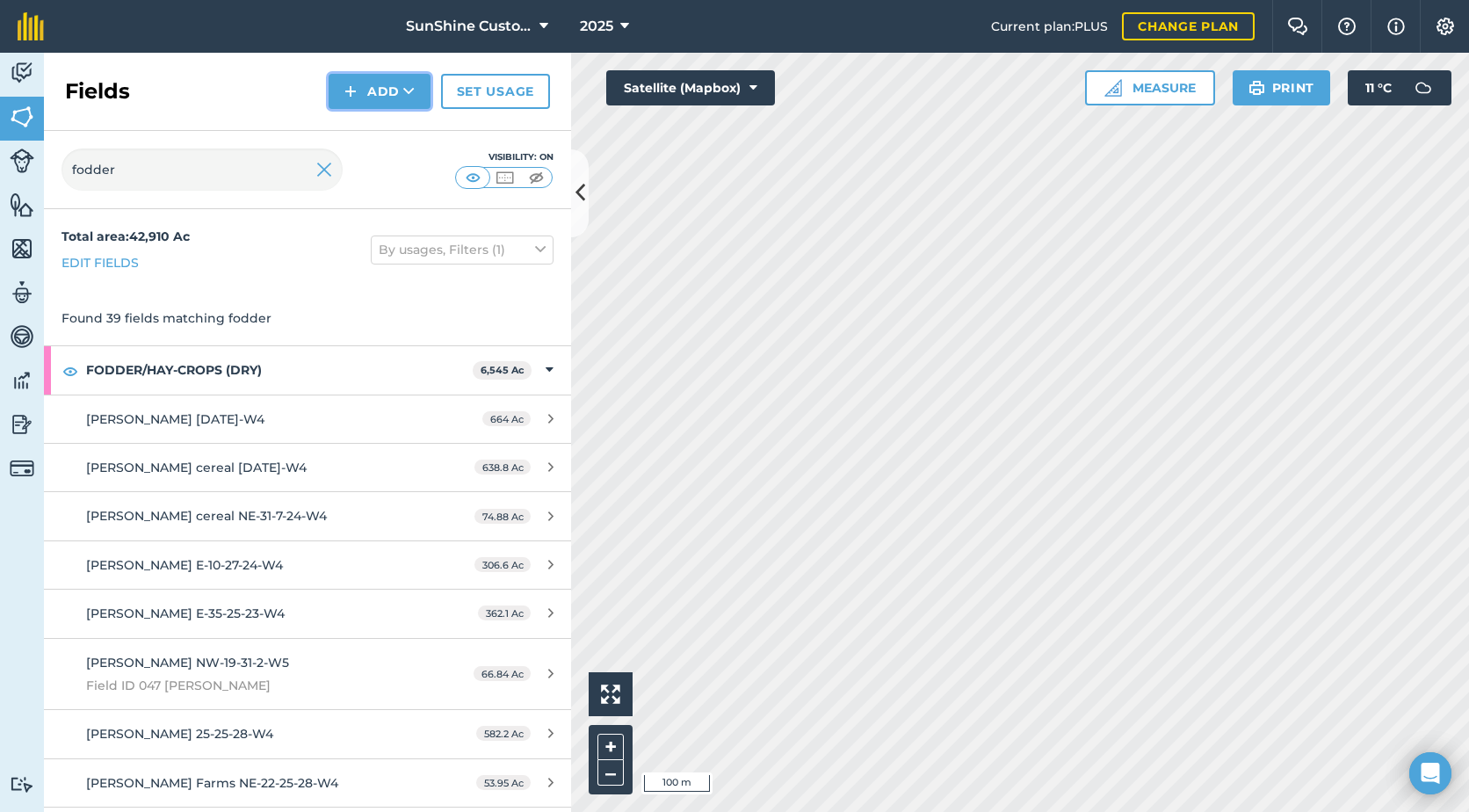
click at [346, 85] on img at bounding box center [350, 92] width 12 height 21
click at [382, 135] on link "Draw" at bounding box center [379, 131] width 96 height 39
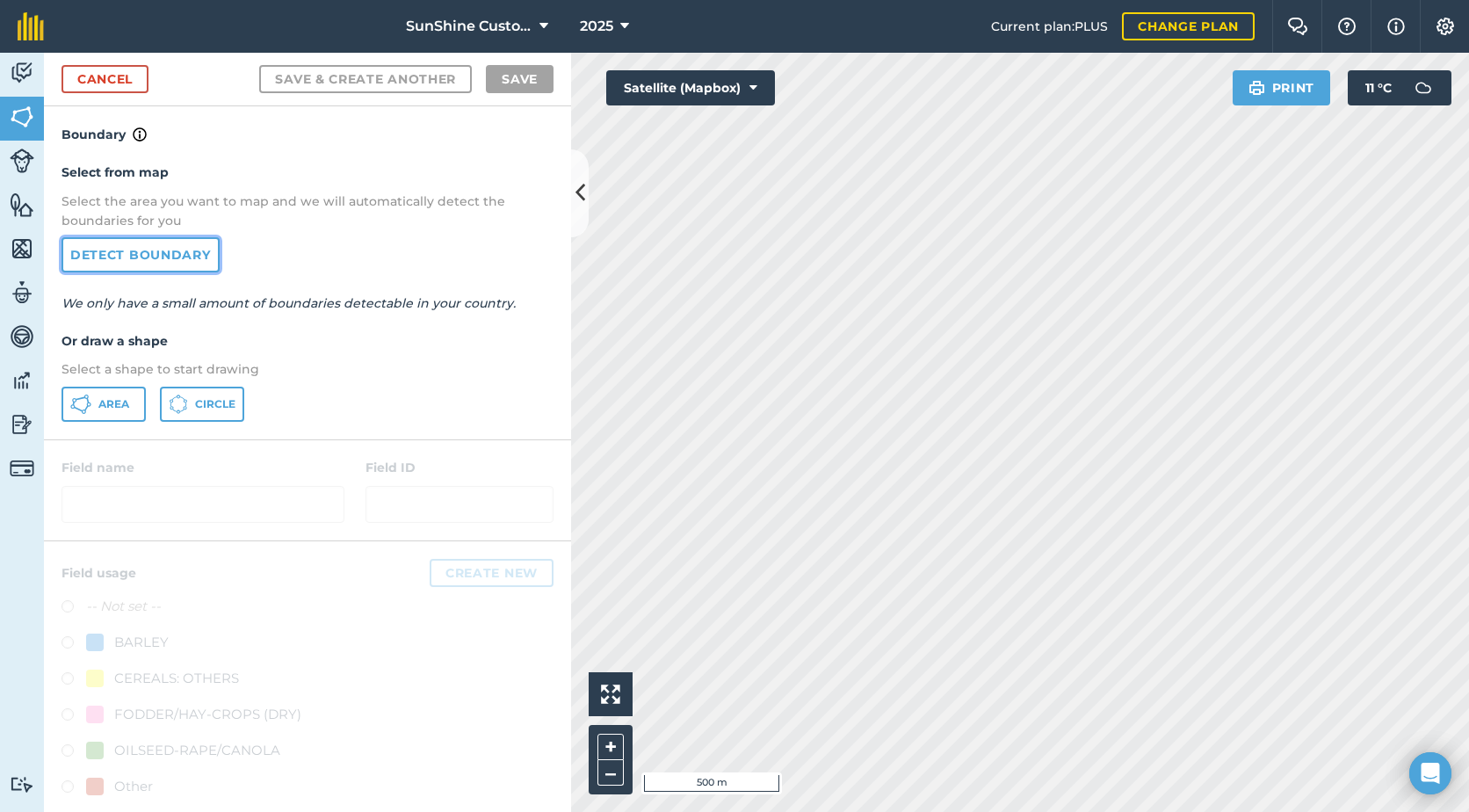
click at [180, 252] on link "Detect boundary" at bounding box center [140, 255] width 158 height 35
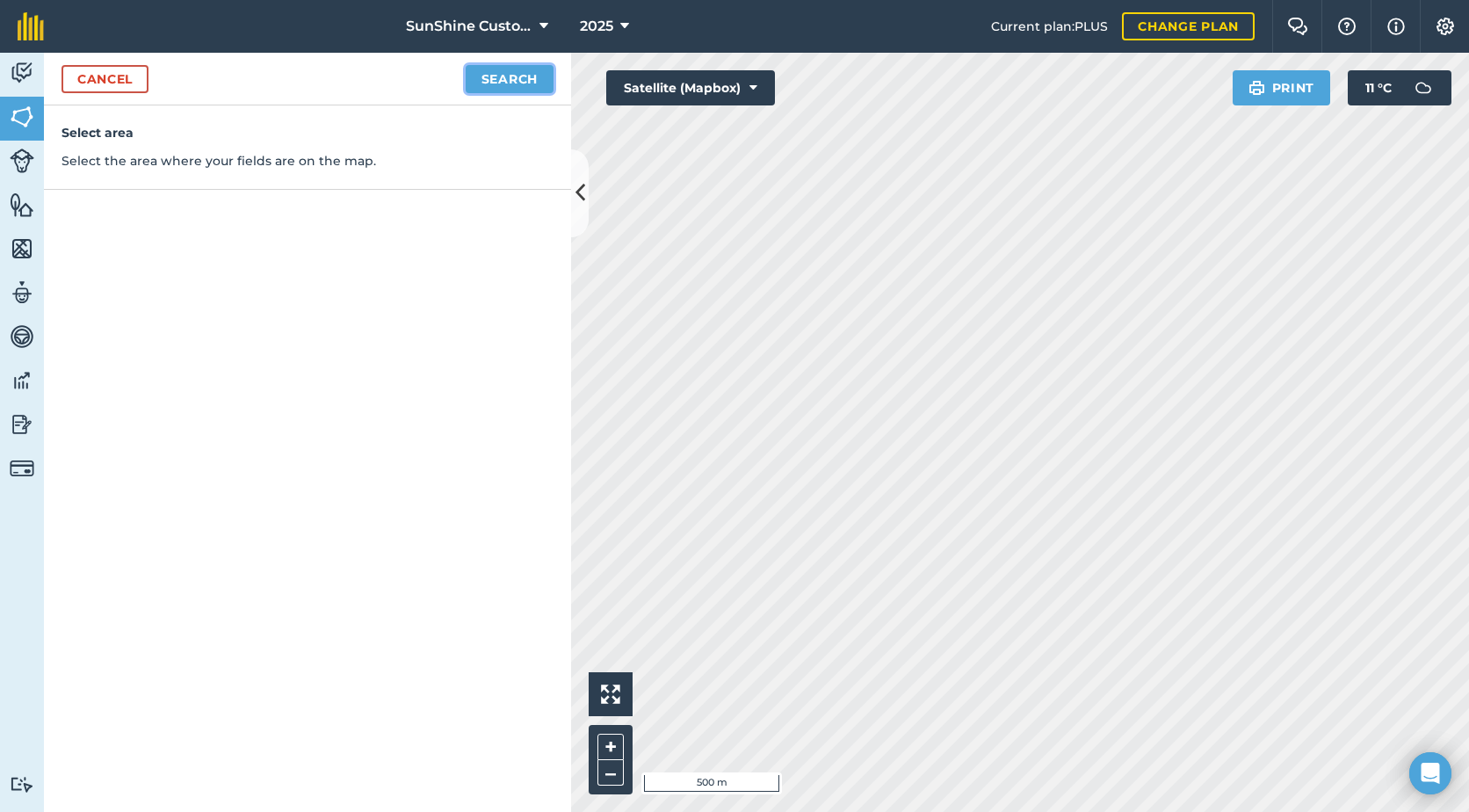
click at [511, 89] on button "Search" at bounding box center [510, 79] width 88 height 28
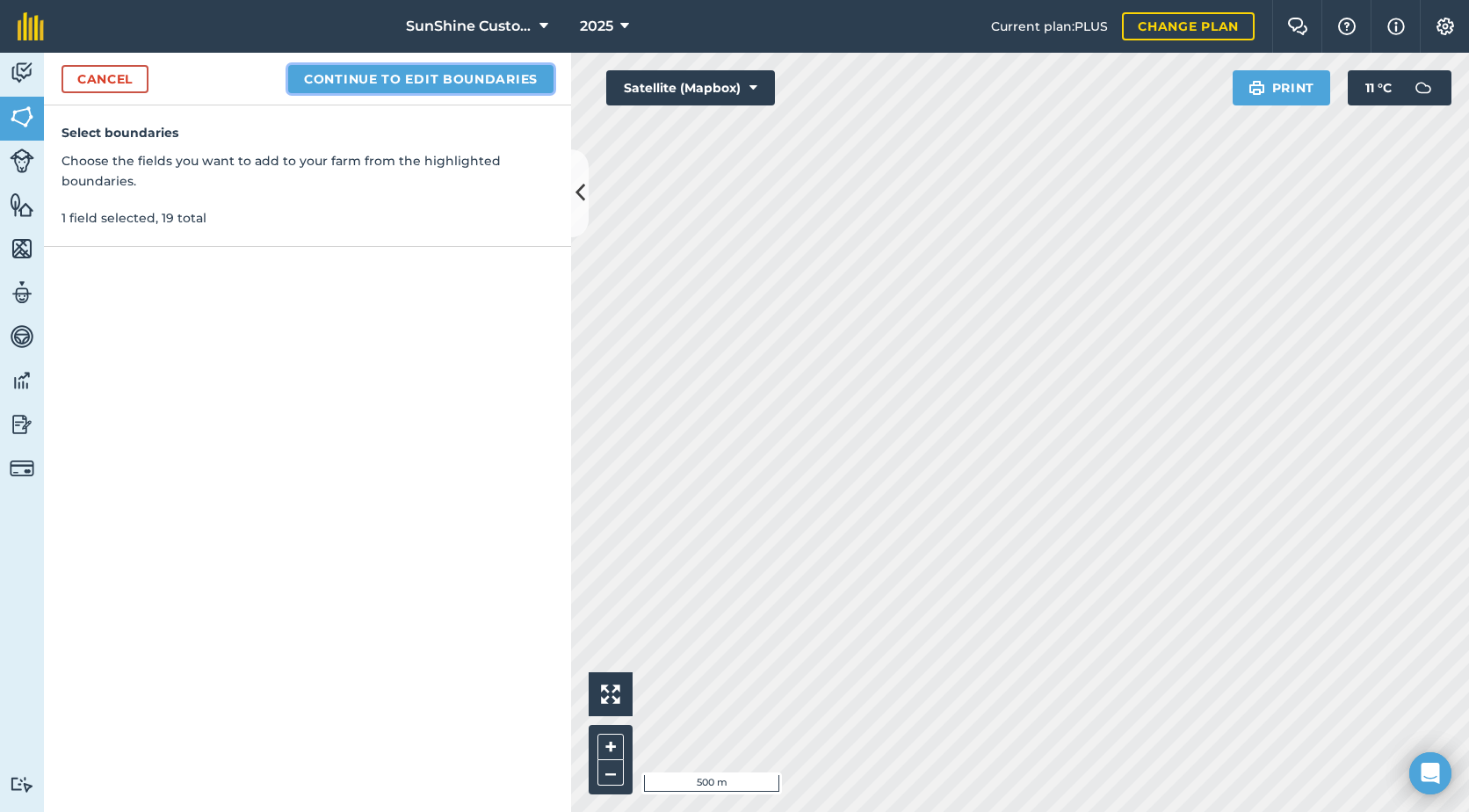
click at [407, 80] on button "Continue to edit boundaries" at bounding box center [421, 79] width 266 height 28
click at [451, 84] on button "Continue to name fields" at bounding box center [440, 79] width 228 height 28
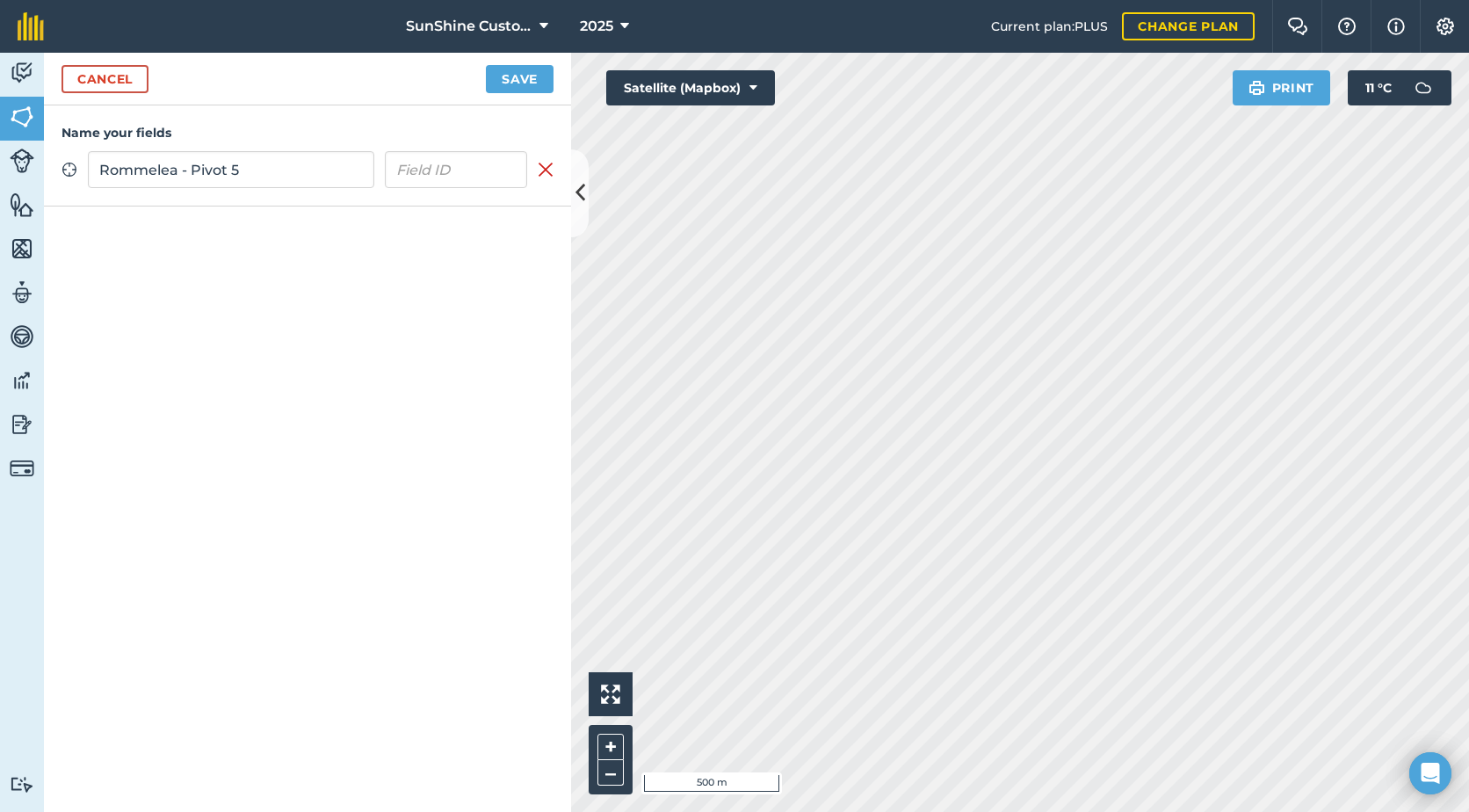
type input "Rommelea - Pivot 5"
click at [511, 80] on button "Save" at bounding box center [519, 79] width 68 height 28
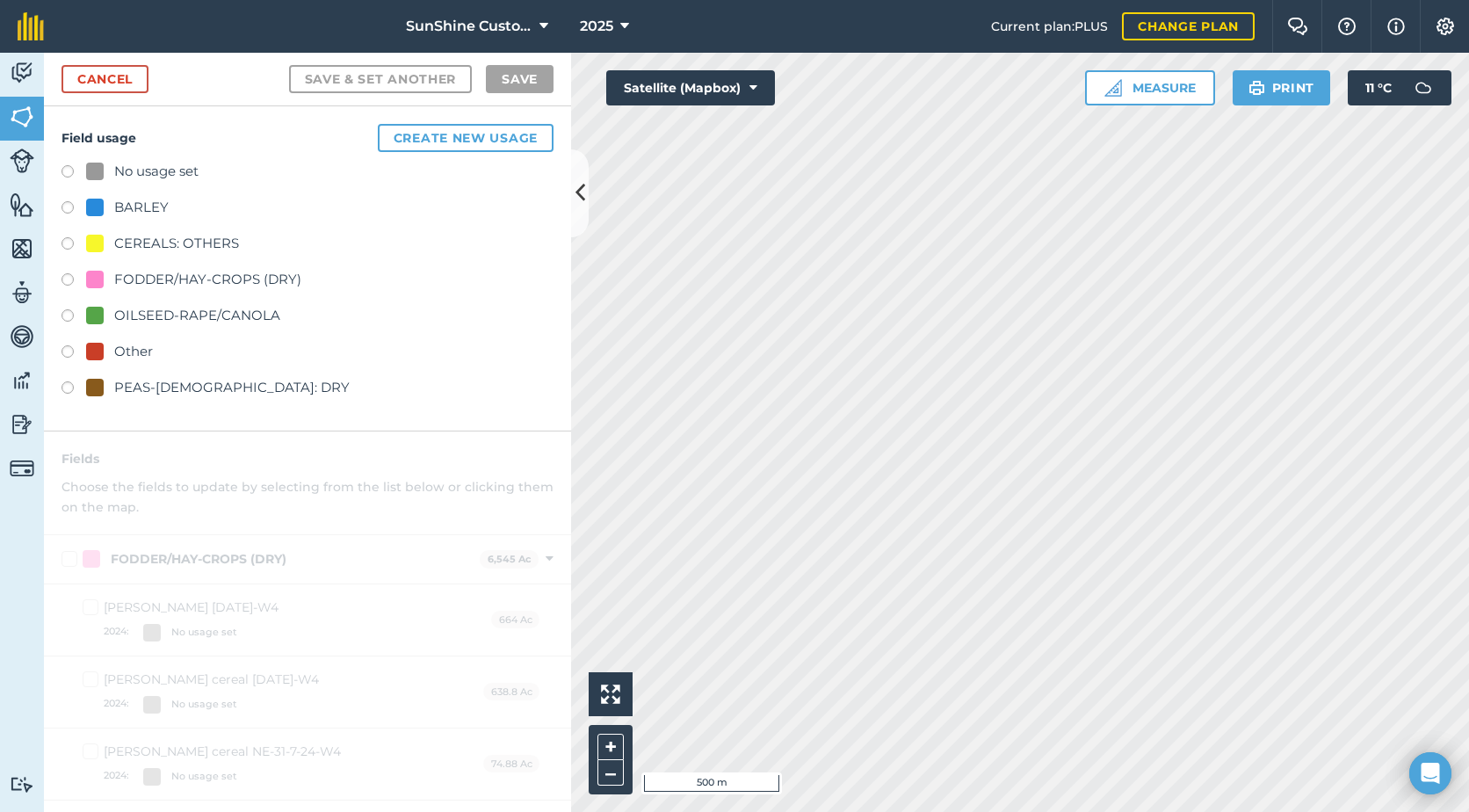
click at [146, 272] on div "FODDER/HAY-CROPS (DRY)" at bounding box center [207, 280] width 187 height 21
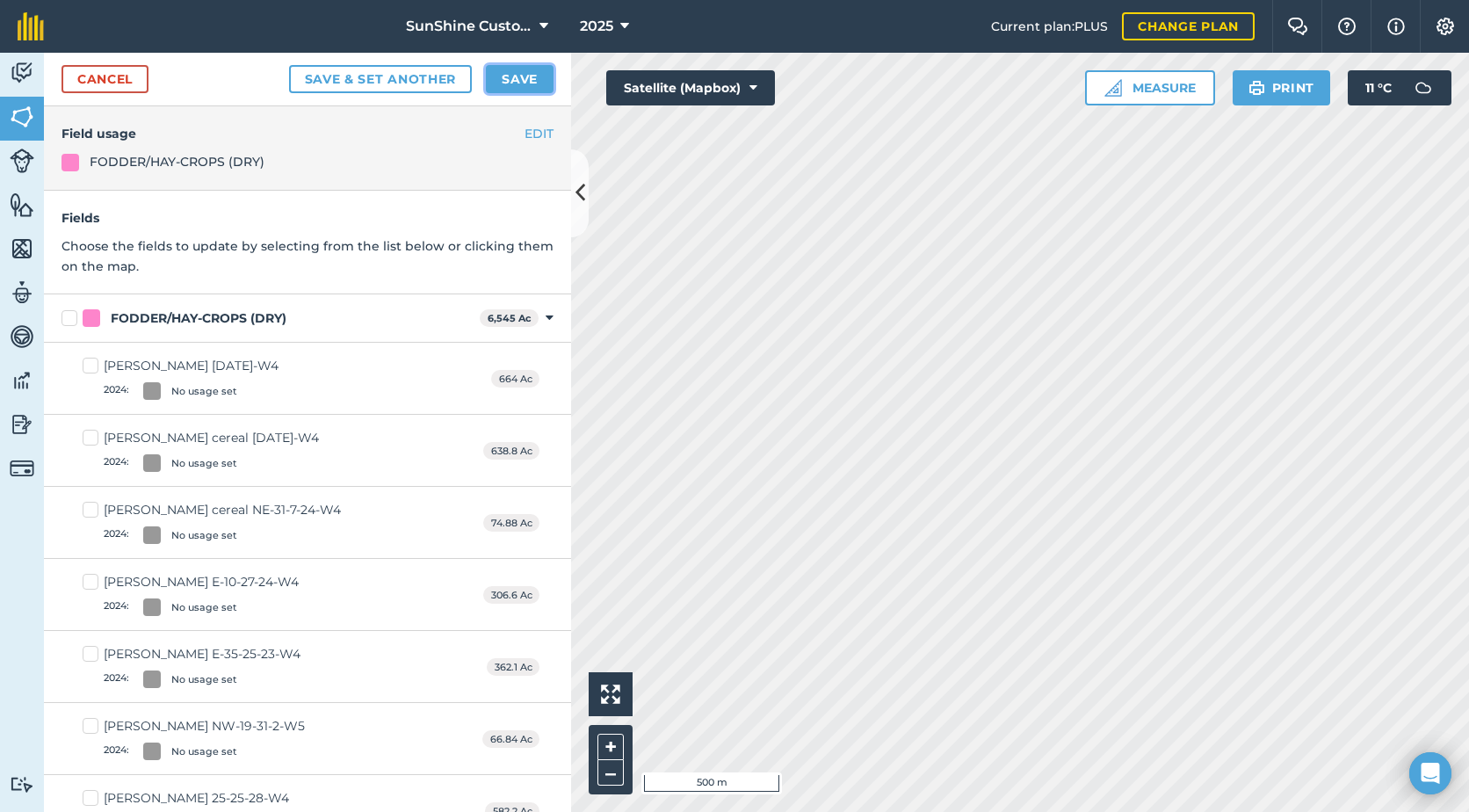
click at [528, 71] on button "Save" at bounding box center [519, 79] width 68 height 28
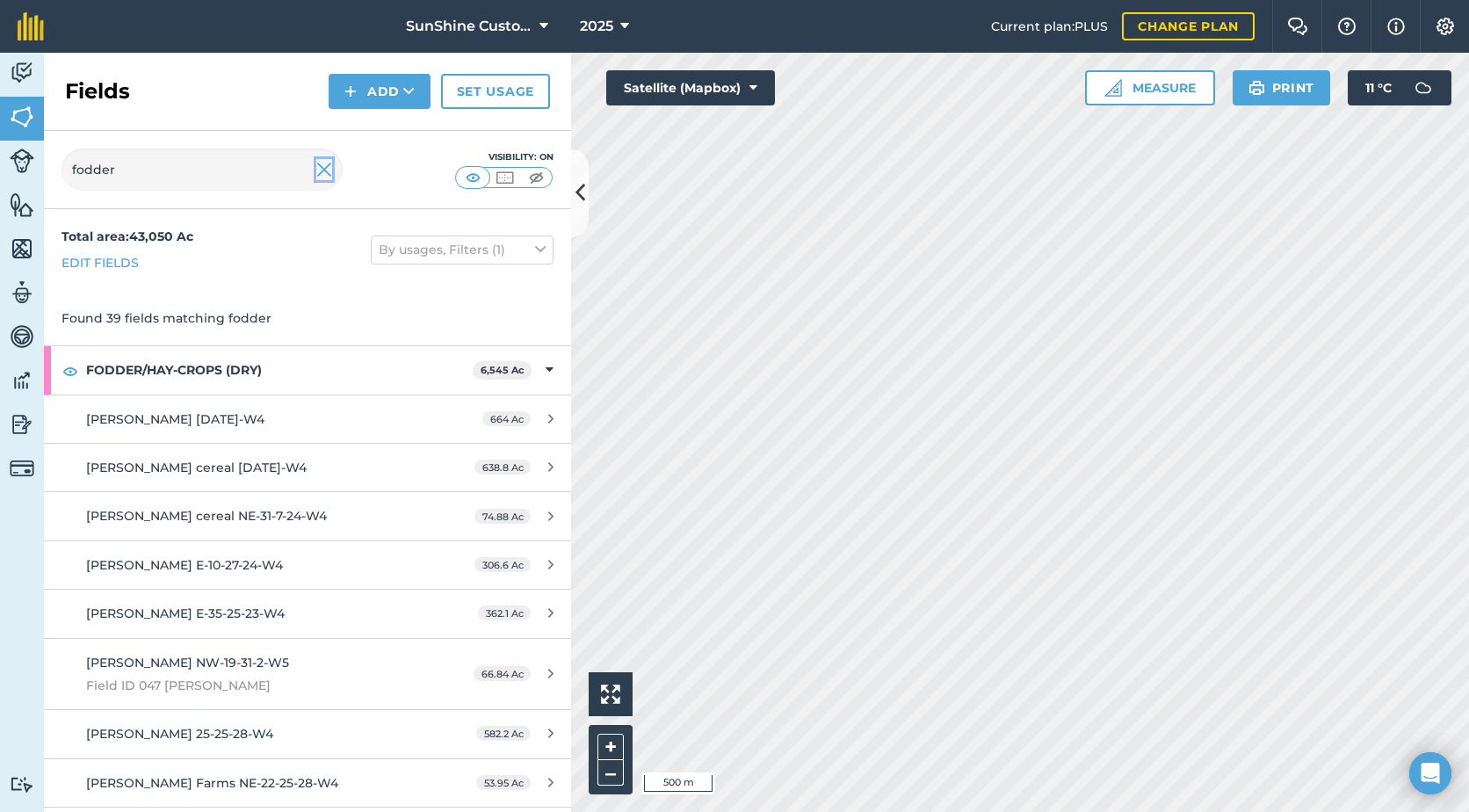
click at [322, 168] on img at bounding box center [324, 169] width 16 height 21
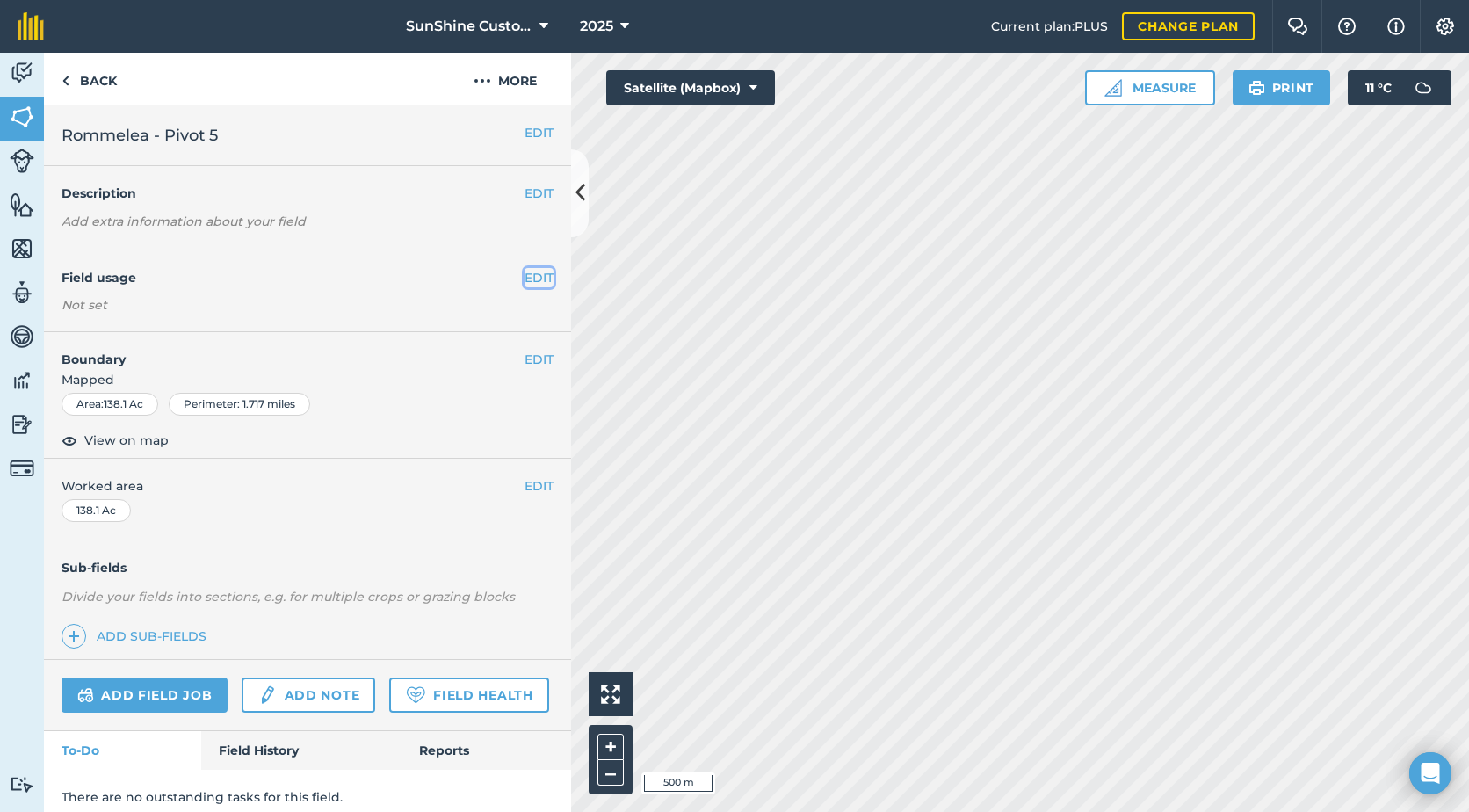
click at [531, 275] on button "EDIT" at bounding box center [539, 278] width 29 height 19
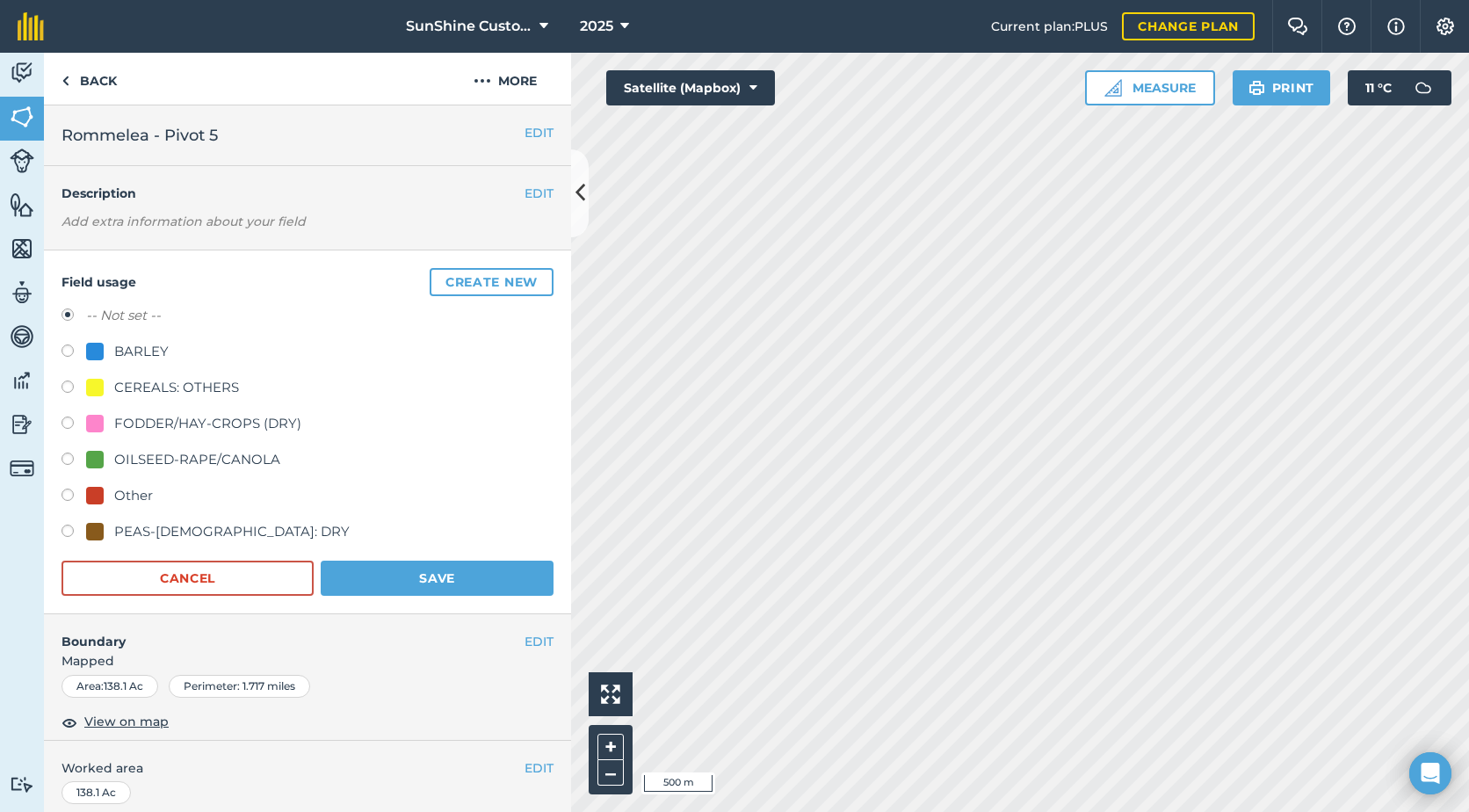
click at [141, 424] on div "FODDER/HAY-CROPS (DRY)" at bounding box center [207, 424] width 187 height 21
radio input "true"
radio input "false"
click at [359, 575] on button "Save" at bounding box center [437, 578] width 233 height 35
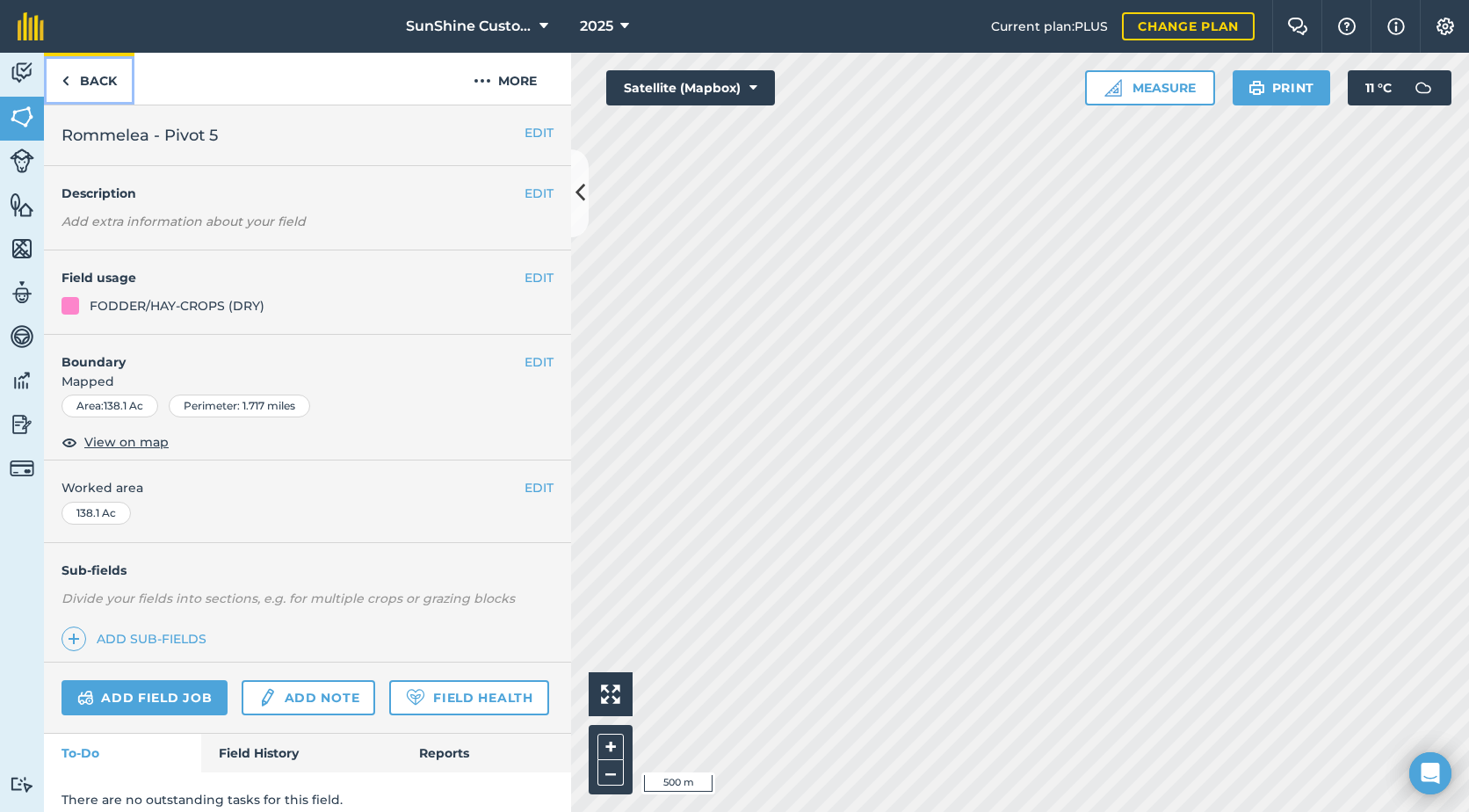
click at [83, 88] on link "Back" at bounding box center [89, 79] width 91 height 52
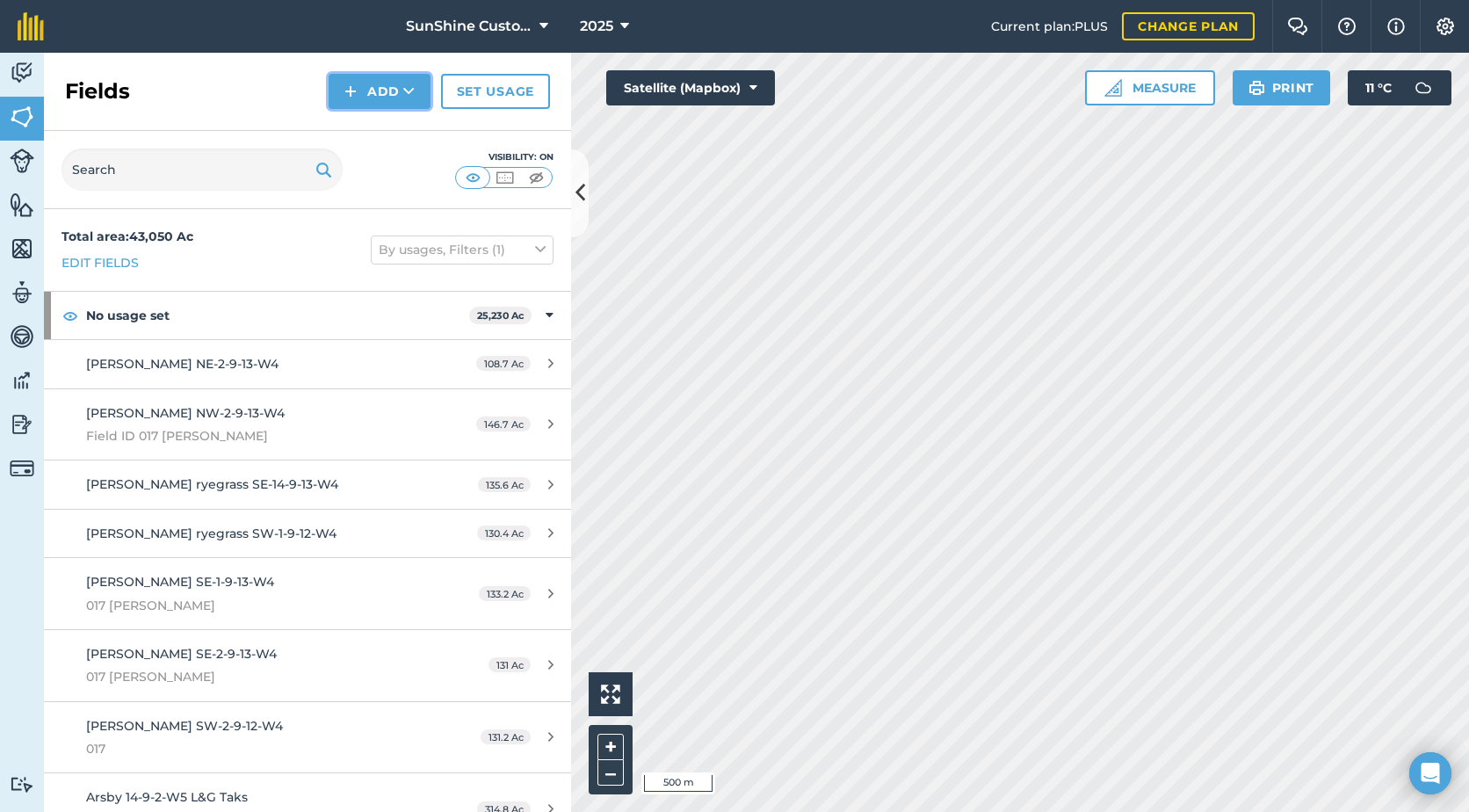
click at [381, 99] on button "Add" at bounding box center [379, 92] width 102 height 35
click at [384, 129] on link "Draw" at bounding box center [379, 131] width 96 height 39
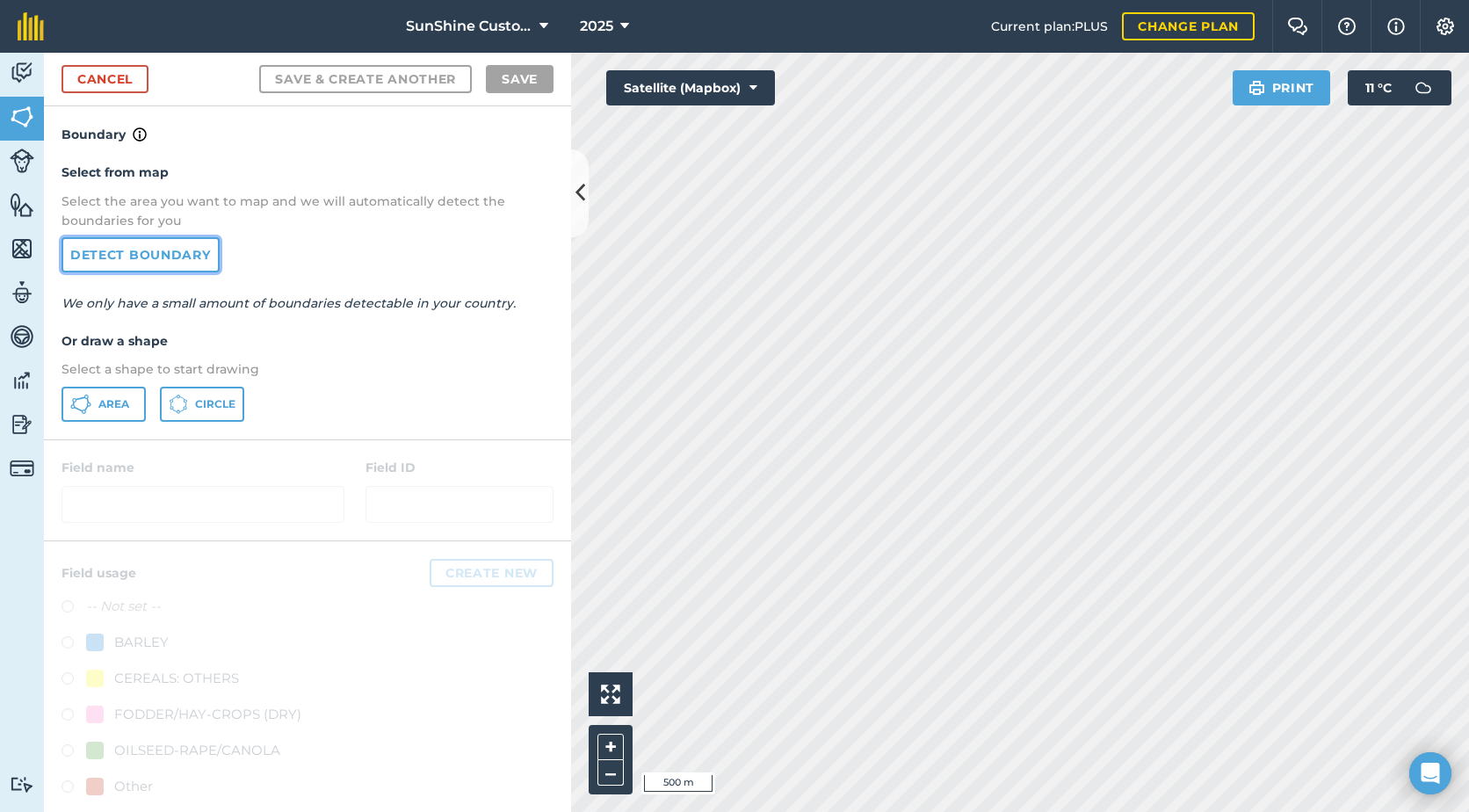
click at [187, 250] on link "Detect boundary" at bounding box center [140, 255] width 158 height 35
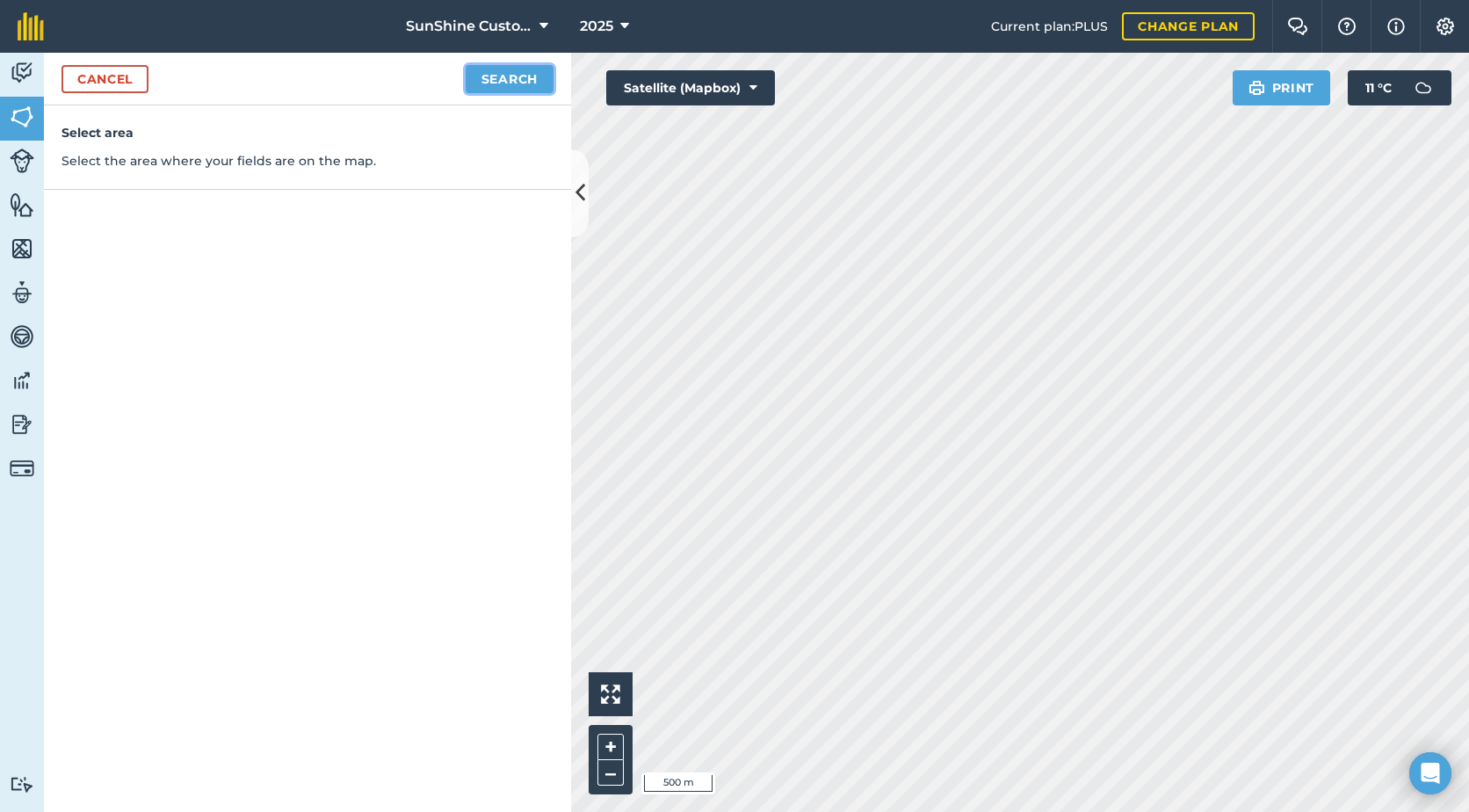
click at [514, 87] on button "Search" at bounding box center [510, 79] width 88 height 28
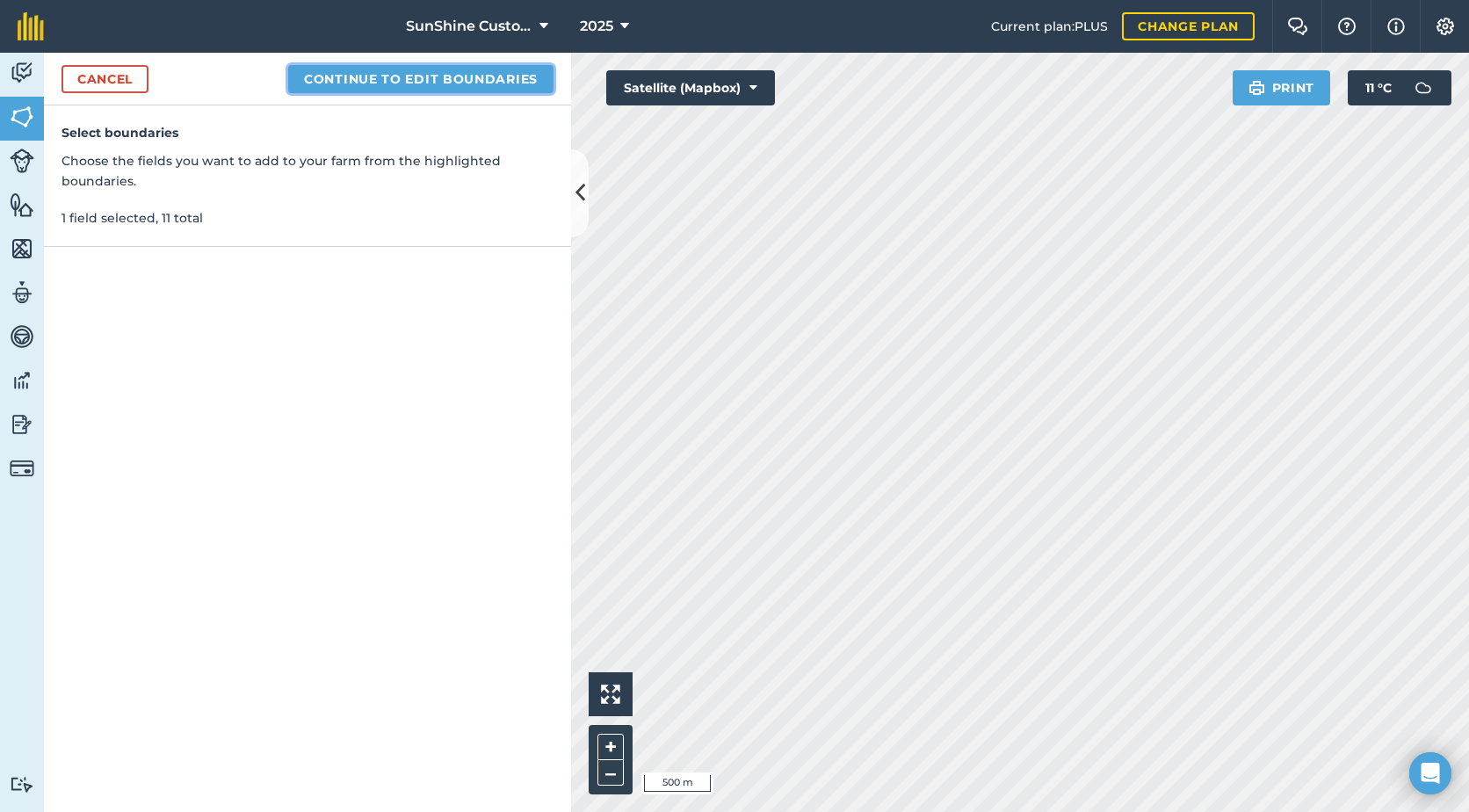
click at [344, 83] on button "Continue to edit boundaries" at bounding box center [421, 79] width 266 height 28
click at [411, 85] on button "Continue to name fields" at bounding box center [440, 79] width 228 height 28
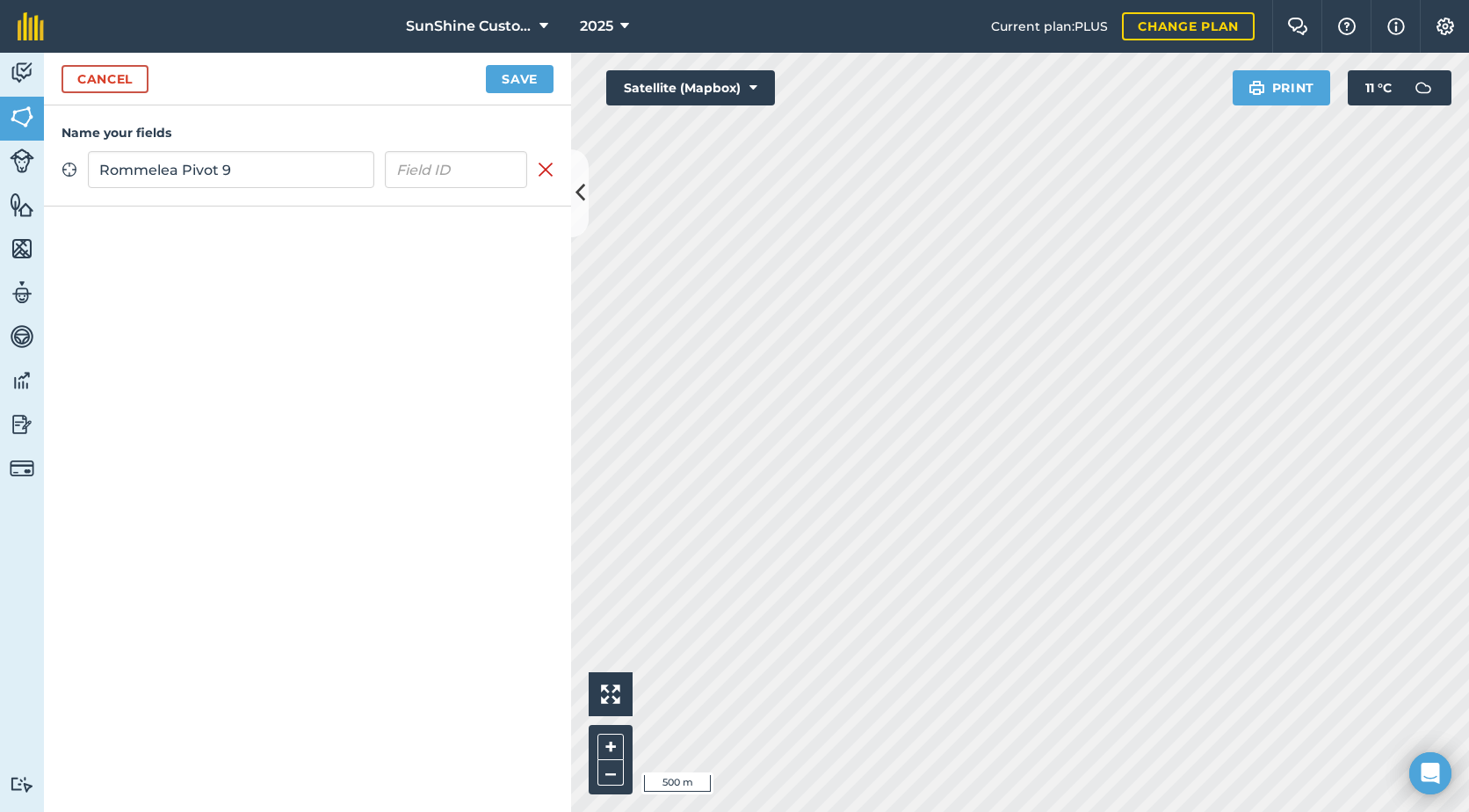
click at [182, 169] on input "Rommelea Pivot 9" at bounding box center [231, 169] width 287 height 37
drag, startPoint x: 222, startPoint y: 159, endPoint x: 252, endPoint y: 575, distance: 417.1
click at [244, 670] on div "Name your fields Zoom to field Rommelea -Pivot 9 Remove field" at bounding box center [307, 458] width 527 height 706
click at [190, 169] on input "Rommelea -Pivot 9" at bounding box center [231, 169] width 287 height 37
type input "Rommelea - Pivot 9"
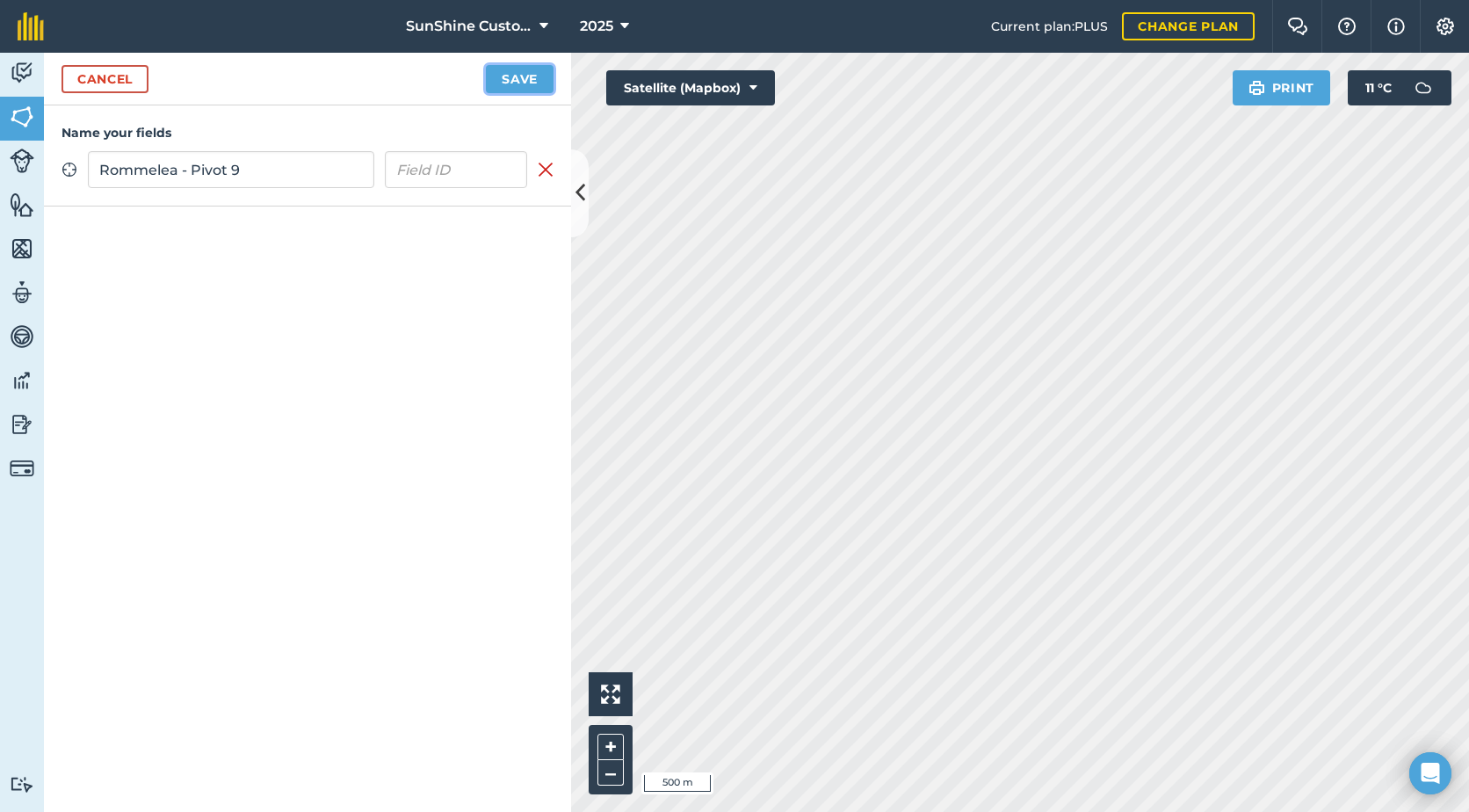
click at [531, 84] on button "Save" at bounding box center [519, 79] width 68 height 28
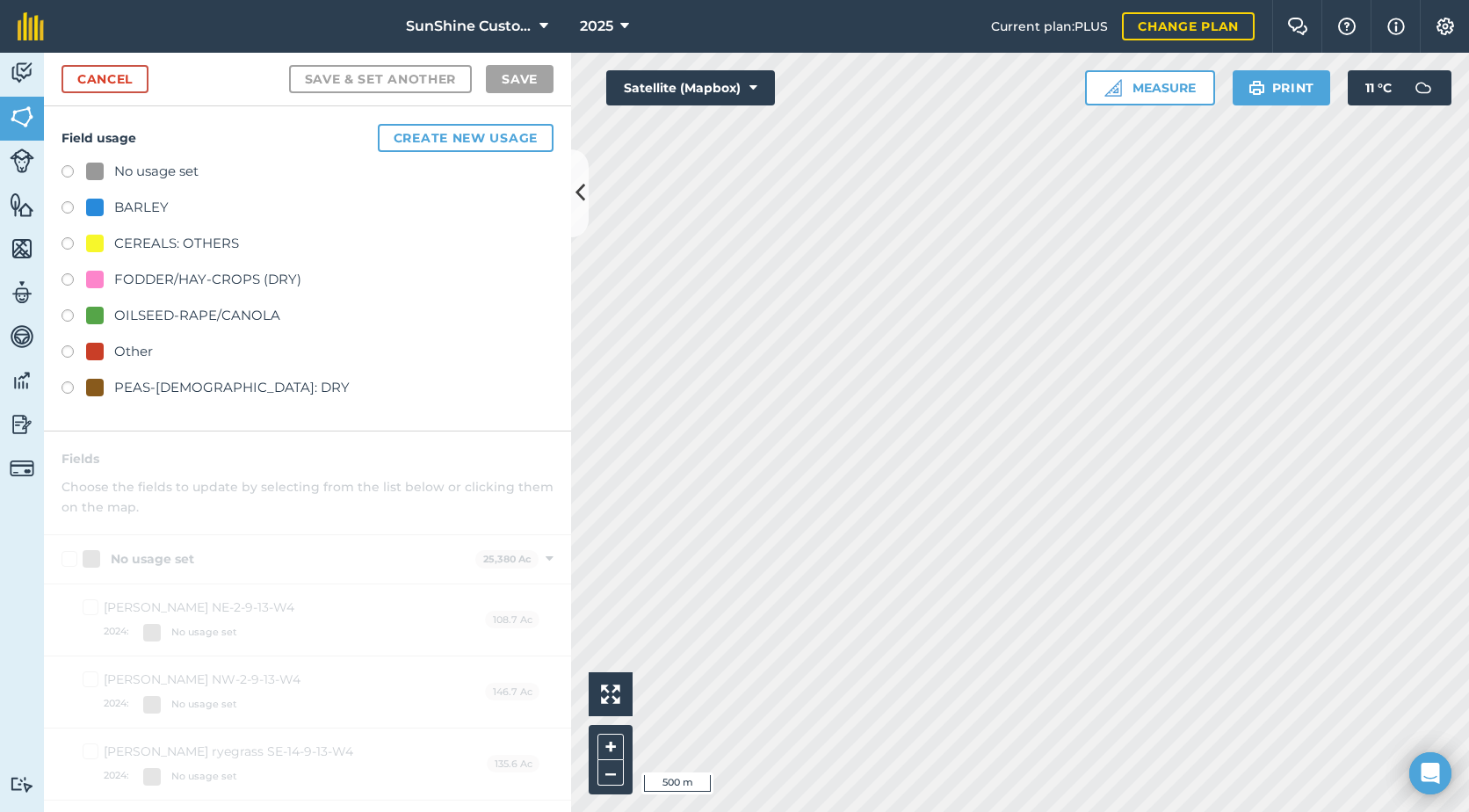
click at [179, 285] on div "FODDER/HAY-CROPS (DRY)" at bounding box center [207, 280] width 187 height 21
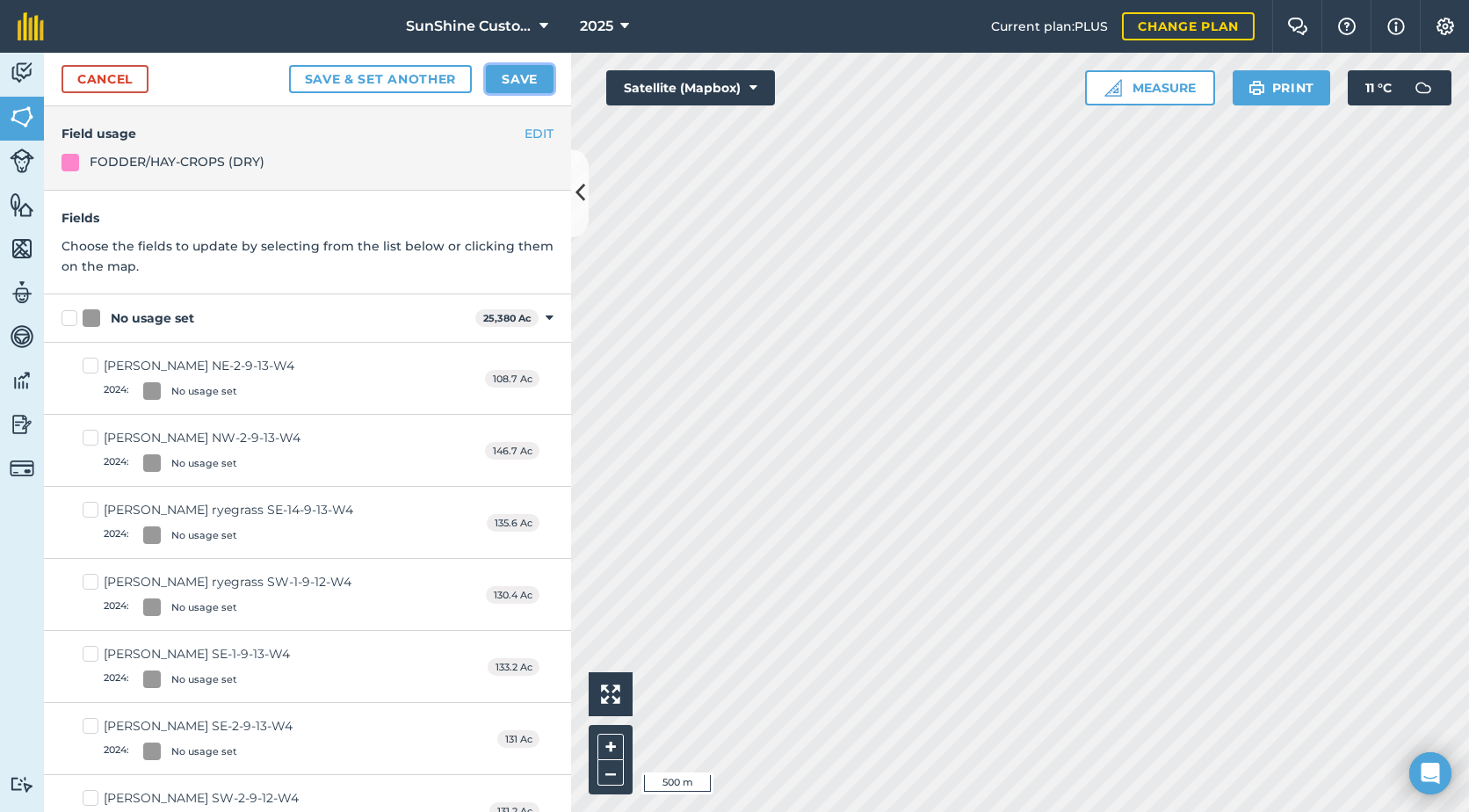
click at [521, 79] on button "Save" at bounding box center [519, 79] width 68 height 28
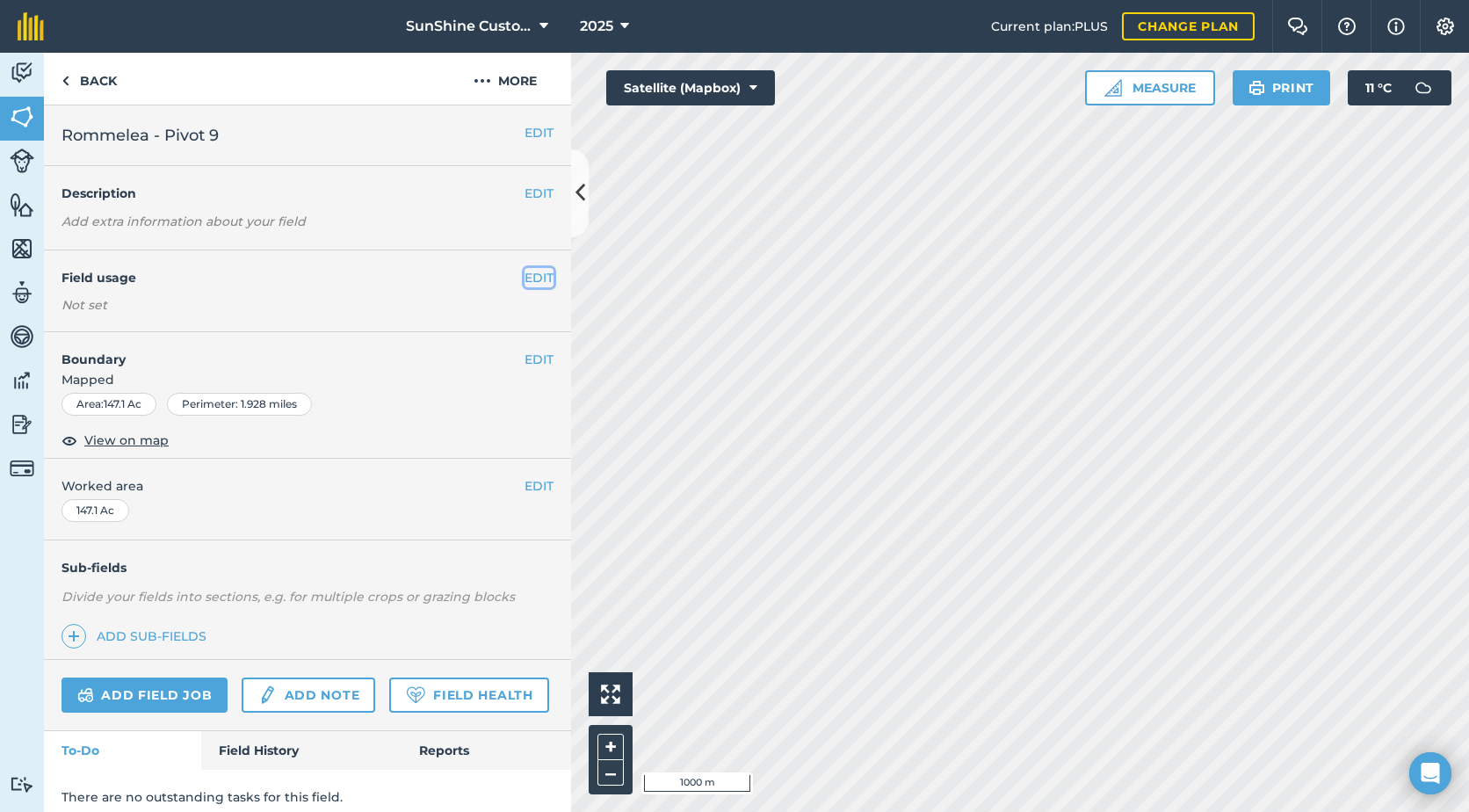
click at [524, 278] on button "EDIT" at bounding box center [539, 278] width 29 height 19
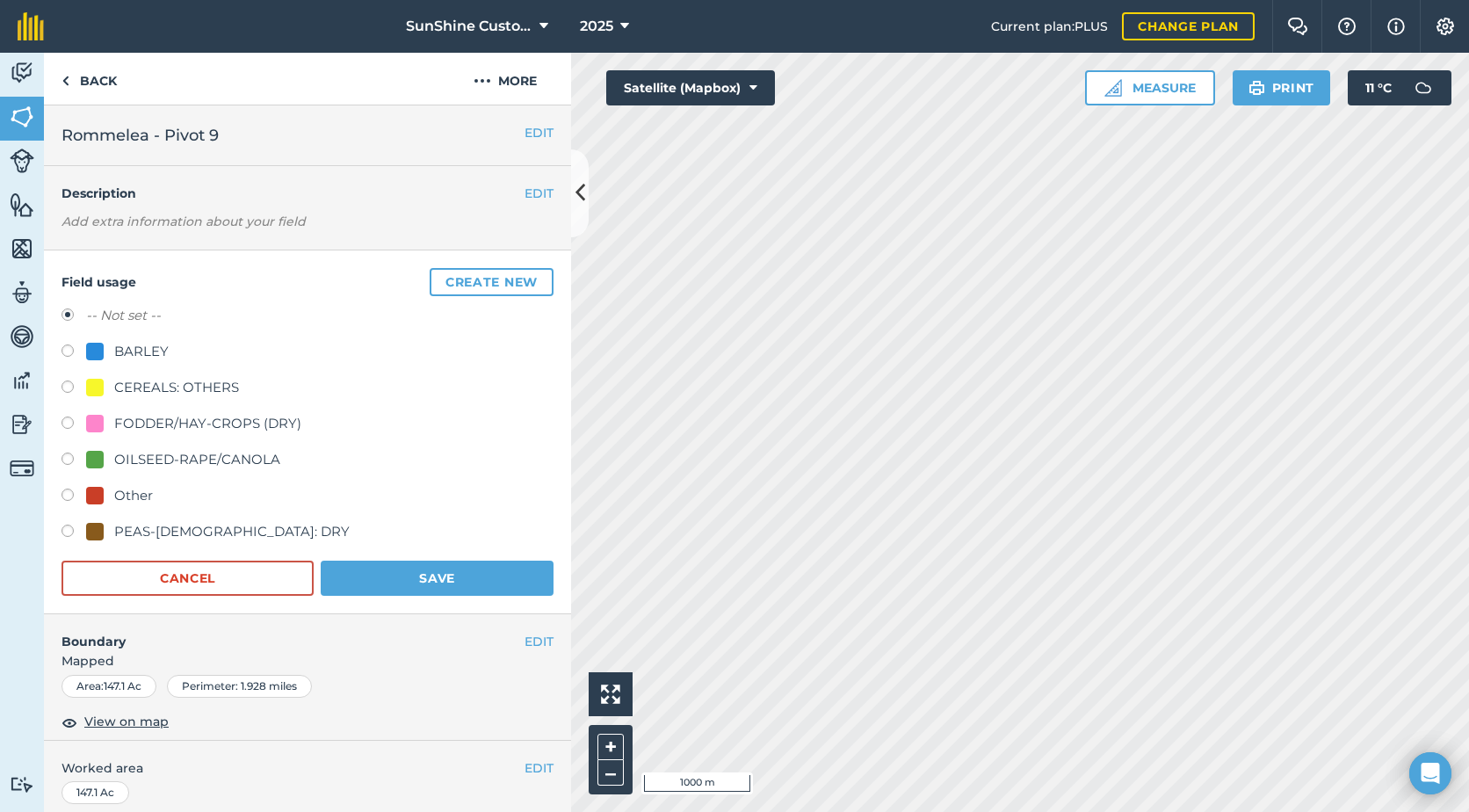
click at [144, 421] on div "FODDER/HAY-CROPS (DRY)" at bounding box center [207, 424] width 187 height 21
radio input "true"
radio input "false"
click at [366, 572] on button "Save" at bounding box center [437, 578] width 233 height 35
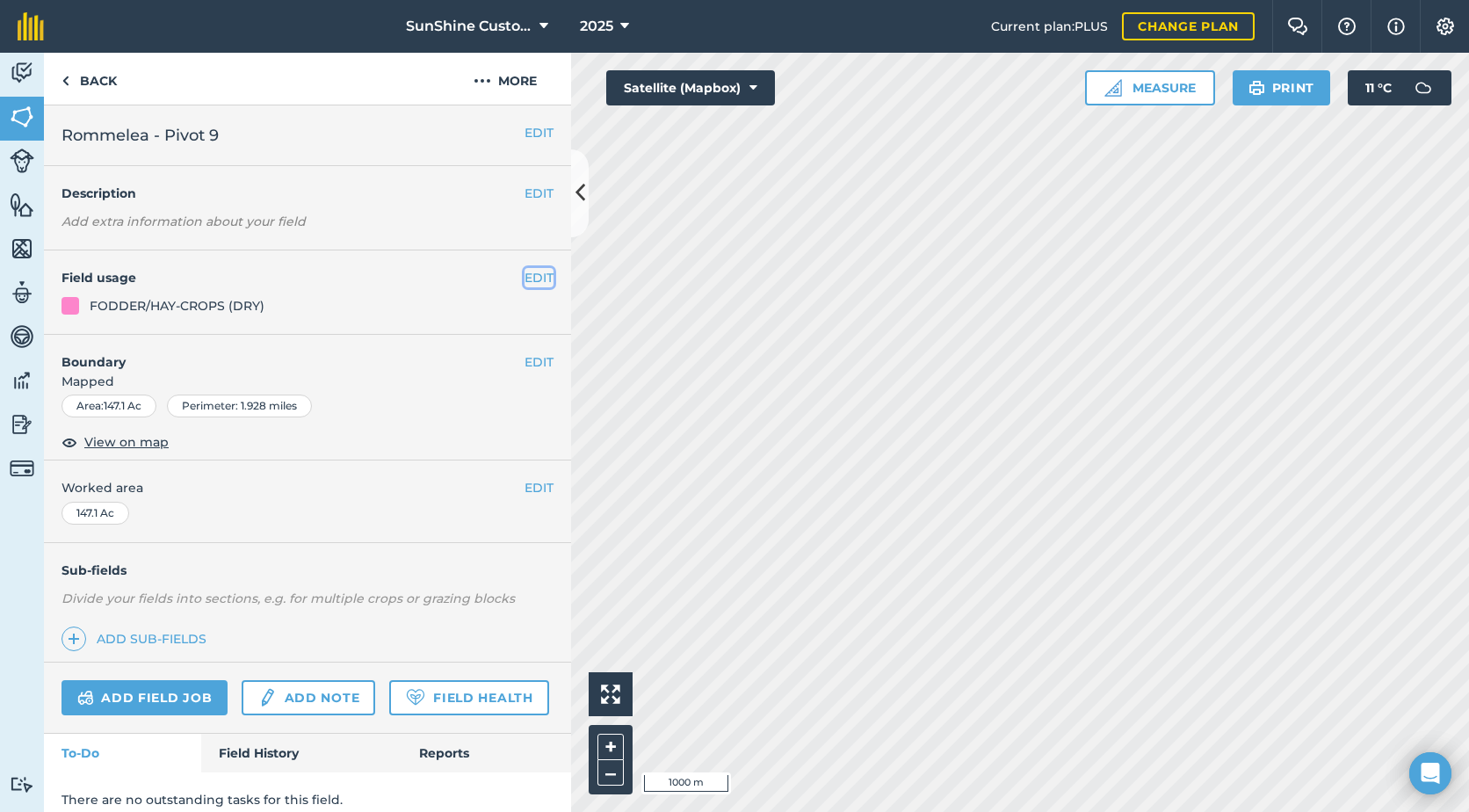
click at [524, 278] on button "EDIT" at bounding box center [539, 278] width 29 height 19
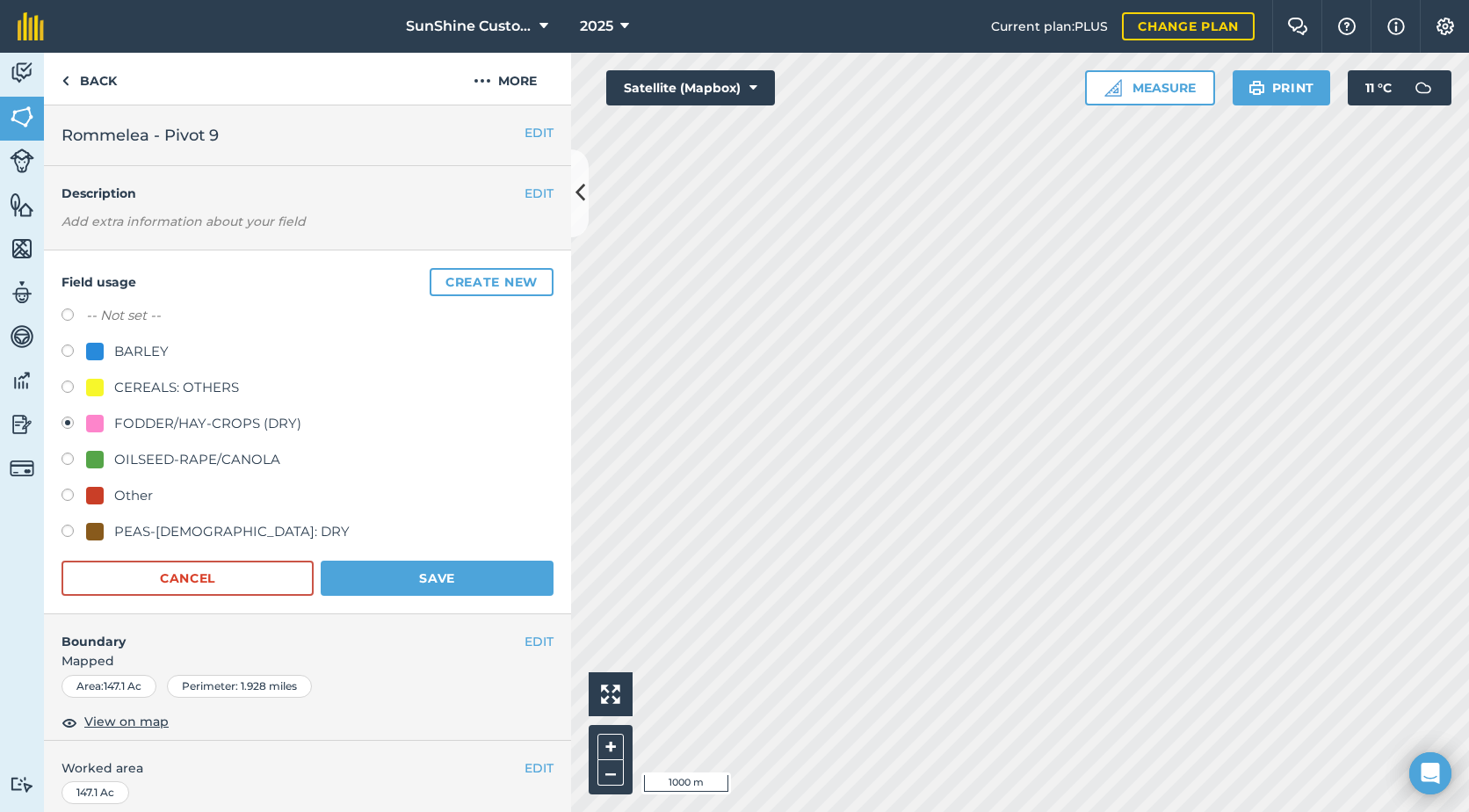
click at [67, 497] on label at bounding box center [74, 497] width 25 height 18
radio input "true"
radio input "false"
click at [371, 587] on button "Save" at bounding box center [437, 578] width 233 height 35
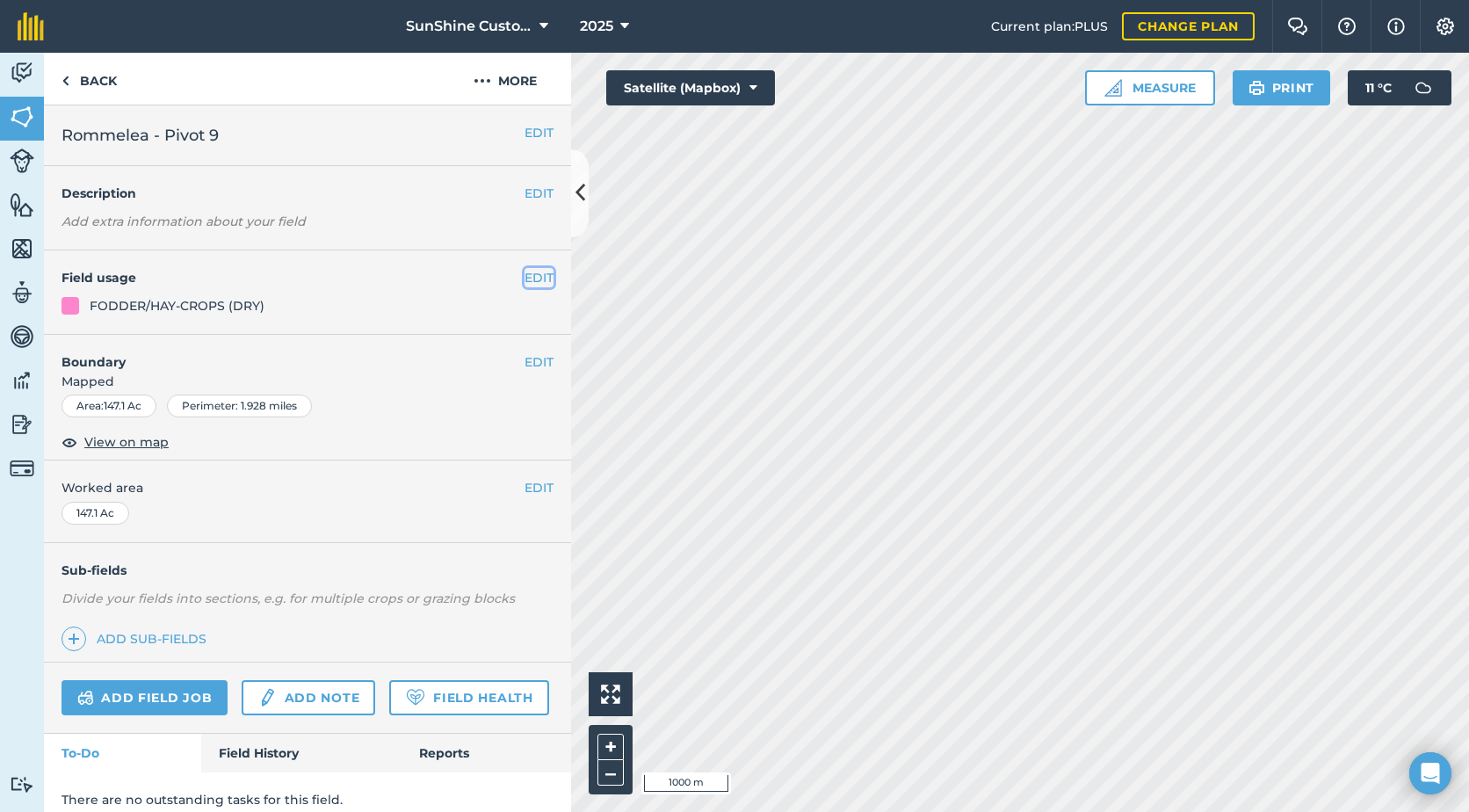
click at [526, 274] on button "EDIT" at bounding box center [539, 278] width 29 height 19
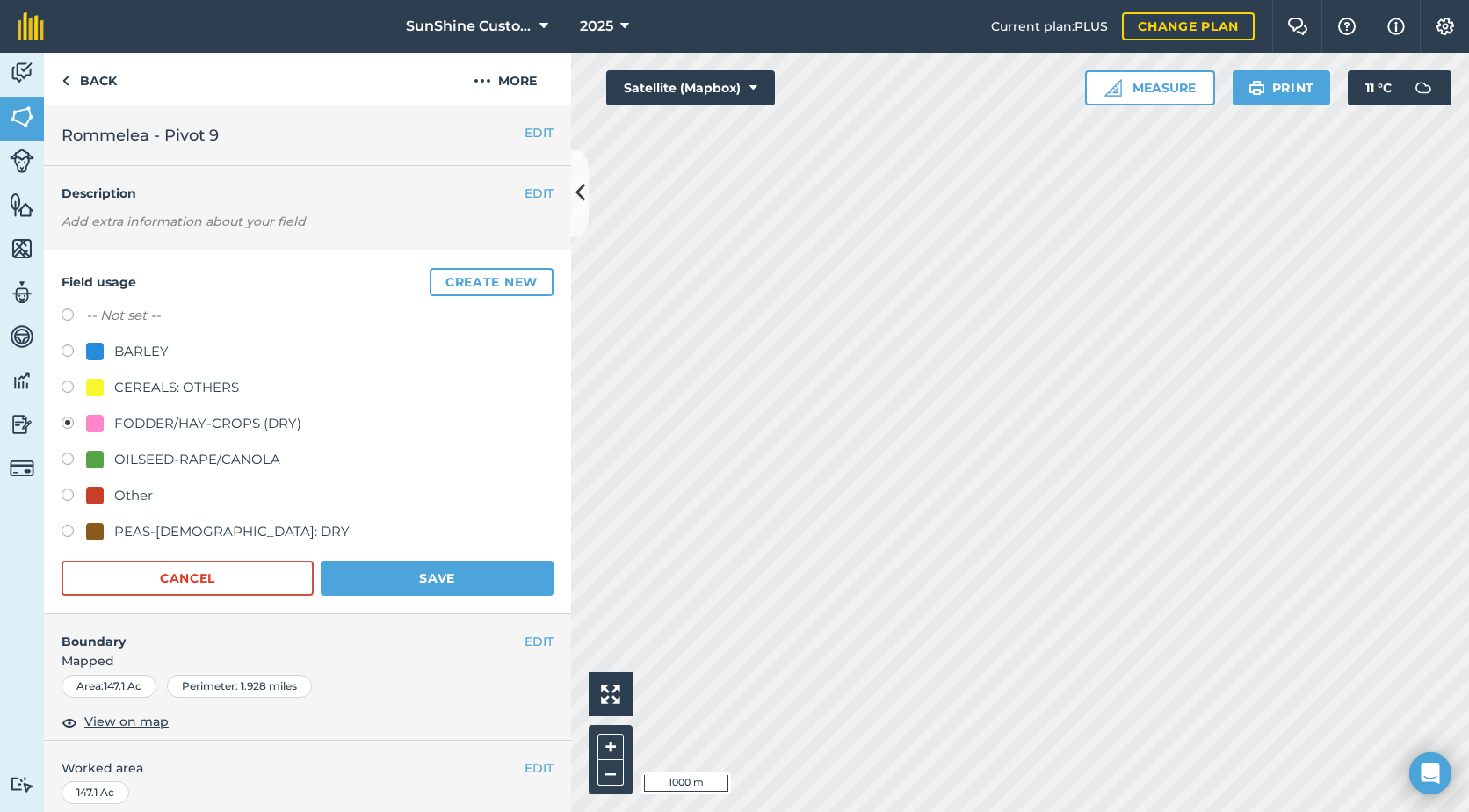
click at [73, 498] on label at bounding box center [74, 497] width 25 height 18
radio input "true"
radio input "false"
click at [411, 587] on button "Save" at bounding box center [437, 578] width 233 height 35
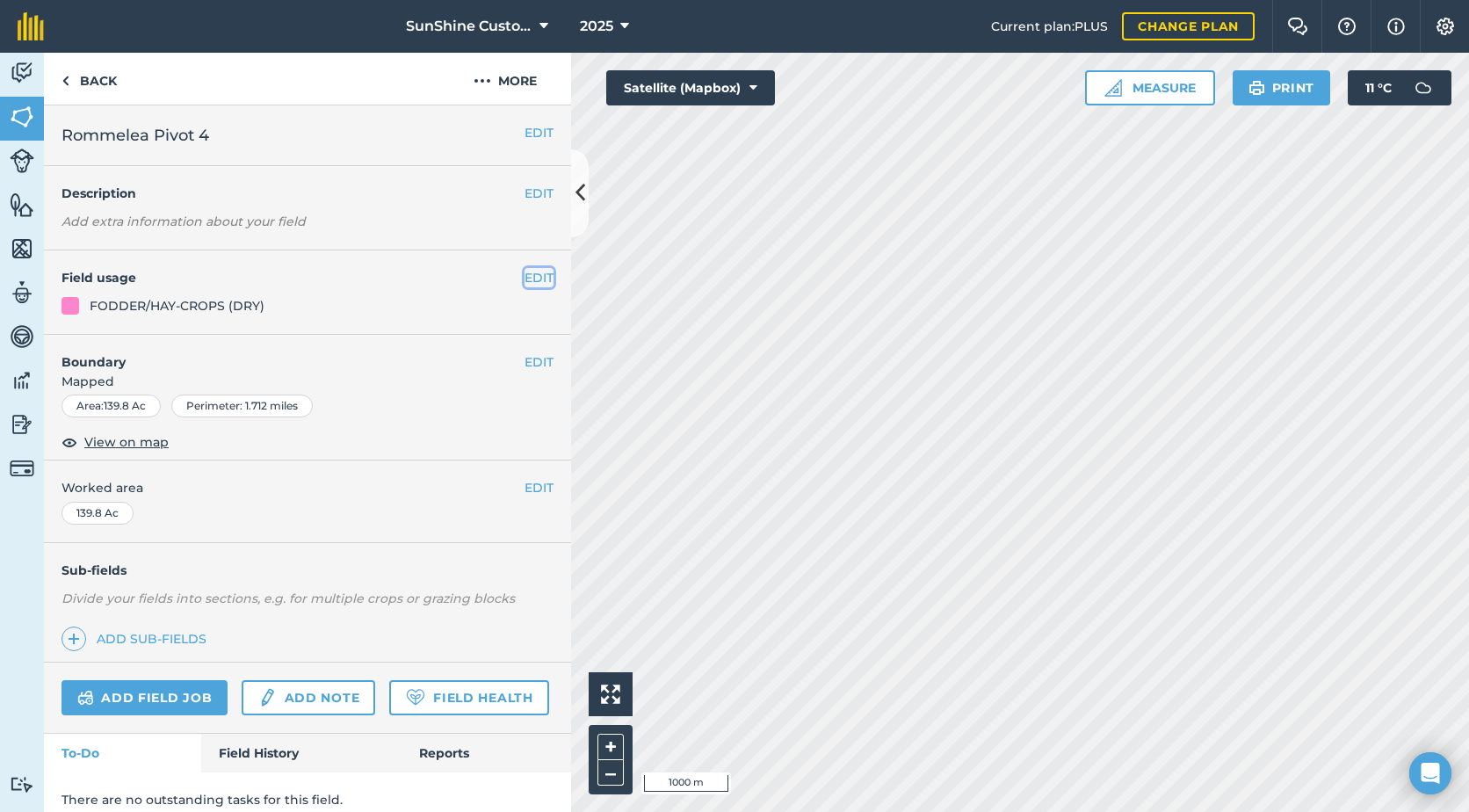
click at [524, 279] on button "EDIT" at bounding box center [539, 278] width 29 height 19
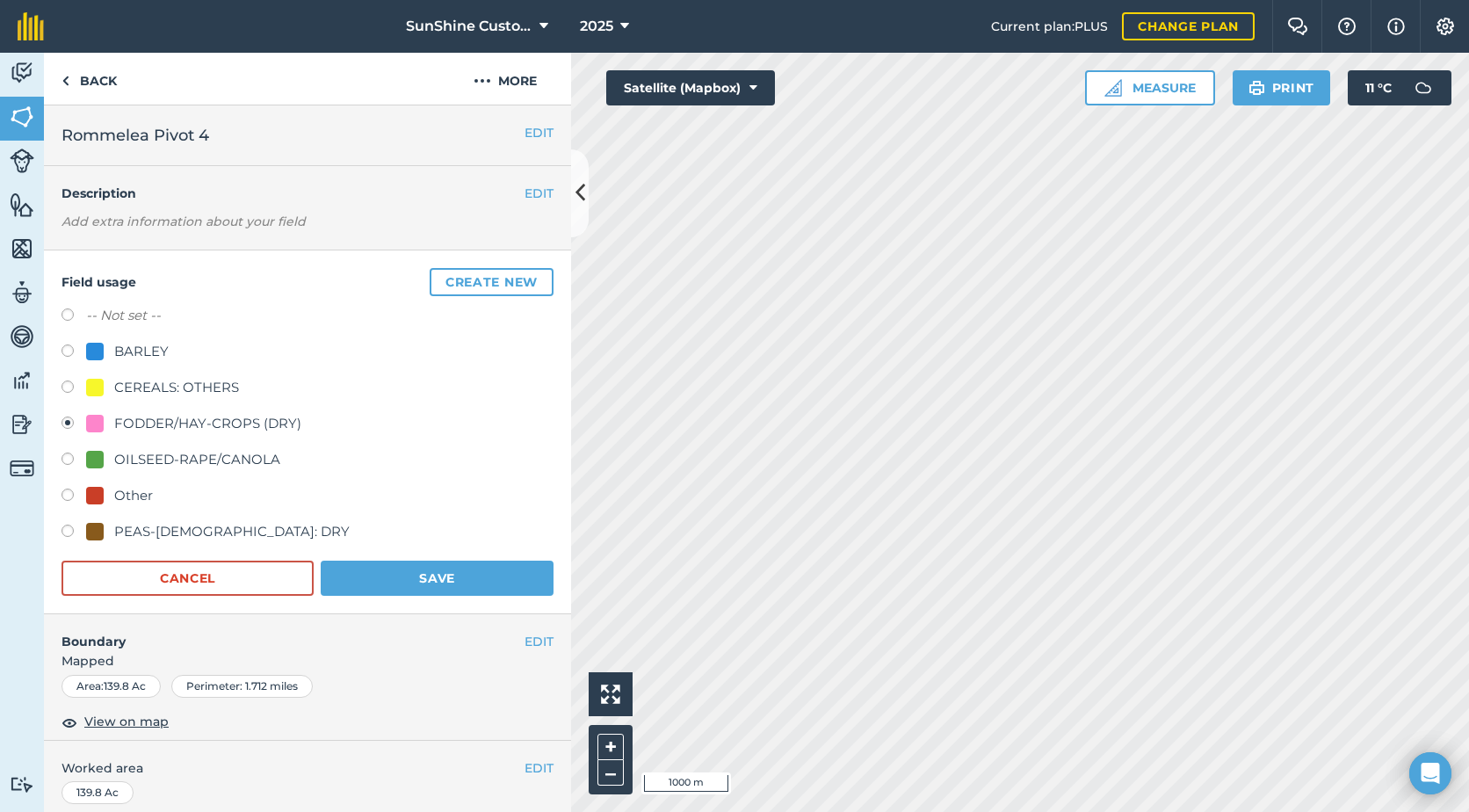
click at [143, 491] on div "Other" at bounding box center [133, 495] width 39 height 21
radio input "true"
radio input "false"
click at [380, 583] on button "Save" at bounding box center [437, 578] width 233 height 35
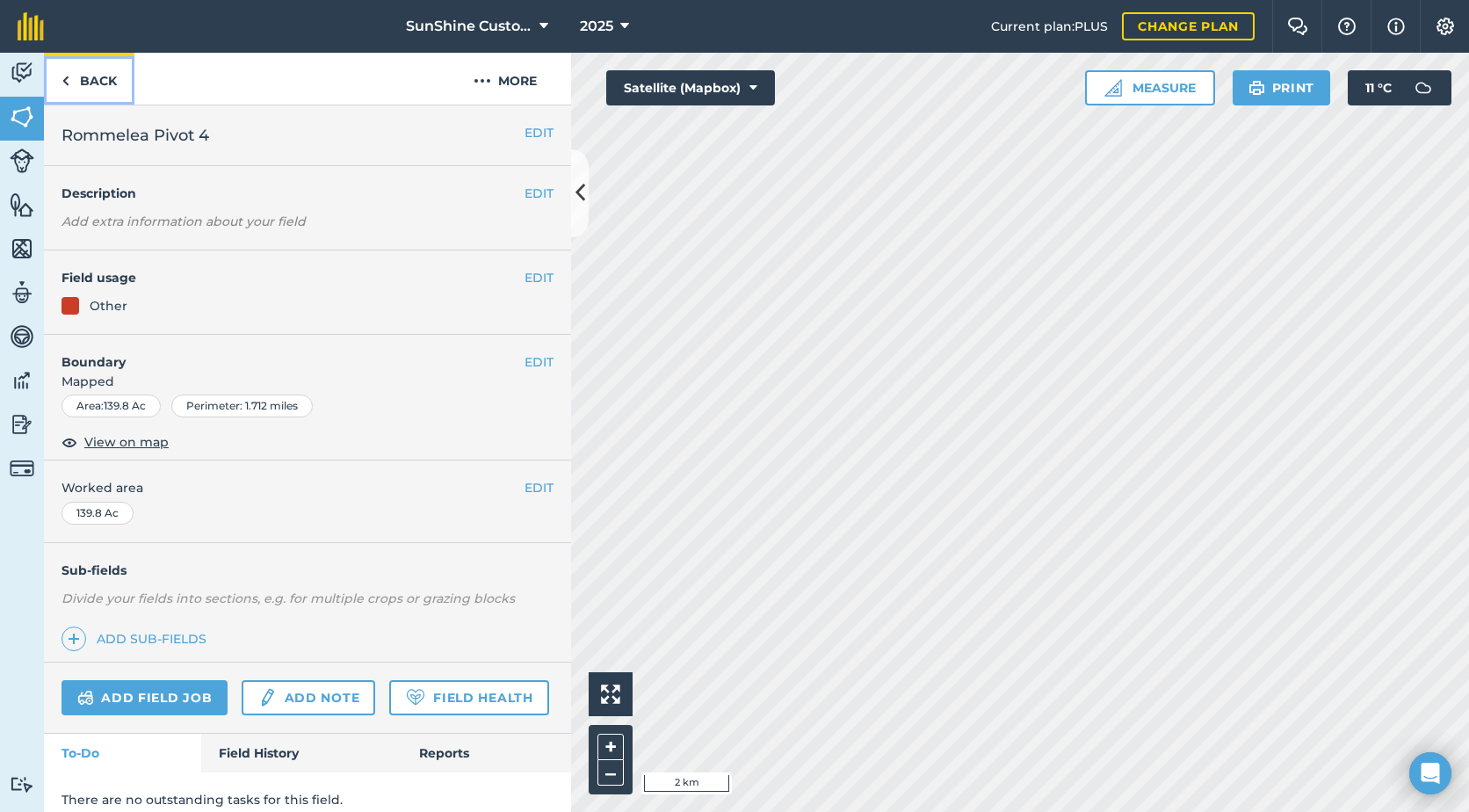
click at [67, 68] on link "Back" at bounding box center [89, 79] width 91 height 52
click at [88, 79] on link "Back" at bounding box center [89, 79] width 91 height 52
click at [531, 279] on button "EDIT" at bounding box center [539, 278] width 29 height 19
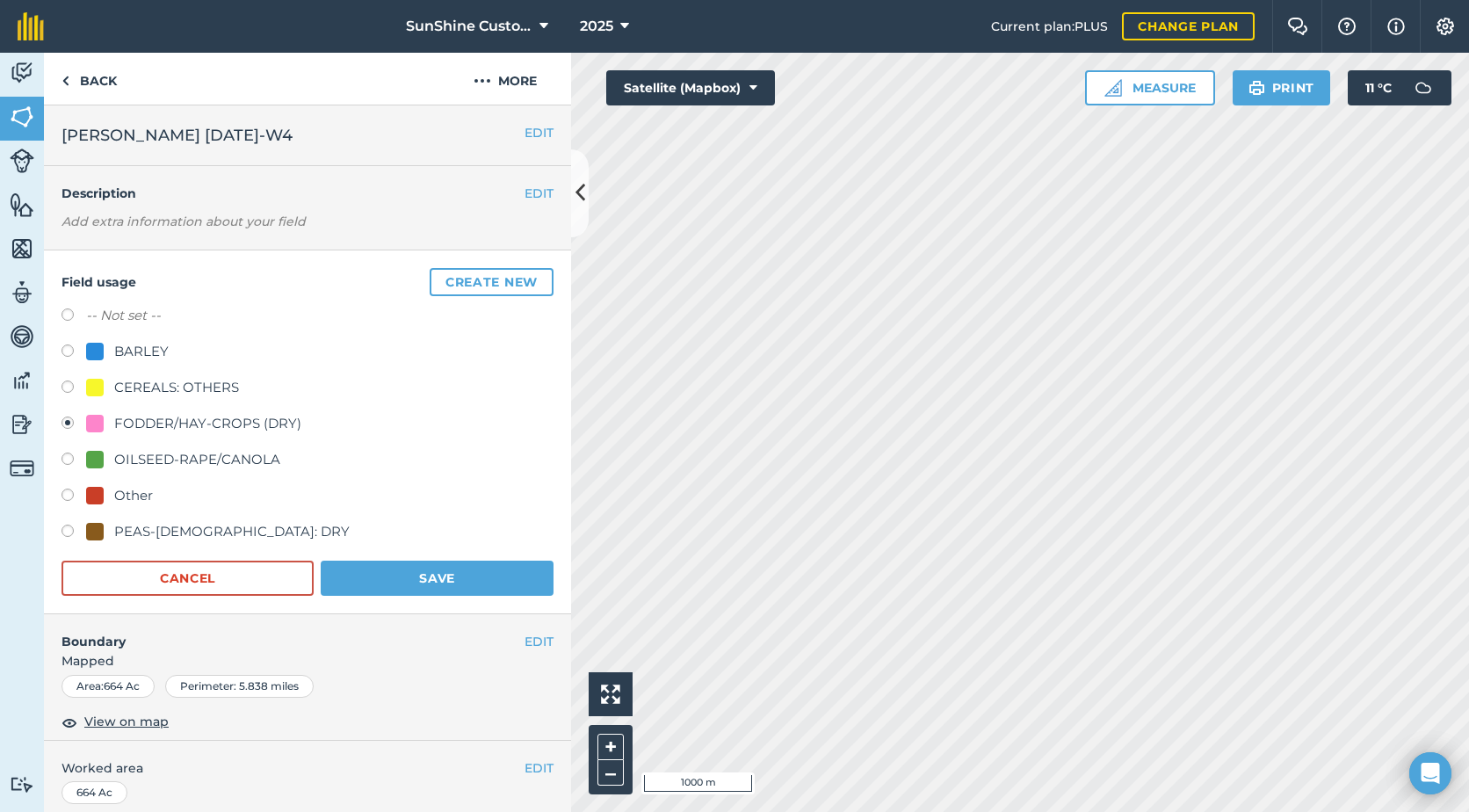
click at [71, 352] on label at bounding box center [74, 353] width 25 height 18
radio input "true"
radio input "false"
click at [379, 575] on button "Save" at bounding box center [437, 578] width 233 height 35
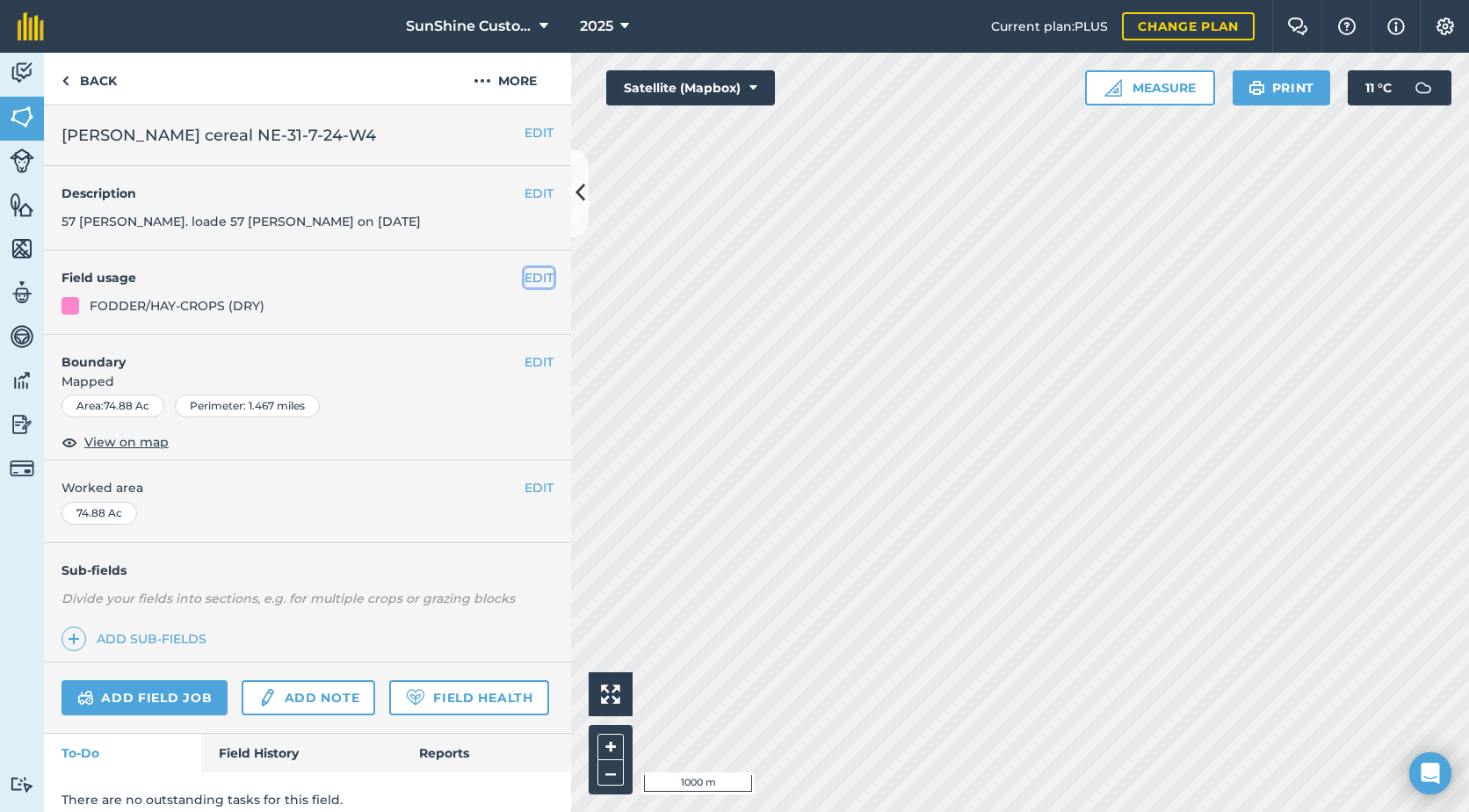
click at [524, 277] on button "EDIT" at bounding box center [539, 278] width 29 height 19
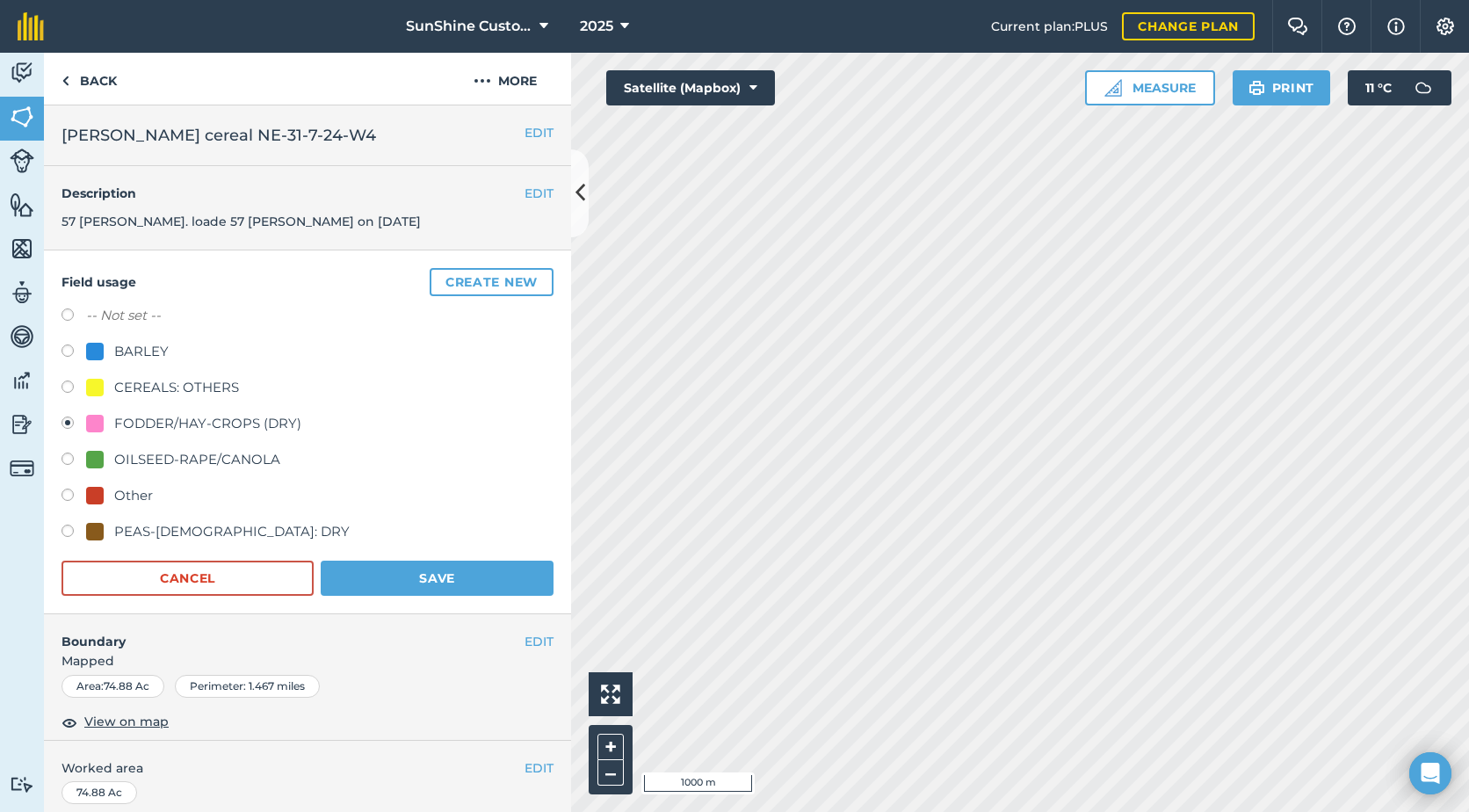
click at [140, 351] on div "BARLEY" at bounding box center [141, 351] width 55 height 21
radio input "true"
radio input "false"
click at [372, 576] on button "Save" at bounding box center [437, 578] width 233 height 35
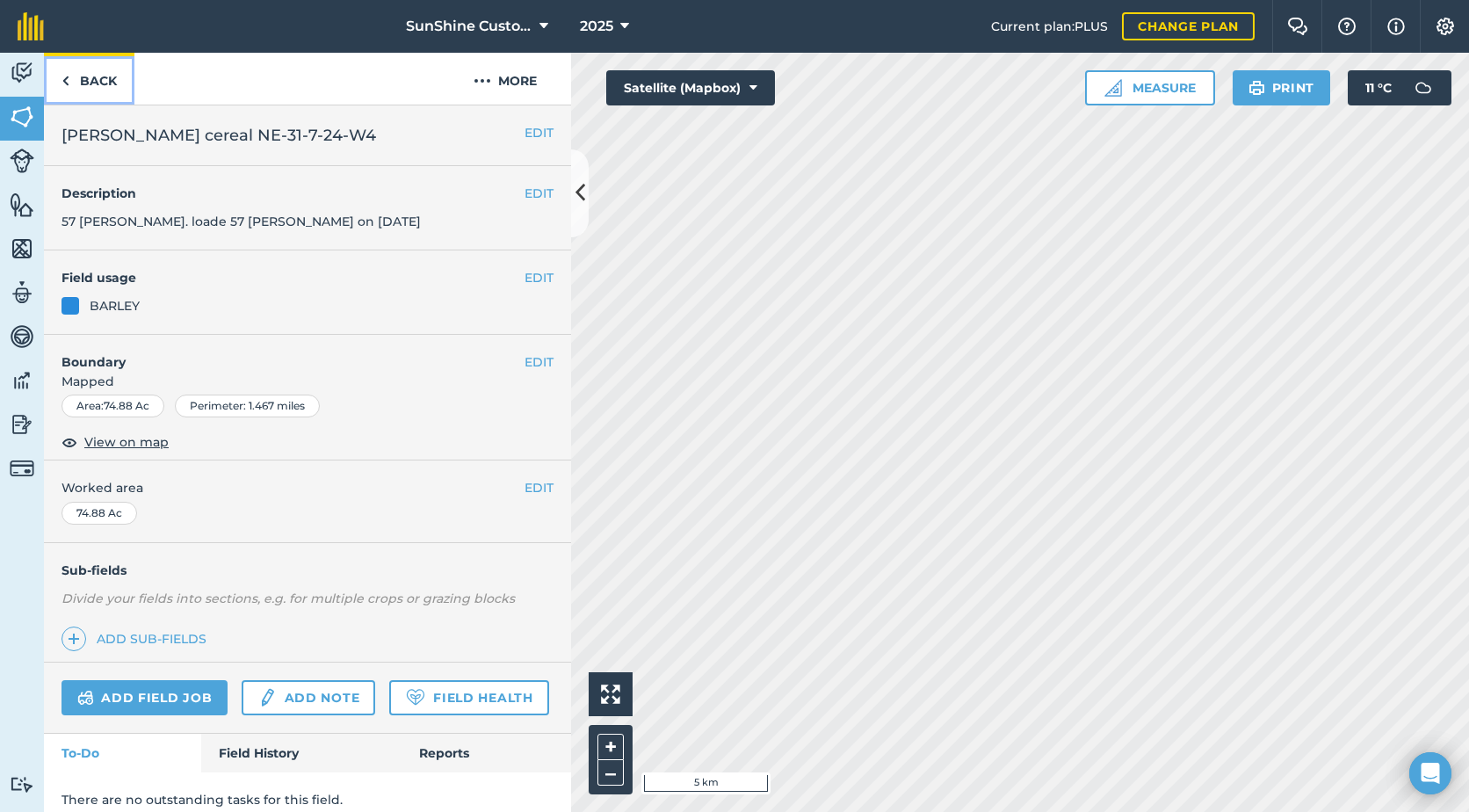
click at [94, 78] on link "Back" at bounding box center [89, 79] width 91 height 52
